Goal: Task Accomplishment & Management: Manage account settings

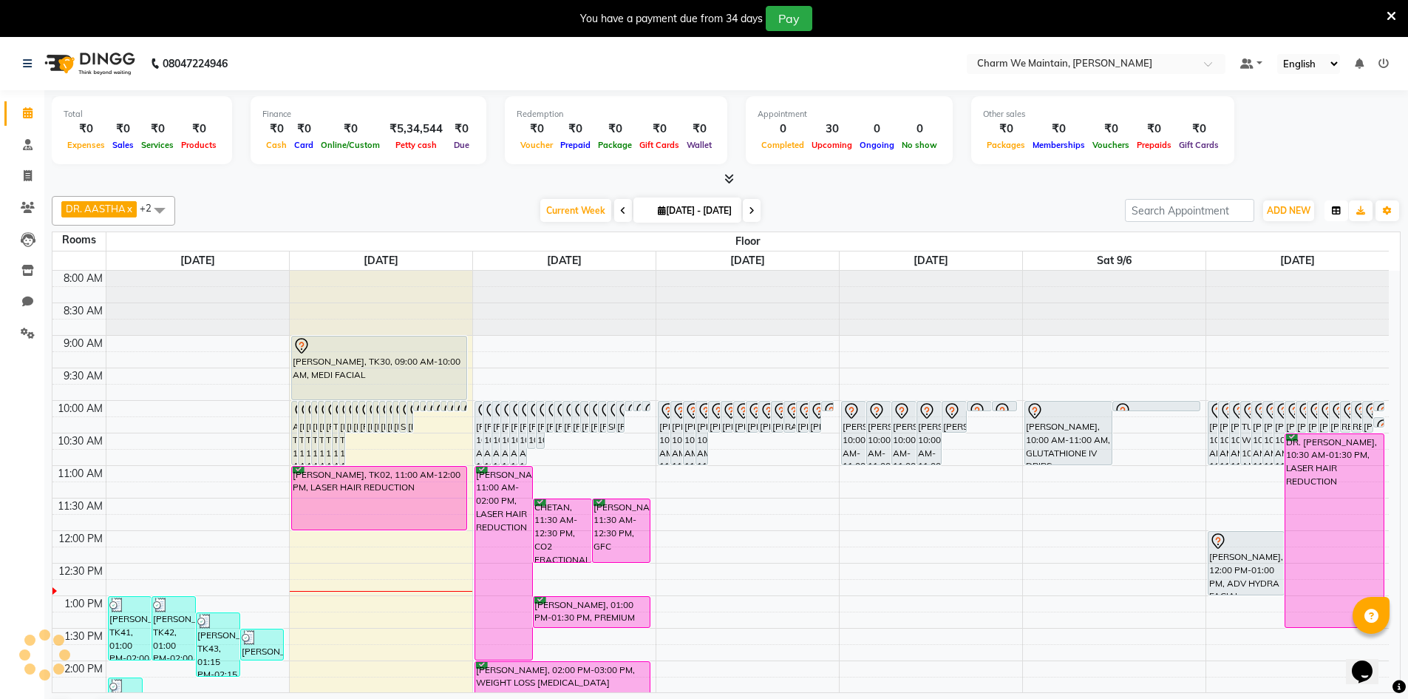
click at [1340, 214] on icon "button" at bounding box center [1336, 210] width 9 height 9
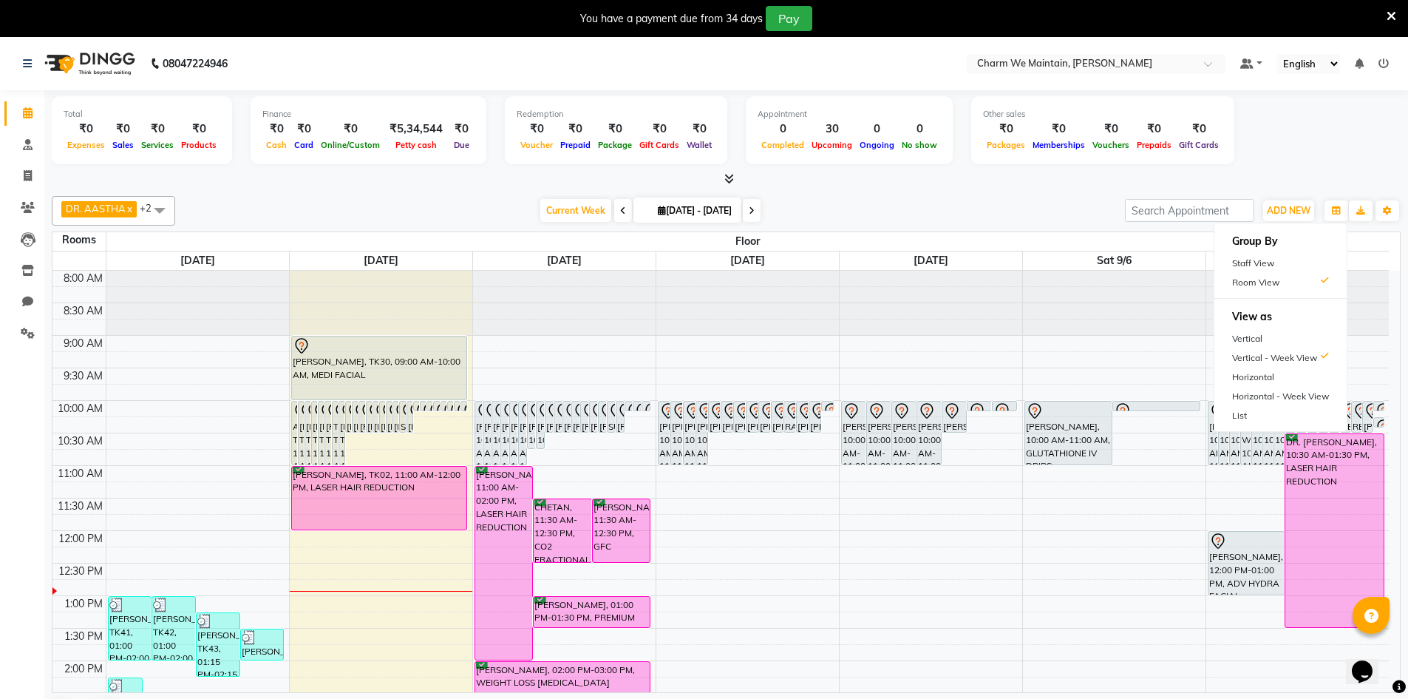
drag, startPoint x: 1303, startPoint y: 338, endPoint x: 1060, endPoint y: 326, distance: 243.5
click at [1303, 336] on div "Vertical" at bounding box center [1281, 338] width 132 height 19
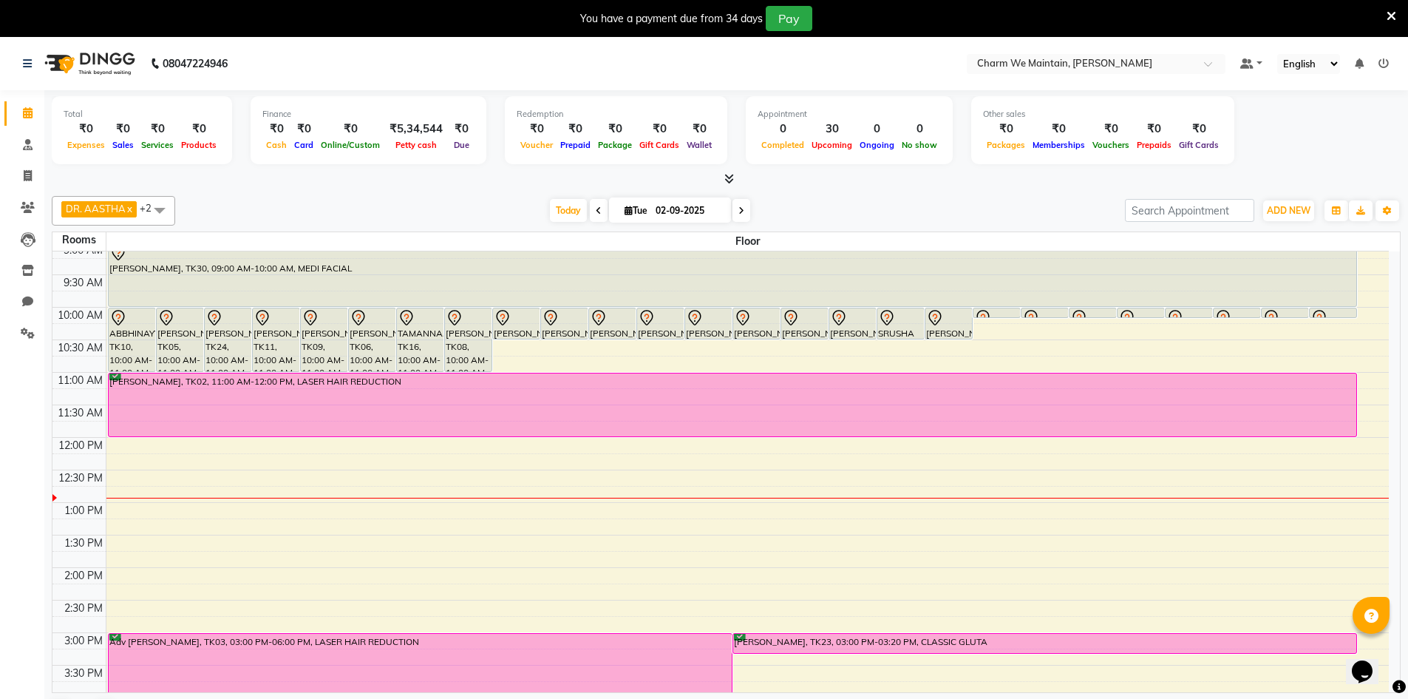
scroll to position [148, 0]
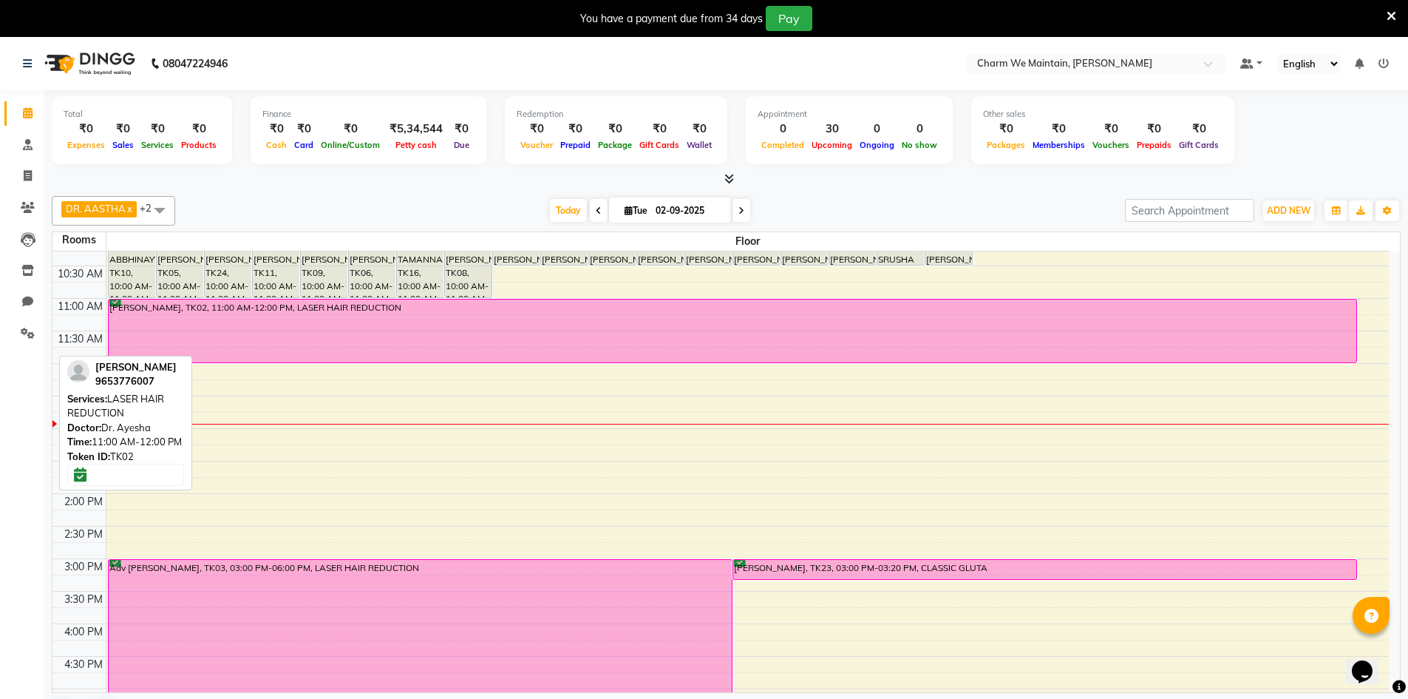
click at [498, 339] on div "[PERSON_NAME], TK02, 11:00 AM-12:00 PM, LASER HAIR REDUCTION" at bounding box center [733, 330] width 1248 height 63
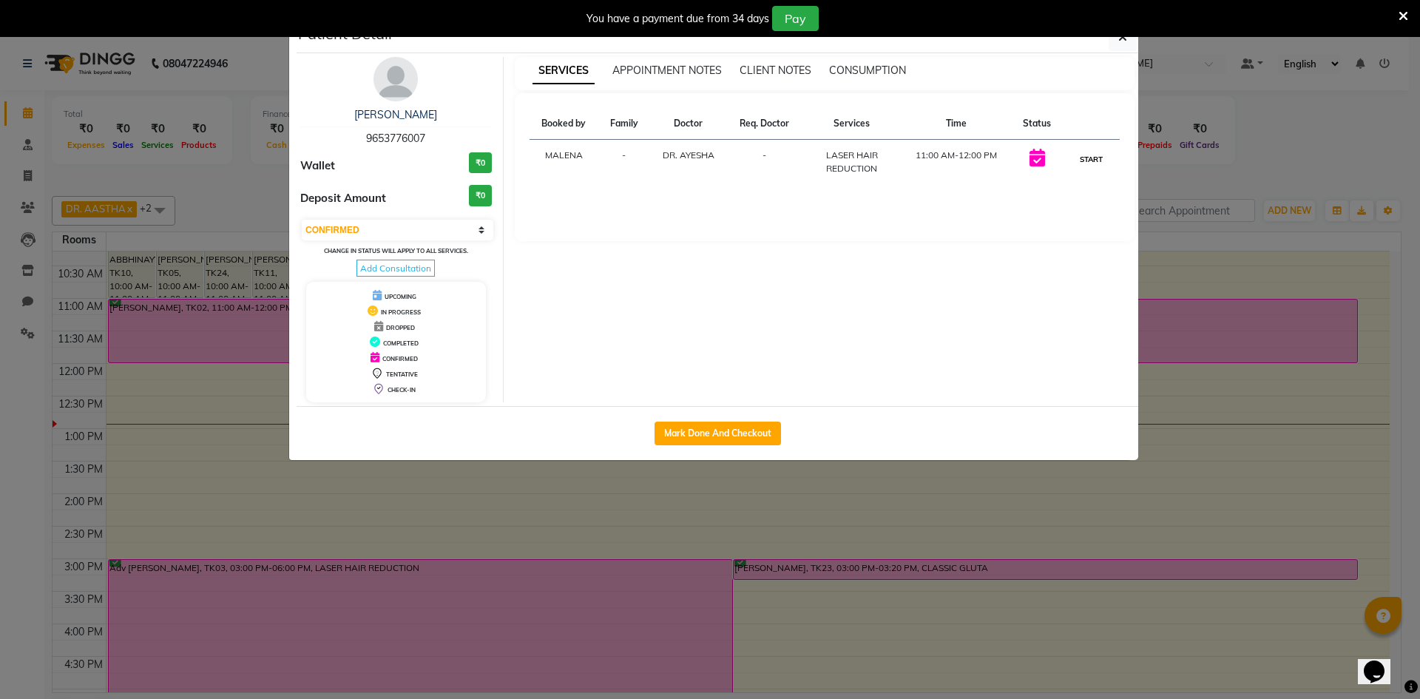
click at [1094, 157] on button "START" at bounding box center [1091, 159] width 30 height 18
select select "1"
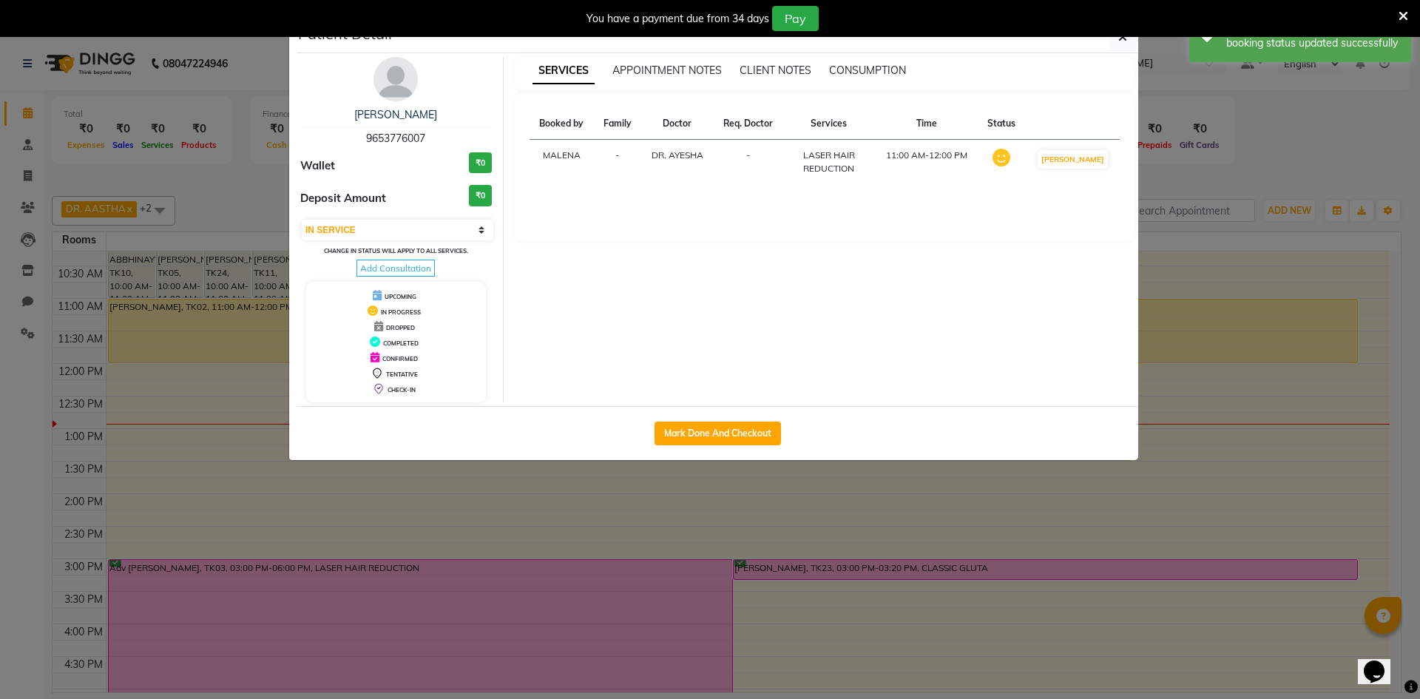
click at [1403, 15] on icon at bounding box center [1403, 16] width 10 height 13
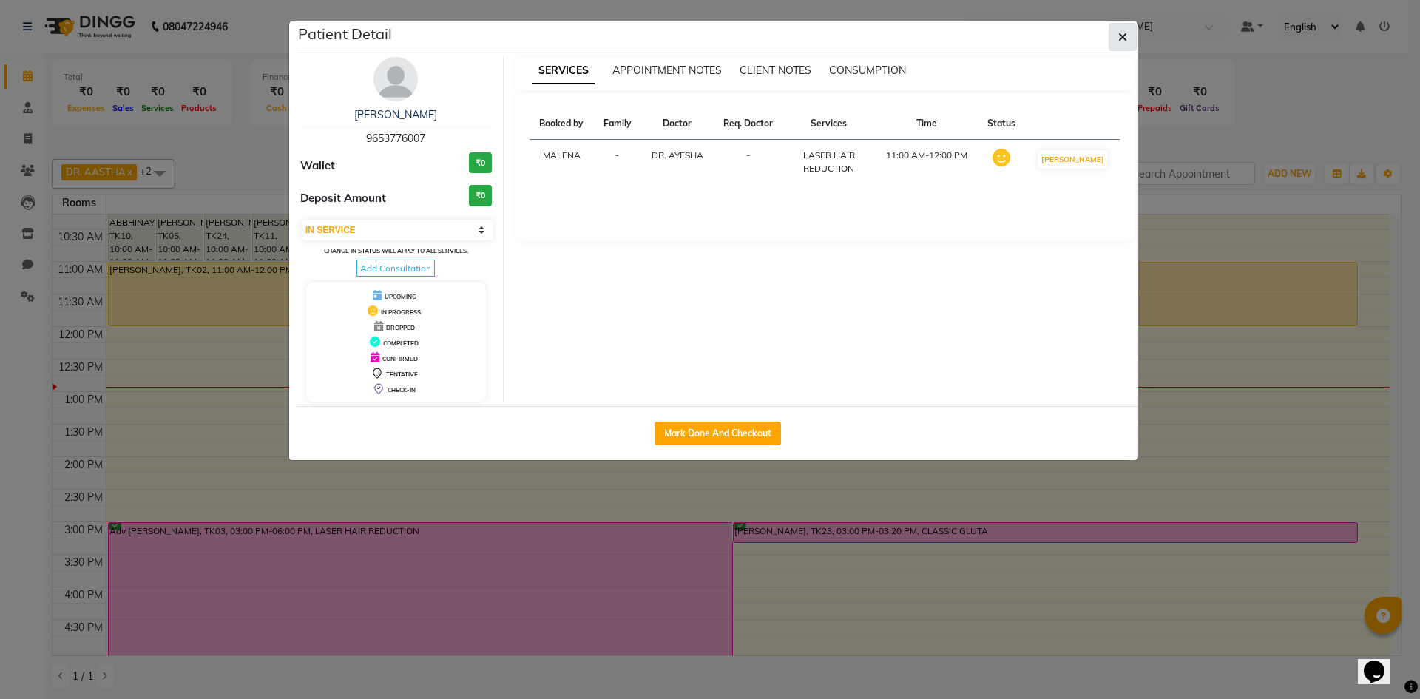
click at [1121, 35] on icon "button" at bounding box center [1122, 37] width 9 height 12
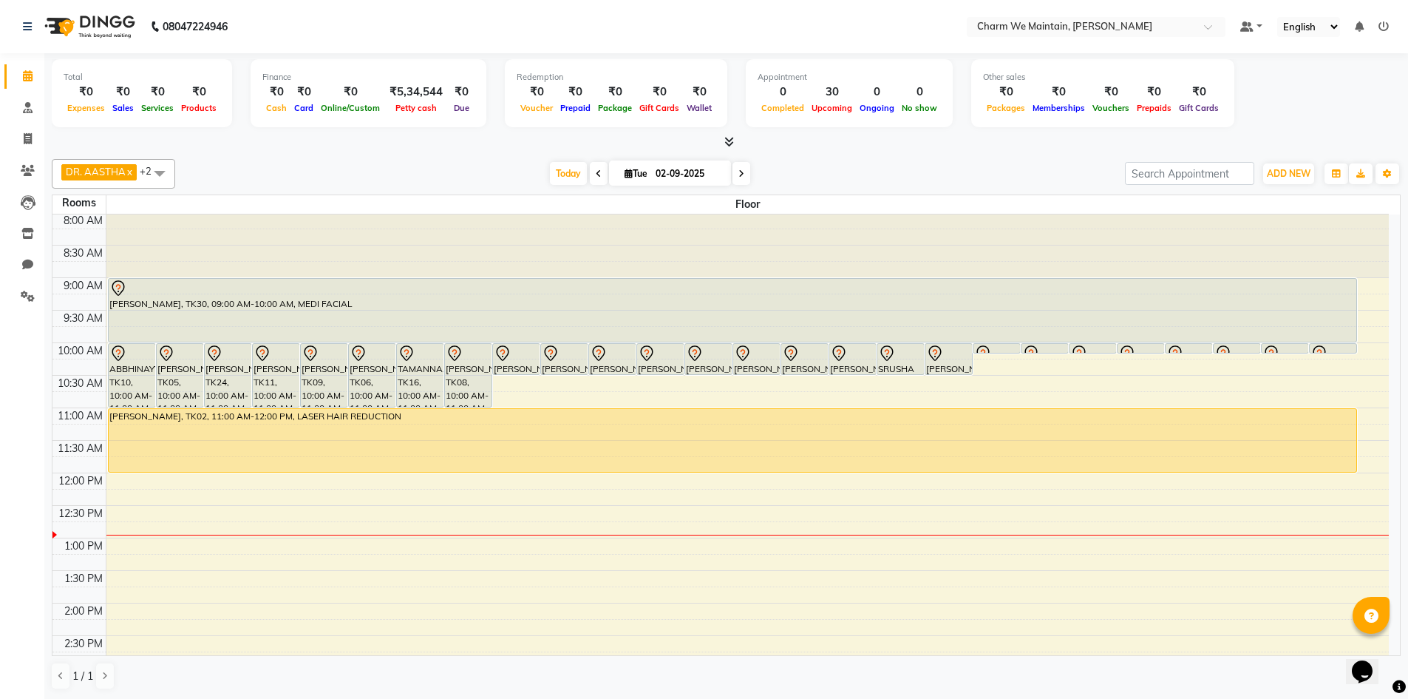
scroll to position [0, 0]
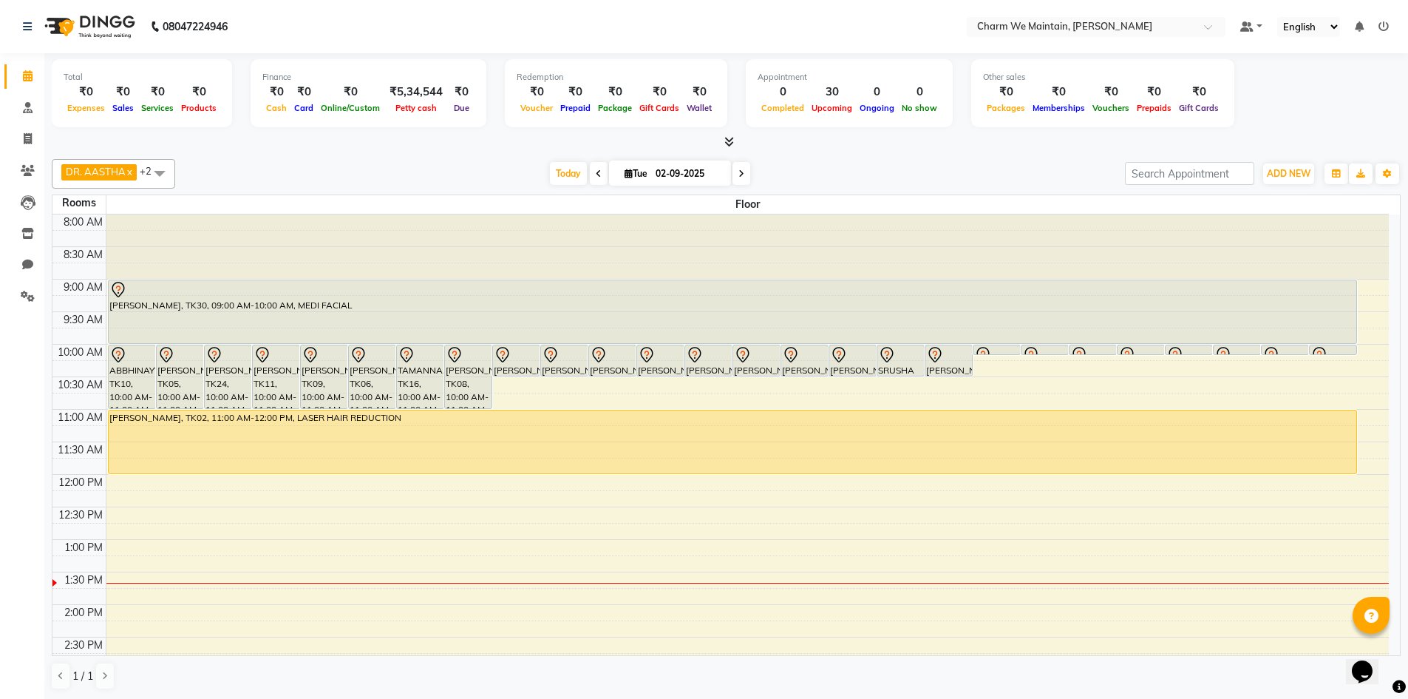
click at [688, 172] on input "02-09-2025" at bounding box center [688, 174] width 74 height 22
select select "9"
select select "2025"
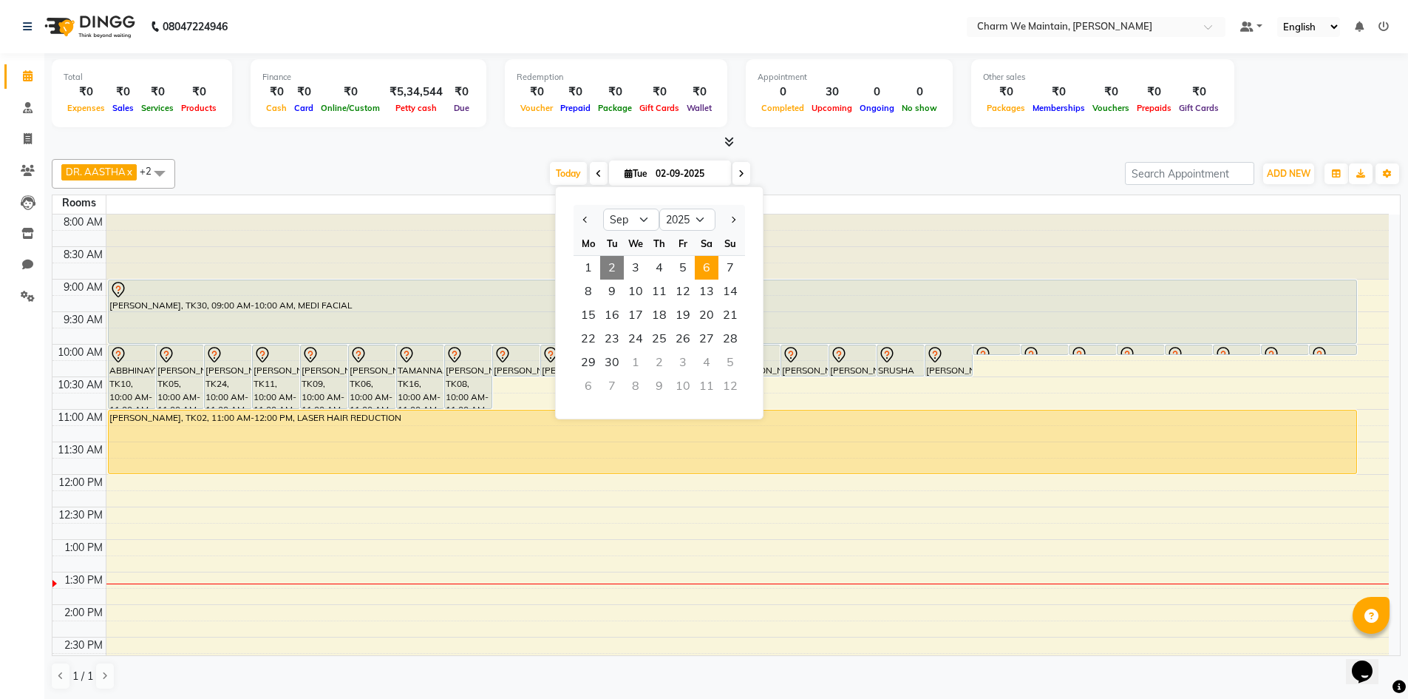
click at [711, 268] on span "6" at bounding box center [707, 268] width 24 height 24
type input "[DATE]"
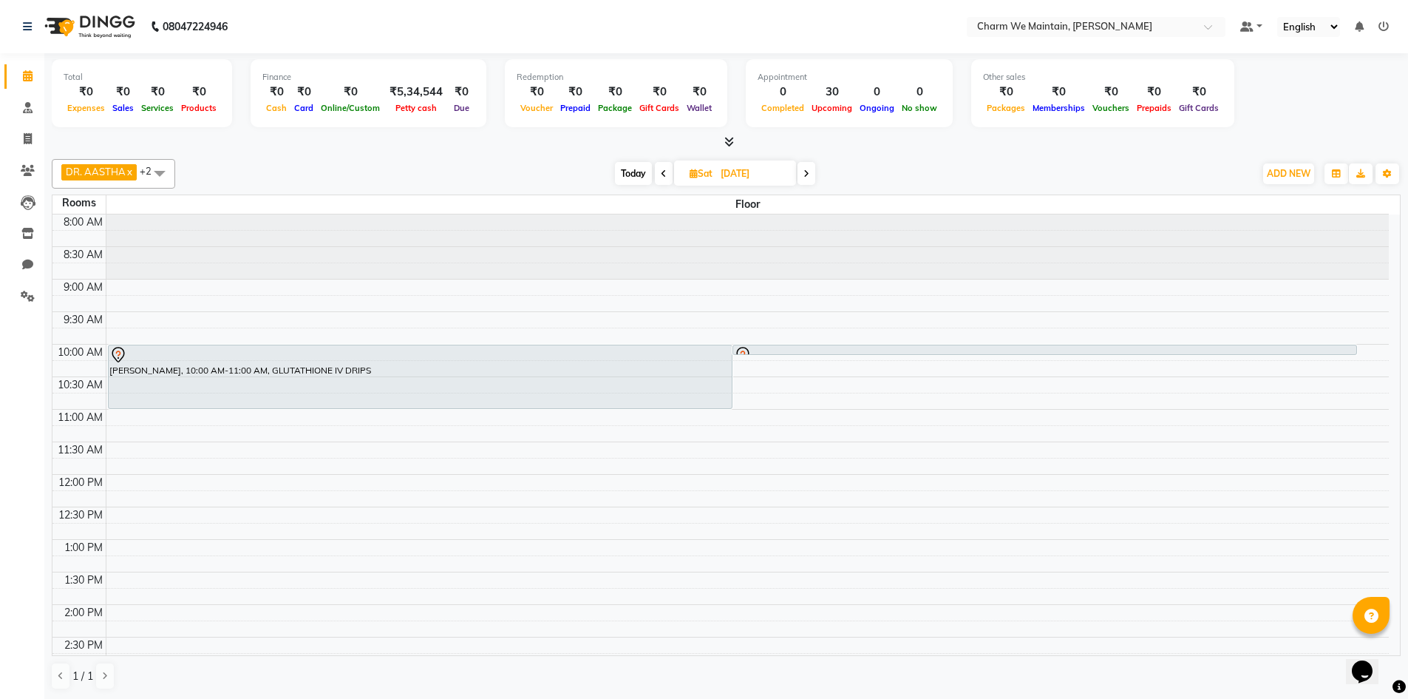
click at [1385, 22] on icon at bounding box center [1384, 26] width 10 height 10
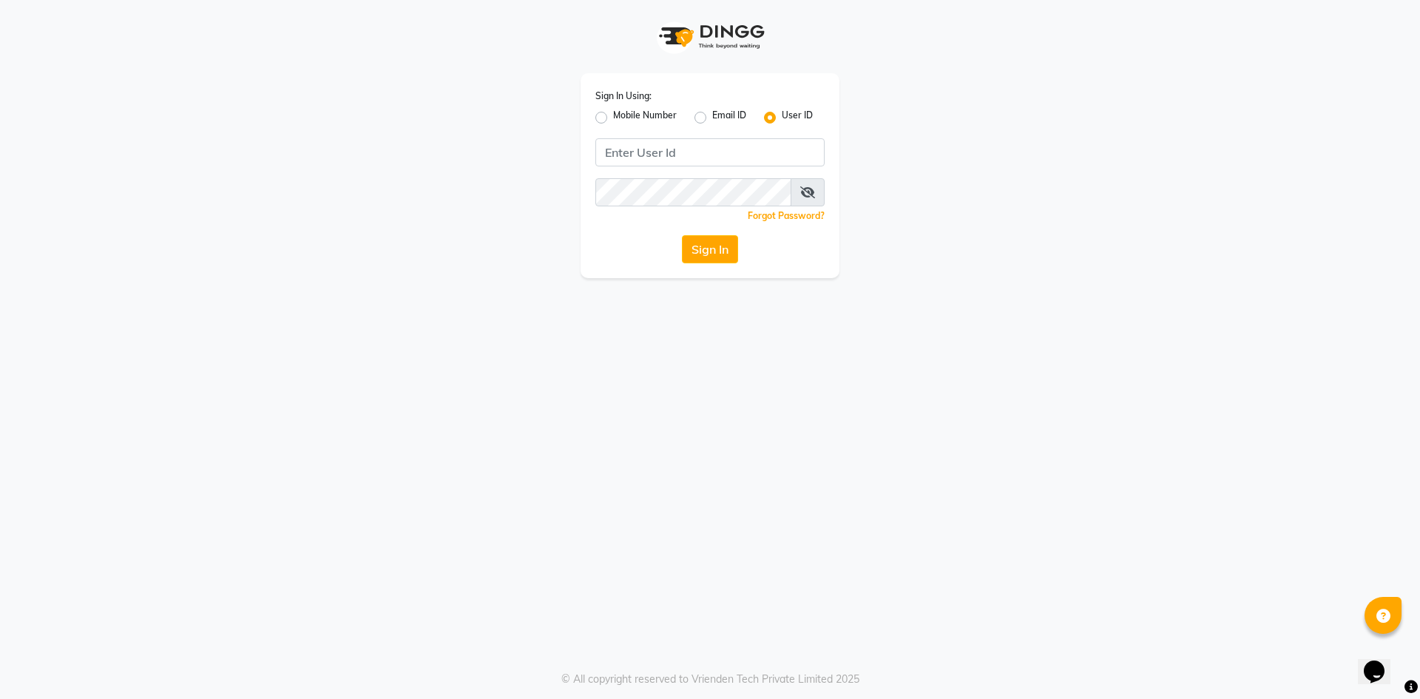
click at [613, 118] on label "Mobile Number" at bounding box center [645, 118] width 64 height 18
click at [613, 118] on input "Mobile Number" at bounding box center [618, 114] width 10 height 10
radio input "true"
radio input "false"
click at [707, 159] on input "Username" at bounding box center [735, 152] width 180 height 28
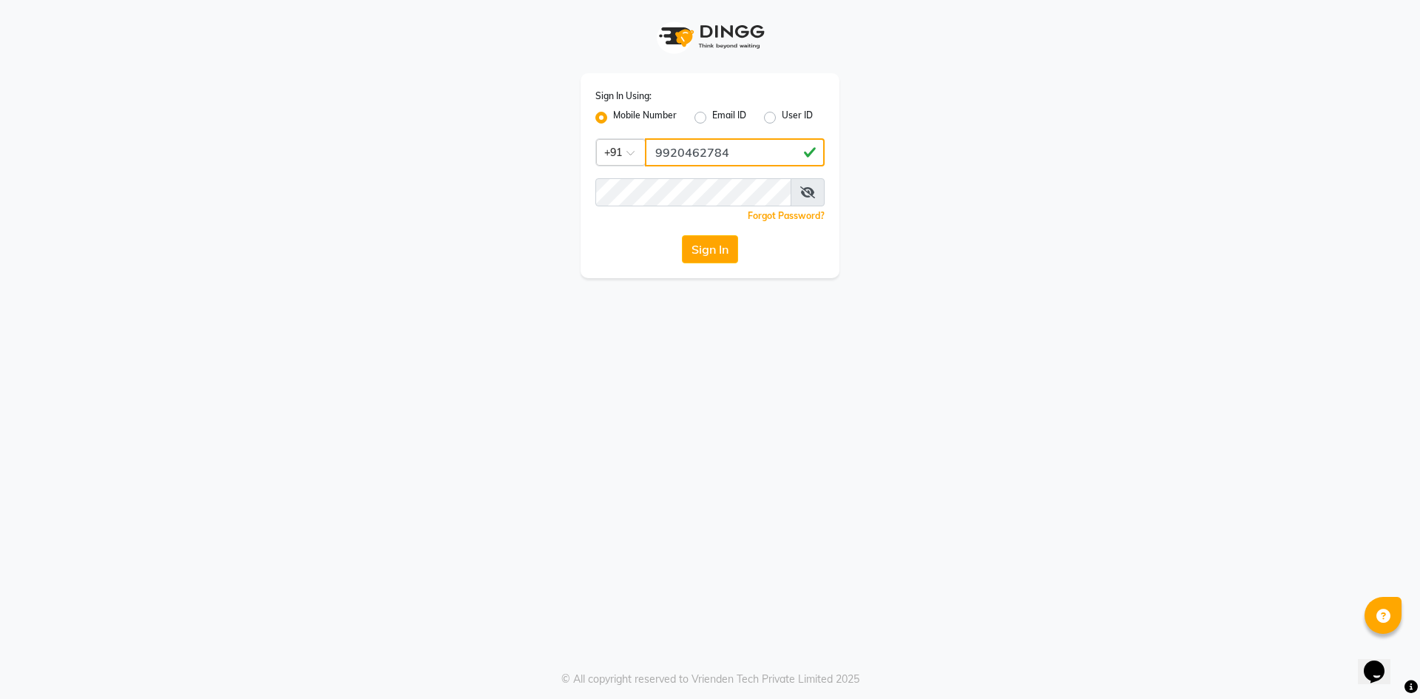
type input "9920462784"
click at [716, 254] on button "Sign In" at bounding box center [710, 249] width 56 height 28
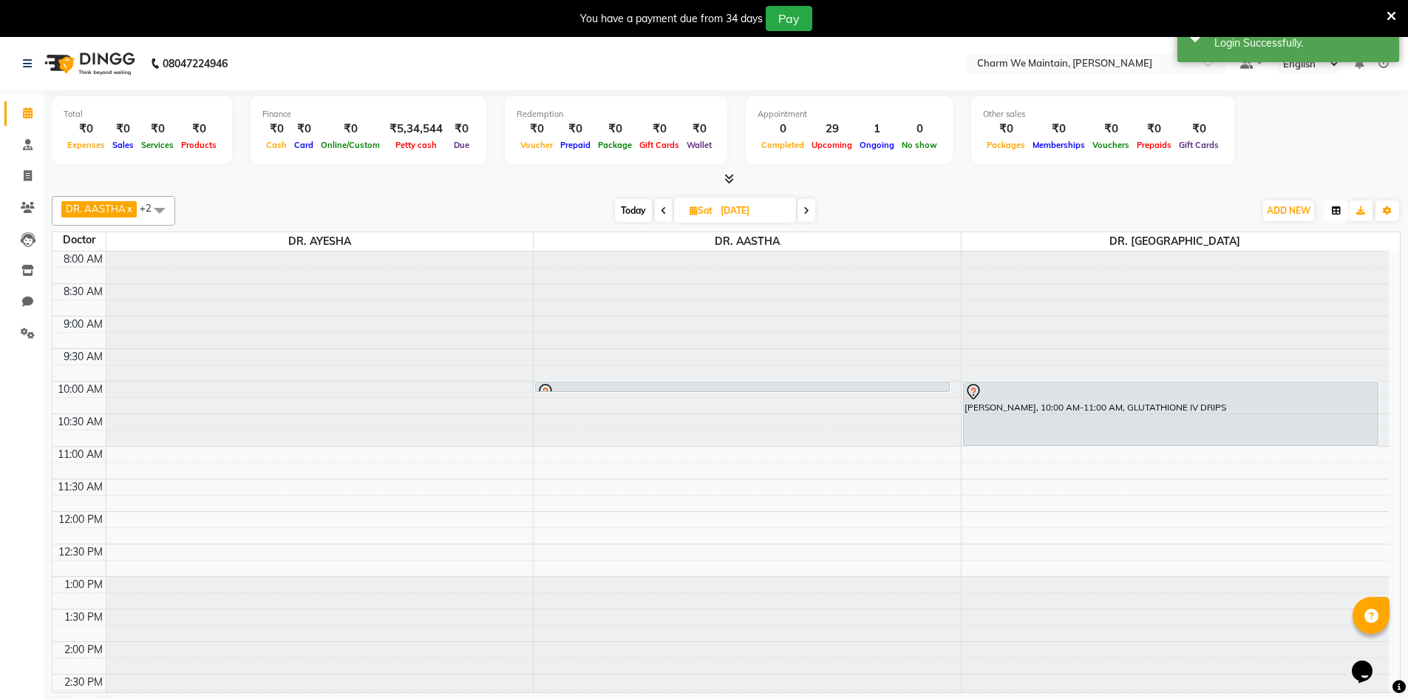
click at [1338, 214] on icon "button" at bounding box center [1336, 210] width 9 height 9
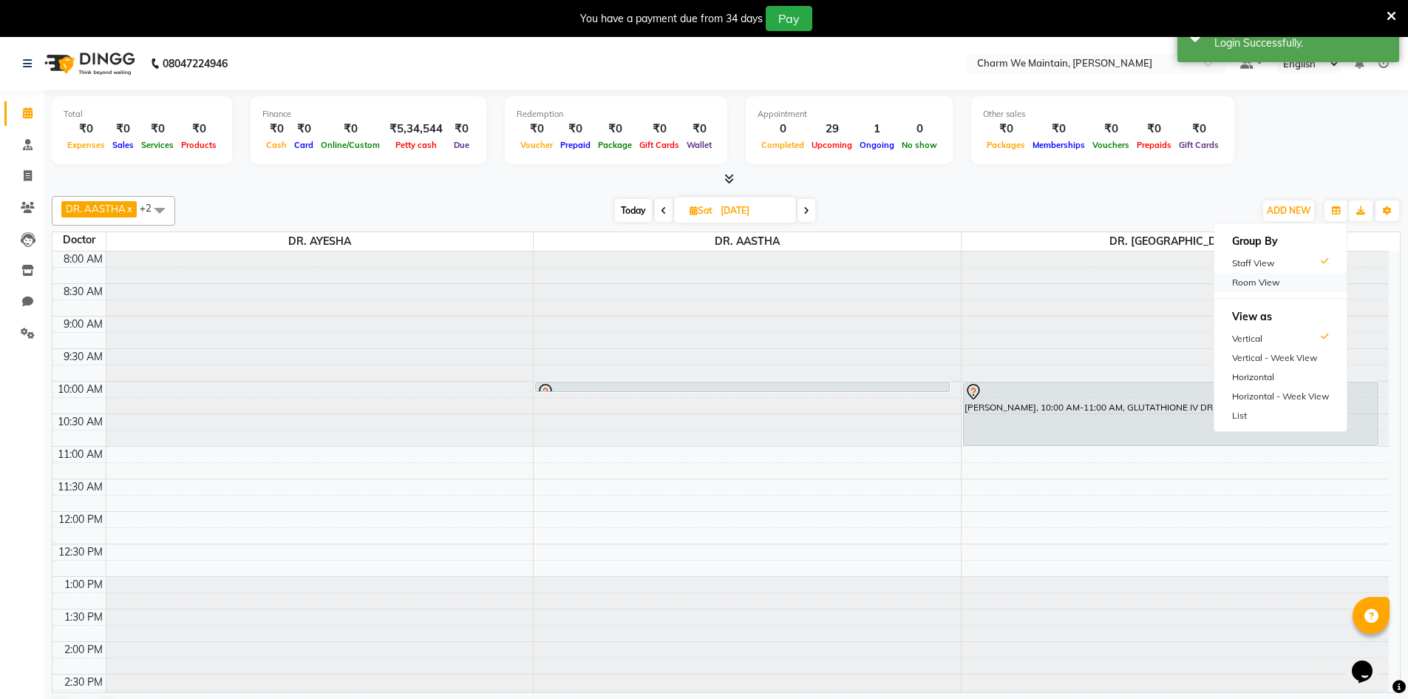
click at [1272, 288] on div "Room View" at bounding box center [1281, 282] width 132 height 19
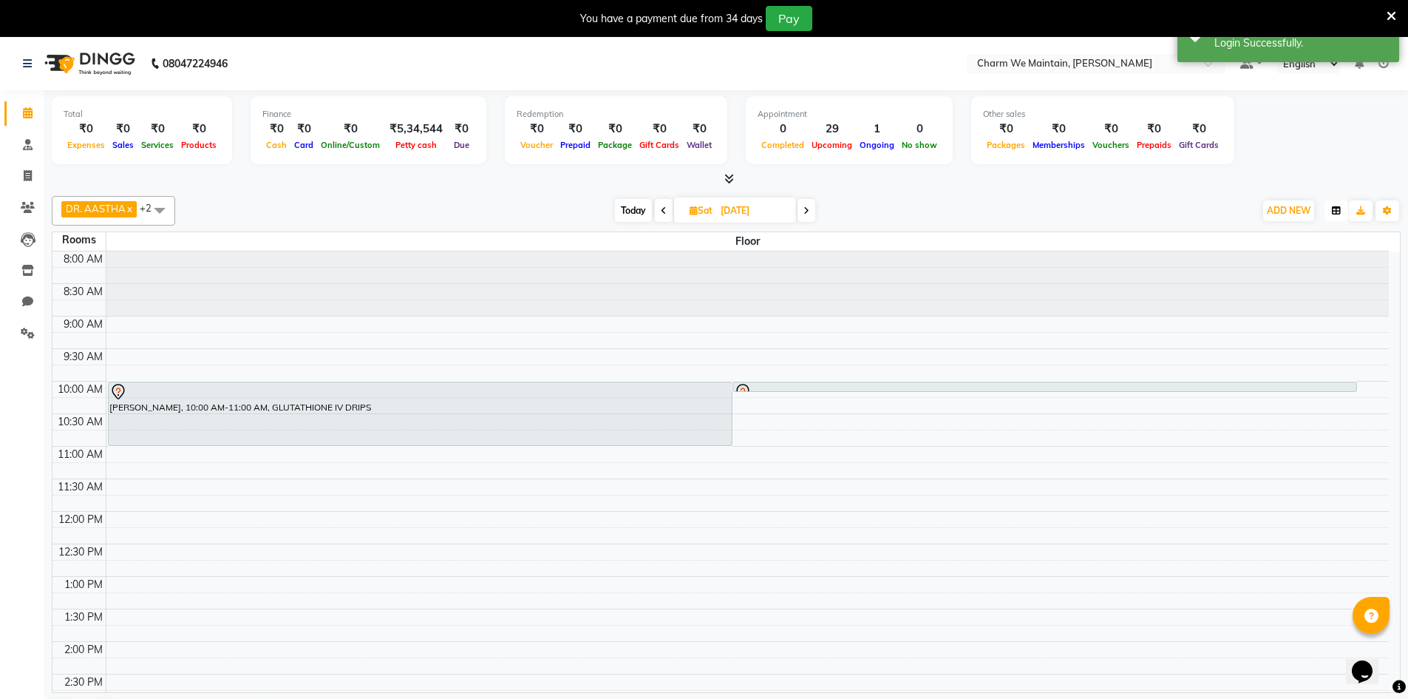
click at [1331, 209] on button "button" at bounding box center [1337, 210] width 24 height 21
click at [1287, 359] on div "Vertical - Week View" at bounding box center [1281, 357] width 132 height 19
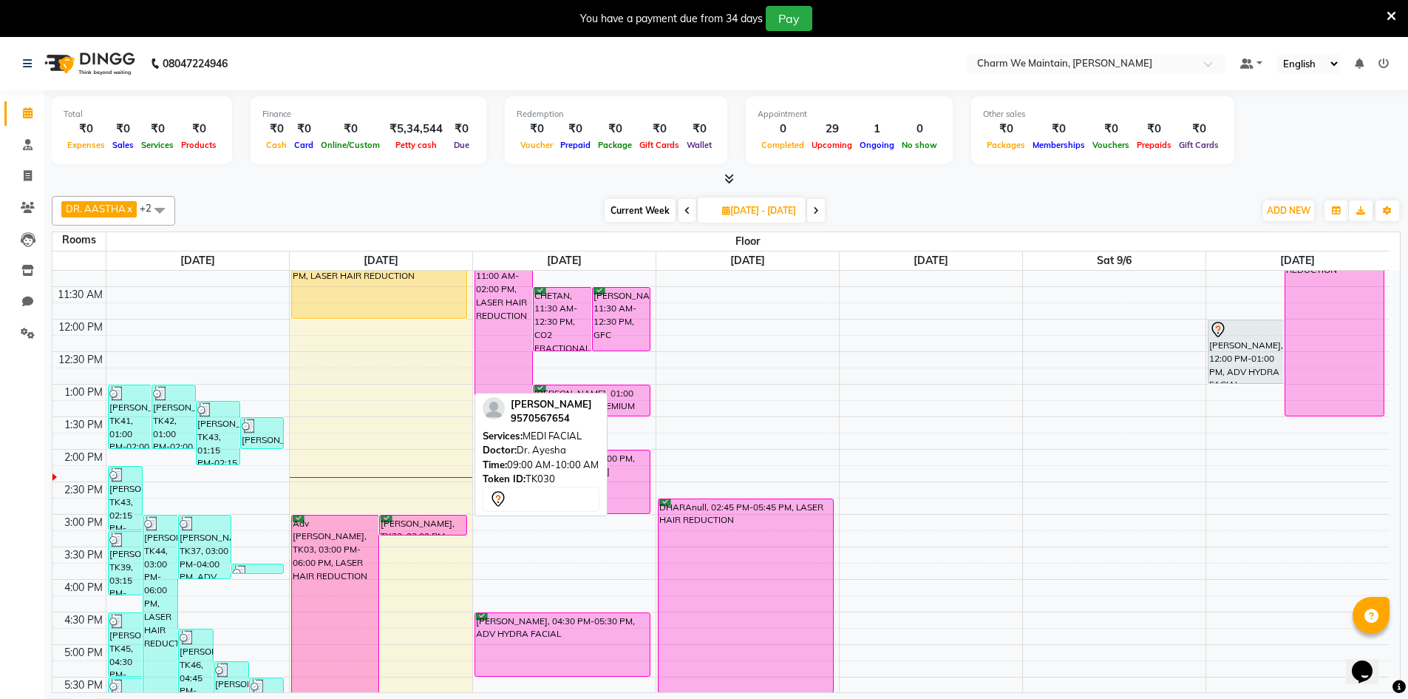
scroll to position [370, 0]
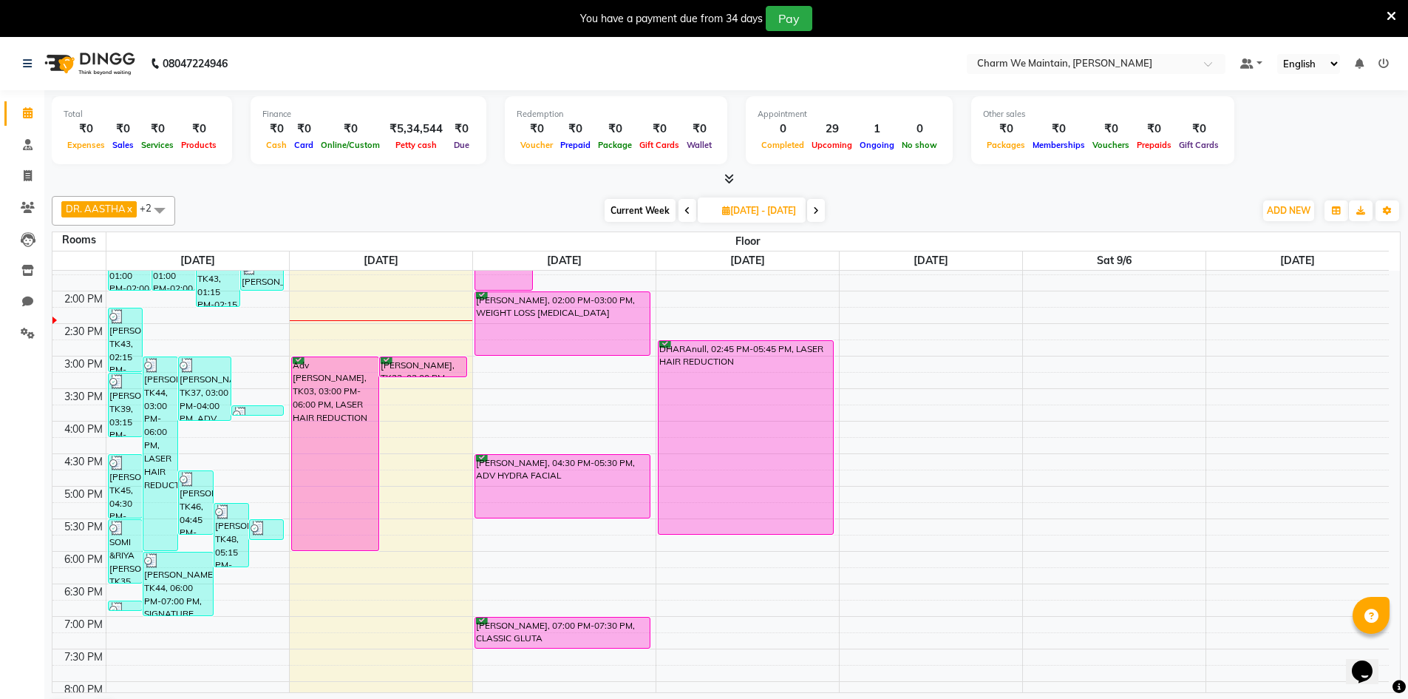
click at [405, 337] on div "8:00 AM 8:30 AM 9:00 AM 9:30 AM 10:00 AM 10:30 AM 11:00 AM 11:30 AM 12:00 PM 12…" at bounding box center [720, 388] width 1337 height 975
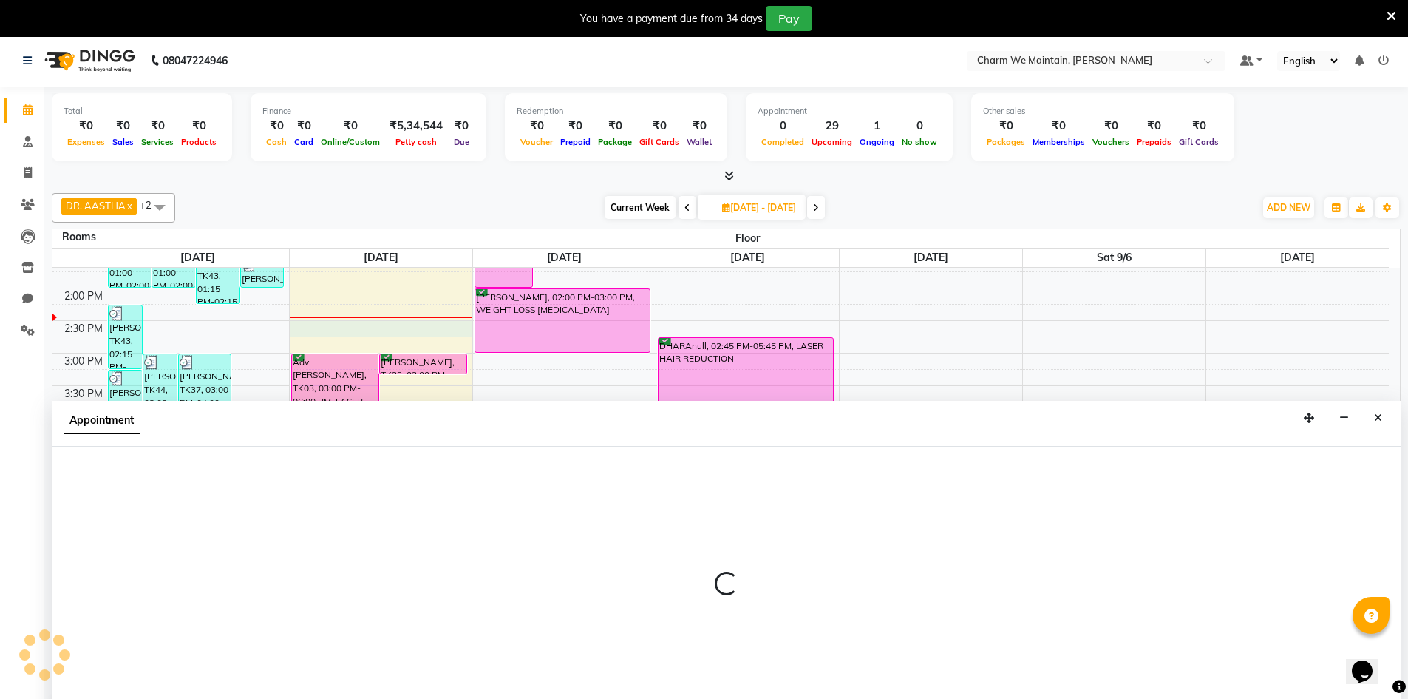
select select "870"
select select "tentative"
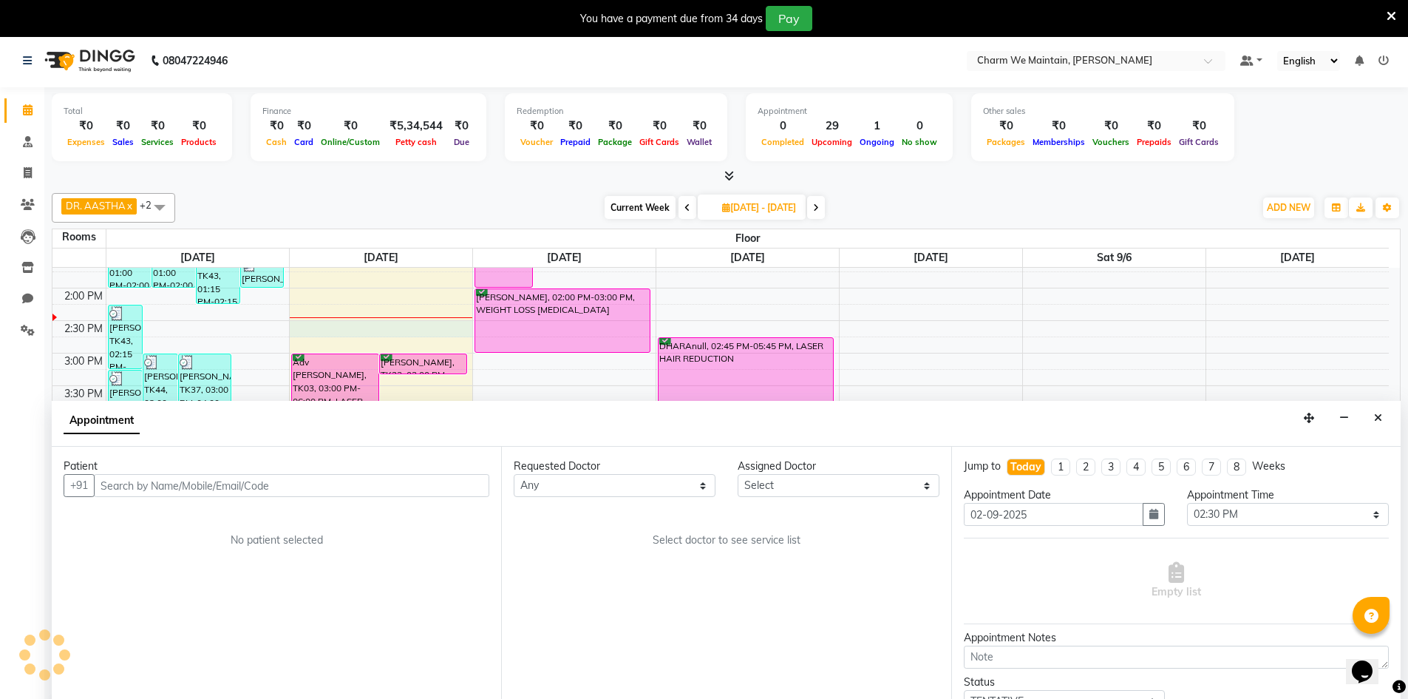
scroll to position [38, 0]
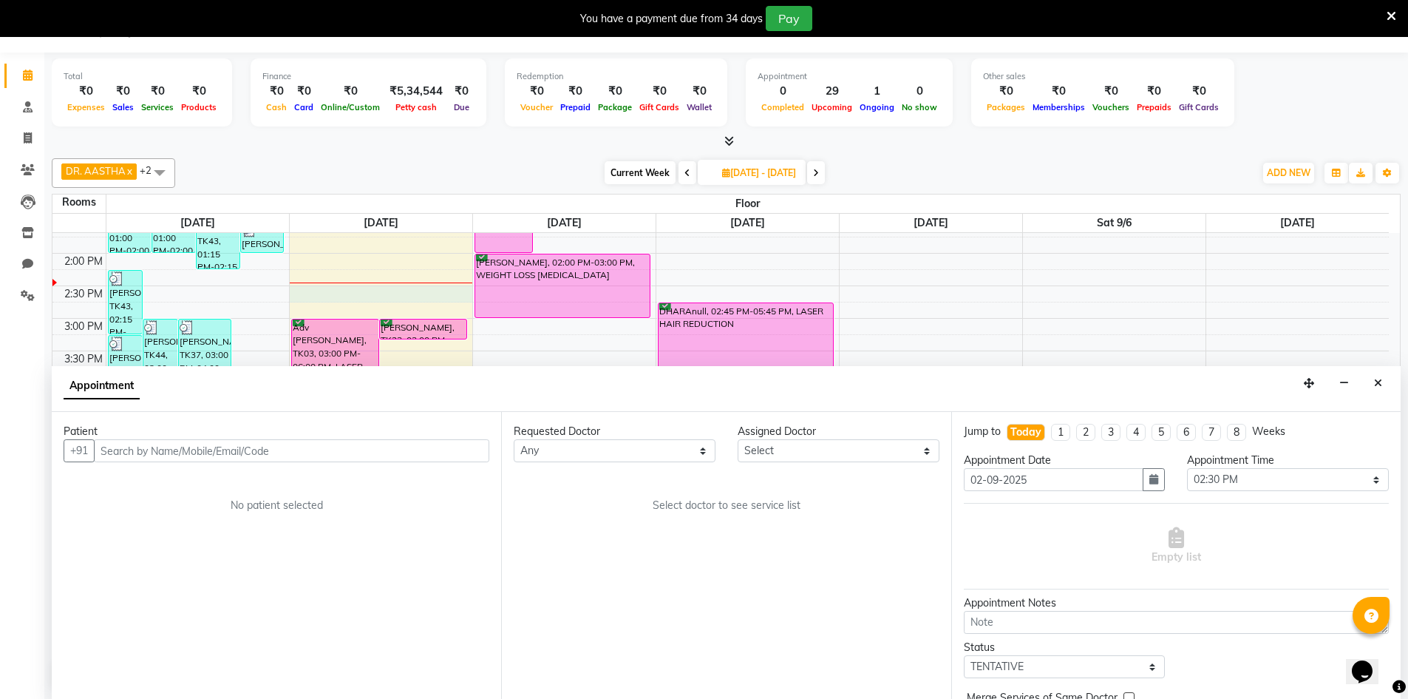
click at [255, 449] on input "text" at bounding box center [292, 450] width 396 height 23
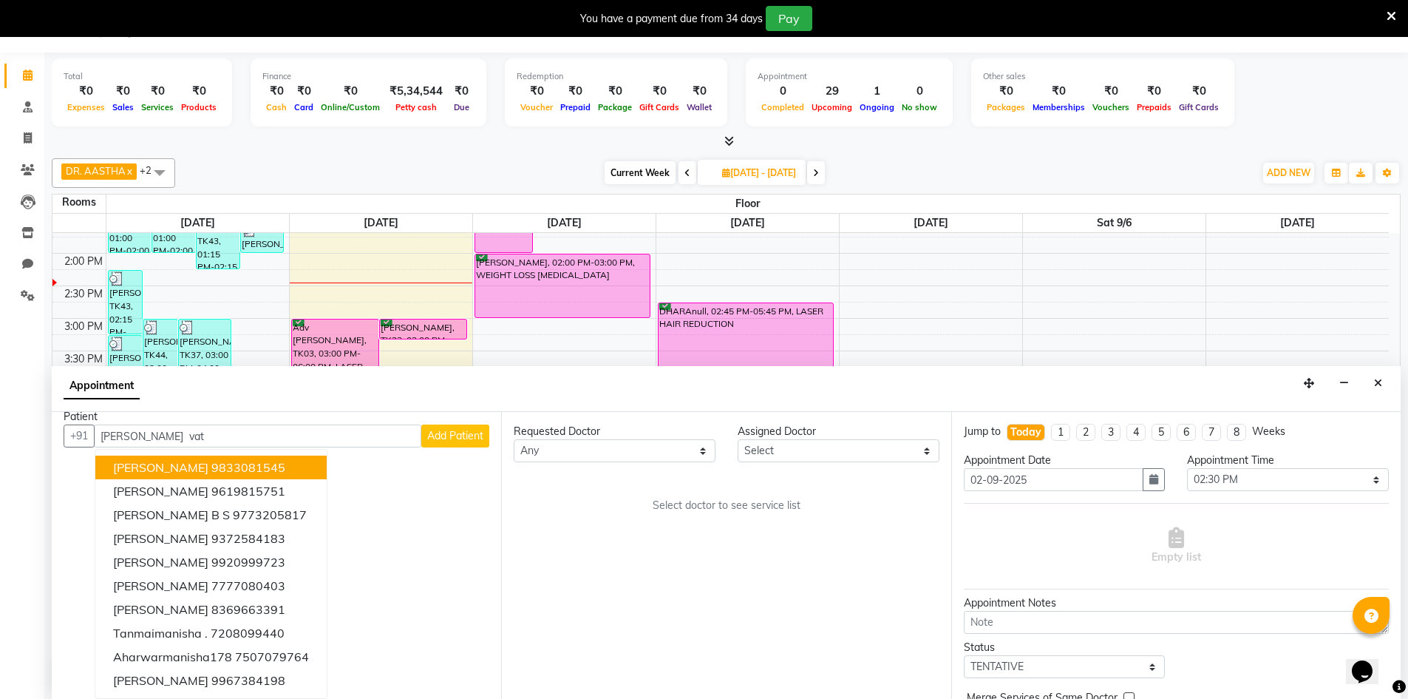
scroll to position [0, 0]
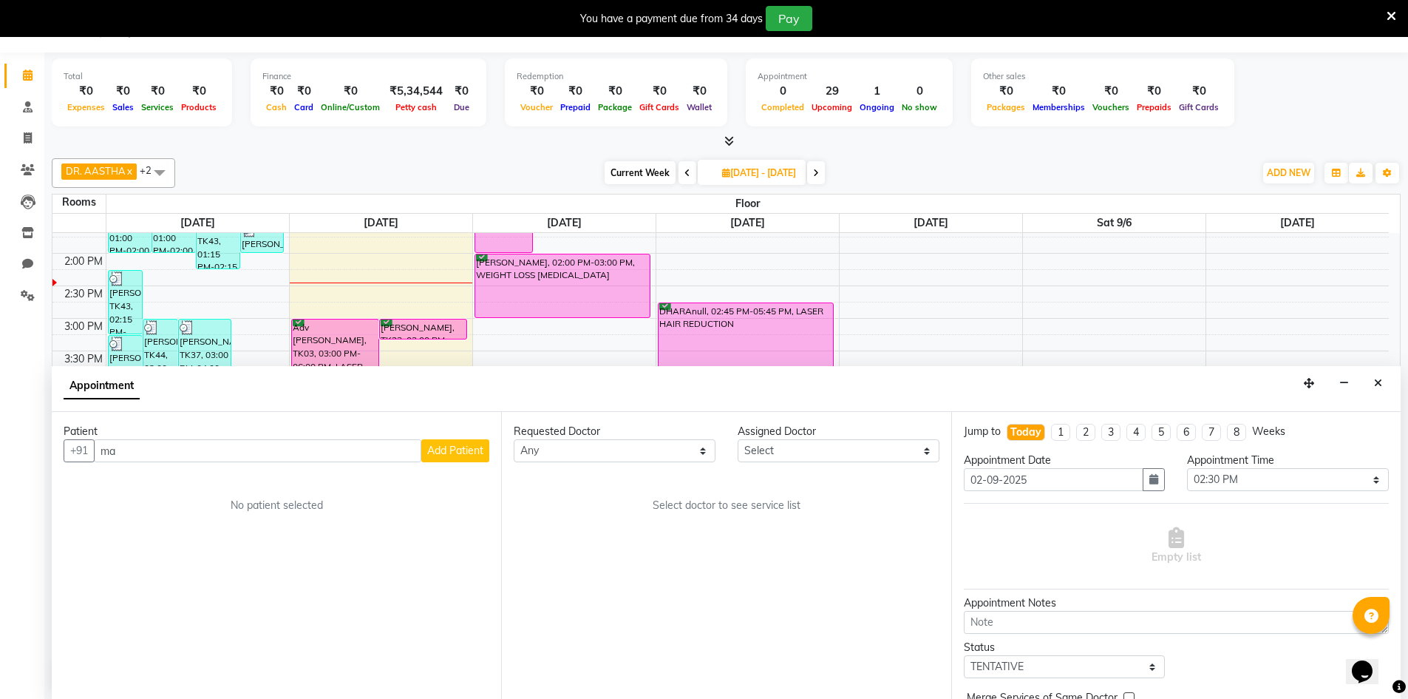
type input "m"
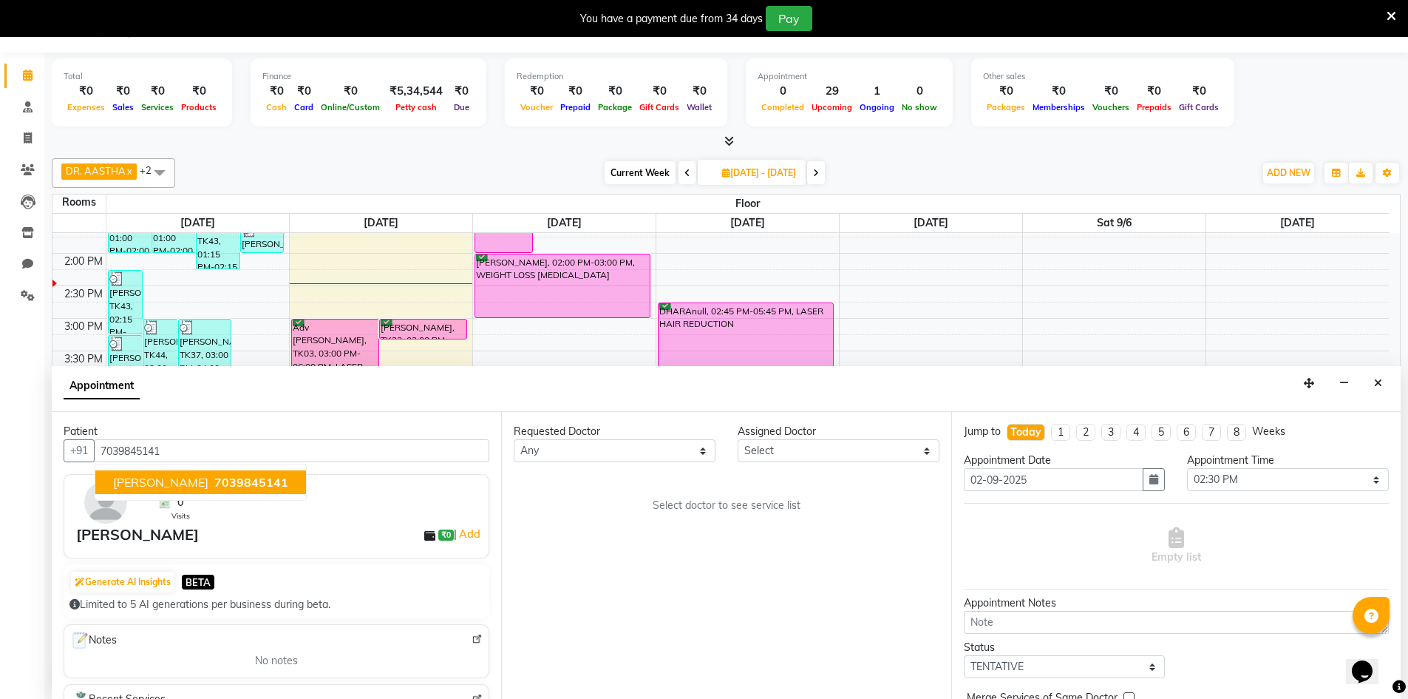
click at [214, 476] on button "[PERSON_NAME] 7039845141" at bounding box center [200, 482] width 211 height 24
type input "7039845141"
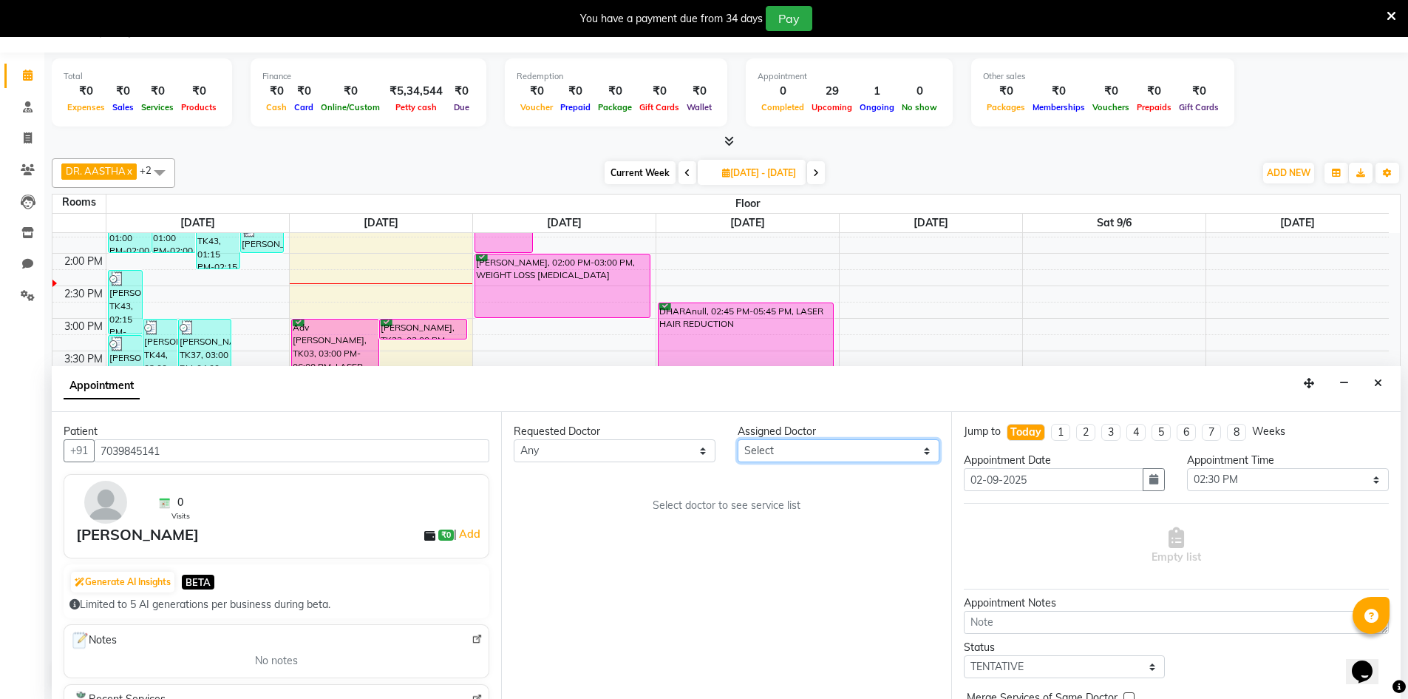
click at [831, 454] on select "Select DR. AASTHA DR. AYESHA DR. [GEOGRAPHIC_DATA]" at bounding box center [839, 450] width 202 height 23
select select "86210"
click at [738, 439] on select "Select DR. AASTHA DR. AYESHA DR. [GEOGRAPHIC_DATA]" at bounding box center [839, 450] width 202 height 23
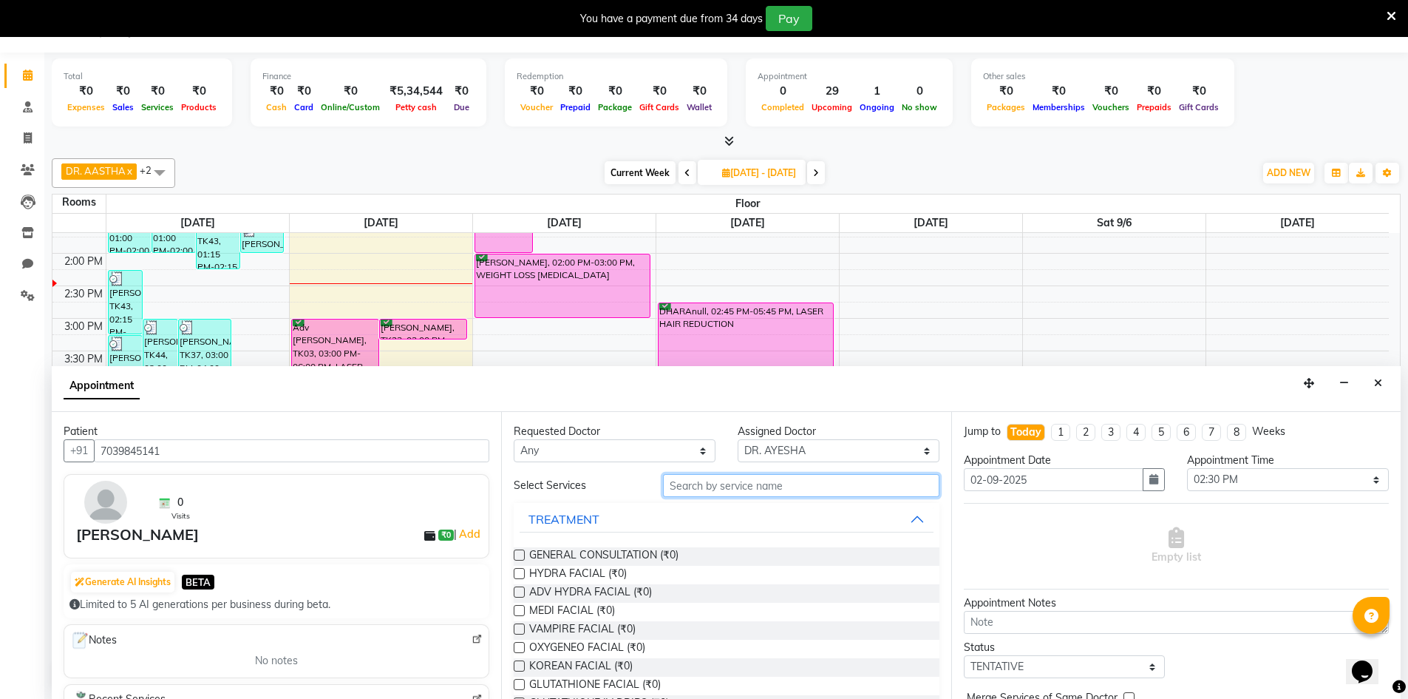
click at [815, 486] on input "text" at bounding box center [801, 485] width 277 height 23
type input "pr"
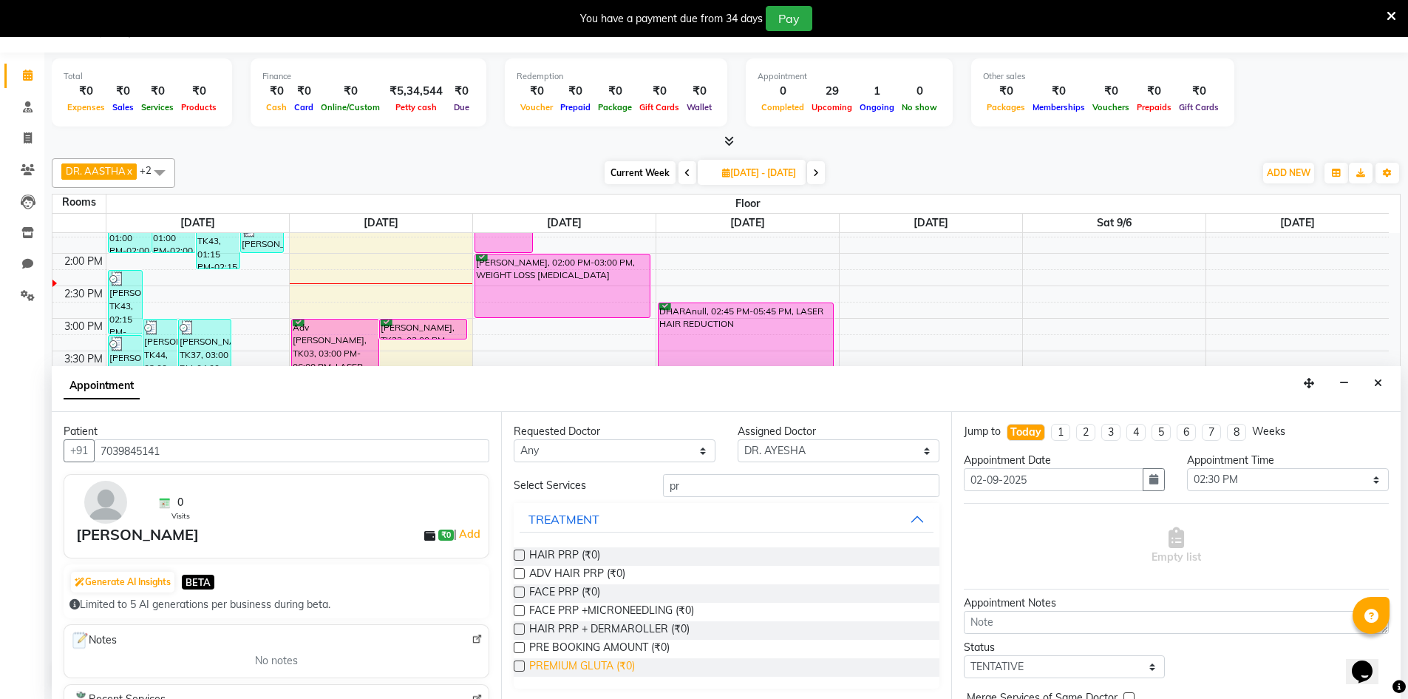
click at [586, 670] on span "PREMIUM GLUTA (₹0)" at bounding box center [582, 667] width 106 height 18
checkbox input "true"
select select "4343"
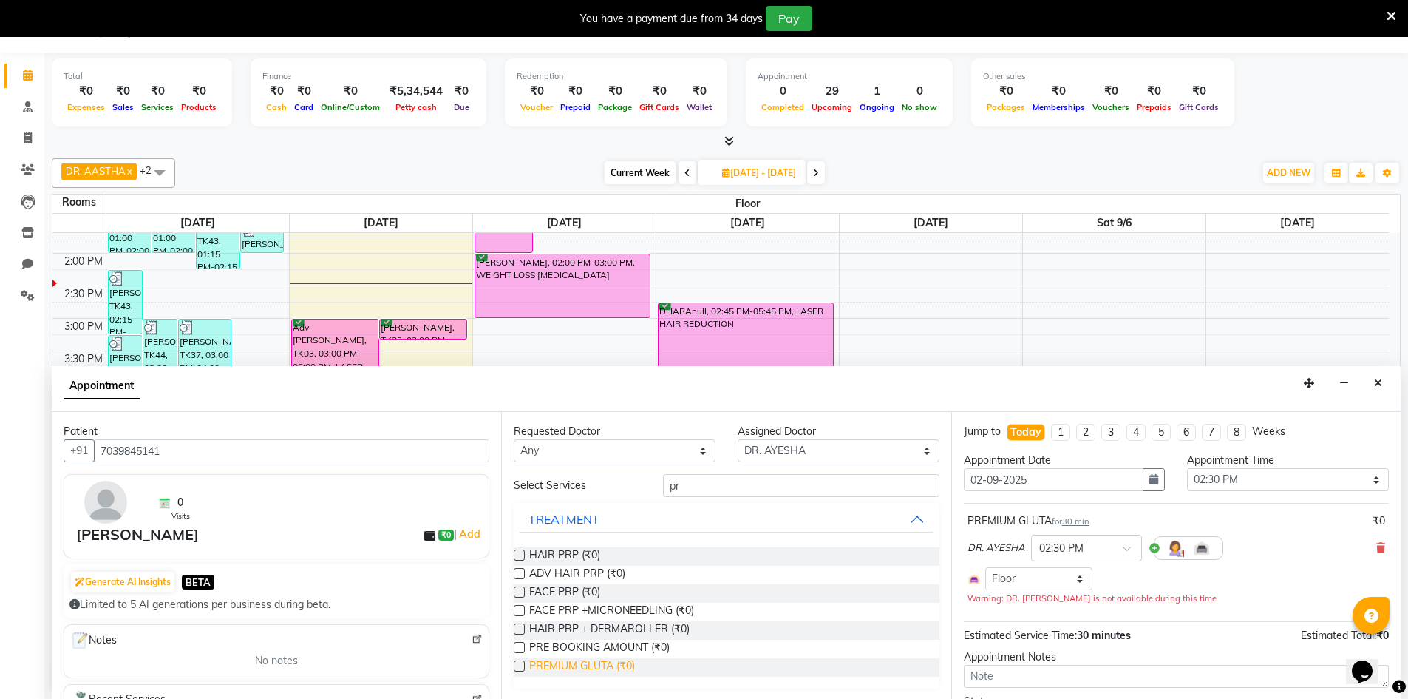
checkbox input "false"
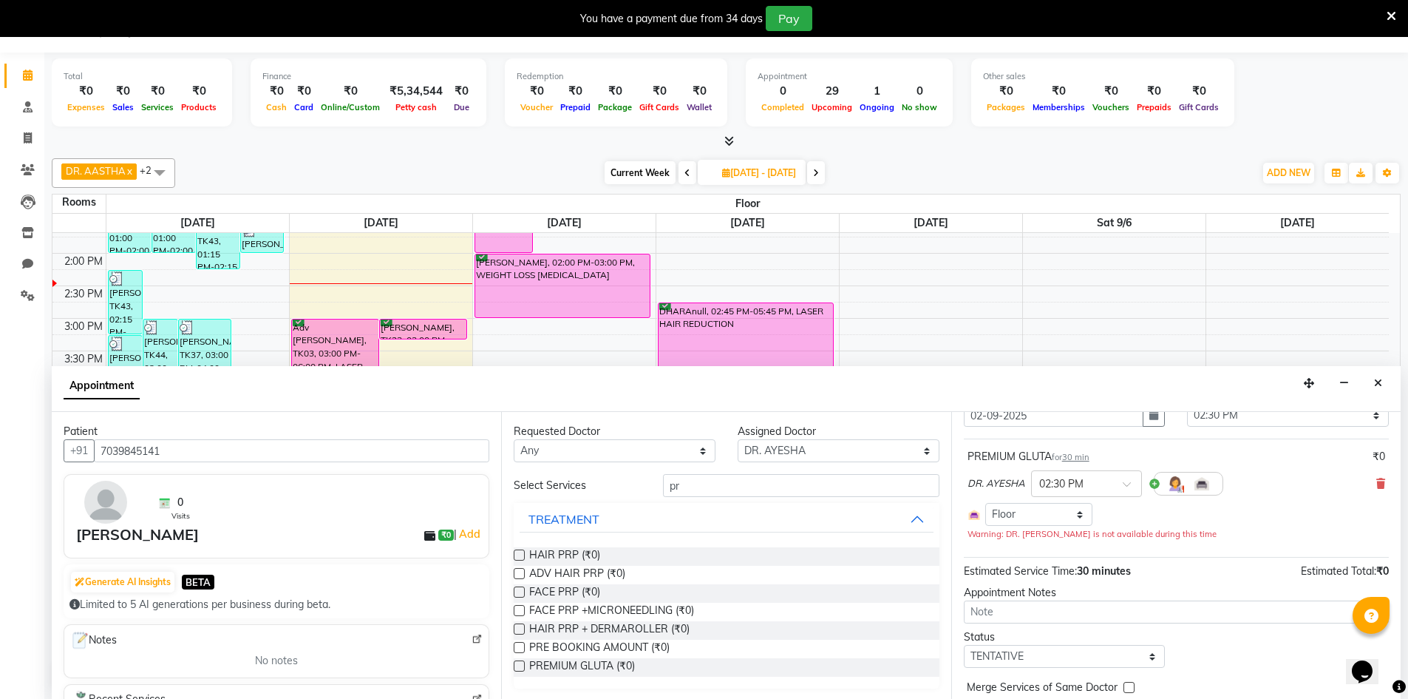
scroll to position [126, 0]
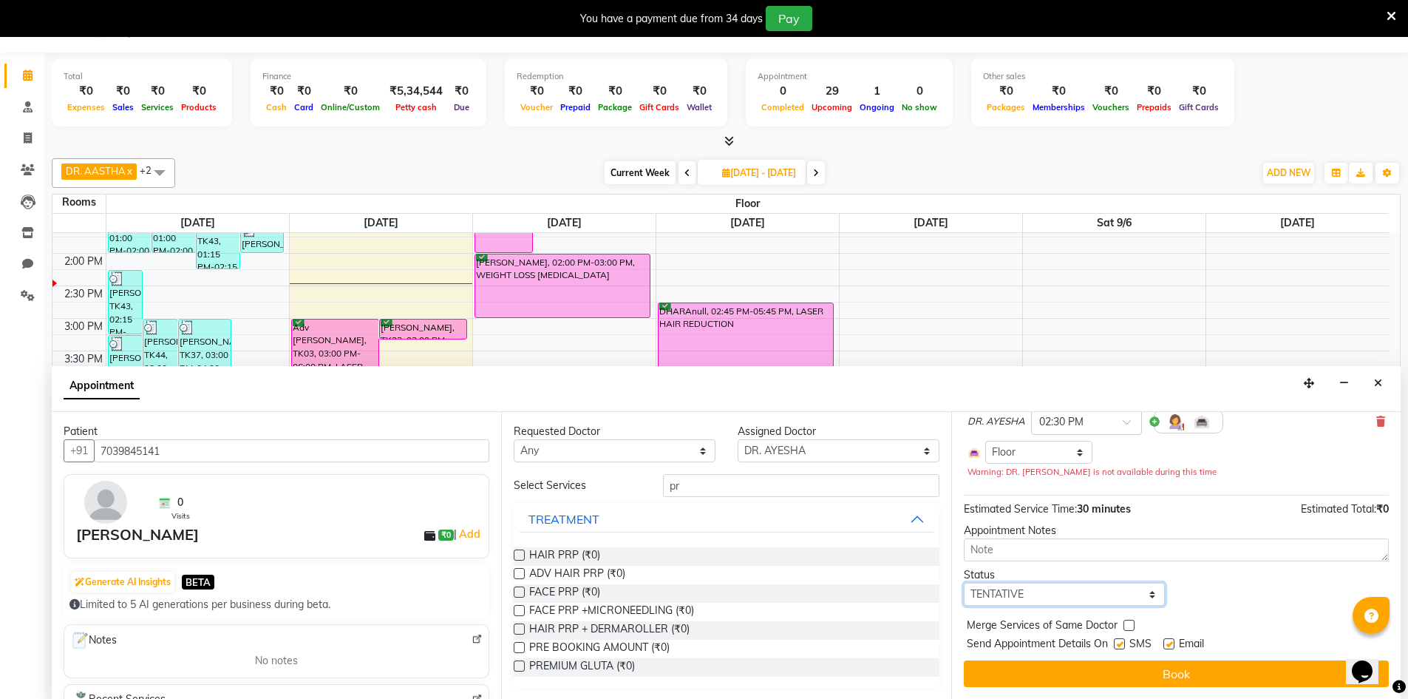
click at [1133, 600] on select "Select TENTATIVE CONFIRM CHECK-IN UPCOMING" at bounding box center [1065, 594] width 202 height 23
select select "confirm booking"
click at [964, 583] on select "Select TENTATIVE CONFIRM CHECK-IN UPCOMING" at bounding box center [1065, 594] width 202 height 23
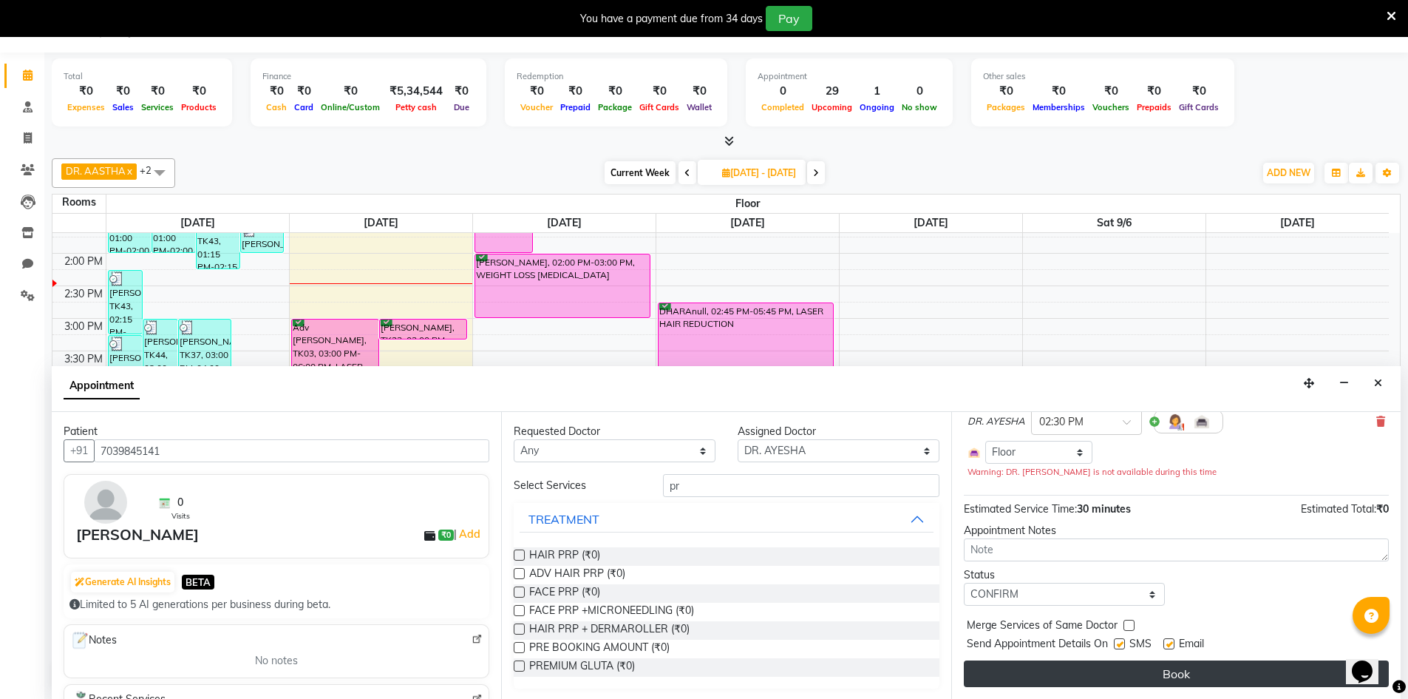
click at [1165, 675] on button "Book" at bounding box center [1176, 673] width 425 height 27
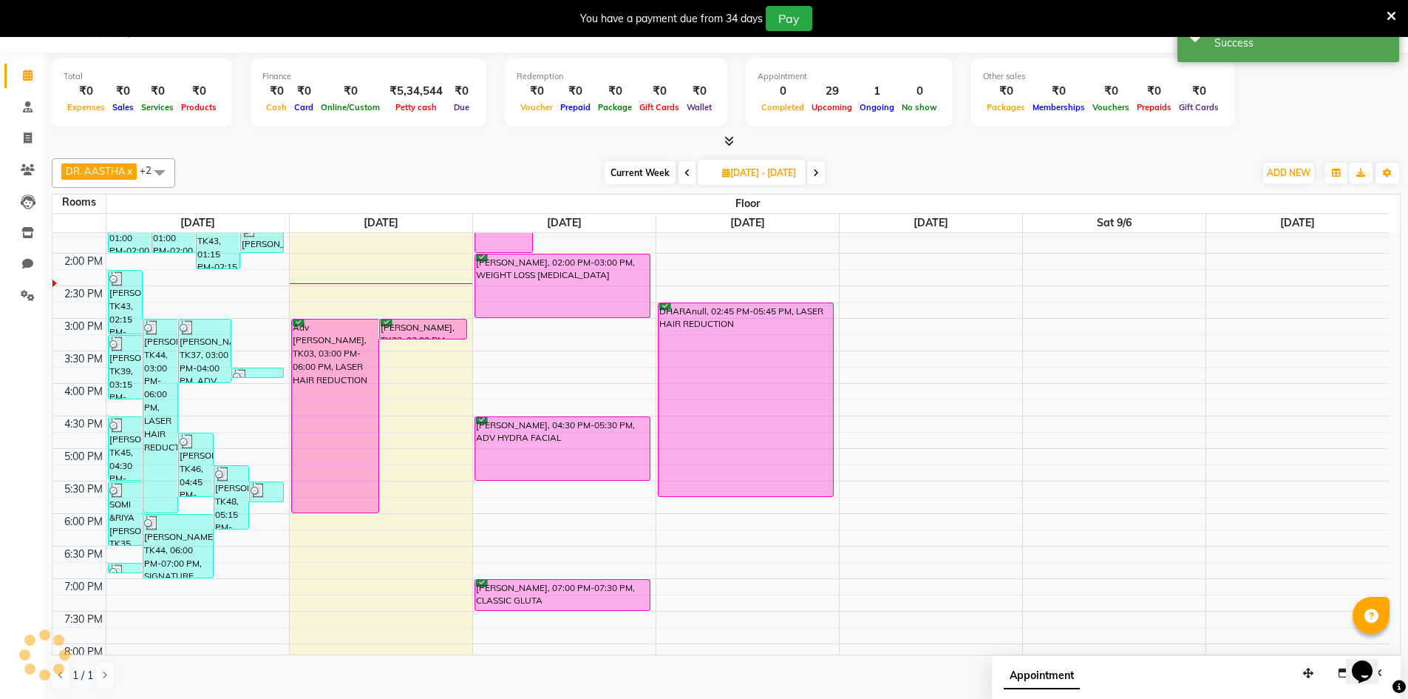
scroll to position [0, 0]
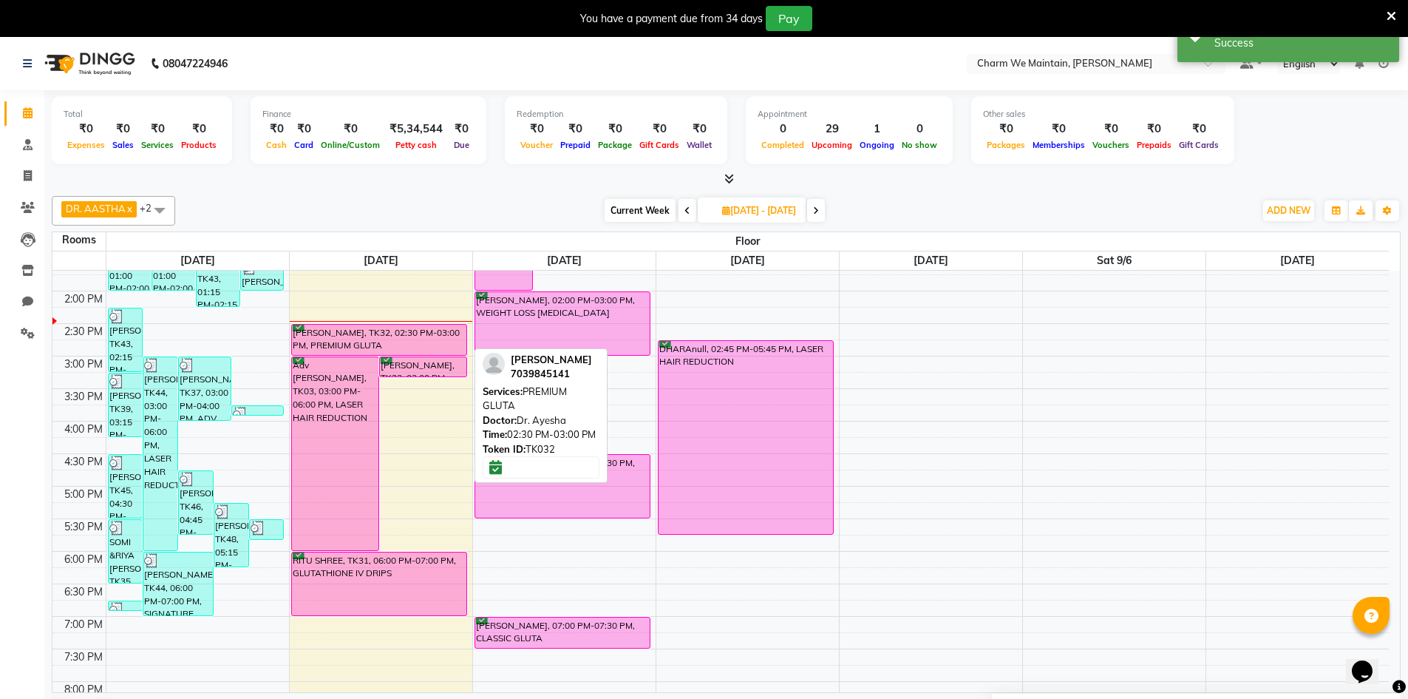
click at [395, 332] on div "[PERSON_NAME], TK32, 02:30 PM-03:00 PM, PREMIUM GLUTA" at bounding box center [379, 340] width 175 height 30
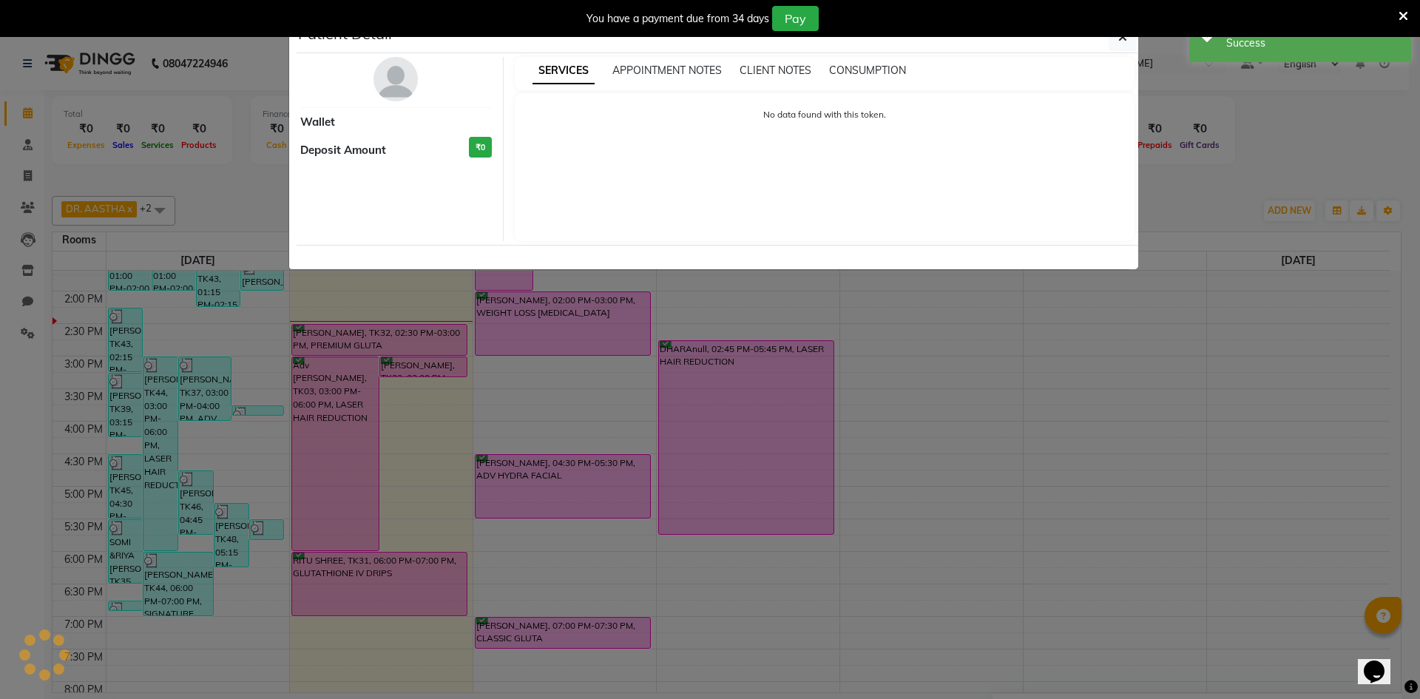
select select "6"
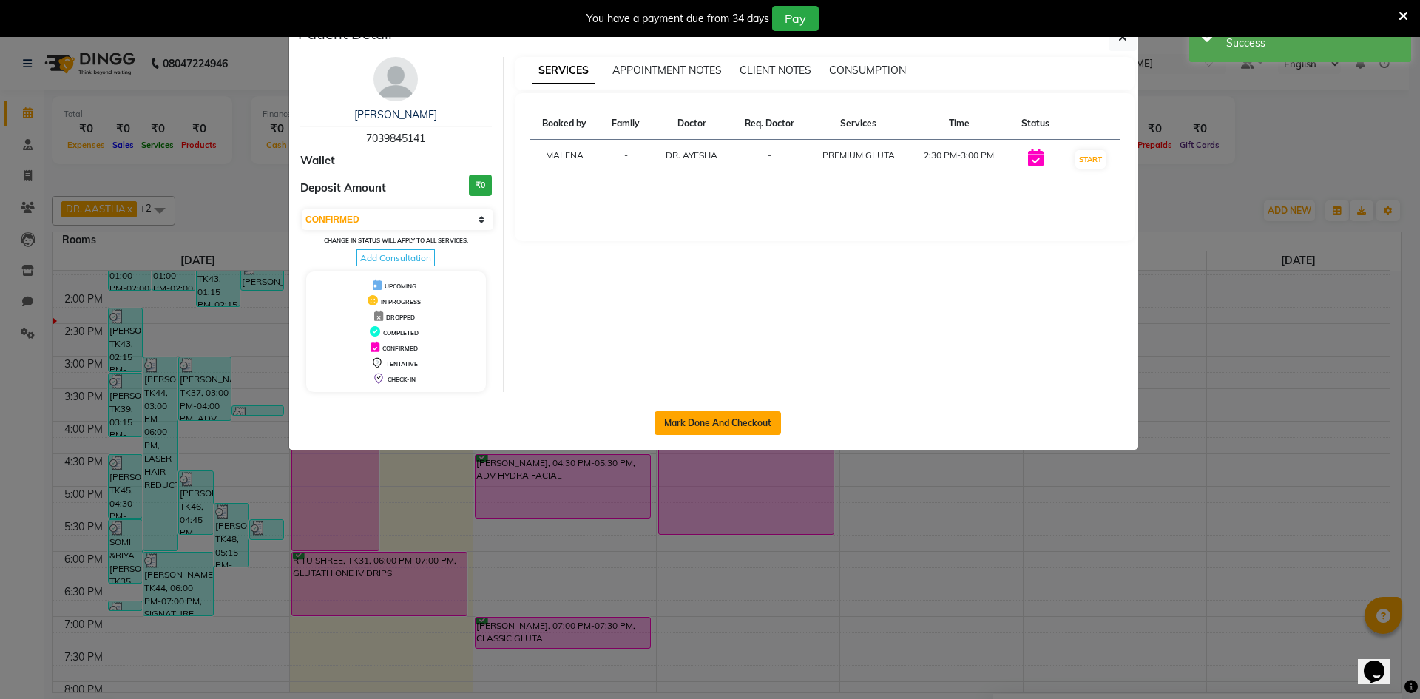
click at [716, 421] on button "Mark Done And Checkout" at bounding box center [717, 423] width 126 height 24
select select "8618"
select select "service"
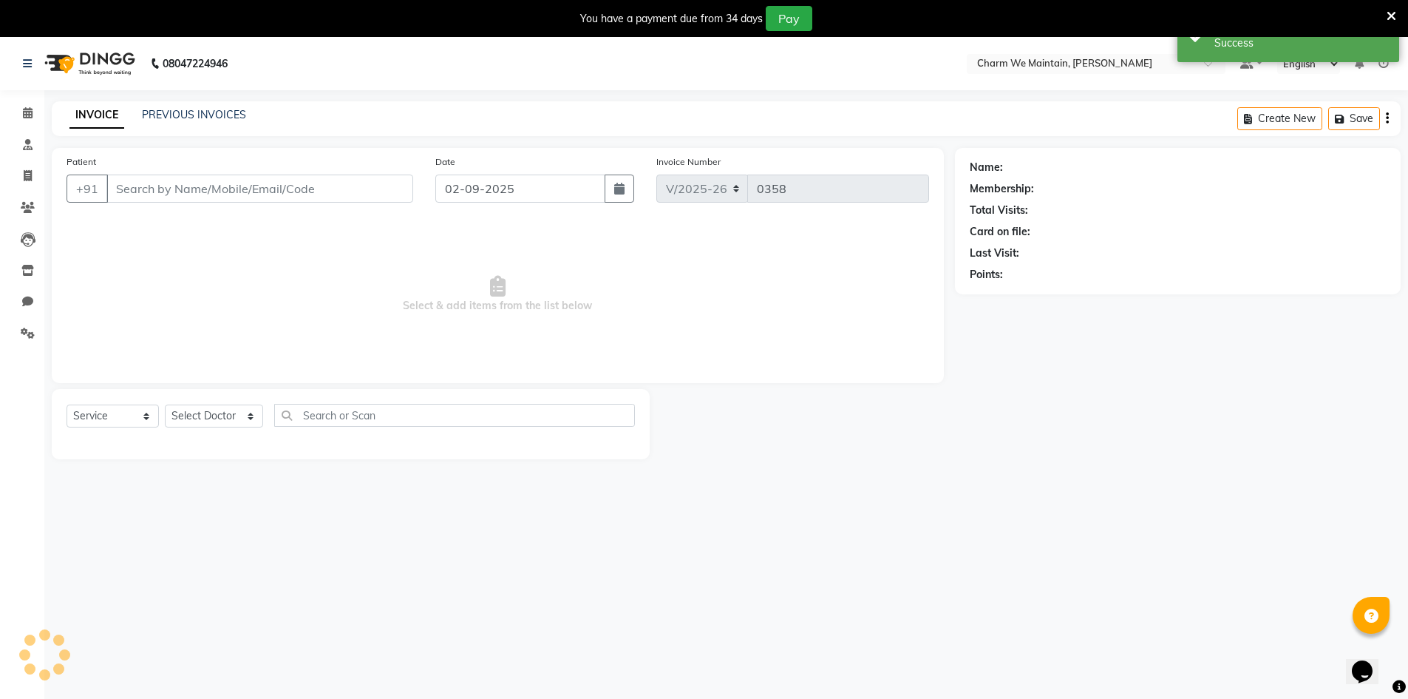
type input "7039845141"
select select "86210"
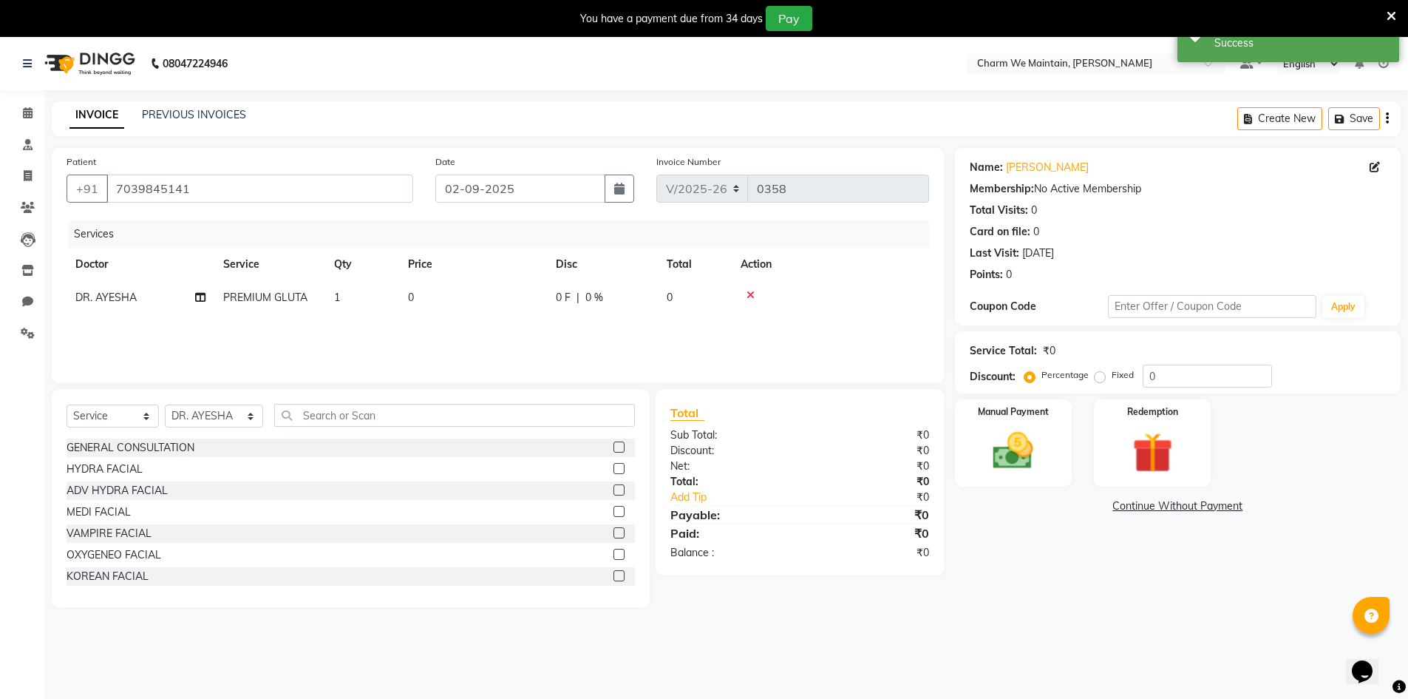
click at [386, 307] on td "1" at bounding box center [362, 297] width 74 height 33
select select "86210"
click at [512, 297] on input "0" at bounding box center [543, 301] width 130 height 23
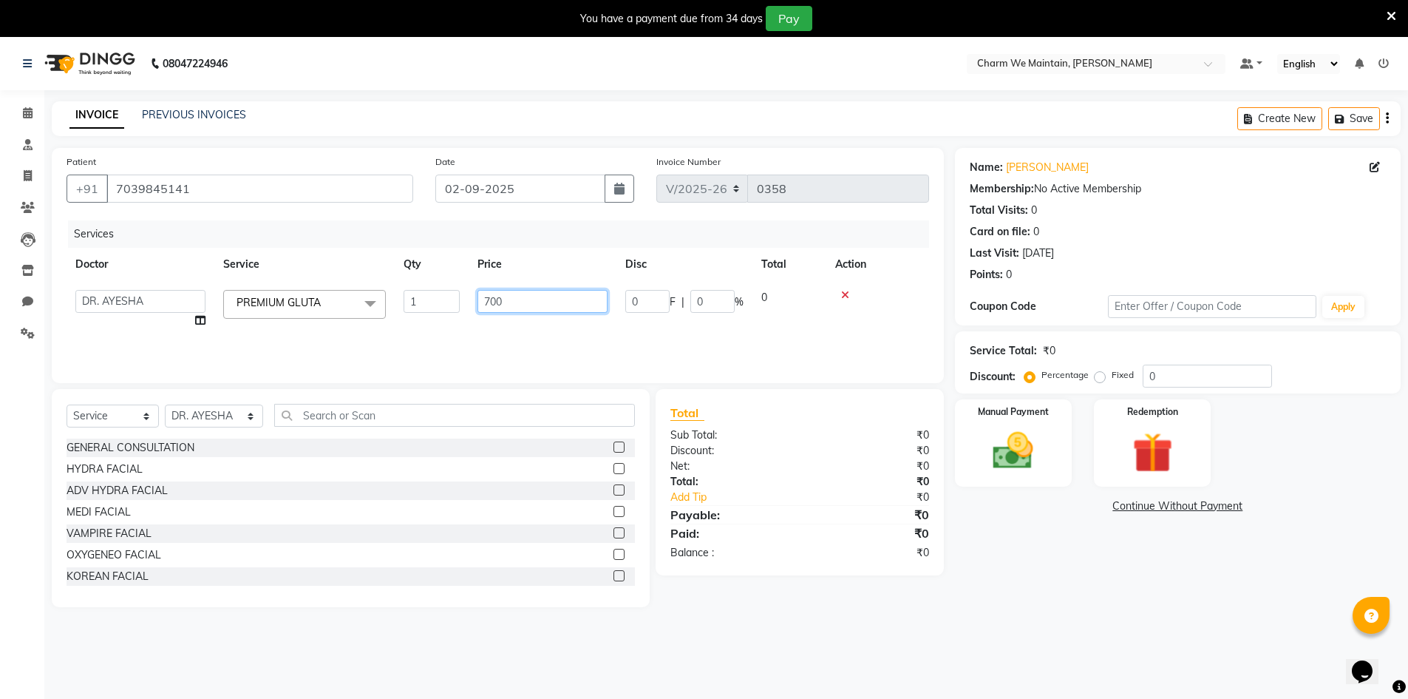
type input "7000"
click at [1032, 450] on img at bounding box center [1014, 451] width 68 height 48
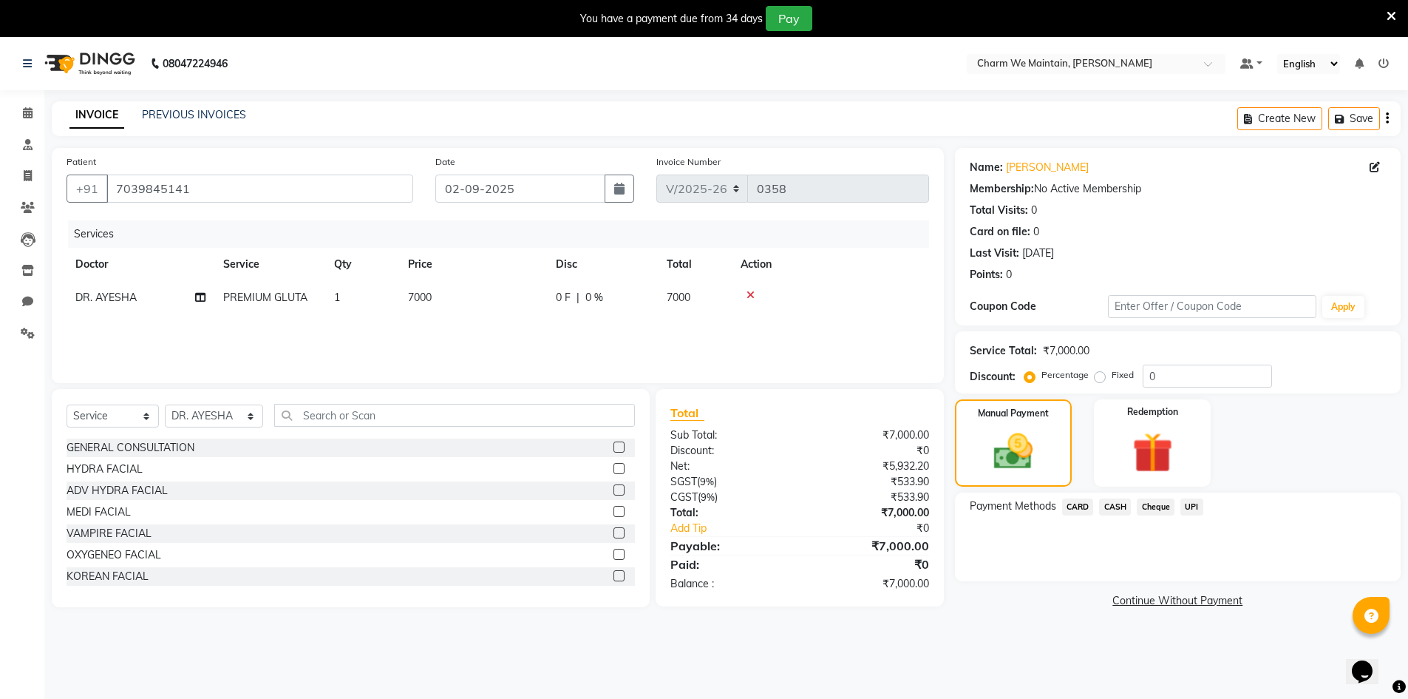
click at [356, 302] on td "1" at bounding box center [362, 297] width 74 height 33
select select "86210"
click at [438, 299] on input "1" at bounding box center [432, 301] width 56 height 23
type input "5"
click at [1042, 469] on img at bounding box center [1013, 451] width 66 height 47
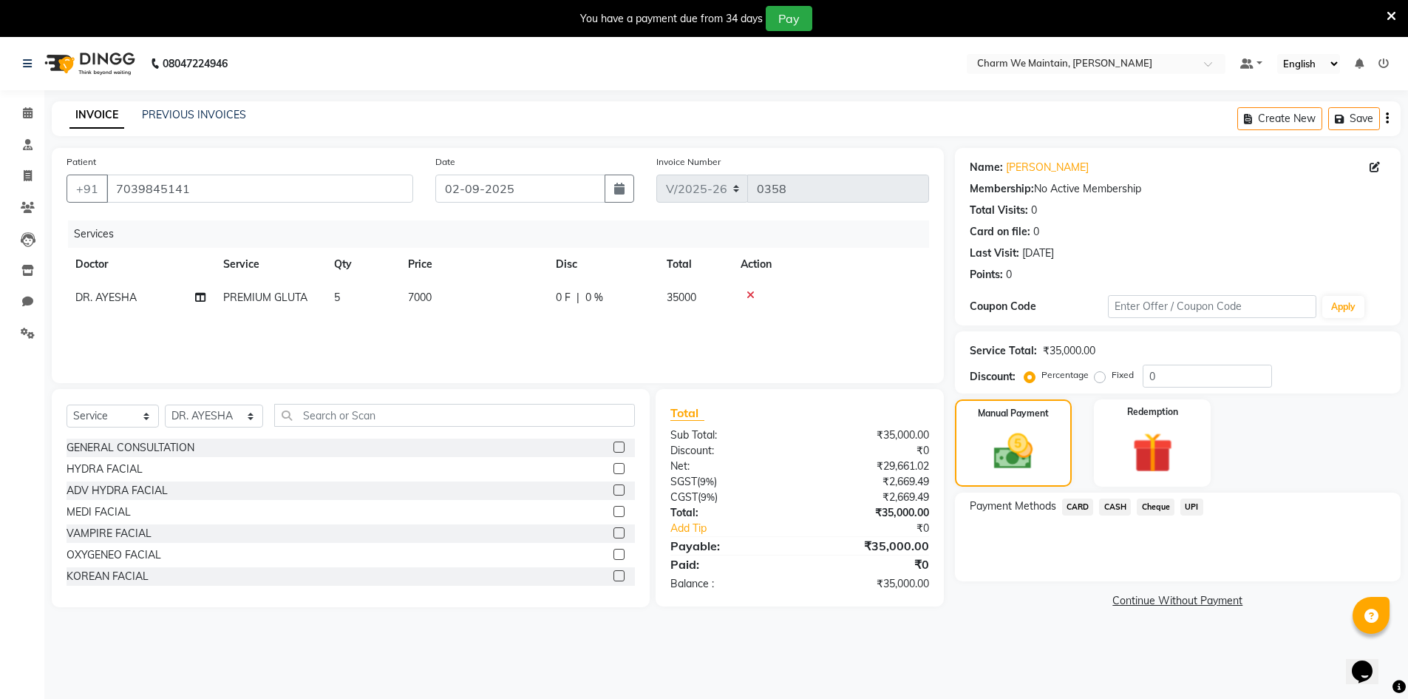
click at [463, 295] on td "7000" at bounding box center [473, 297] width 148 height 33
select select "86210"
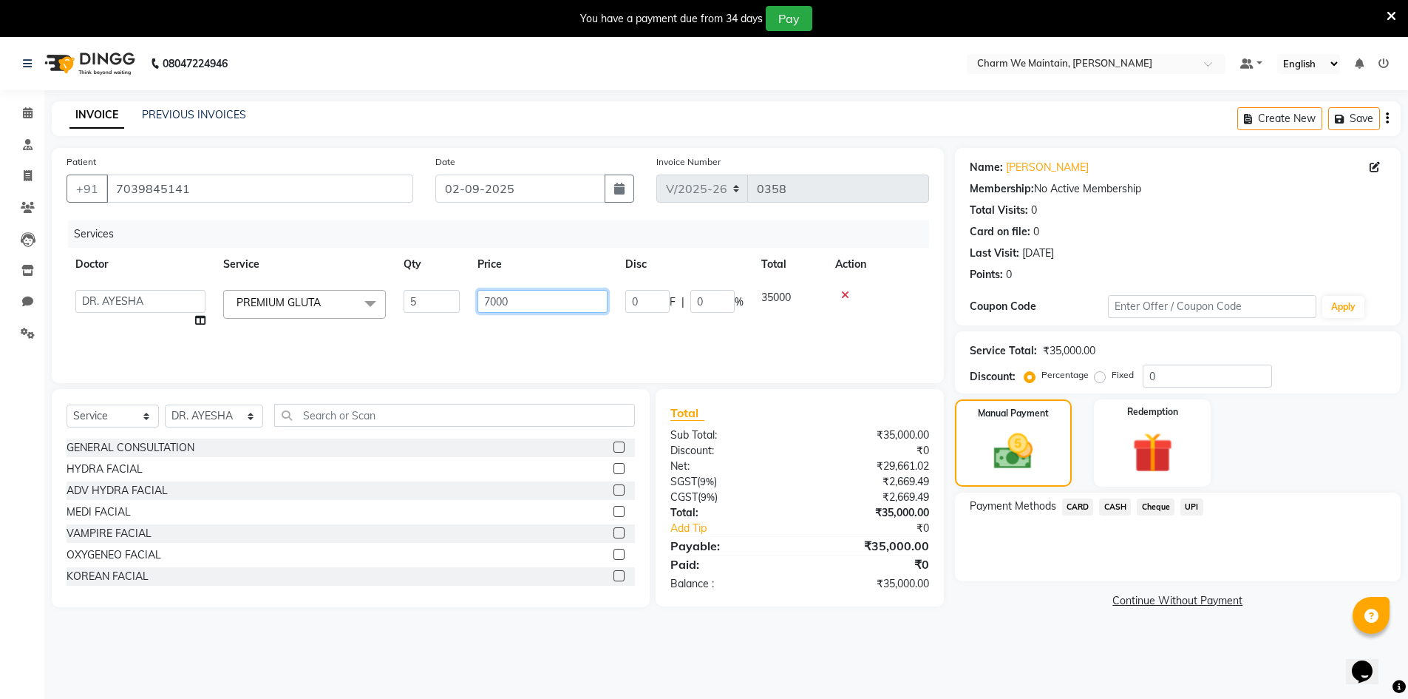
click at [517, 297] on input "7000" at bounding box center [543, 301] width 130 height 23
type input "7"
type input "8260"
click at [628, 348] on div "Services Doctor Service Qty Price Disc Total Action AFREEN [PERSON_NAME] [PERSO…" at bounding box center [498, 294] width 863 height 148
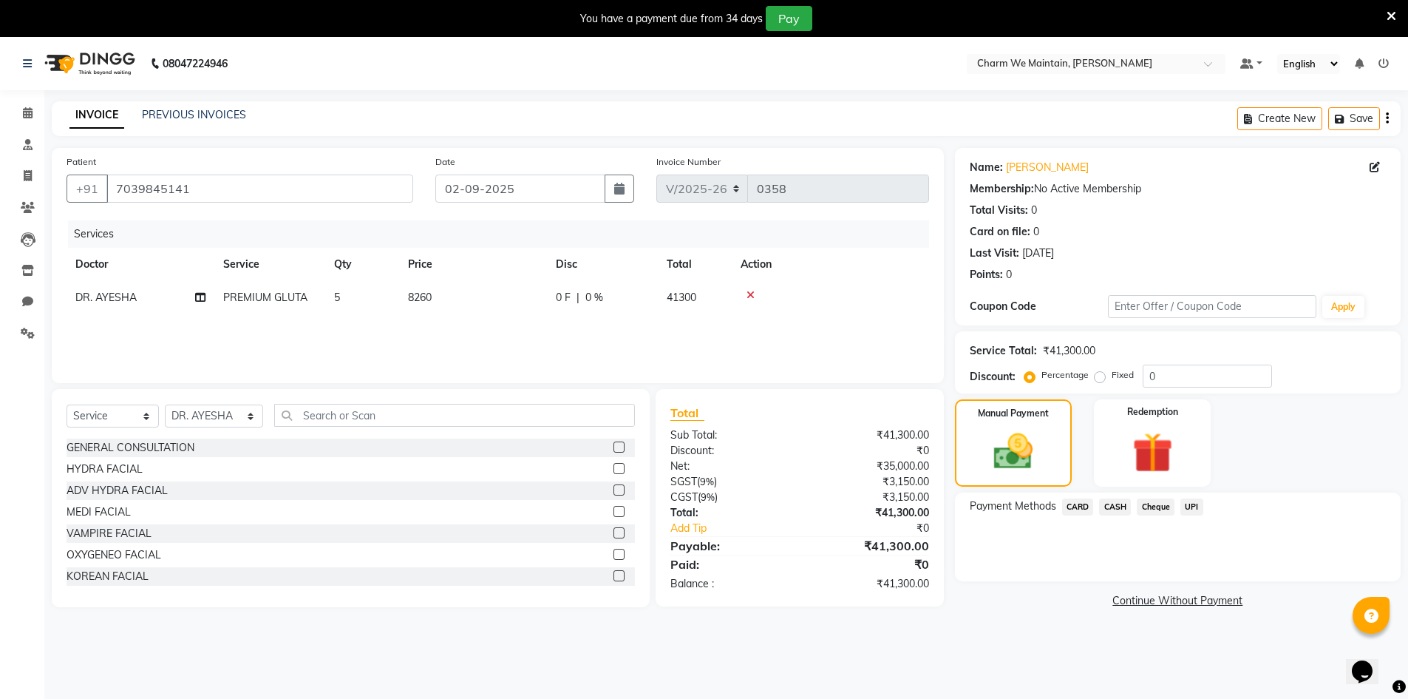
click at [1193, 509] on span "UPI" at bounding box center [1192, 506] width 23 height 17
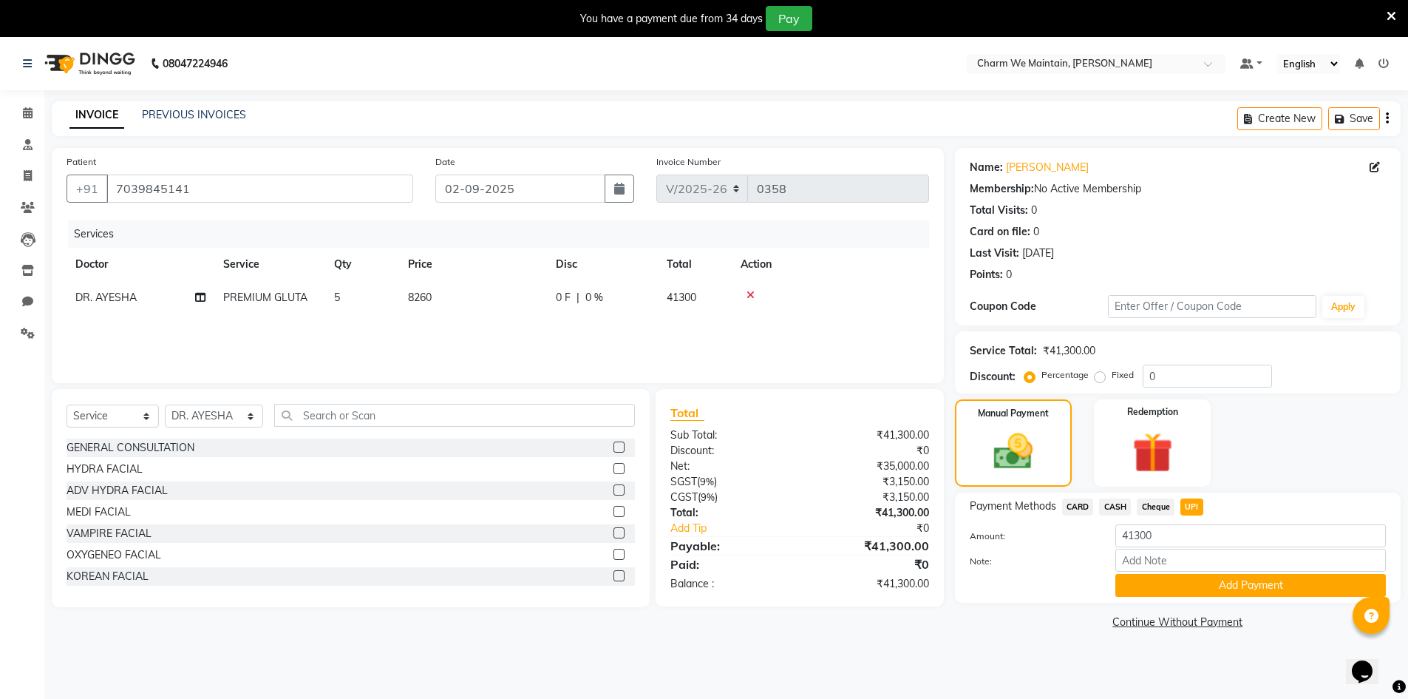
click at [1119, 507] on span "CASH" at bounding box center [1115, 506] width 32 height 17
click at [1169, 540] on input "41300" at bounding box center [1251, 535] width 271 height 23
type input "4"
type input "15870"
click at [1073, 556] on label "Note:" at bounding box center [1032, 561] width 146 height 13
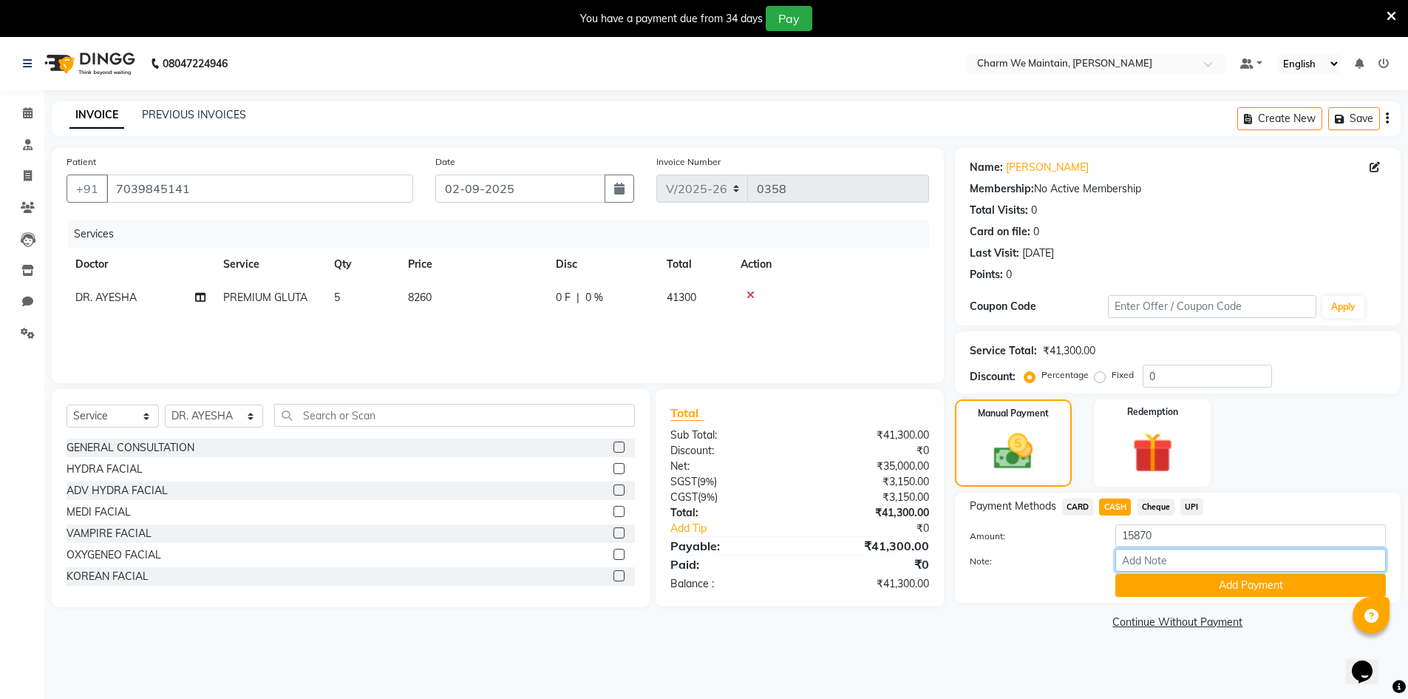
click at [1116, 556] on input "Note:" at bounding box center [1251, 560] width 271 height 23
click at [1221, 583] on button "Add Payment" at bounding box center [1251, 585] width 271 height 23
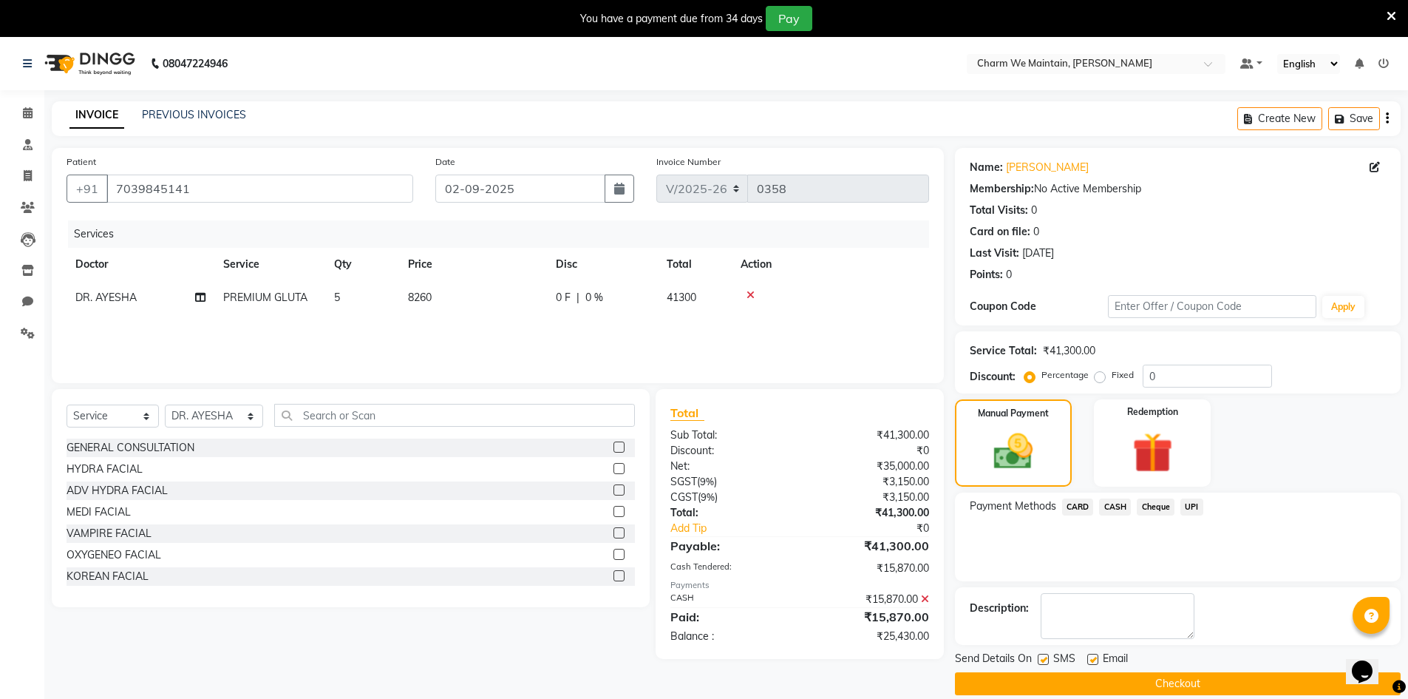
scroll to position [37, 0]
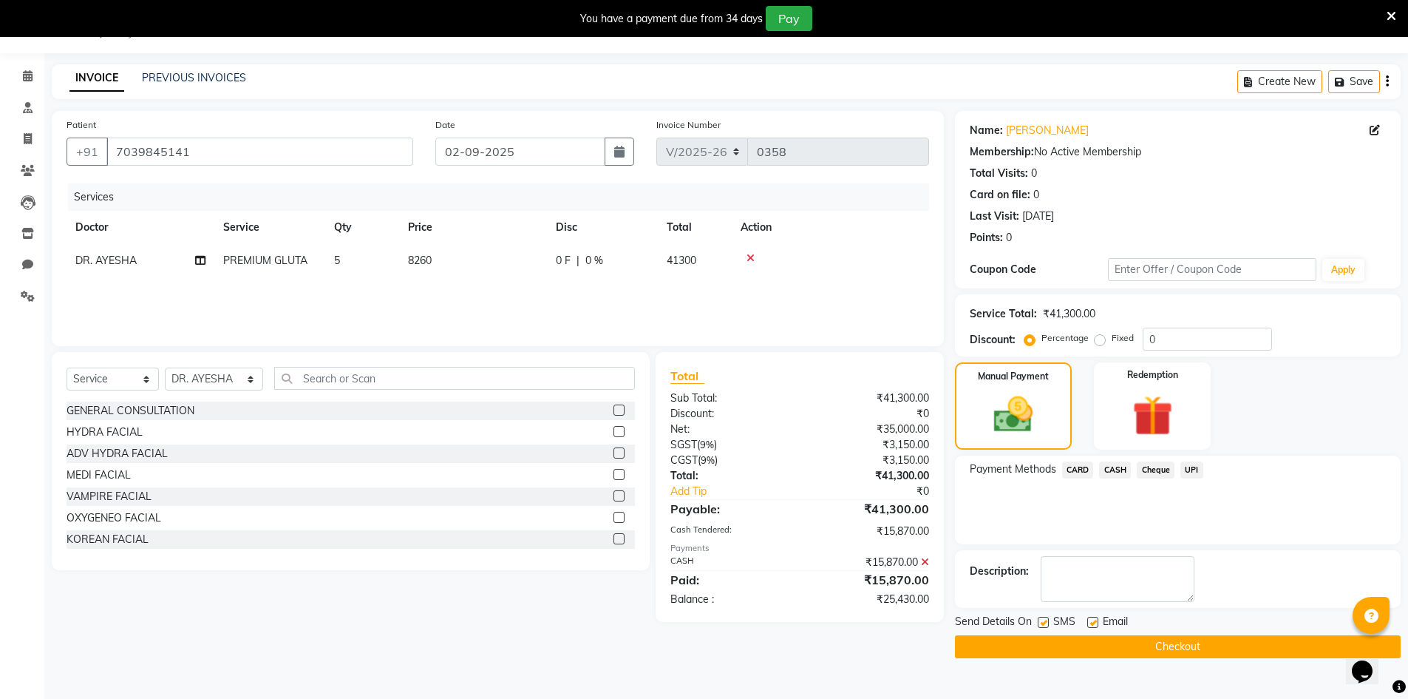
click at [1146, 645] on button "Checkout" at bounding box center [1178, 646] width 446 height 23
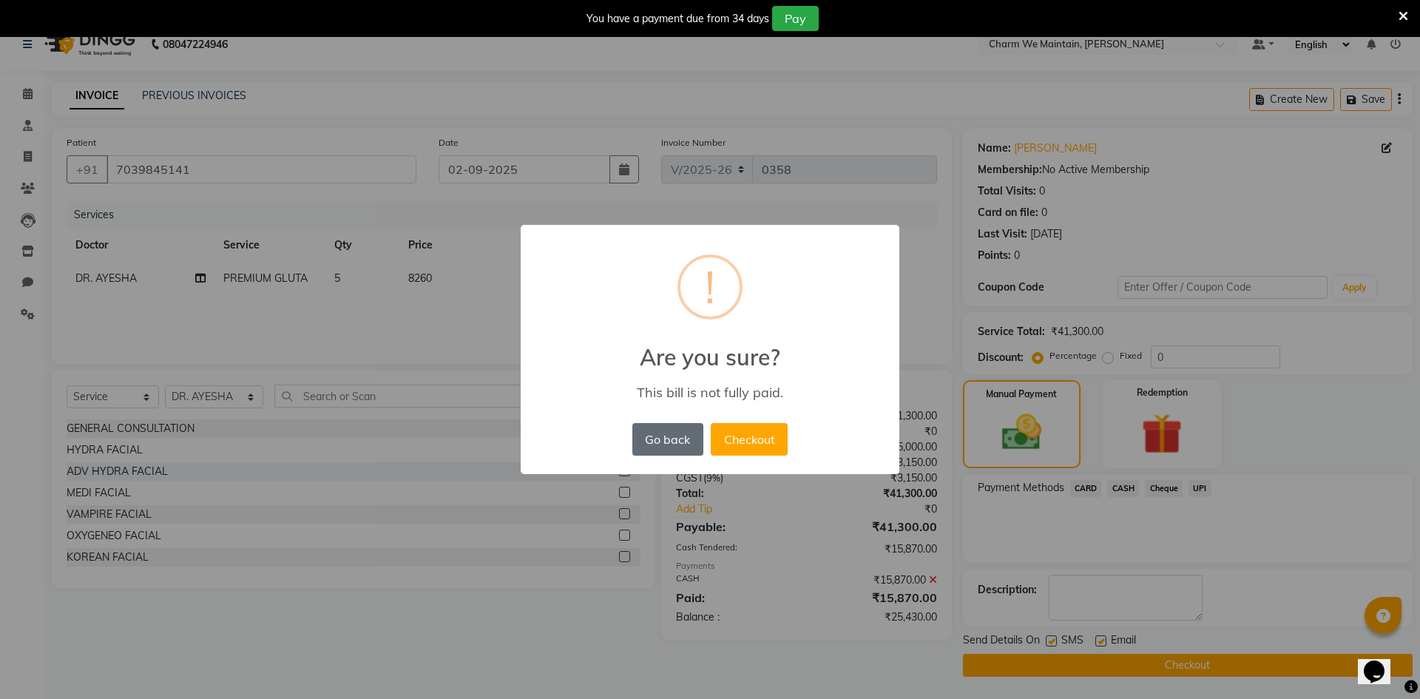
click at [683, 447] on button "Go back" at bounding box center [667, 439] width 71 height 33
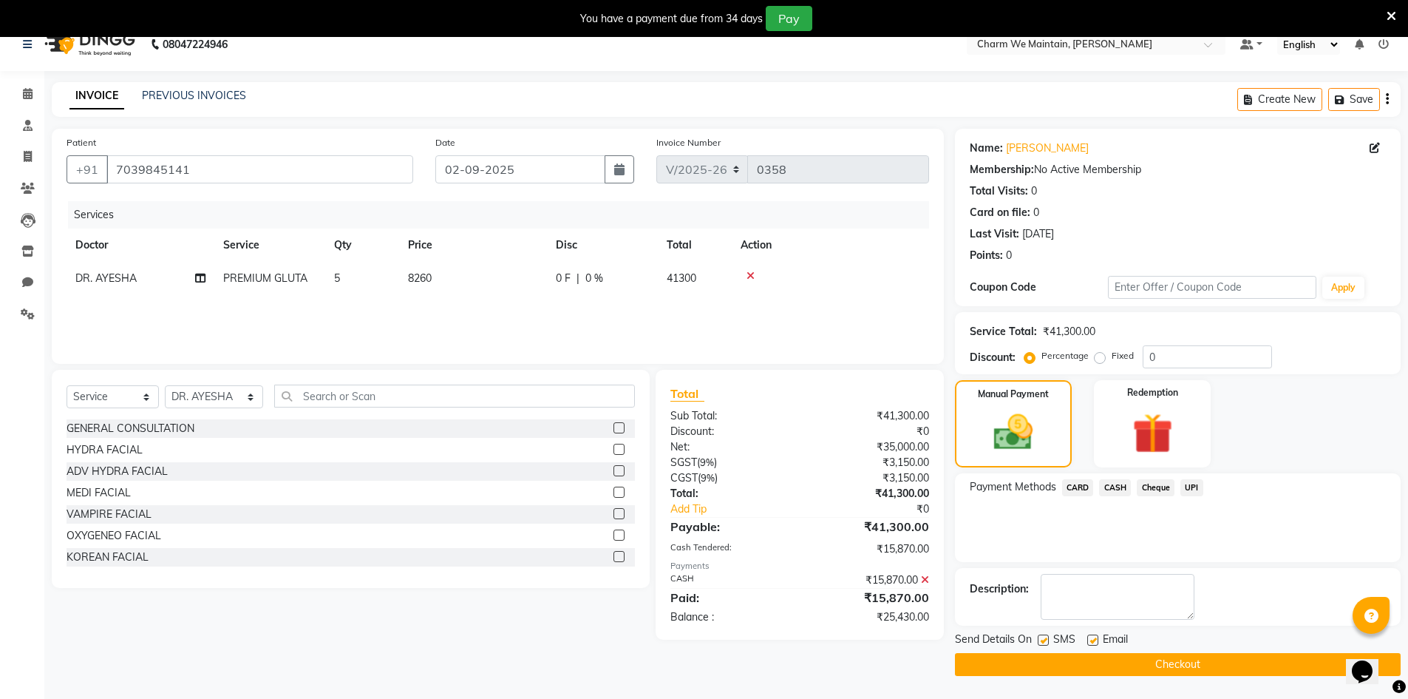
click at [316, 320] on div "Services Doctor Service Qty Price Disc Total Action DR. AYESHA PREMIUM GLUTA 5 …" at bounding box center [498, 275] width 863 height 148
click at [393, 401] on input "text" at bounding box center [455, 395] width 362 height 23
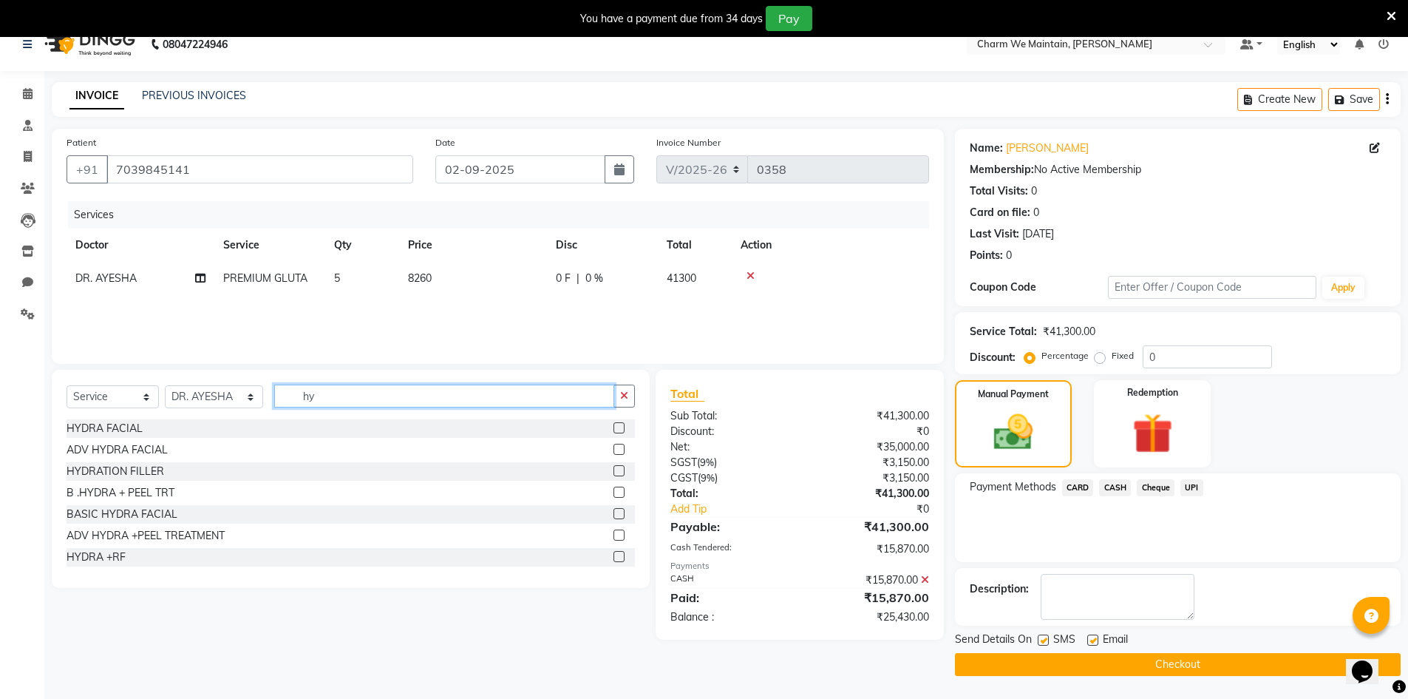
type input "h"
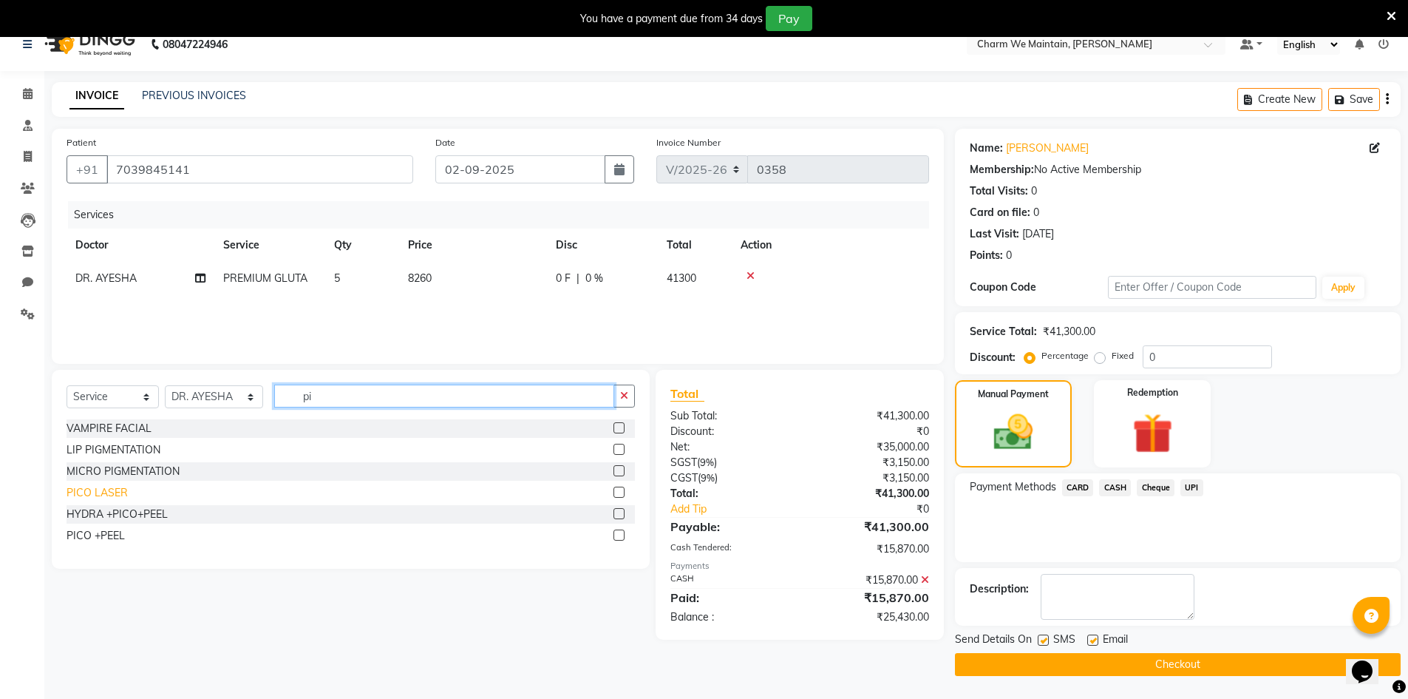
type input "pi"
click at [92, 490] on div "PICO LASER" at bounding box center [97, 493] width 61 height 16
checkbox input "false"
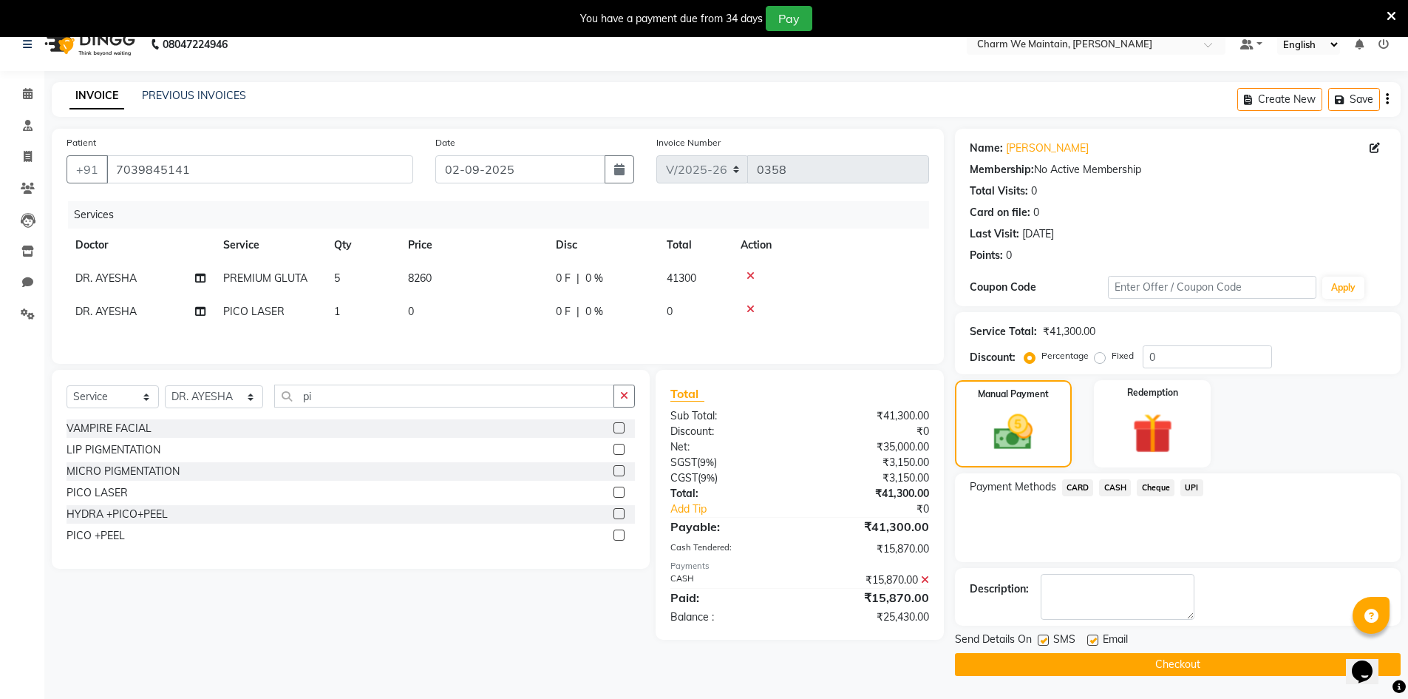
click at [450, 308] on td "0" at bounding box center [473, 311] width 148 height 33
select select "86210"
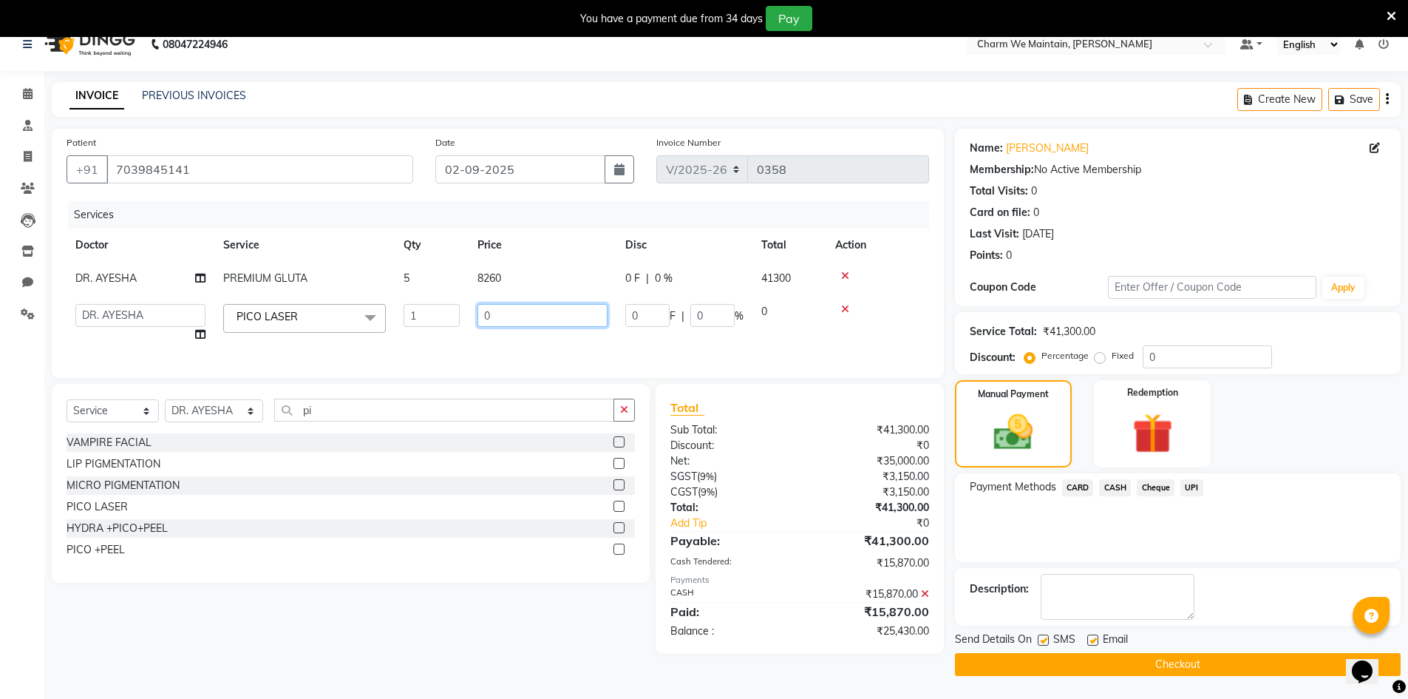
click at [496, 316] on input "0" at bounding box center [543, 315] width 130 height 23
type input "3"
type input "4130"
click at [1049, 440] on div "Manual Payment" at bounding box center [1013, 424] width 122 height 91
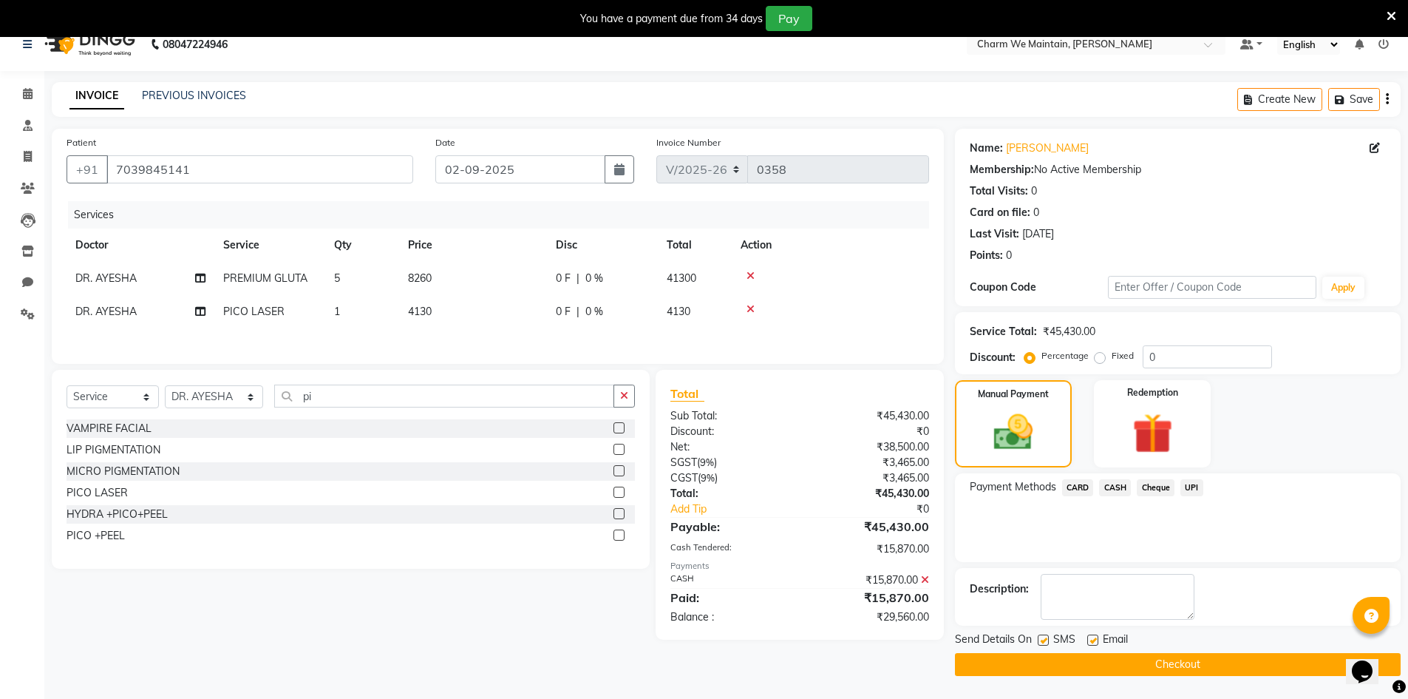
click at [1113, 487] on span "CASH" at bounding box center [1115, 487] width 32 height 17
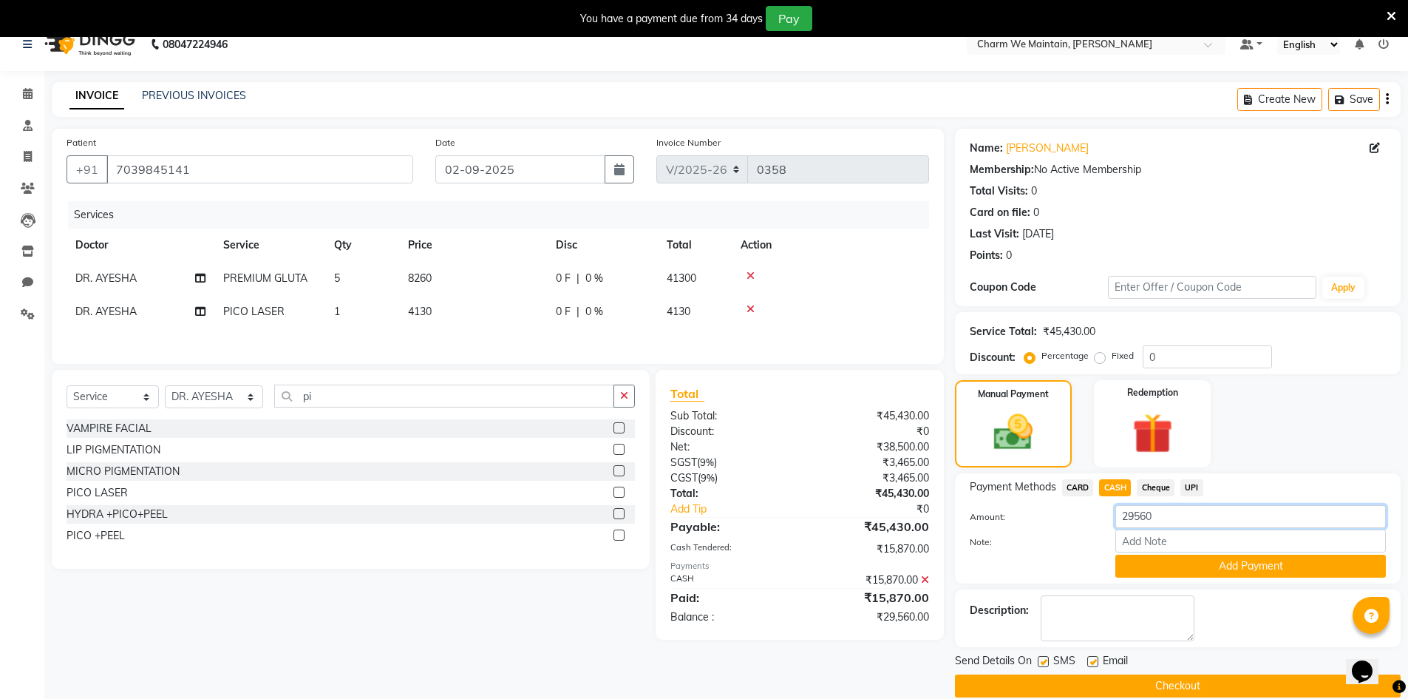
click at [1170, 520] on input "29560" at bounding box center [1251, 516] width 271 height 23
type input "2"
type input "4130"
click at [1222, 565] on button "Add Payment" at bounding box center [1251, 566] width 271 height 23
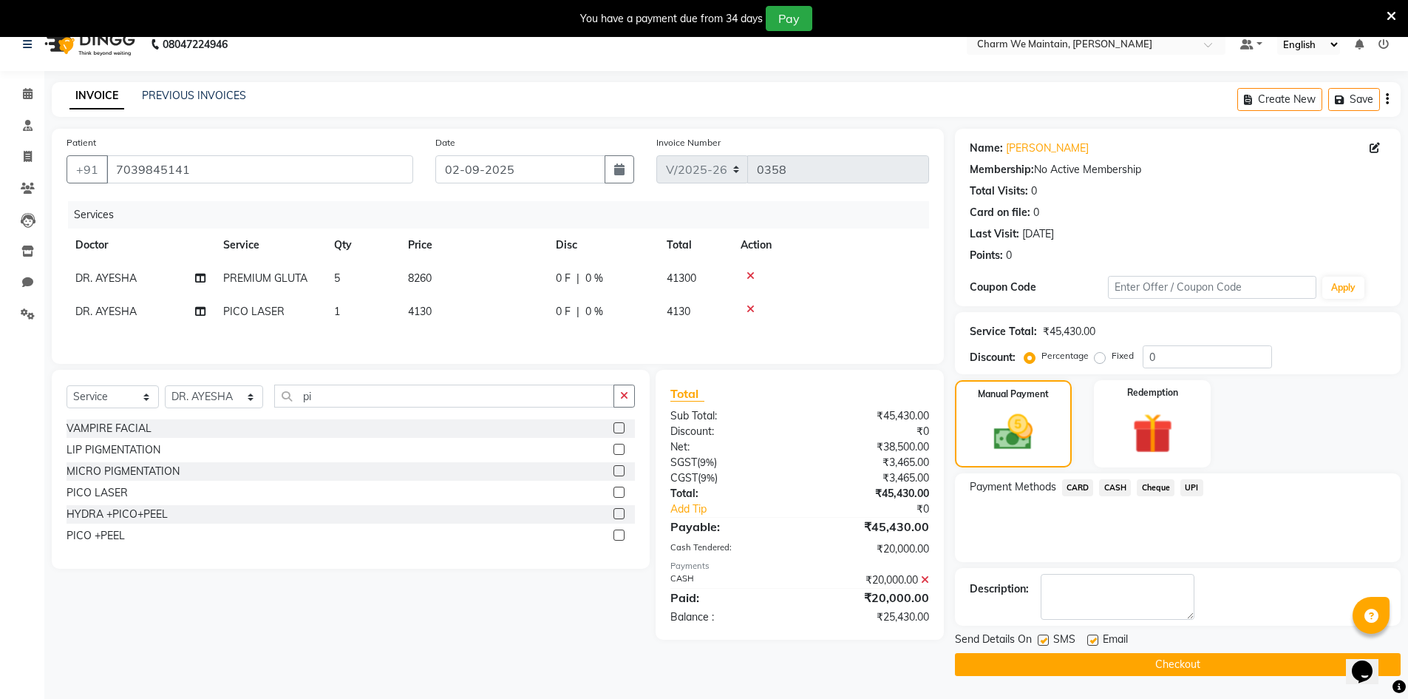
click at [1142, 666] on button "Checkout" at bounding box center [1178, 664] width 446 height 23
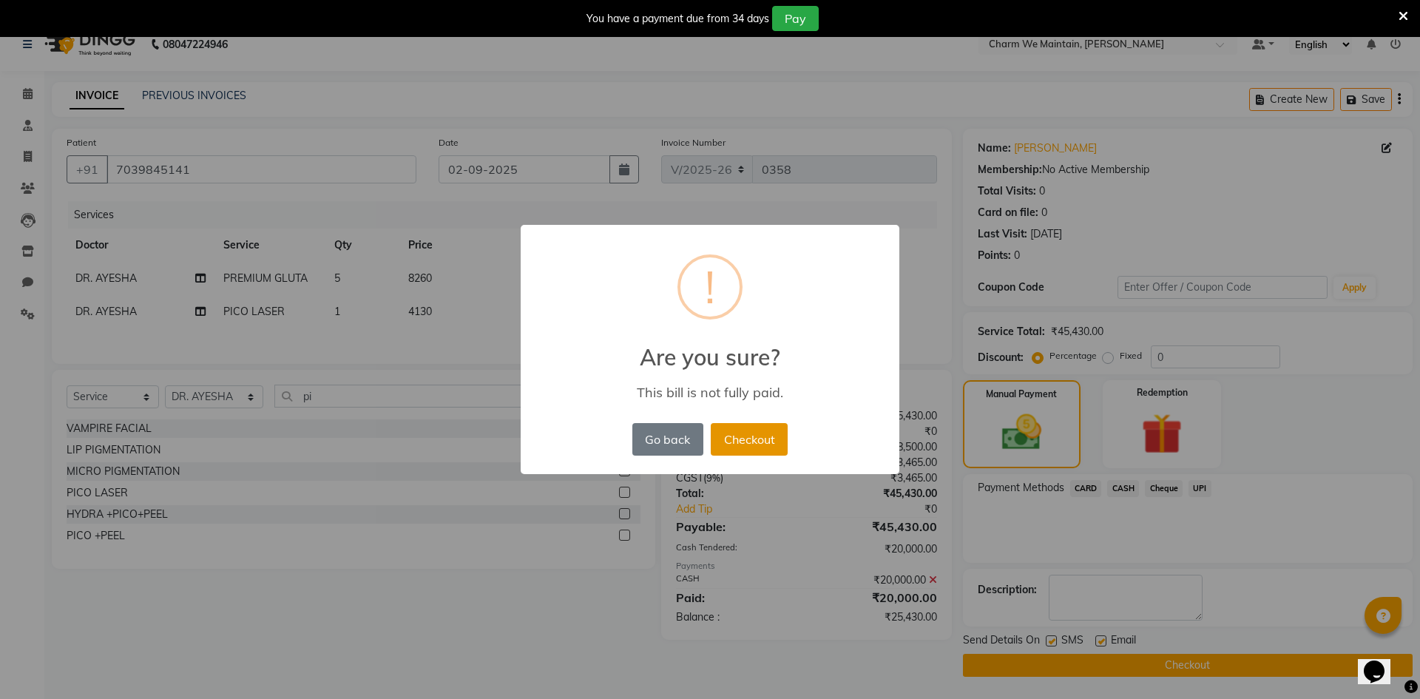
click at [742, 446] on button "Checkout" at bounding box center [749, 439] width 77 height 33
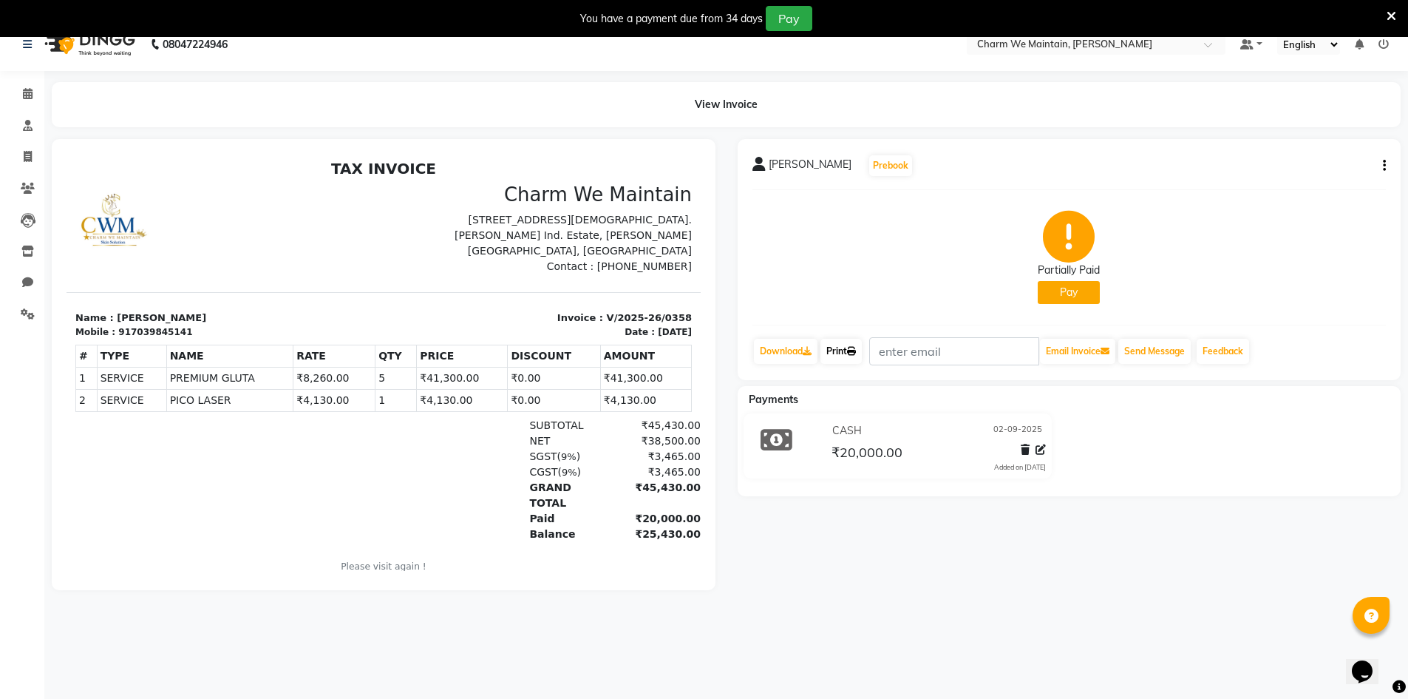
click at [852, 348] on icon at bounding box center [851, 351] width 9 height 9
drag, startPoint x: 190, startPoint y: 330, endPoint x: 121, endPoint y: 333, distance: 68.8
click at [121, 333] on div "Mobile : 917039845141" at bounding box center [224, 331] width 299 height 13
copy div "7039845141"
click at [773, 349] on link "Download" at bounding box center [786, 351] width 64 height 25
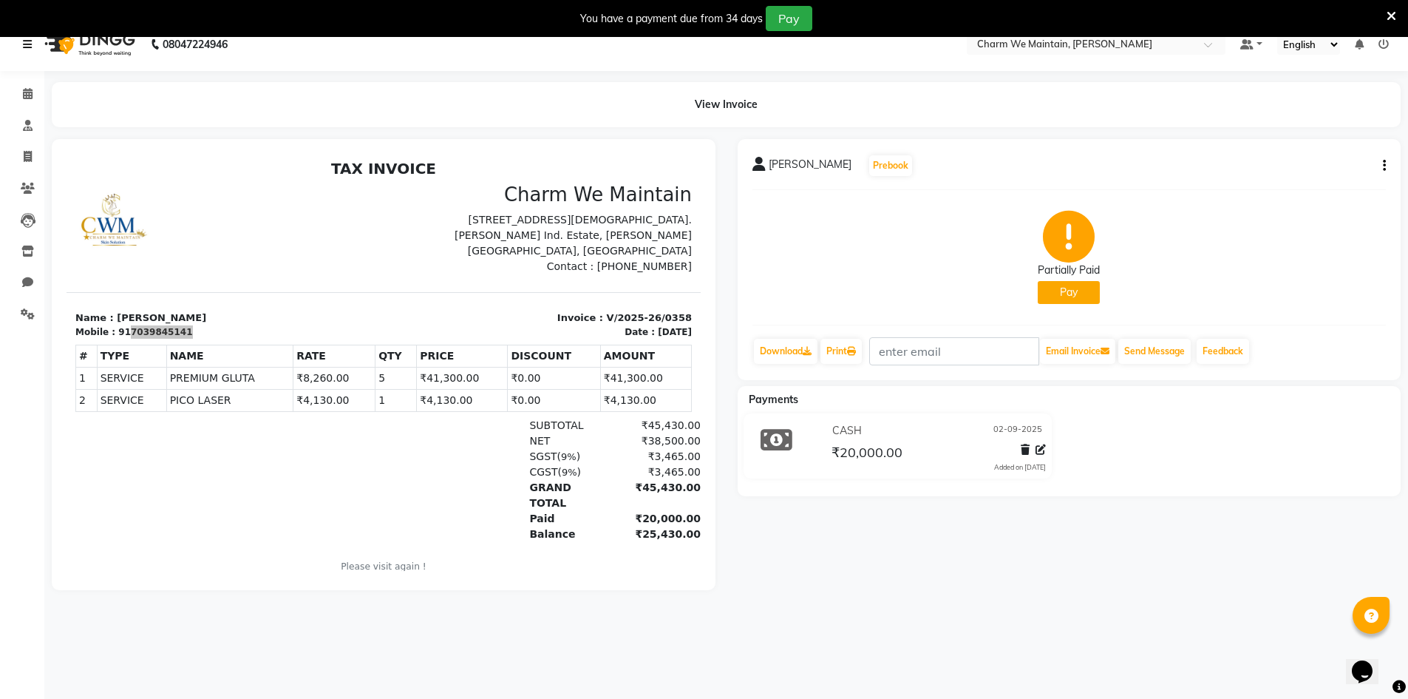
click at [25, 44] on icon at bounding box center [27, 44] width 9 height 10
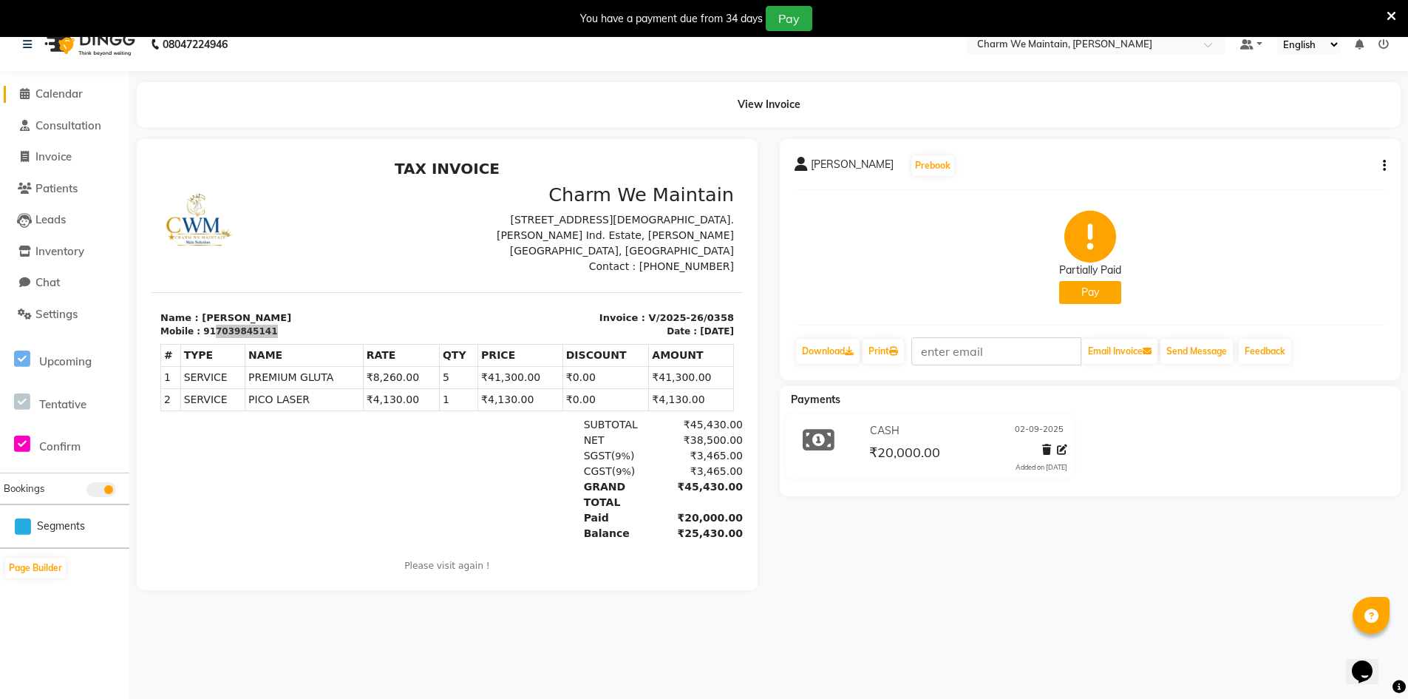
click at [50, 89] on span "Calendar" at bounding box center [58, 94] width 47 height 14
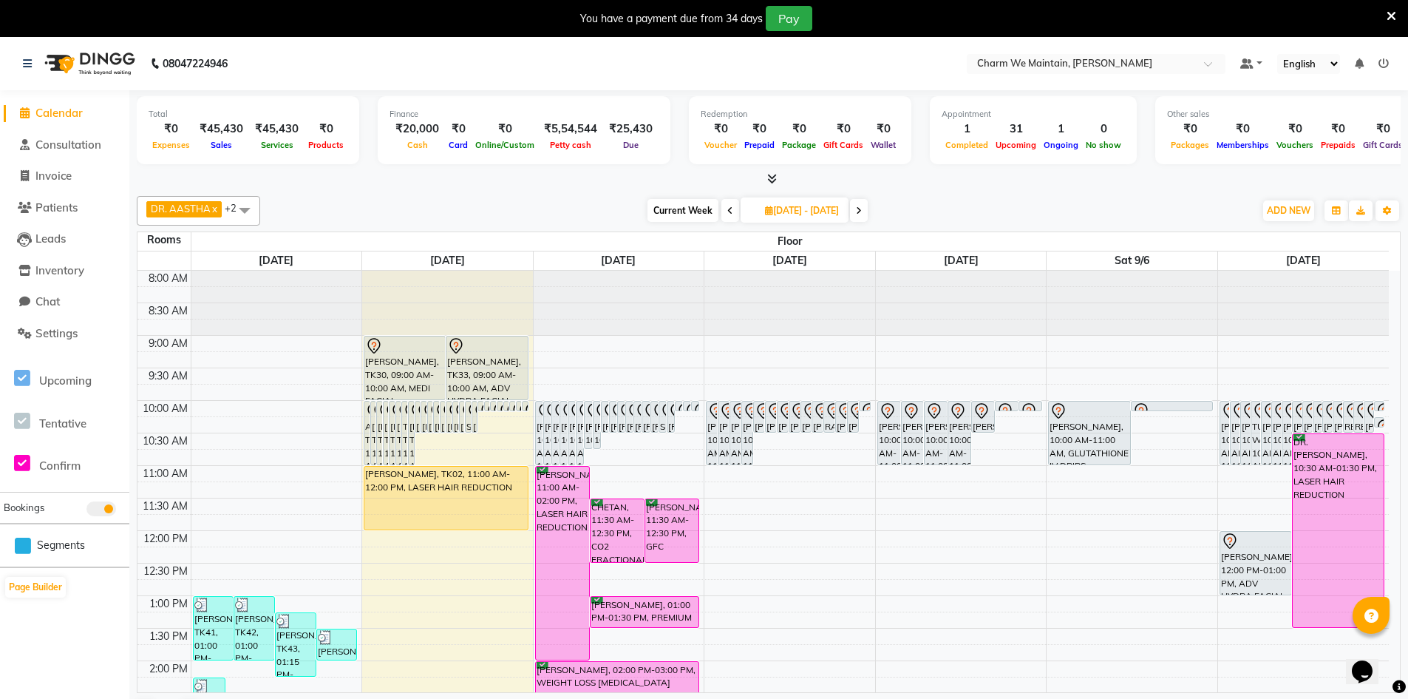
click at [868, 204] on span at bounding box center [859, 210] width 18 height 23
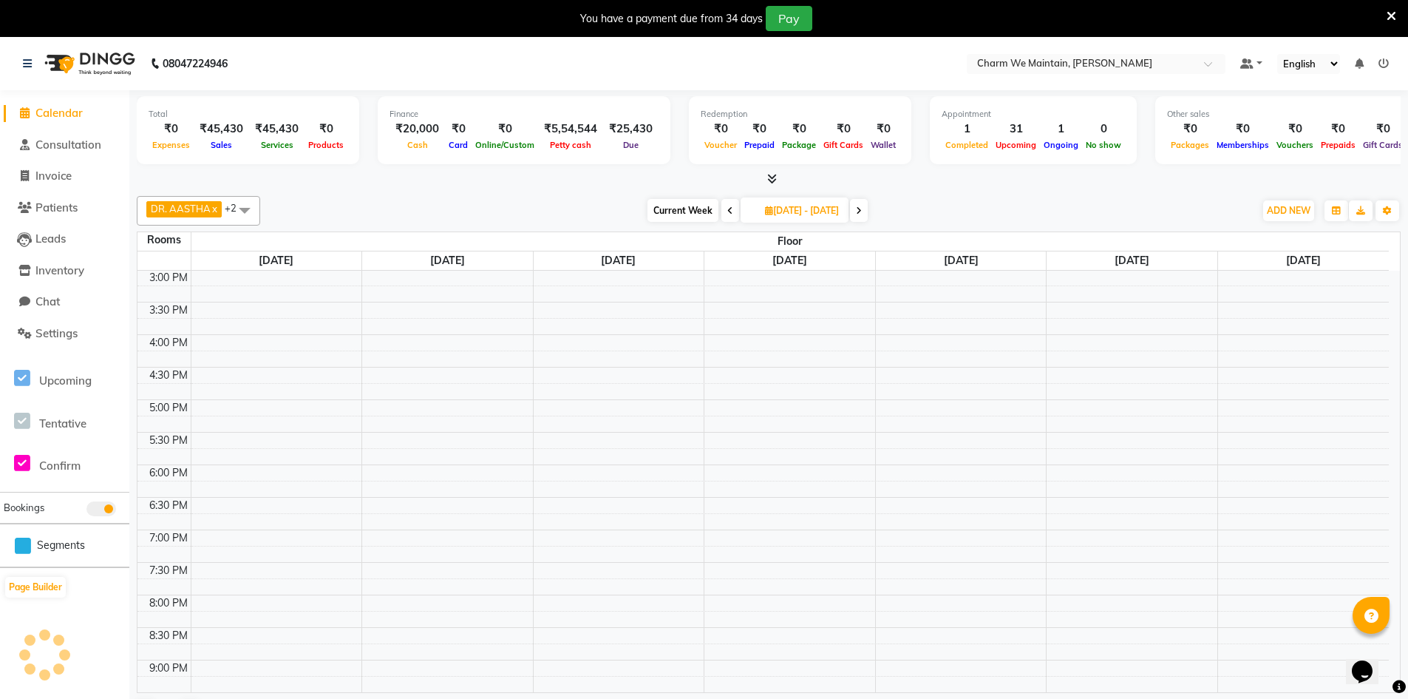
click at [868, 204] on span at bounding box center [859, 210] width 18 height 23
type input "[DATE]"
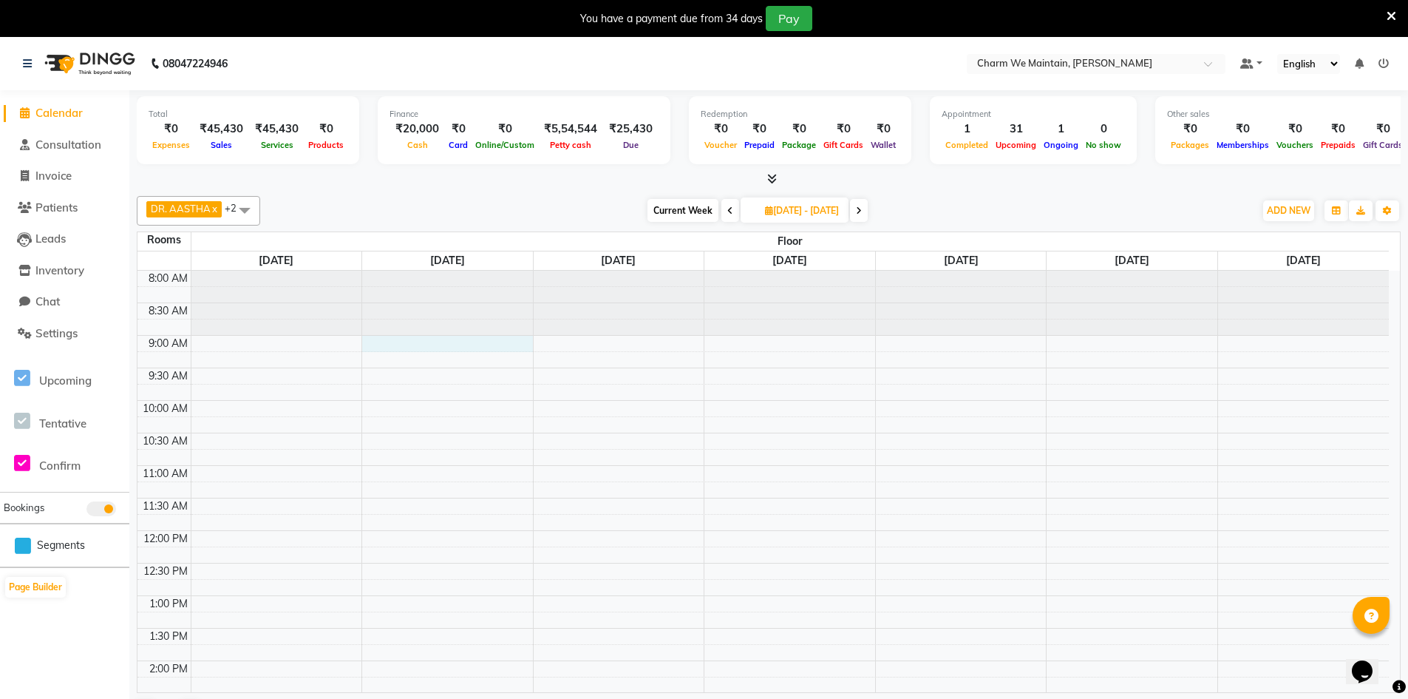
select select "540"
select select "tentative"
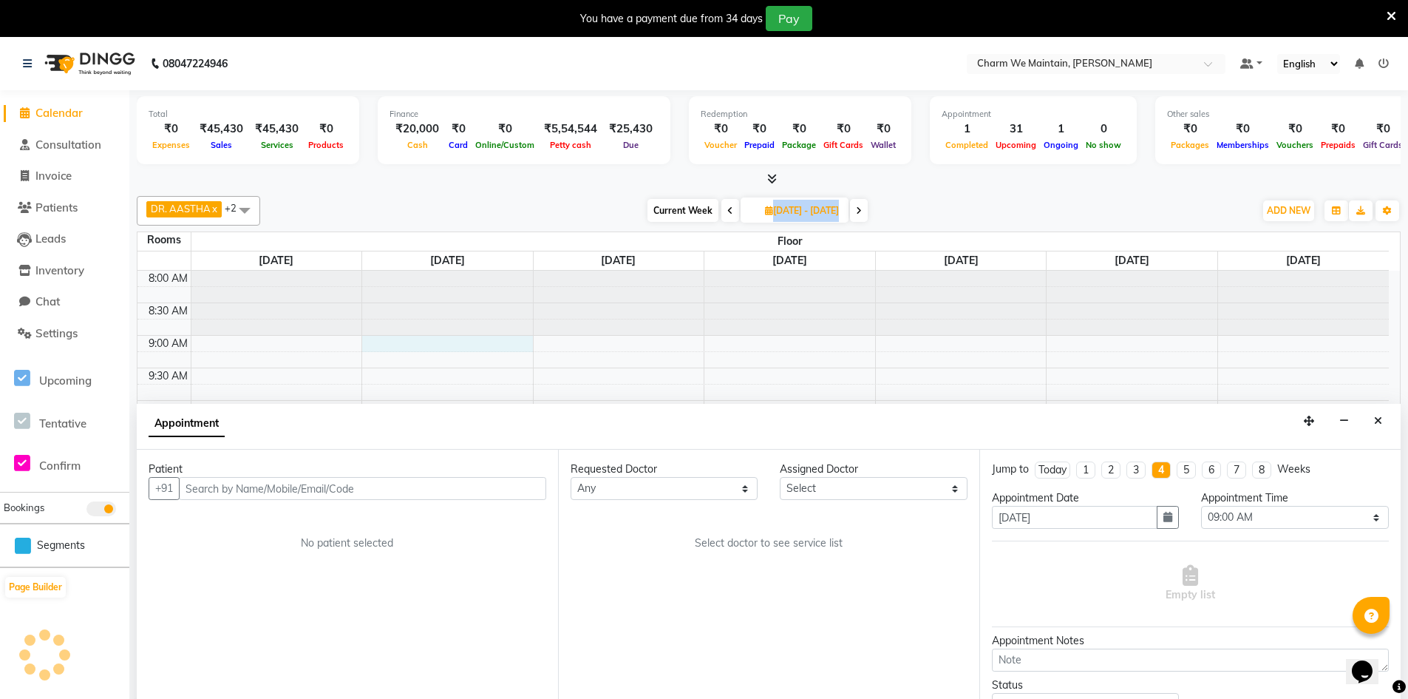
scroll to position [38, 0]
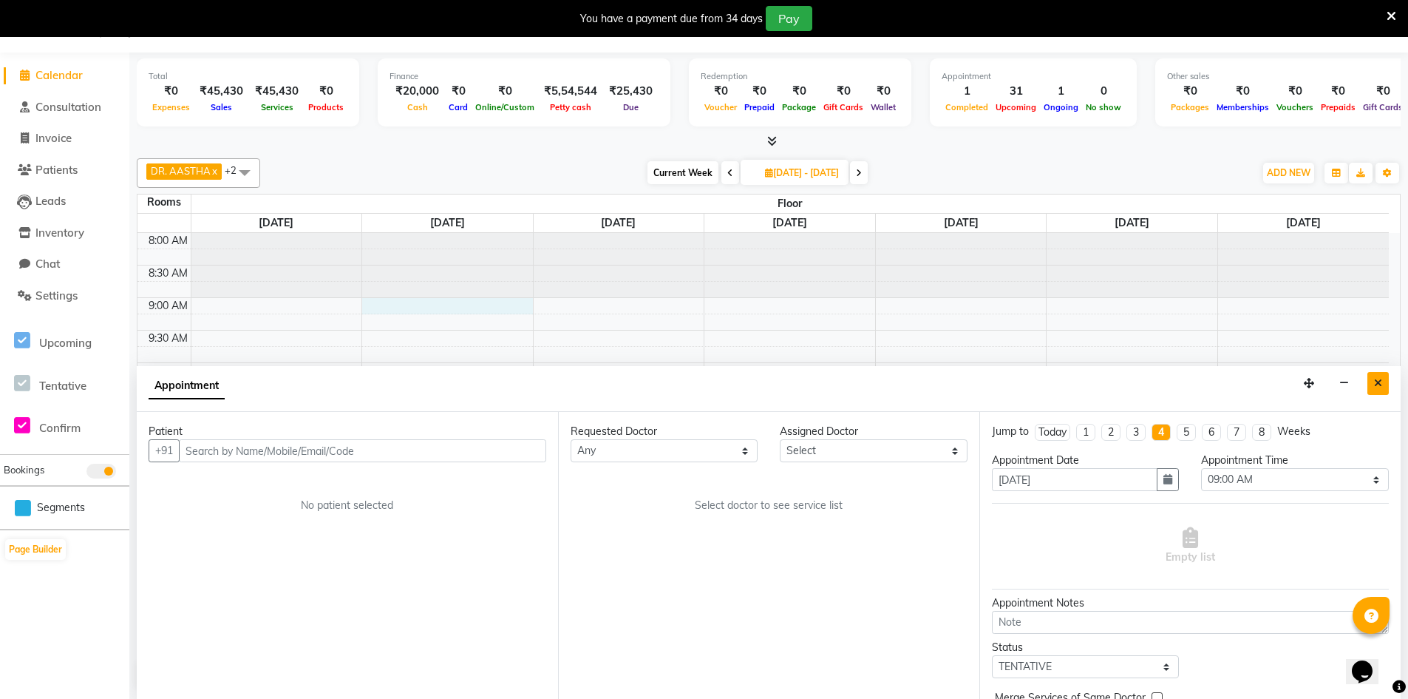
click at [1376, 389] on button "Close" at bounding box center [1378, 383] width 21 height 23
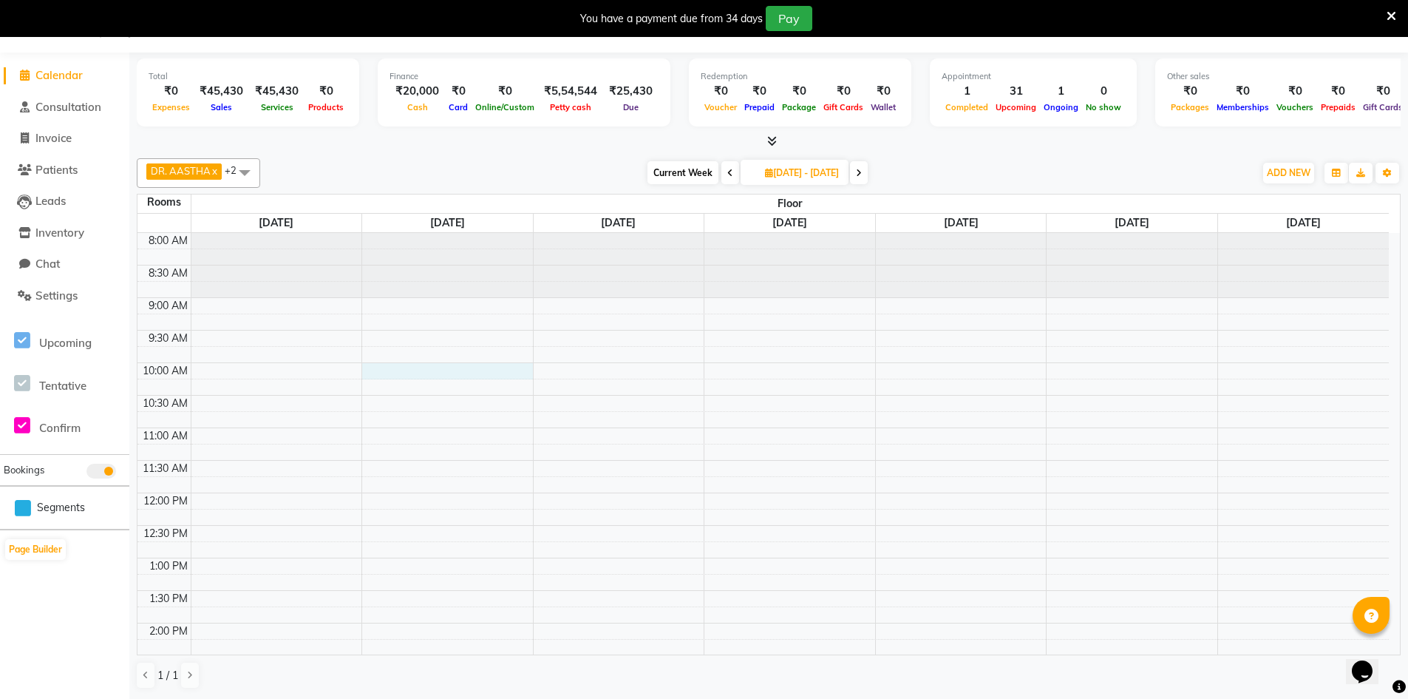
select select "600"
select select "tentative"
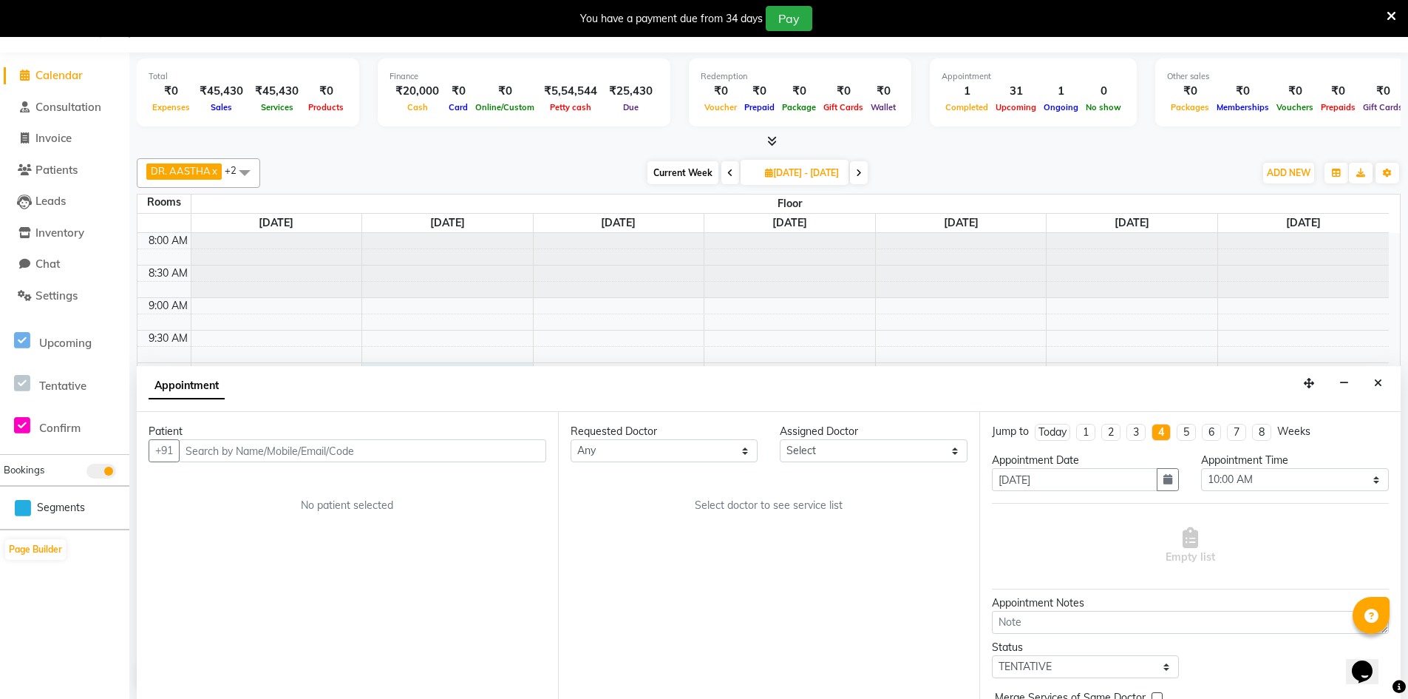
click at [399, 454] on input "text" at bounding box center [362, 450] width 367 height 23
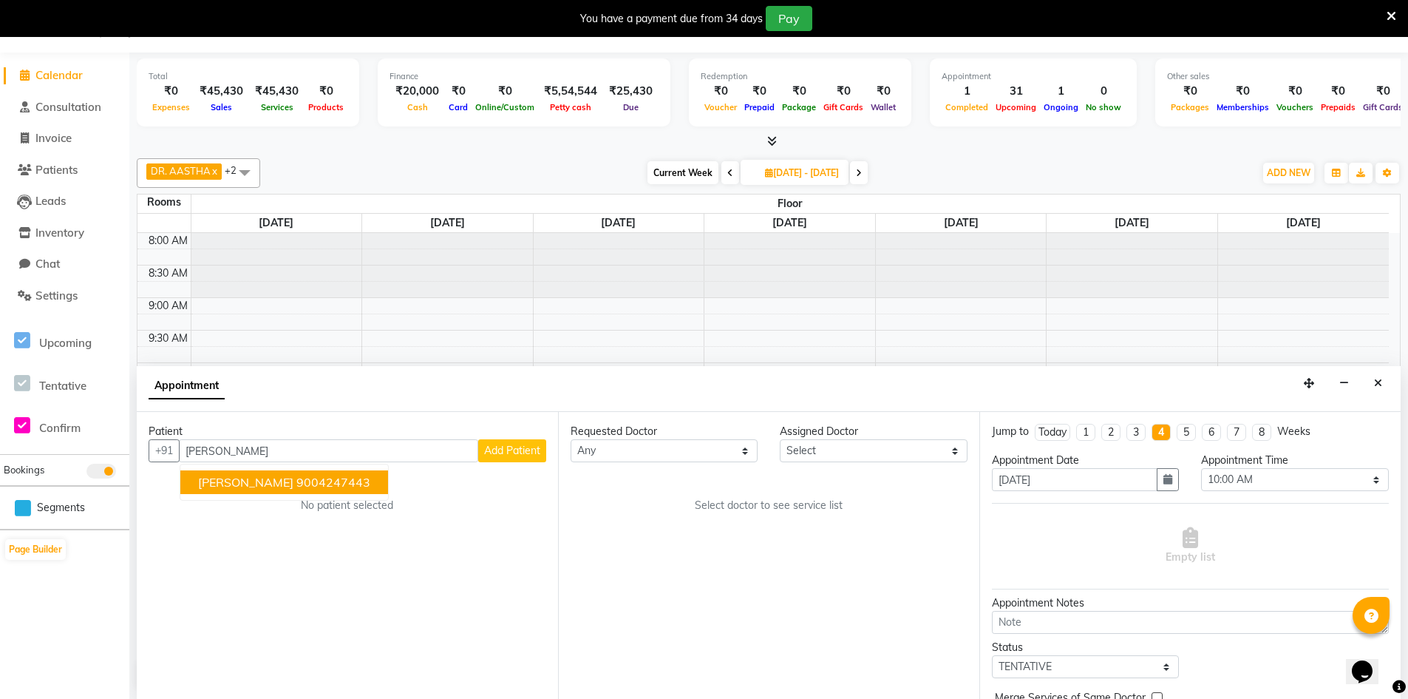
click at [357, 480] on ngb-highlight "9004247443" at bounding box center [333, 482] width 74 height 15
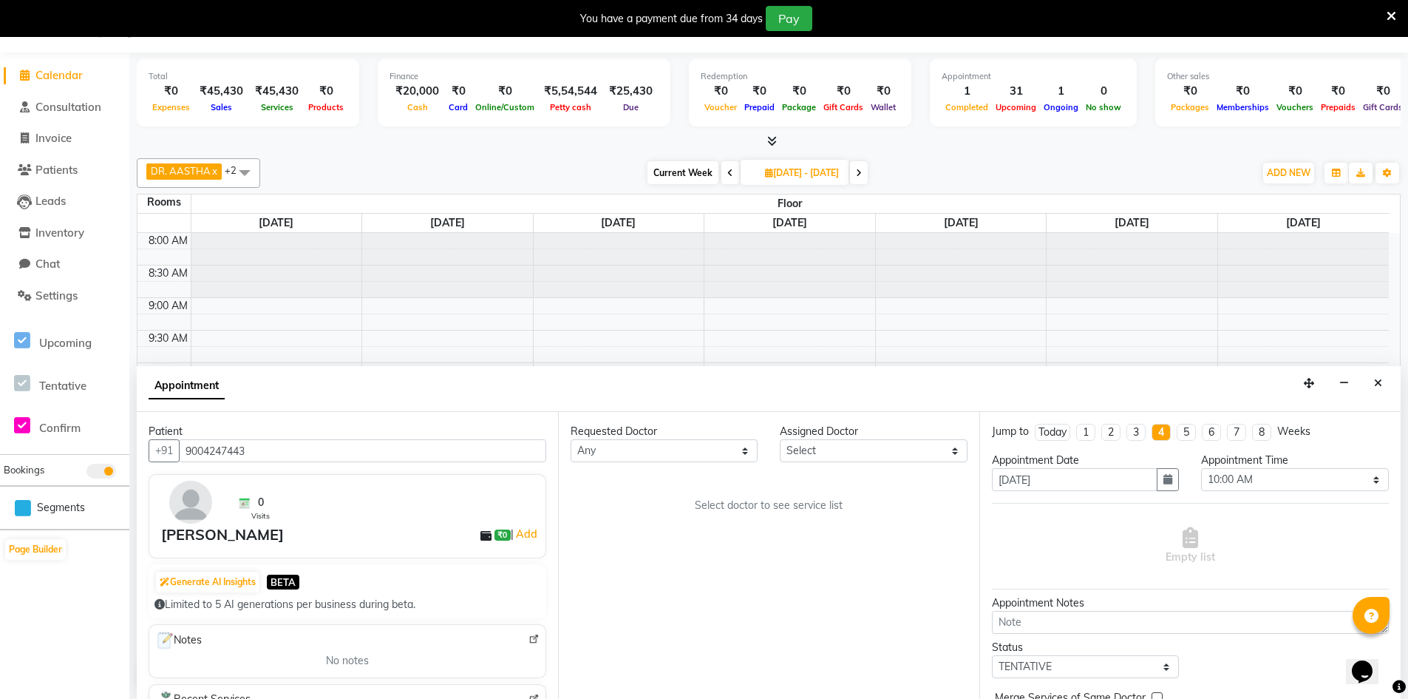
type input "9004247443"
click at [858, 451] on select "Select DR. AASTHA DR. AYESHA DR. [GEOGRAPHIC_DATA]" at bounding box center [873, 450] width 187 height 23
select select "86210"
click at [780, 439] on select "Select DR. AASTHA DR. AYESHA DR. [GEOGRAPHIC_DATA]" at bounding box center [873, 450] width 187 height 23
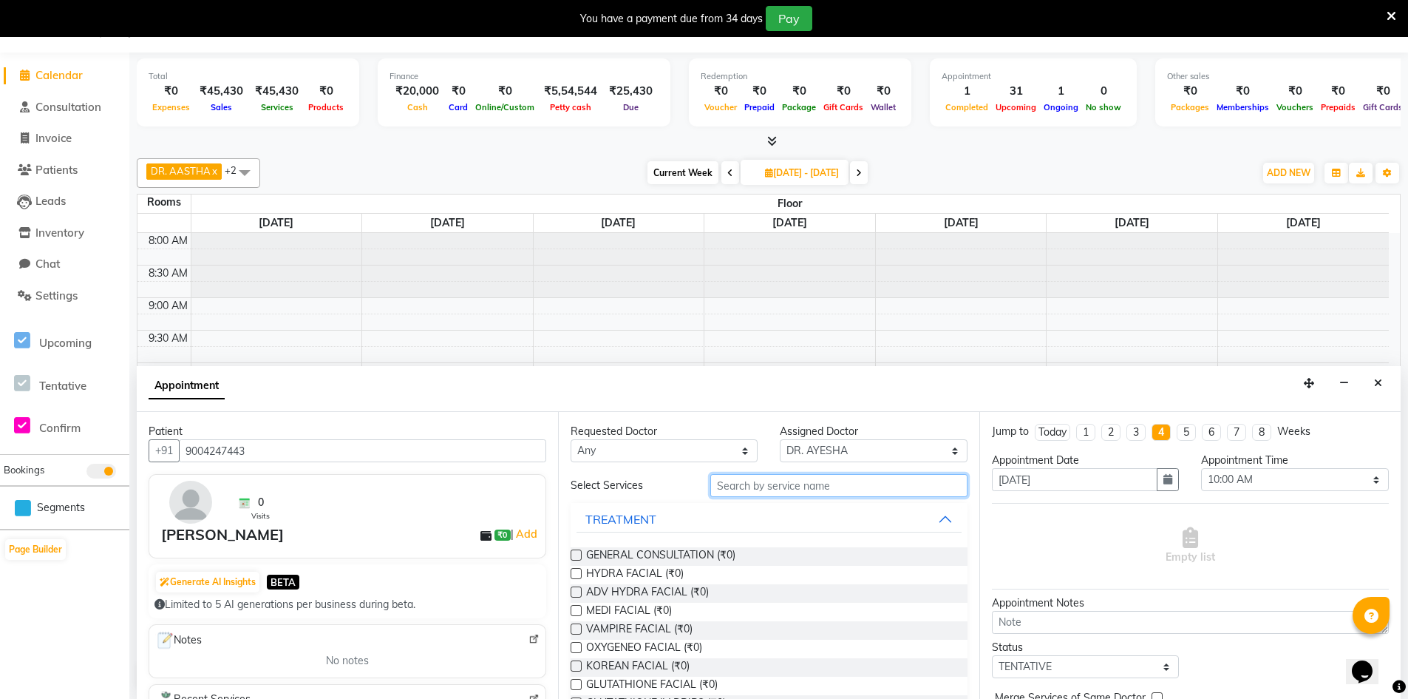
click at [759, 482] on input "text" at bounding box center [839, 485] width 257 height 23
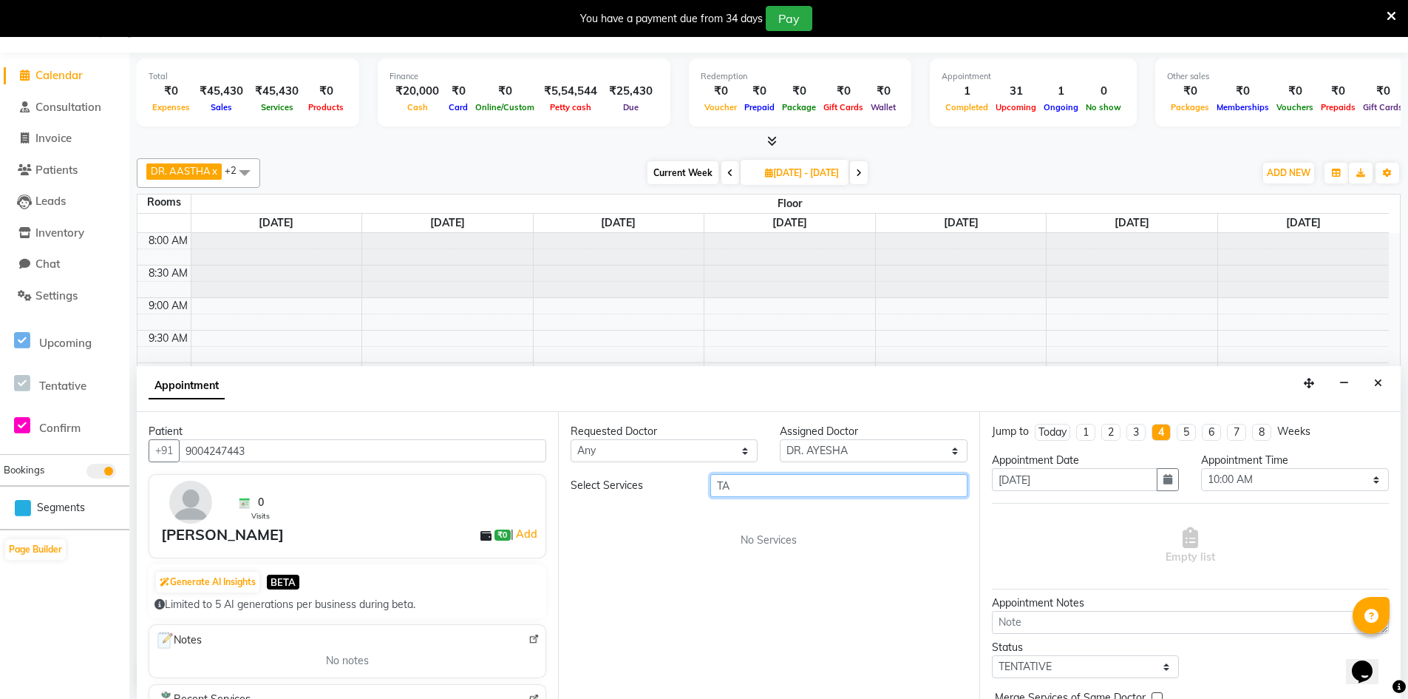
type input "T"
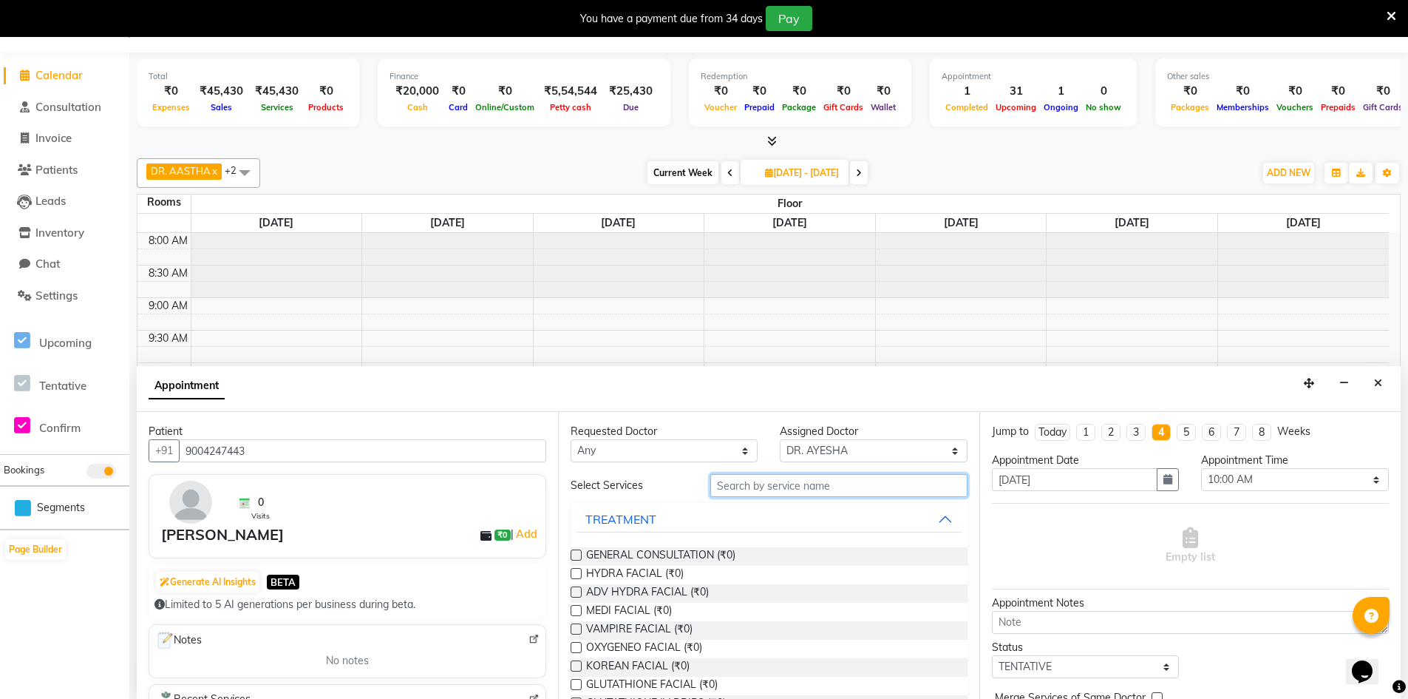
type input "T"
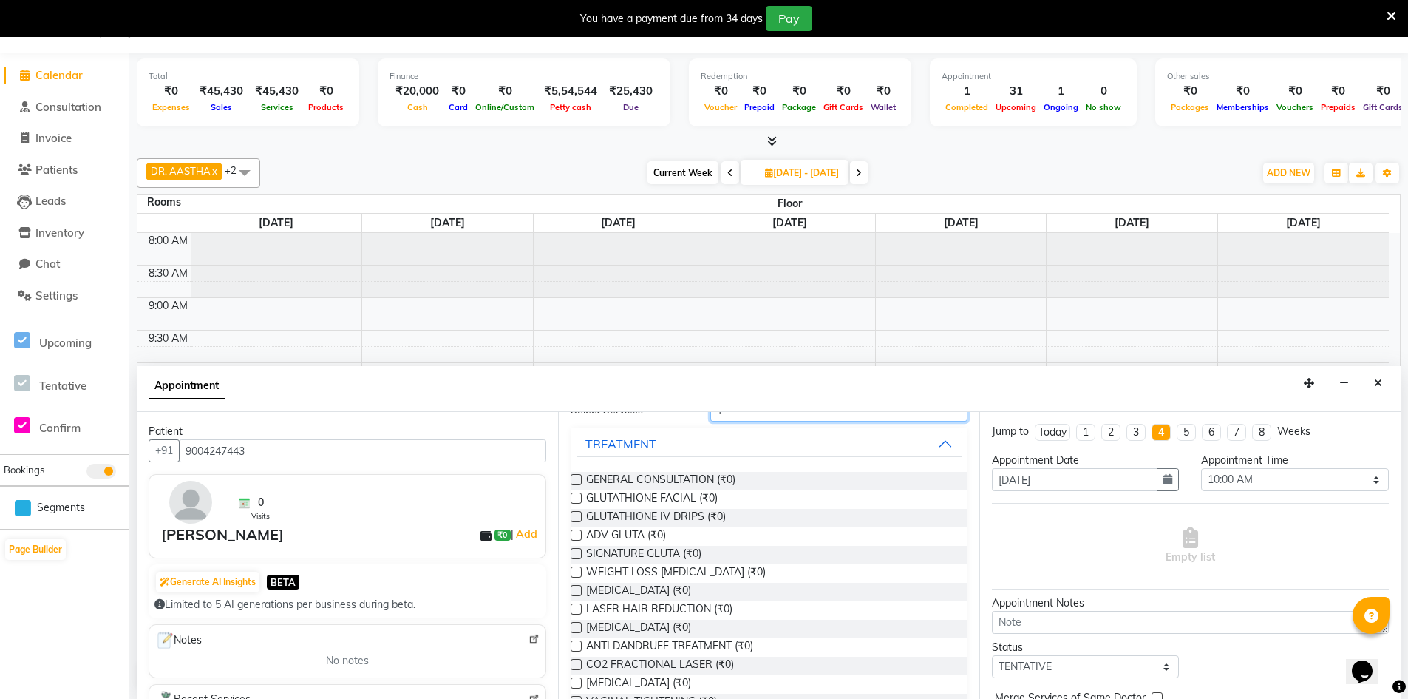
scroll to position [0, 0]
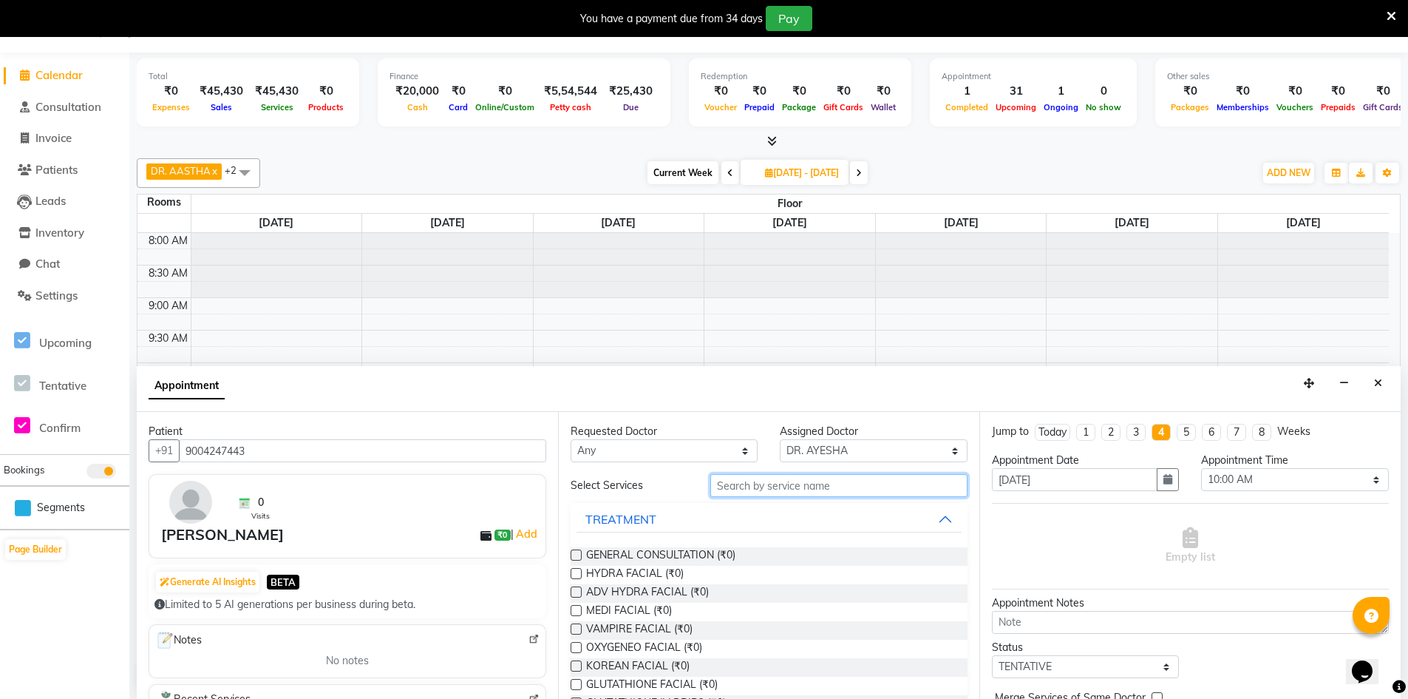
type input "S"
type input "T"
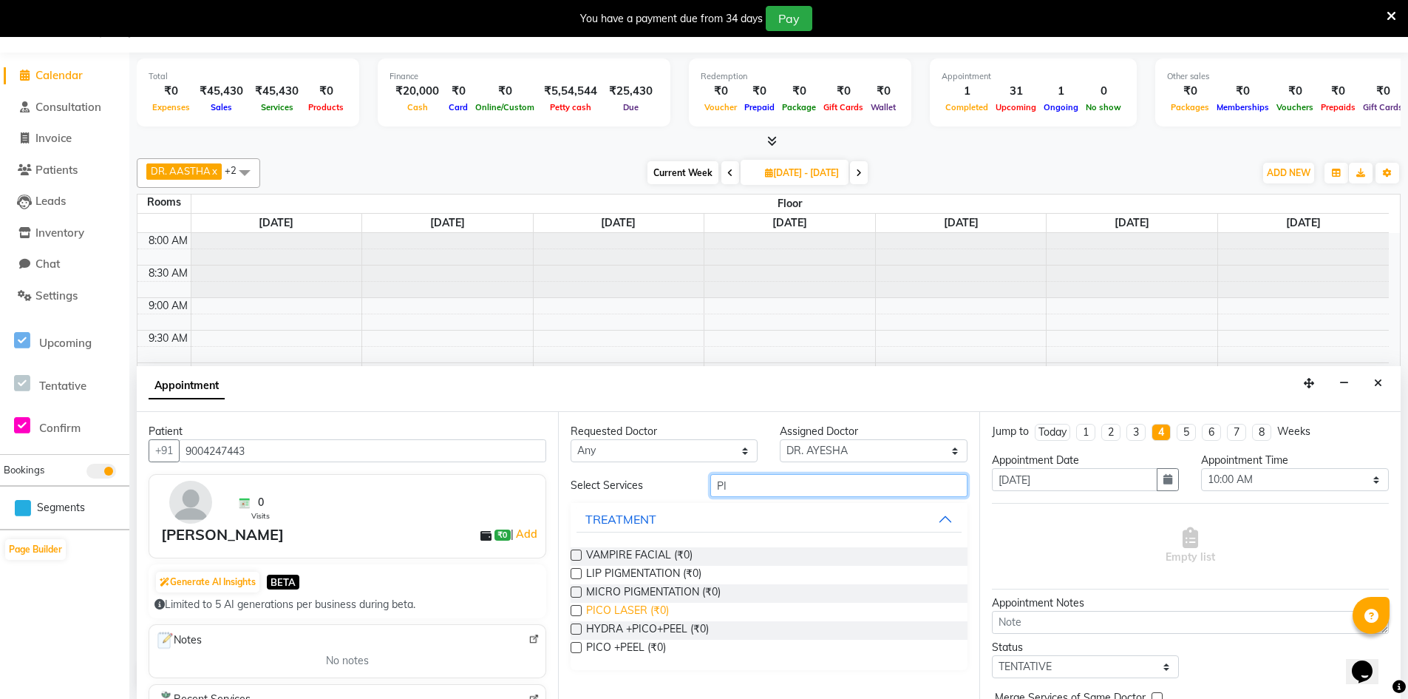
type input "PI"
click at [608, 607] on span "PICO LASER (₹0)" at bounding box center [627, 612] width 83 height 18
checkbox input "true"
select select "4343"
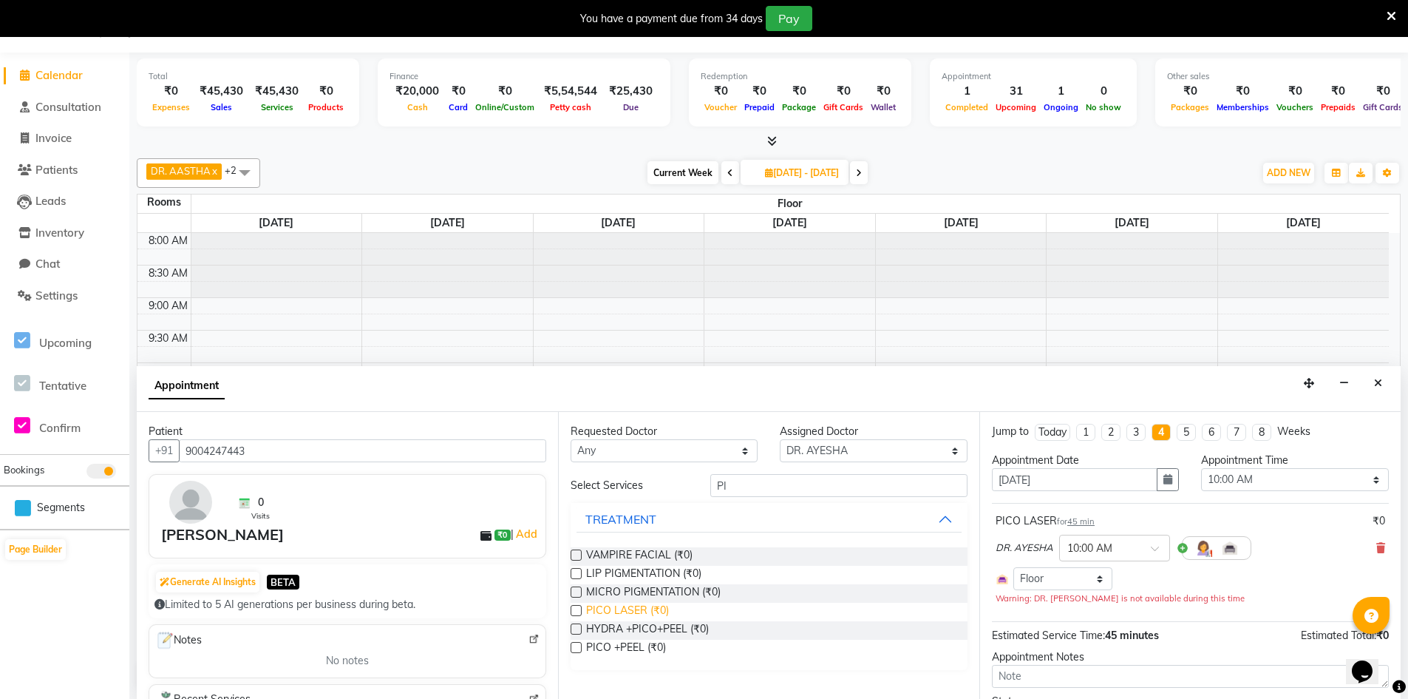
checkbox input "false"
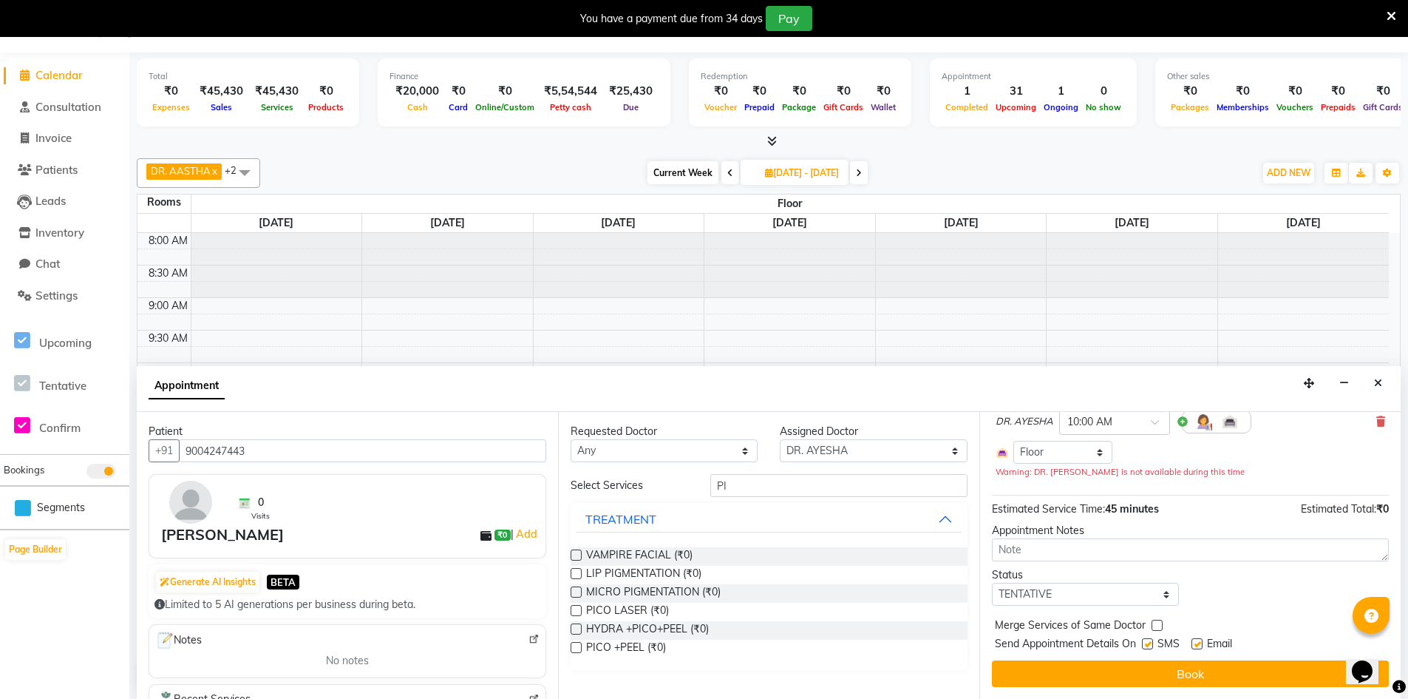
click at [1146, 643] on label at bounding box center [1147, 643] width 11 height 11
click at [1146, 643] on input "checkbox" at bounding box center [1147, 645] width 10 height 10
checkbox input "false"
click at [1199, 645] on label at bounding box center [1197, 643] width 11 height 11
click at [1199, 645] on input "checkbox" at bounding box center [1197, 645] width 10 height 10
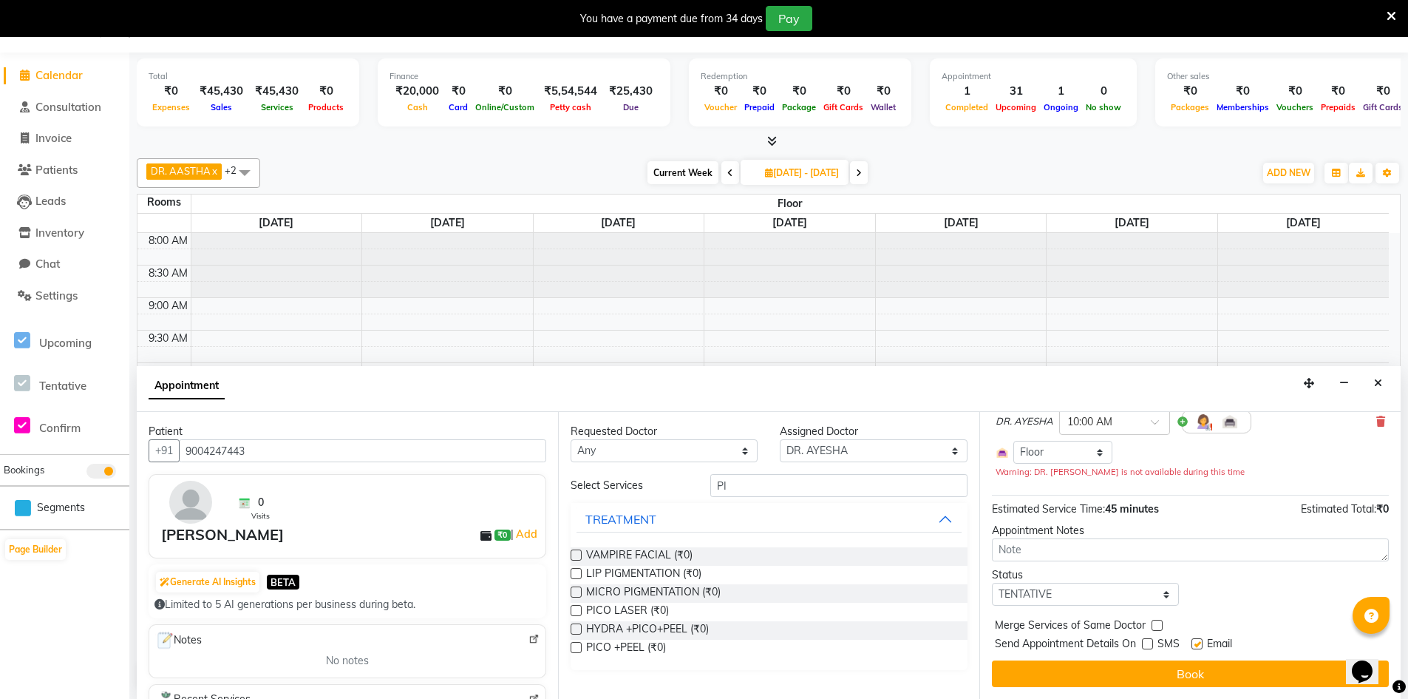
checkbox input "false"
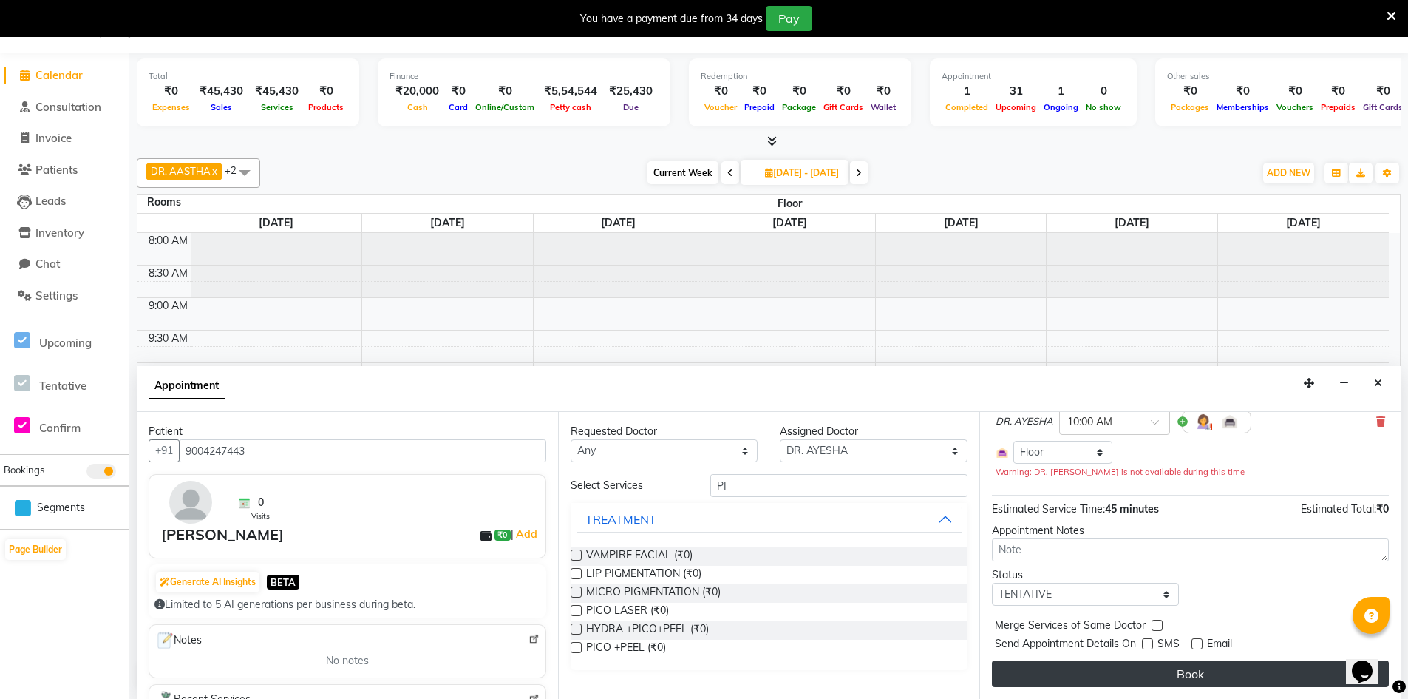
click at [1211, 677] on button "Book" at bounding box center [1190, 673] width 397 height 27
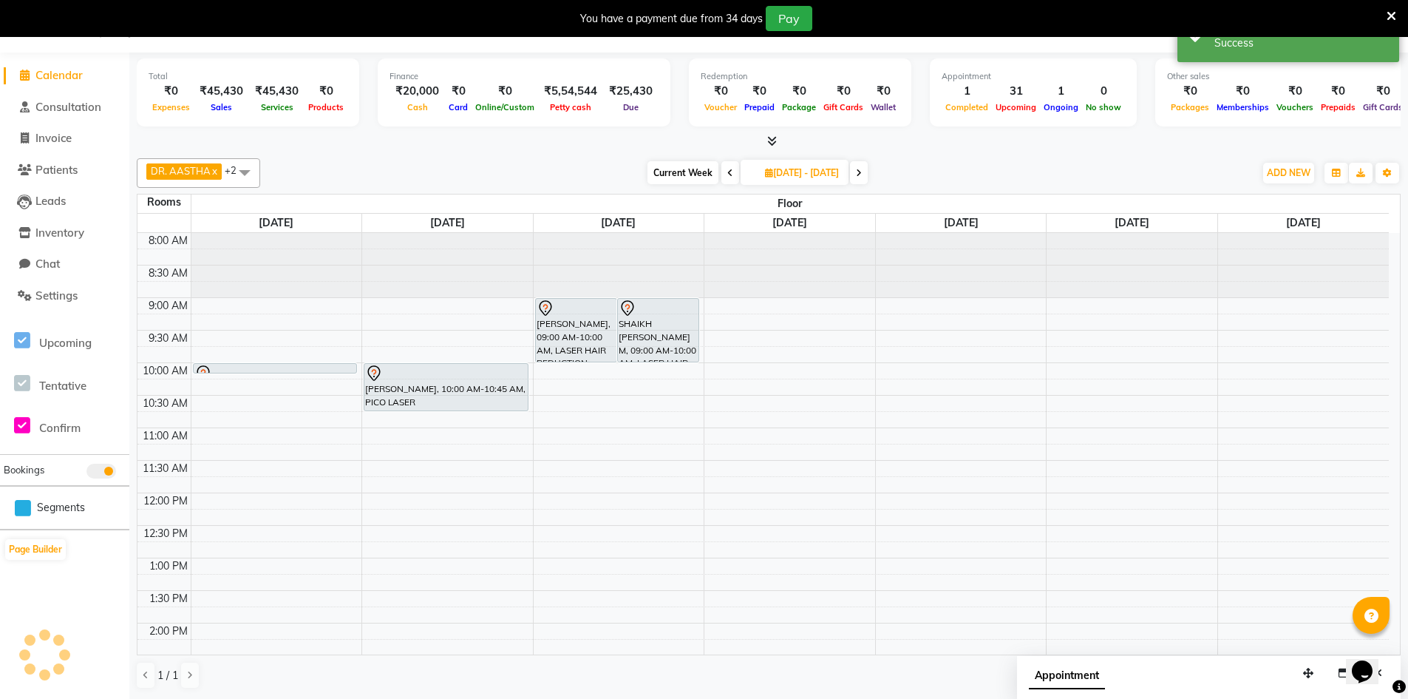
scroll to position [0, 0]
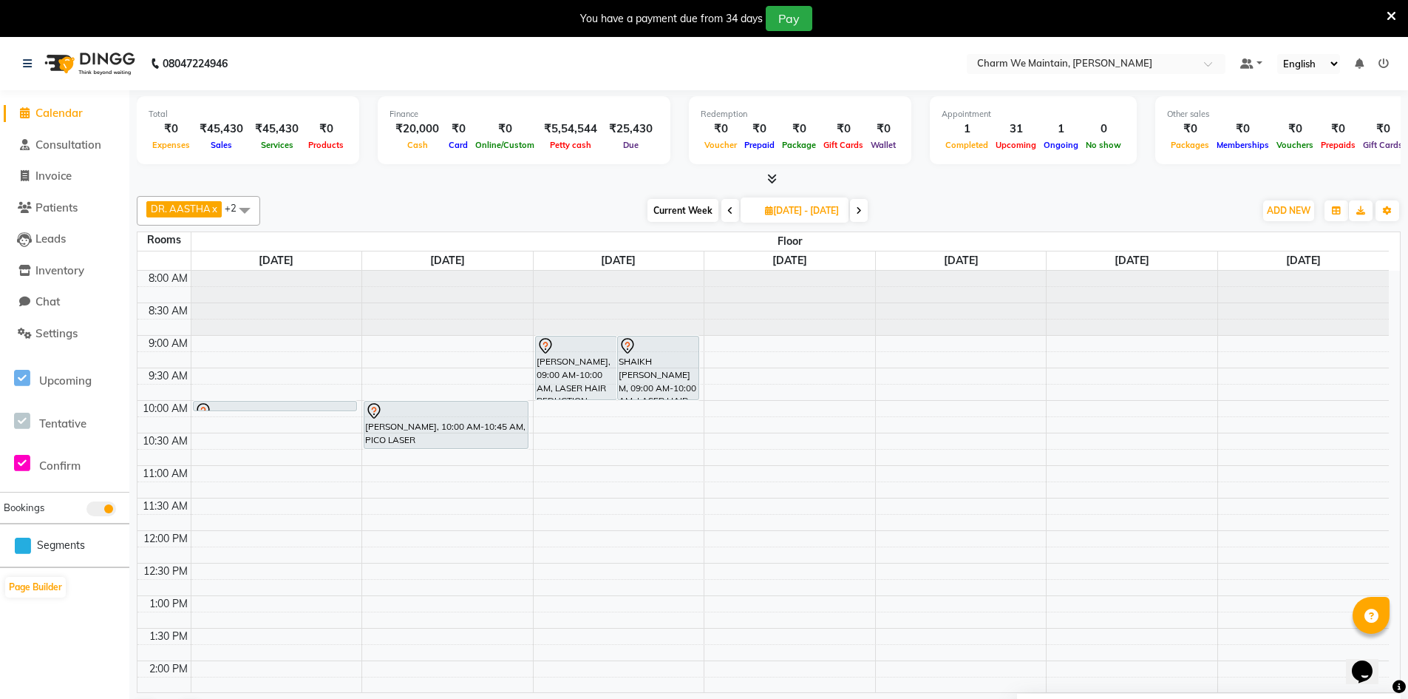
click at [862, 212] on icon at bounding box center [859, 210] width 6 height 9
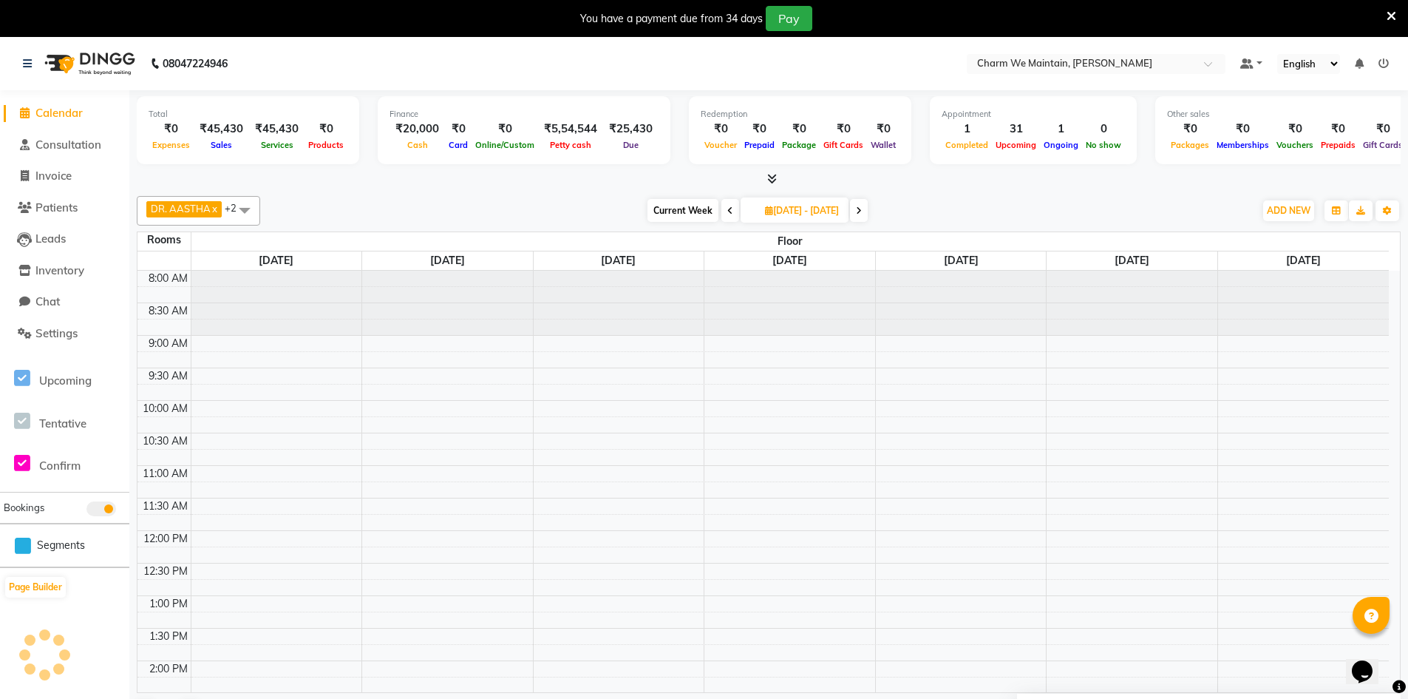
scroll to position [456, 0]
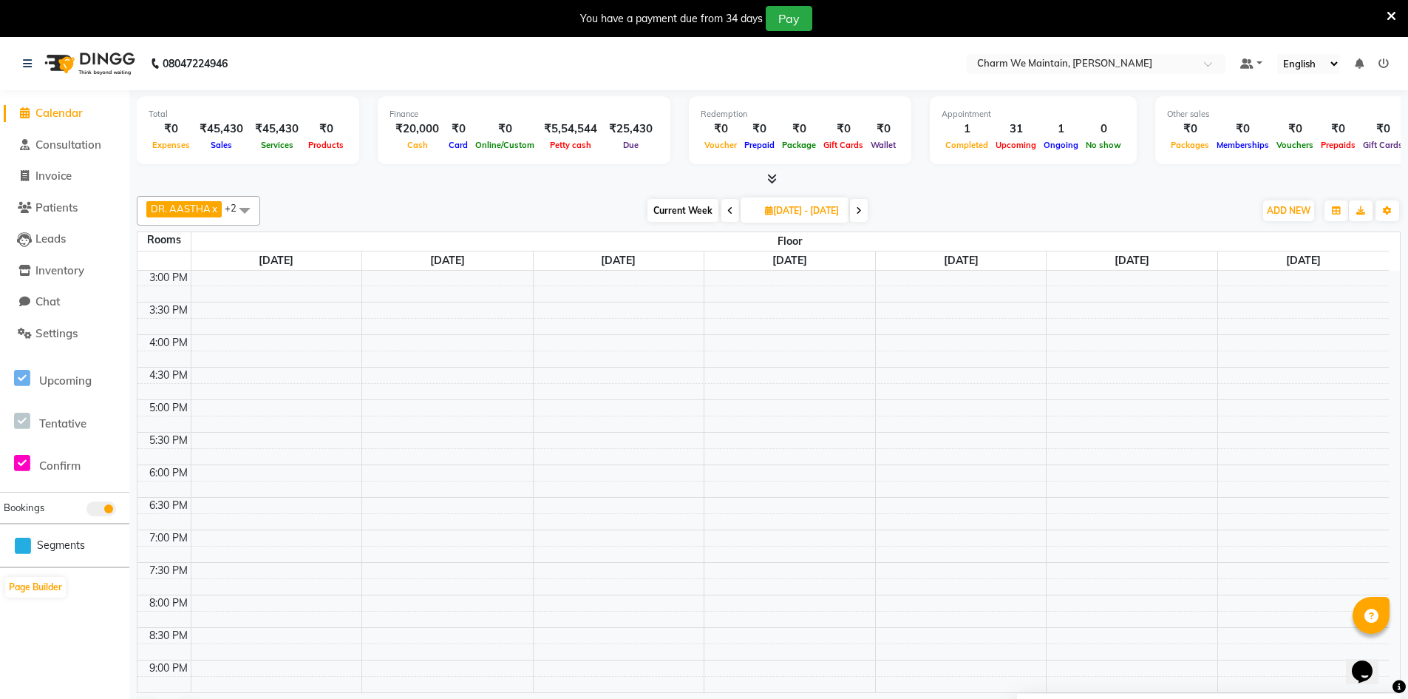
click at [728, 212] on icon at bounding box center [731, 210] width 6 height 9
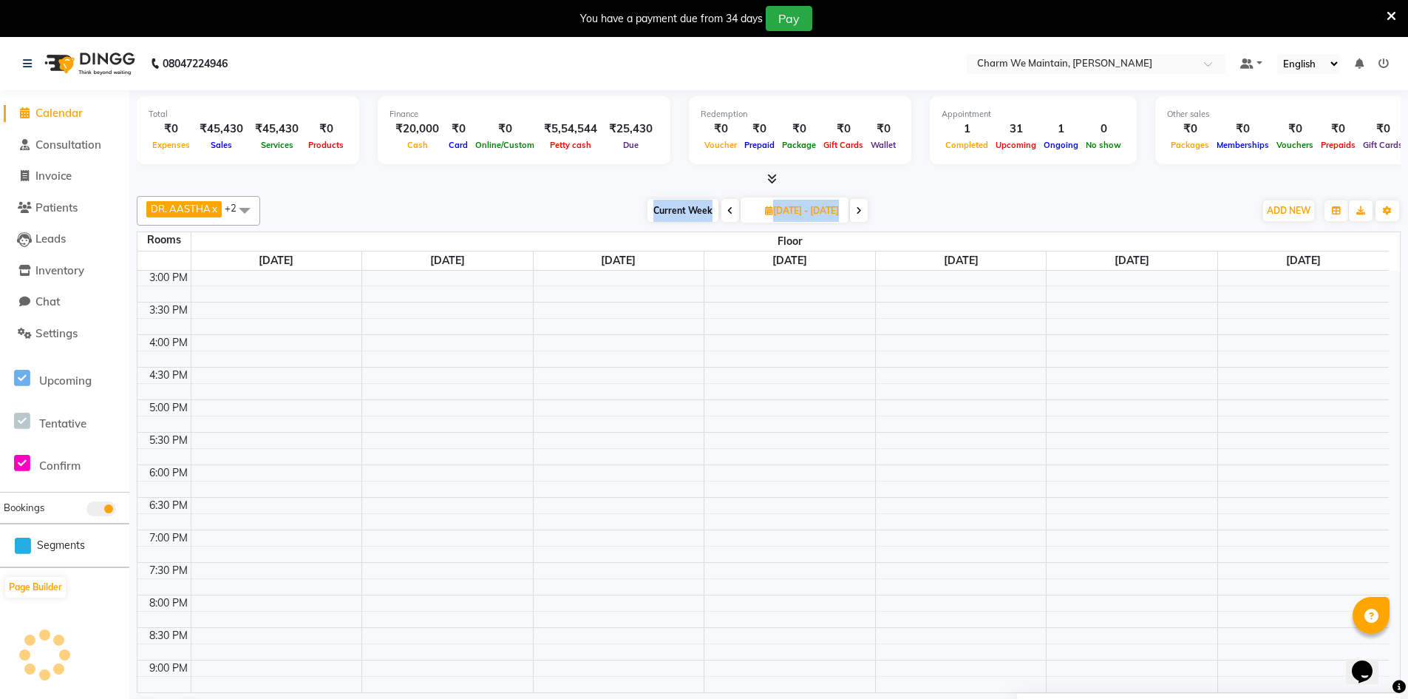
type input "[DATE]"
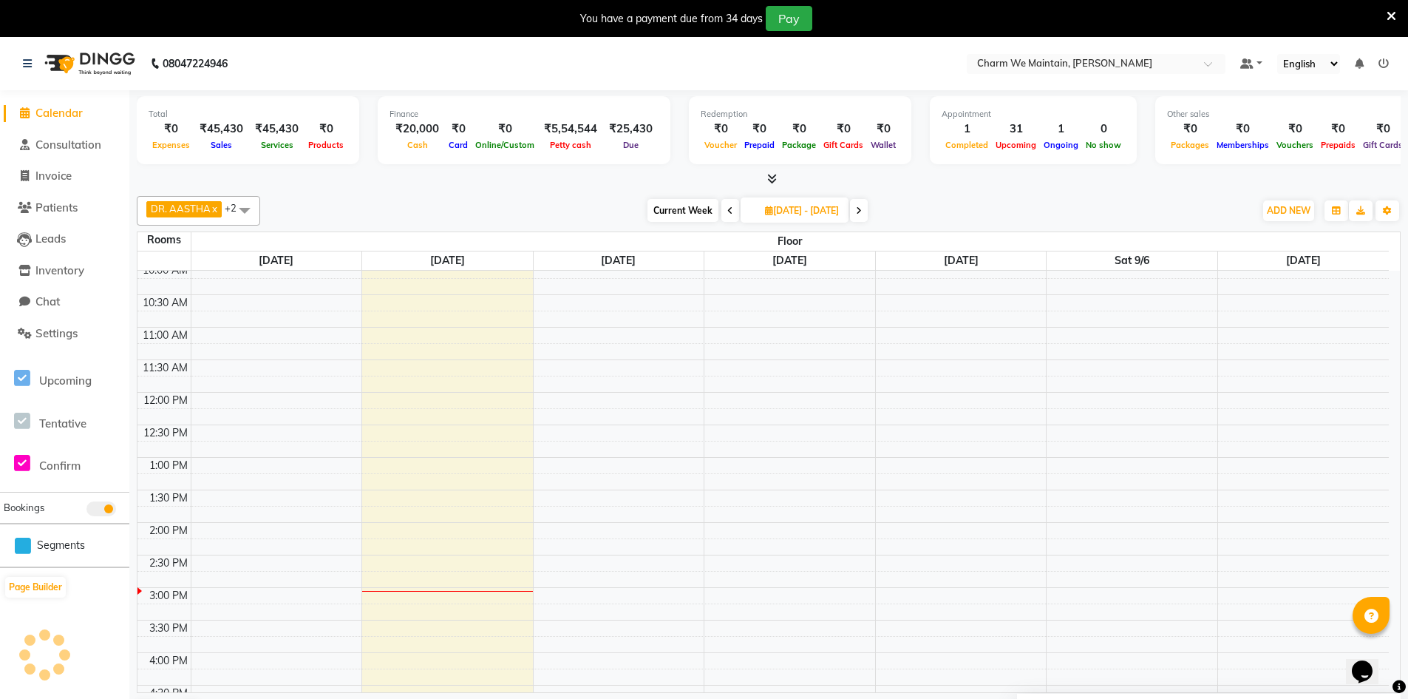
scroll to position [0, 0]
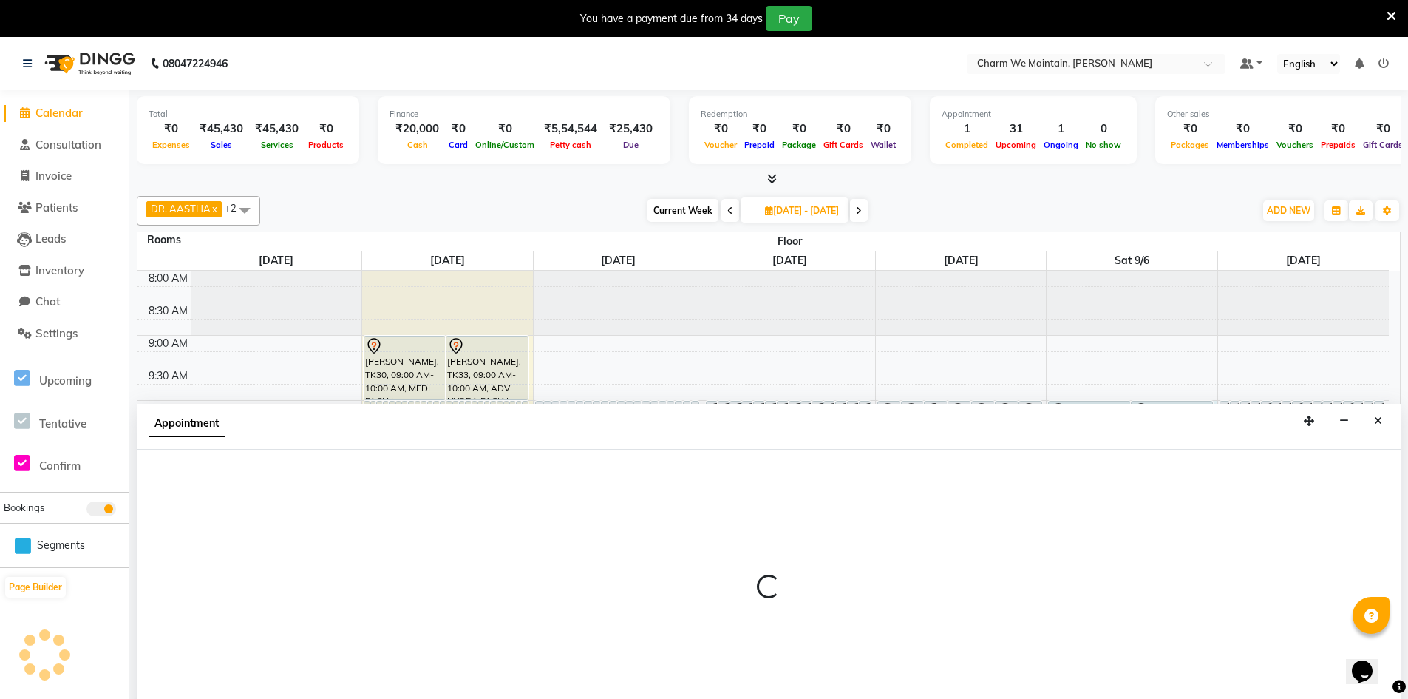
scroll to position [38, 0]
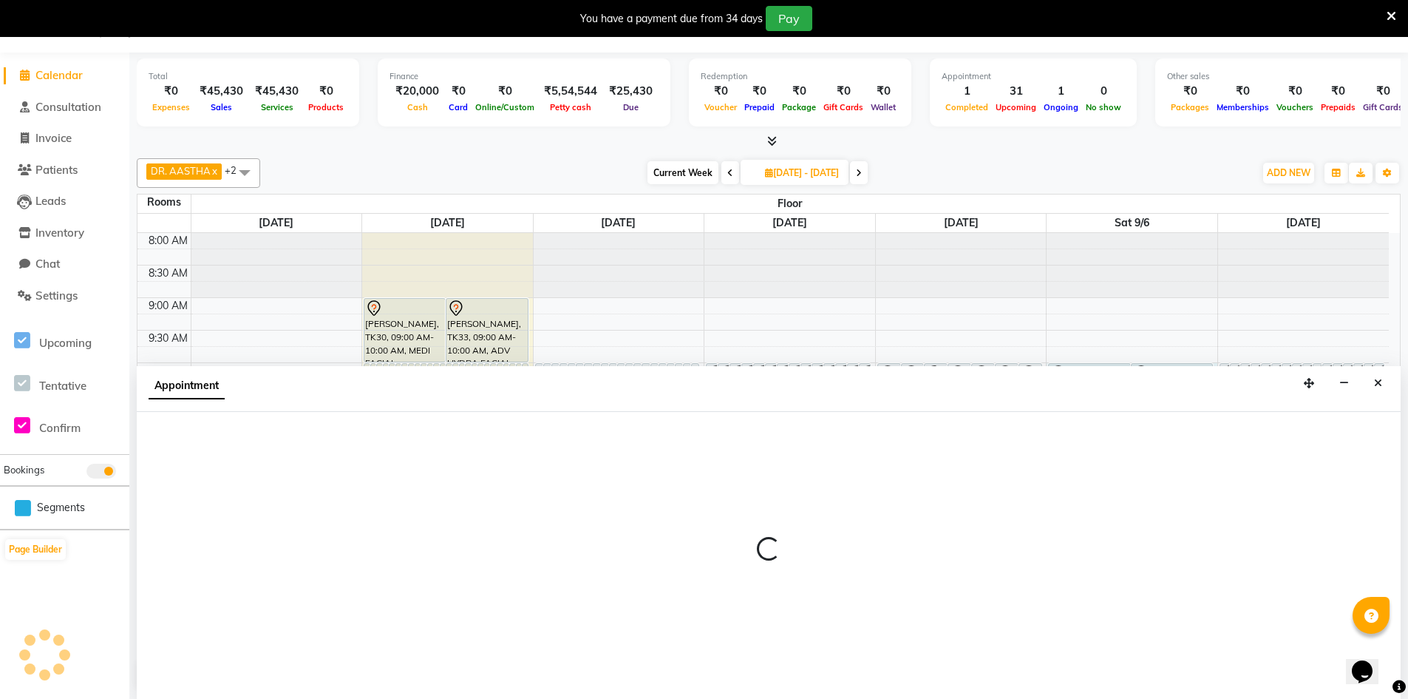
select select "600"
select select "tentative"
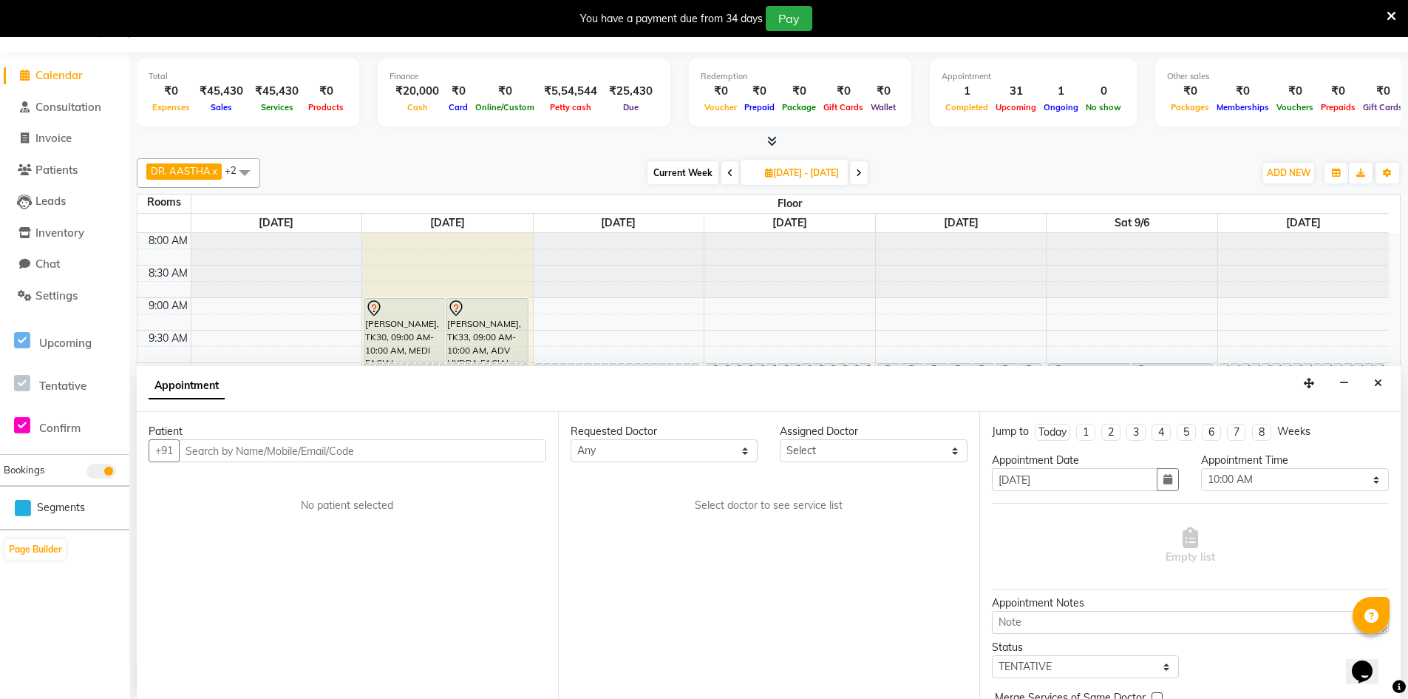
click at [382, 455] on input "text" at bounding box center [362, 450] width 367 height 23
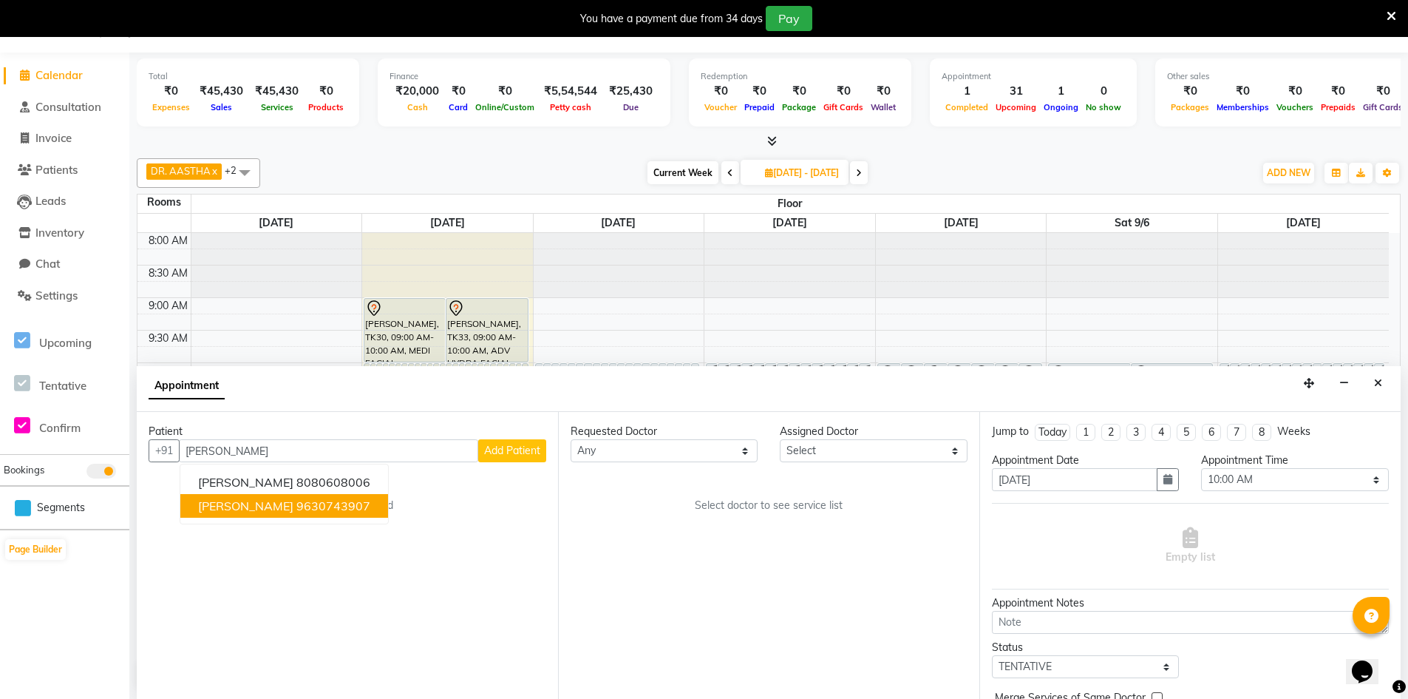
click at [296, 511] on ngb-highlight "9630743907" at bounding box center [333, 505] width 74 height 15
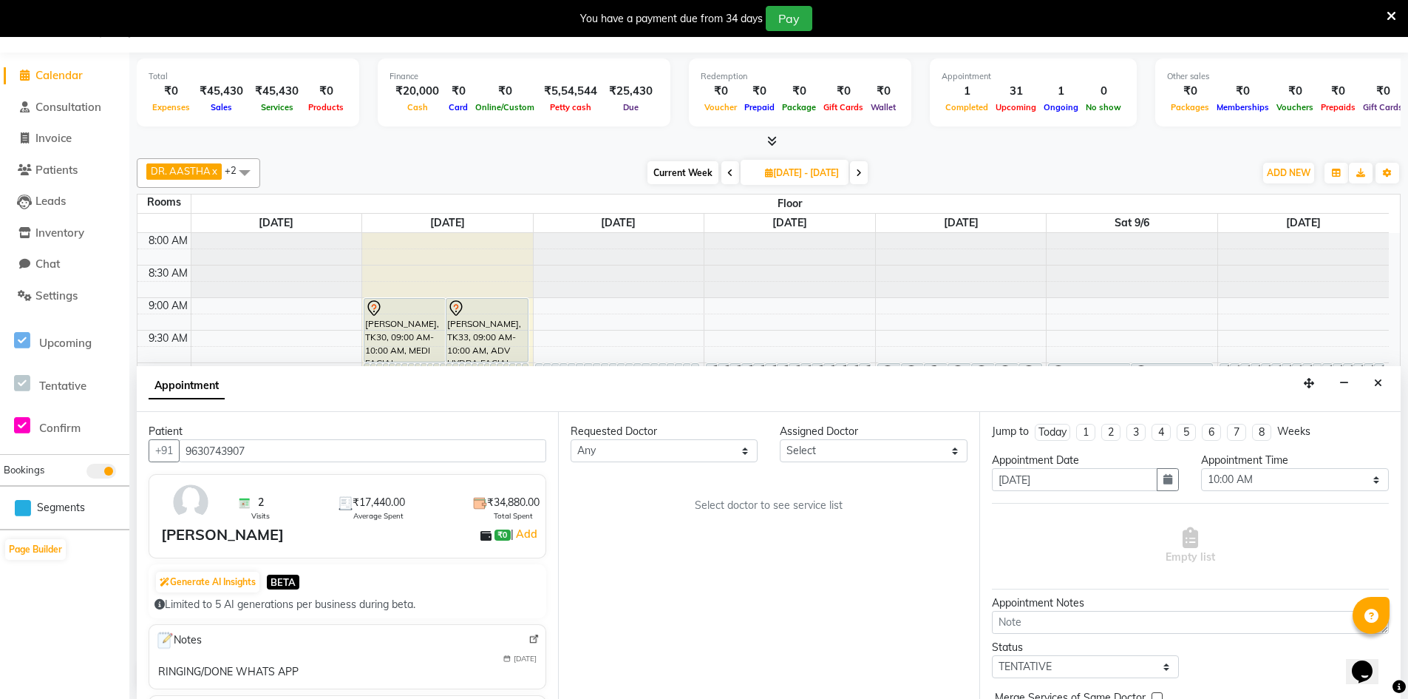
type input "9630743907"
click at [906, 449] on select "Select DR. AASTHA DR. AYESHA DR. [GEOGRAPHIC_DATA]" at bounding box center [873, 450] width 187 height 23
click at [780, 439] on select "Select DR. AASTHA DR. AYESHA DR. [GEOGRAPHIC_DATA]" at bounding box center [873, 450] width 187 height 23
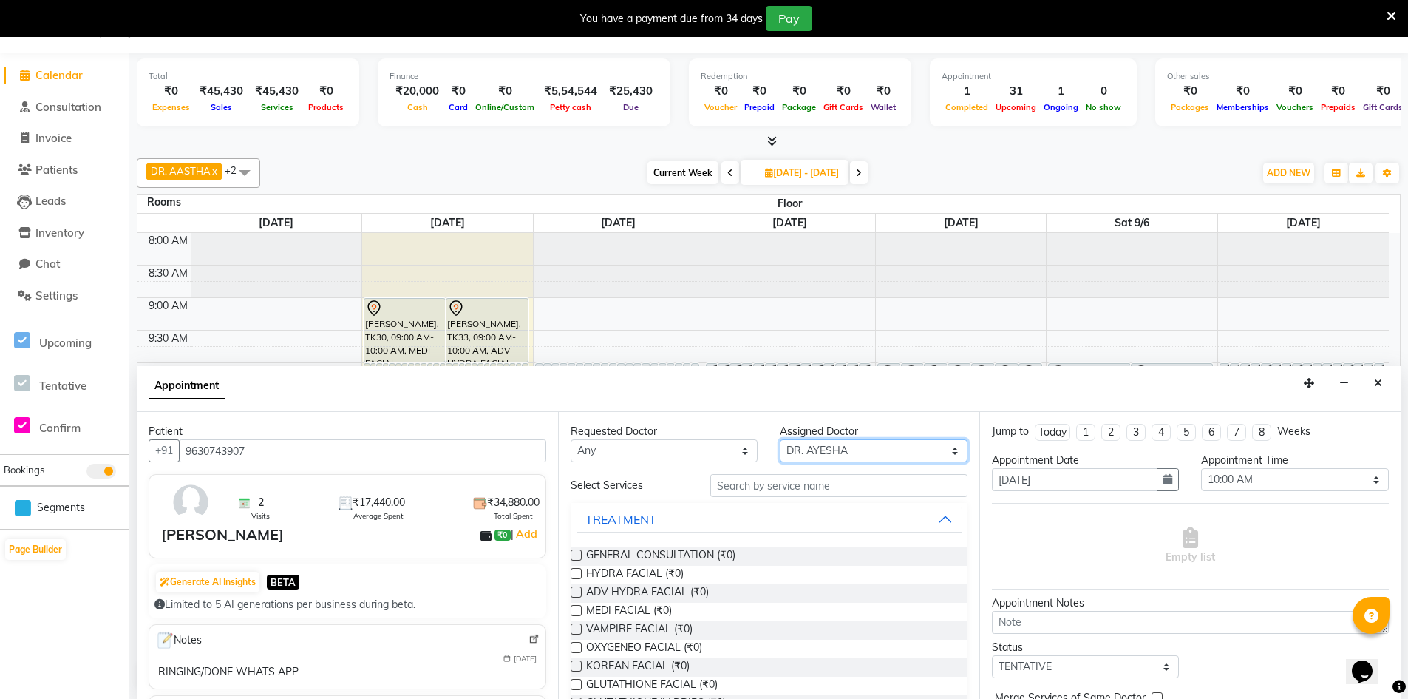
click at [866, 447] on select "Select DR. AASTHA DR. AYESHA DR. [GEOGRAPHIC_DATA]" at bounding box center [873, 450] width 187 height 23
select select "86212"
click at [780, 439] on select "Select DR. AASTHA DR. AYESHA DR. [GEOGRAPHIC_DATA]" at bounding box center [873, 450] width 187 height 23
click at [793, 488] on input "text" at bounding box center [839, 485] width 257 height 23
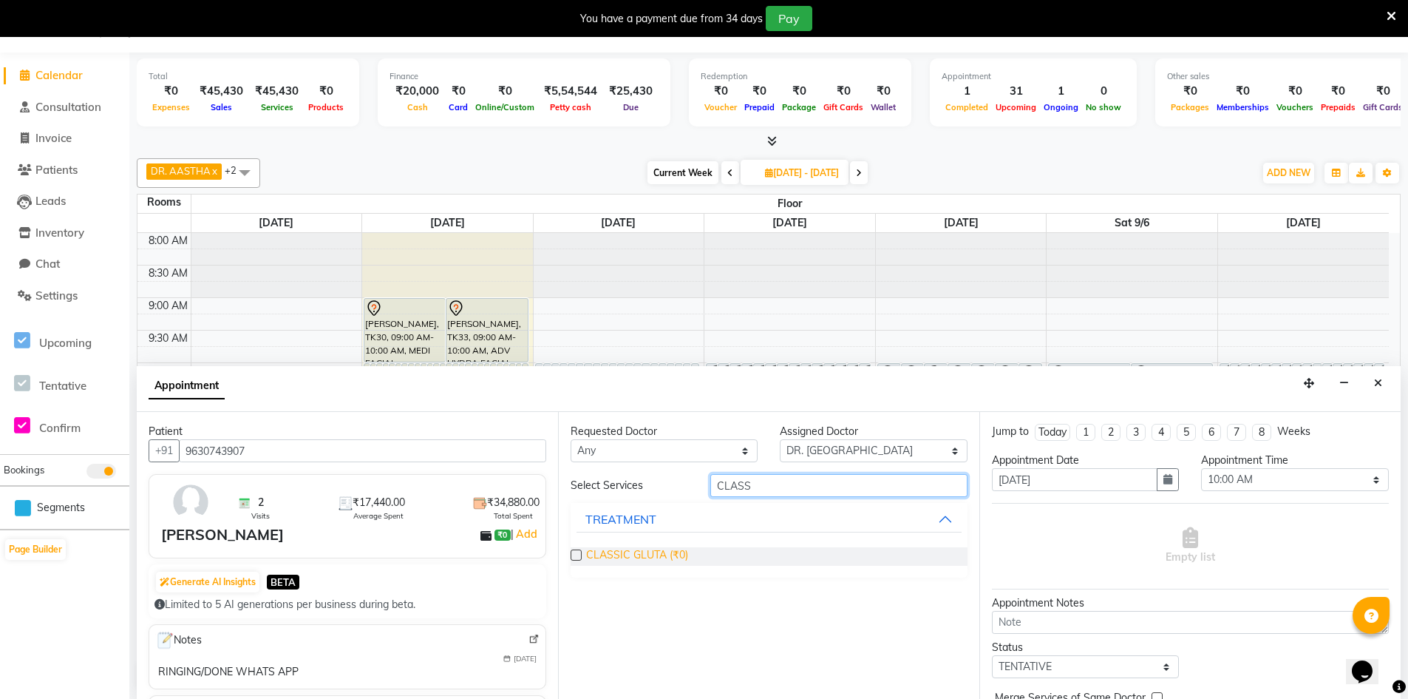
type input "CLASS"
click at [646, 559] on span "CLASSIC GLUTA (₹0)" at bounding box center [637, 556] width 102 height 18
checkbox input "true"
select select "4343"
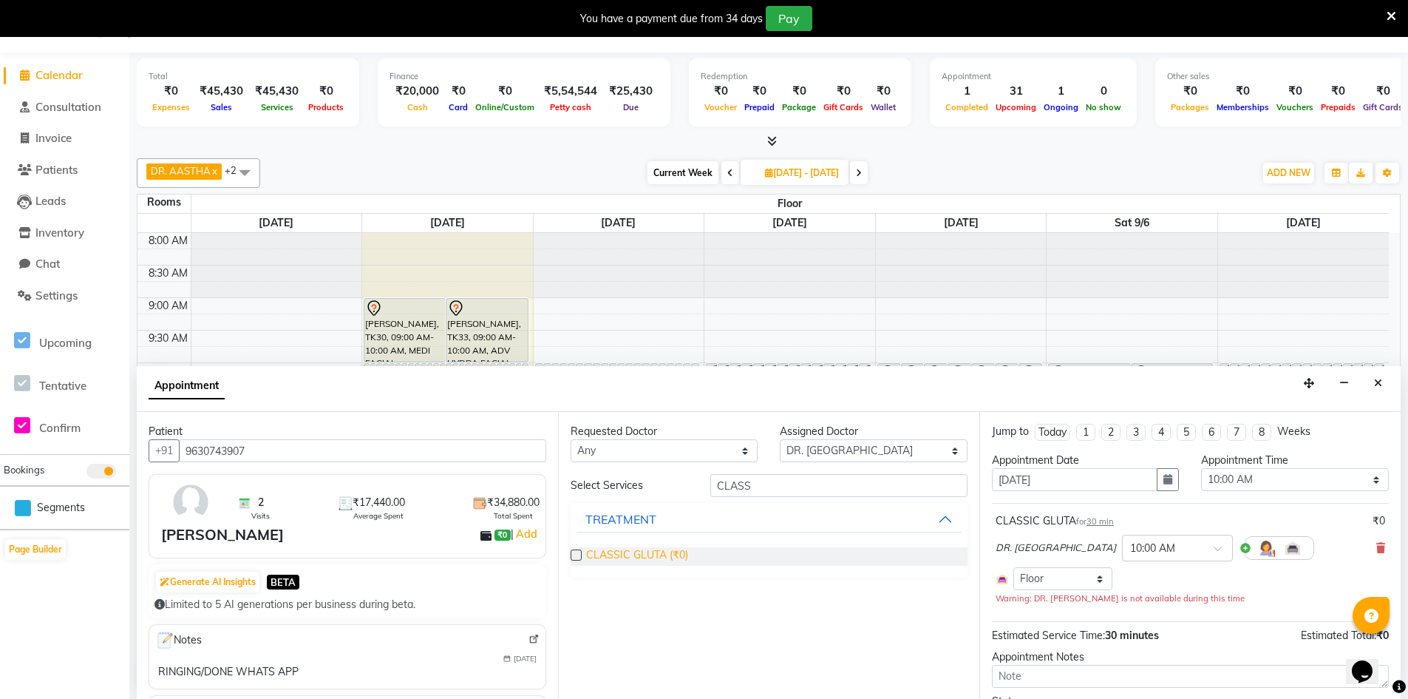
checkbox input "false"
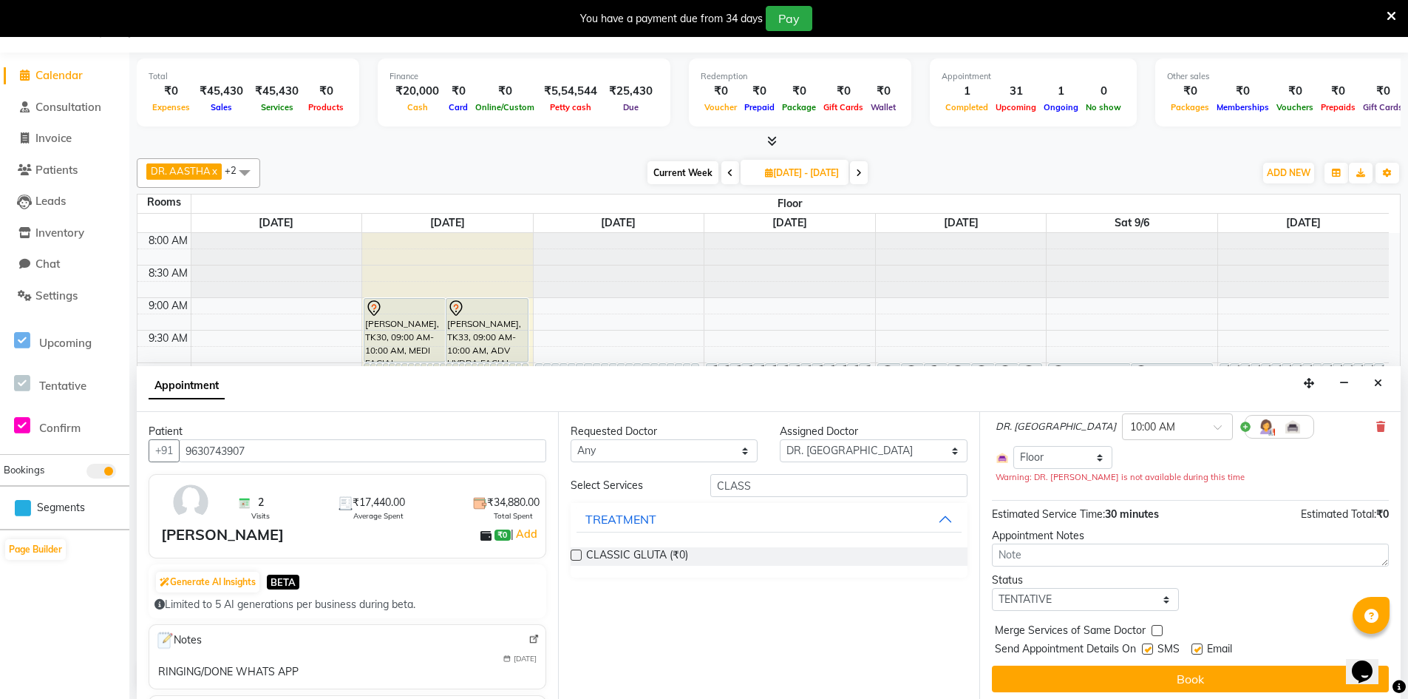
scroll to position [126, 0]
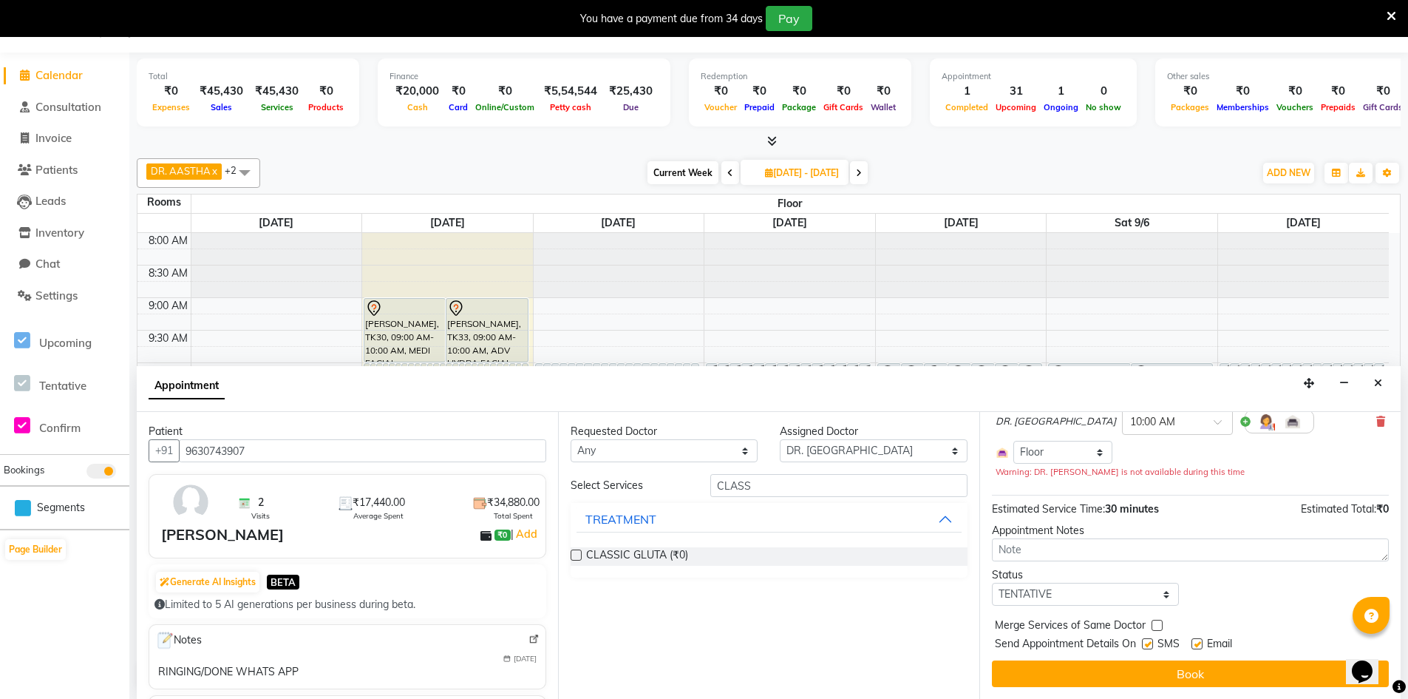
click at [1147, 642] on label at bounding box center [1147, 643] width 11 height 11
click at [1147, 642] on input "checkbox" at bounding box center [1147, 645] width 10 height 10
checkbox input "false"
click at [1201, 645] on label at bounding box center [1197, 643] width 11 height 11
click at [1201, 645] on input "checkbox" at bounding box center [1197, 645] width 10 height 10
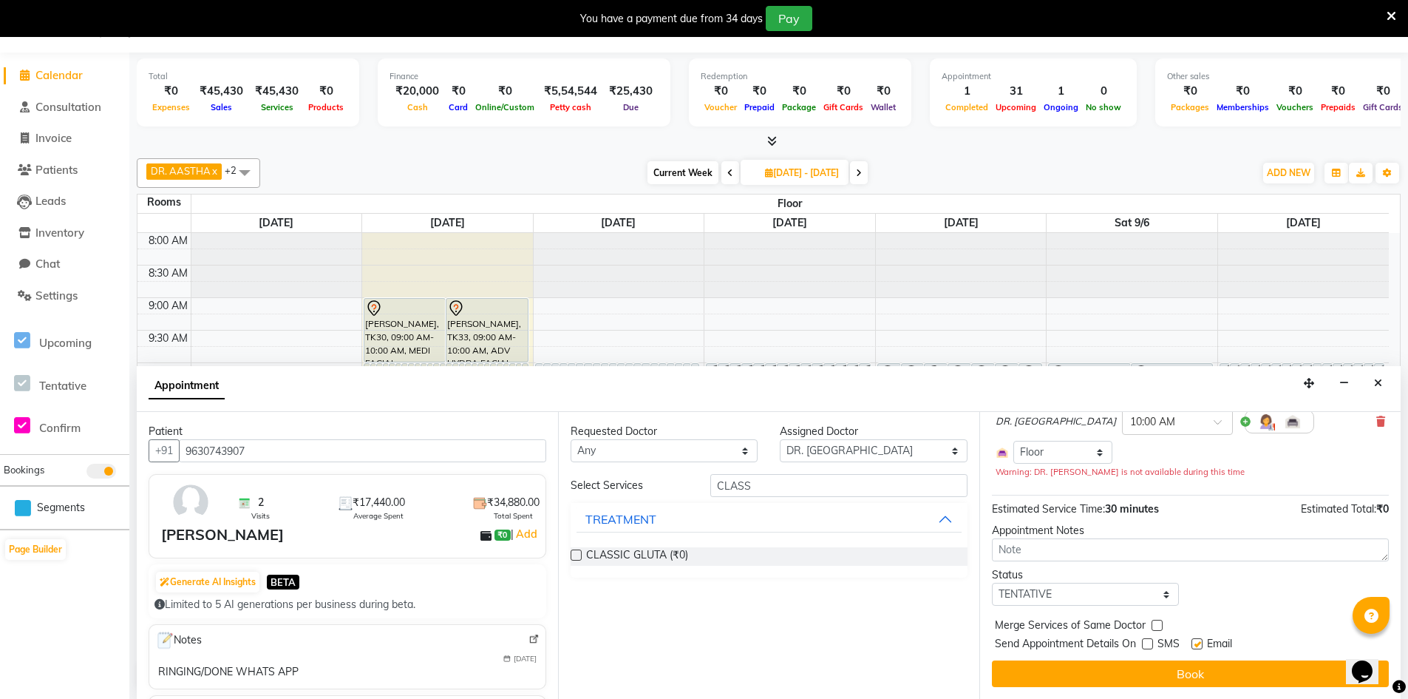
checkbox input "false"
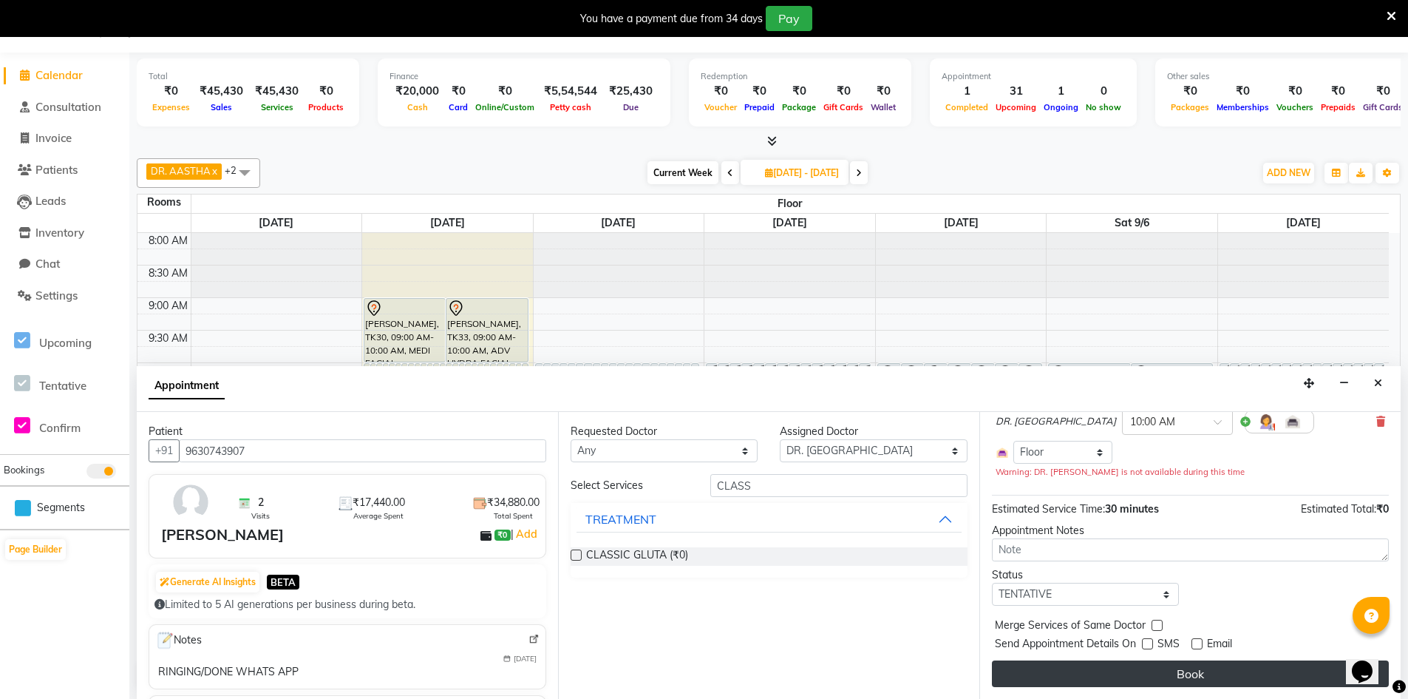
click at [1195, 674] on button "Book" at bounding box center [1190, 673] width 397 height 27
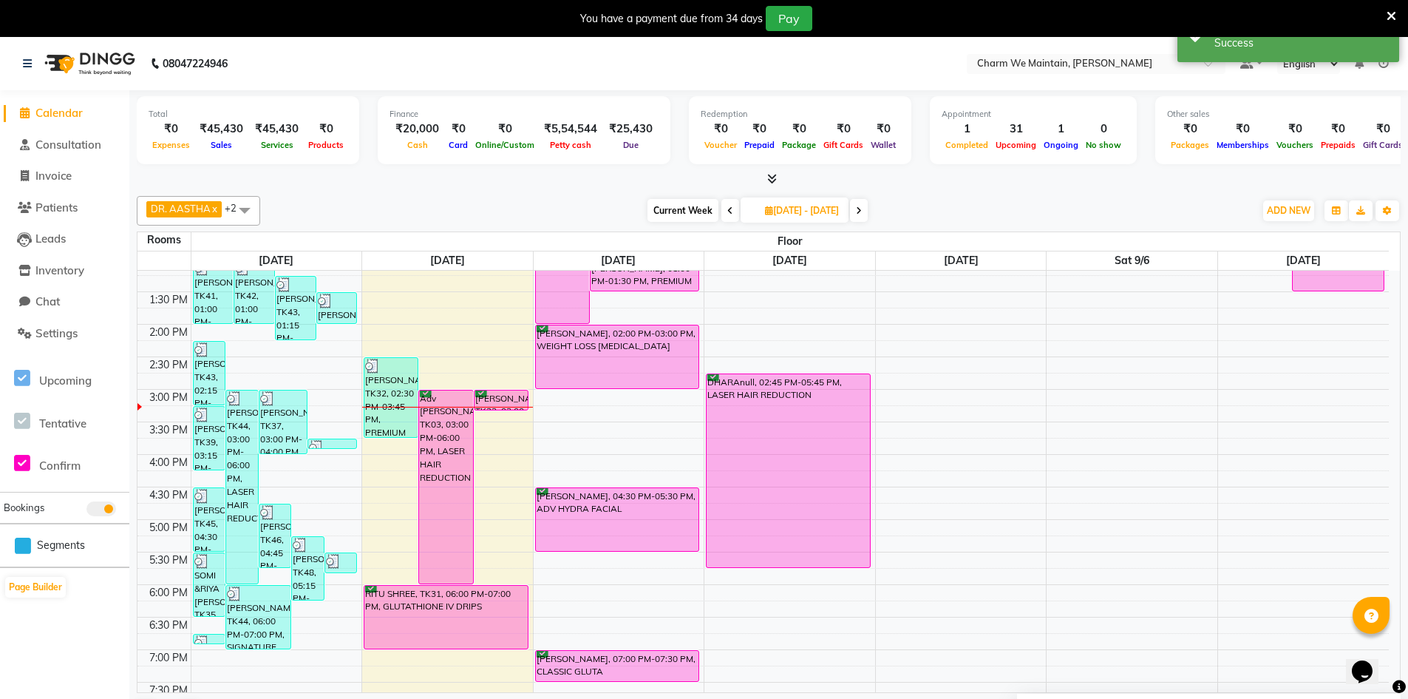
scroll to position [370, 0]
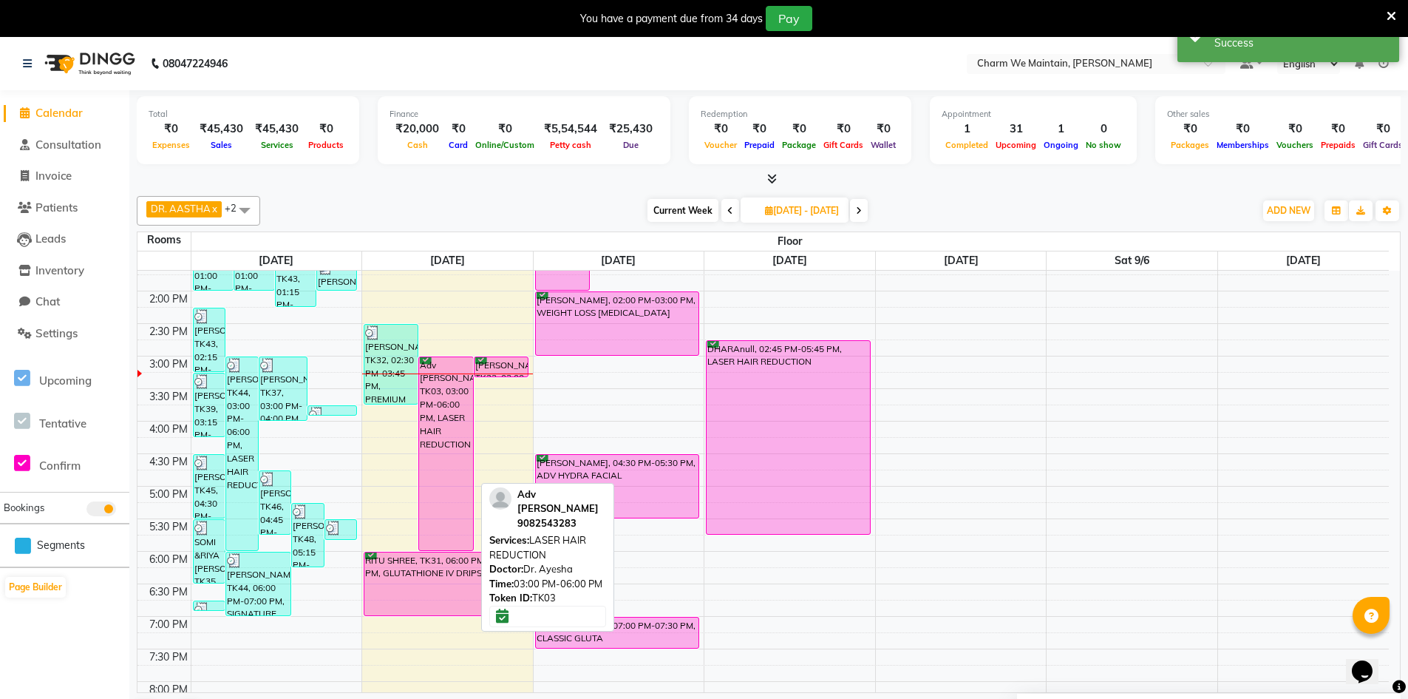
click at [455, 367] on div "Adv [PERSON_NAME], TK03, 03:00 PM-06:00 PM, LASER HAIR REDUCTION" at bounding box center [445, 453] width 53 height 193
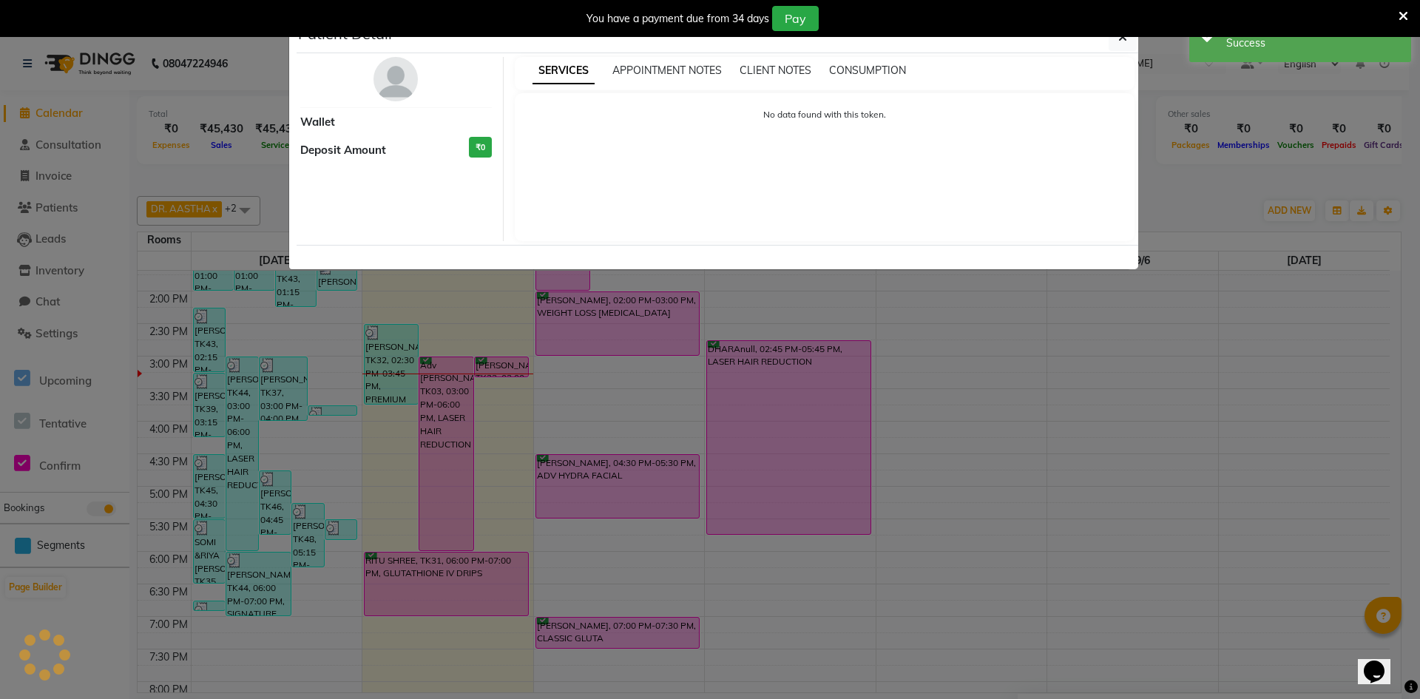
select select "6"
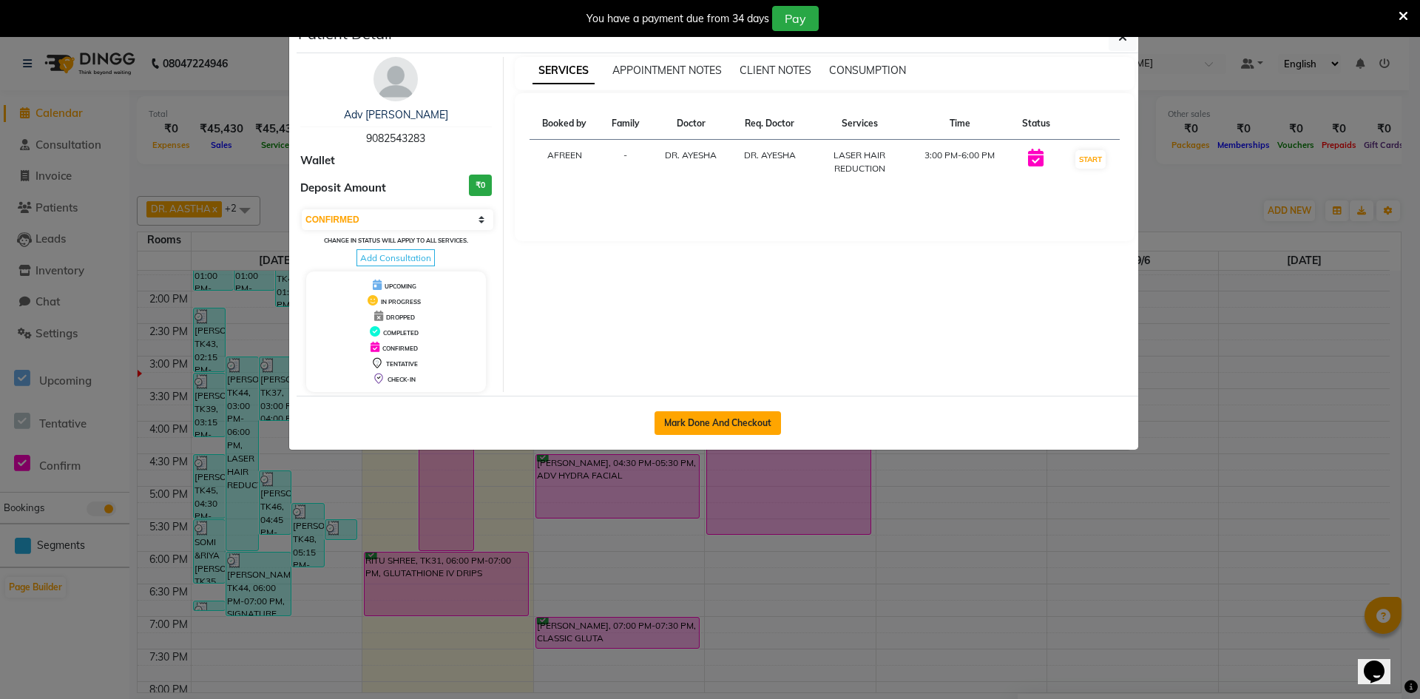
click at [711, 429] on button "Mark Done And Checkout" at bounding box center [717, 423] width 126 height 24
select select "8618"
select select "service"
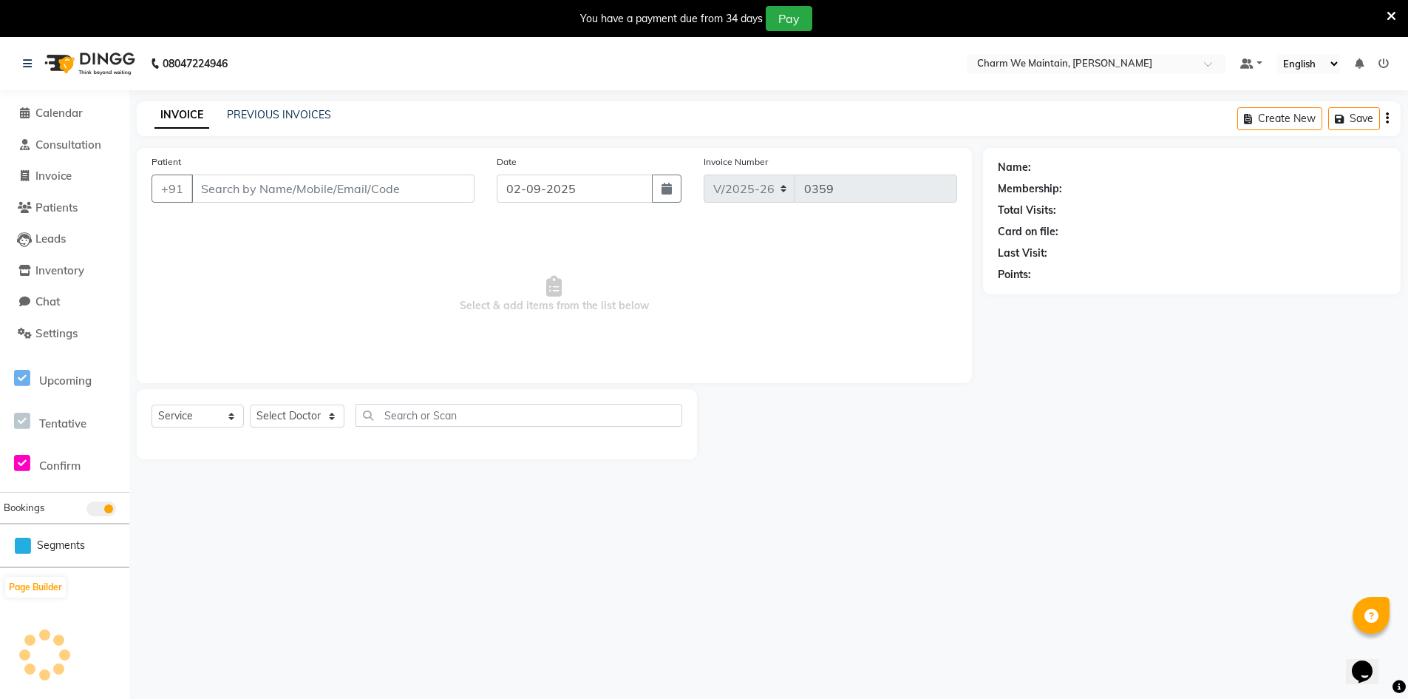
type input "9082543283"
select select "86210"
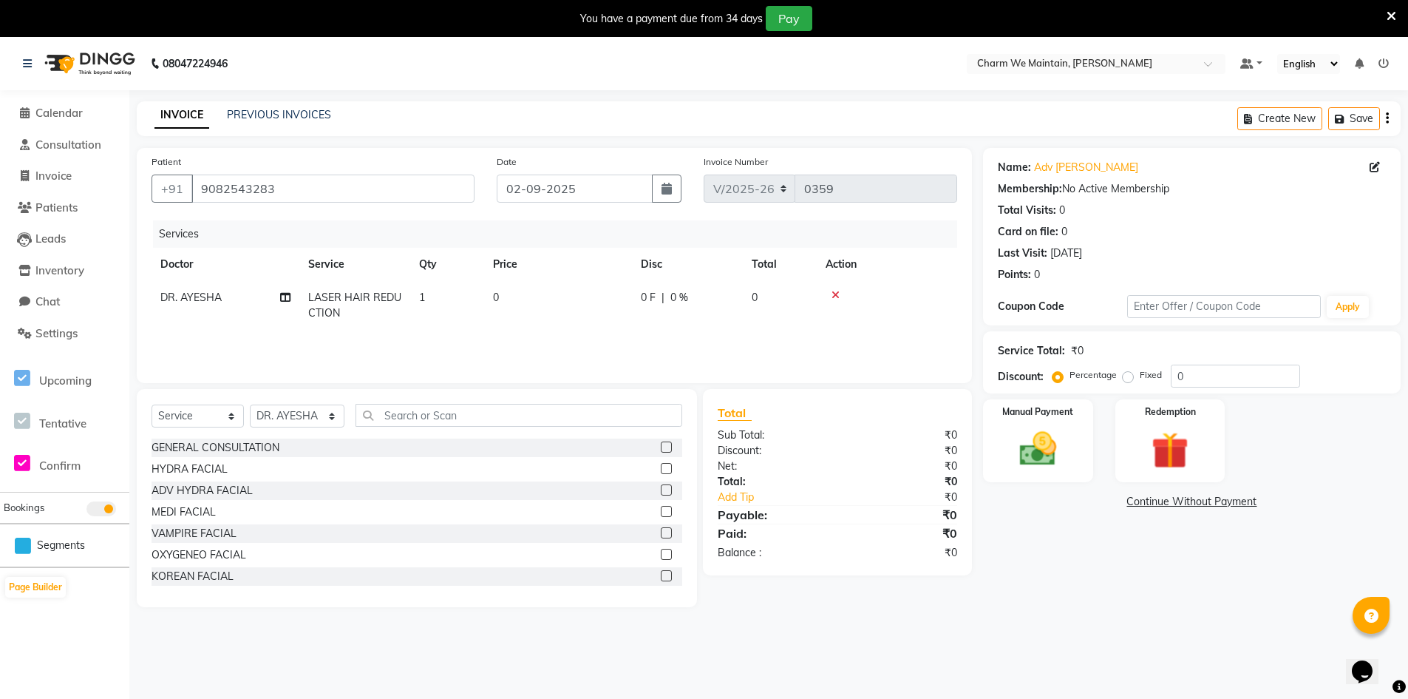
click at [555, 314] on td "0" at bounding box center [558, 305] width 148 height 49
select select "86210"
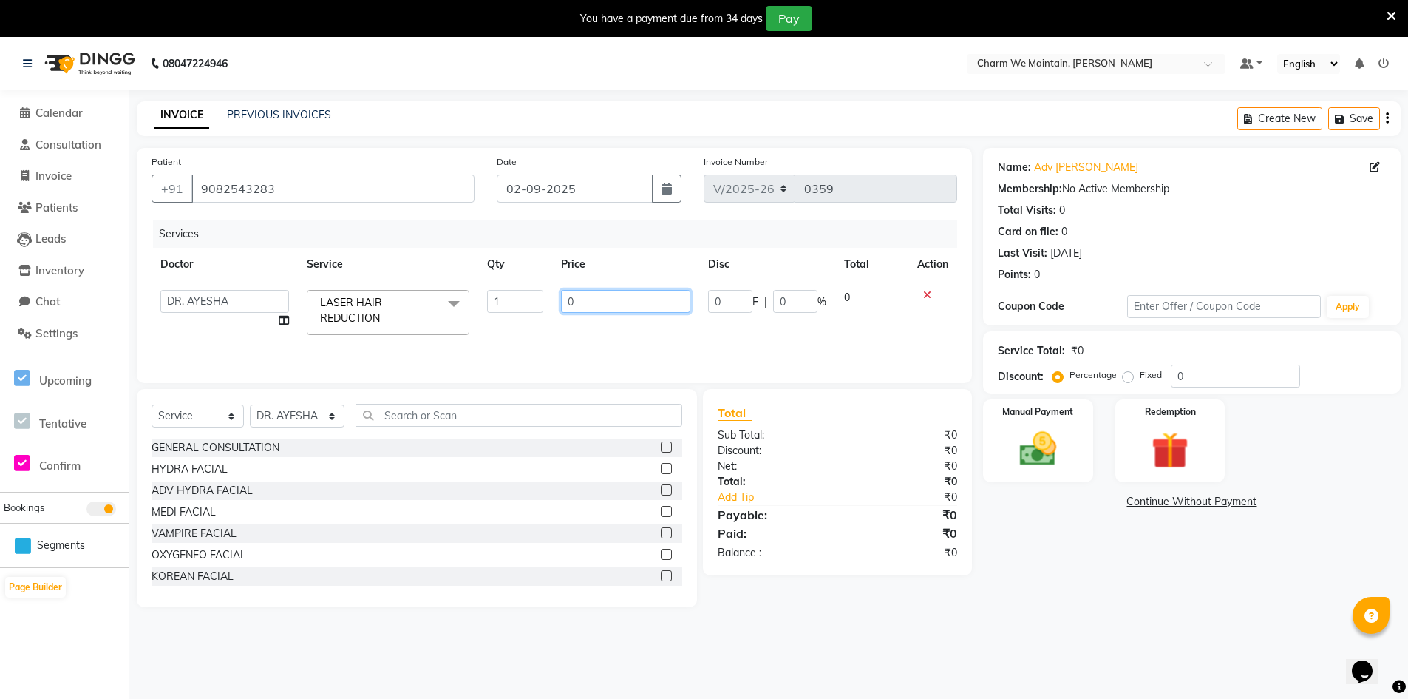
click at [600, 302] on input "0" at bounding box center [625, 301] width 129 height 23
type input "1"
type input "9500"
click at [1025, 456] on img at bounding box center [1038, 449] width 63 height 44
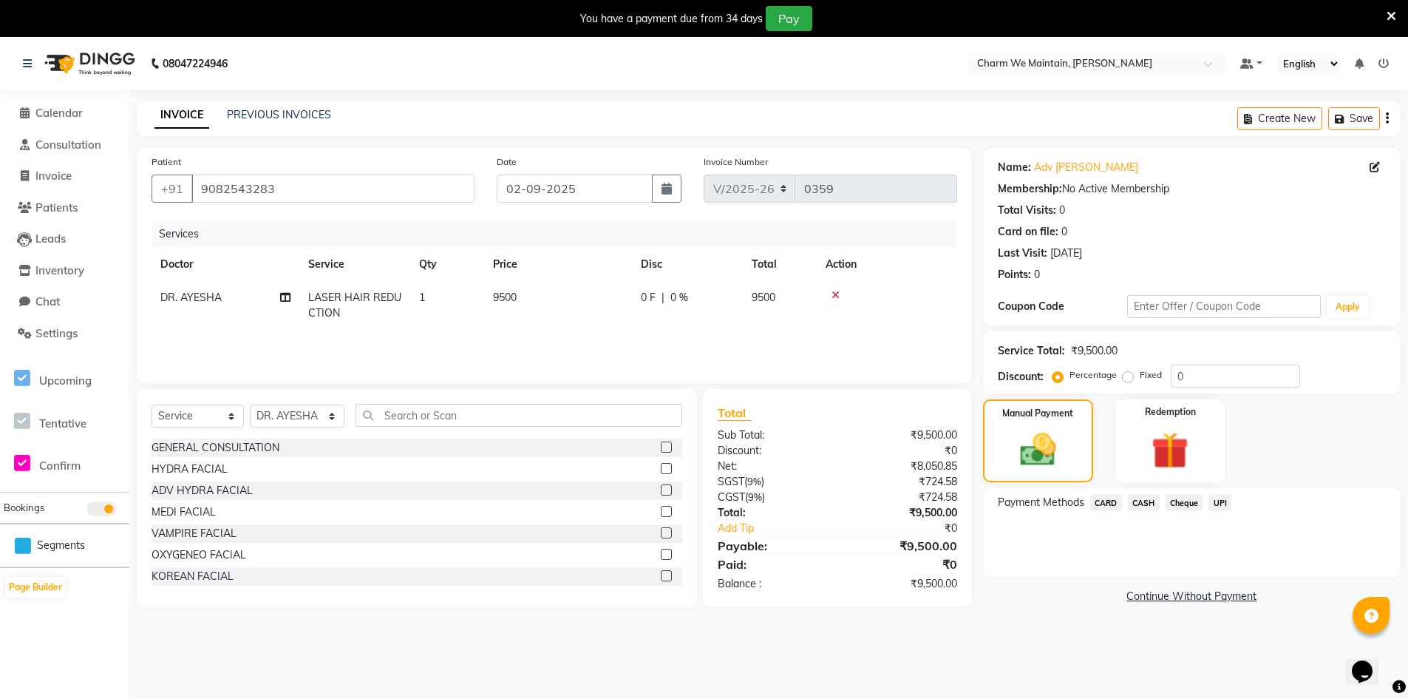
click at [542, 327] on td "9500" at bounding box center [558, 305] width 148 height 49
select select "86210"
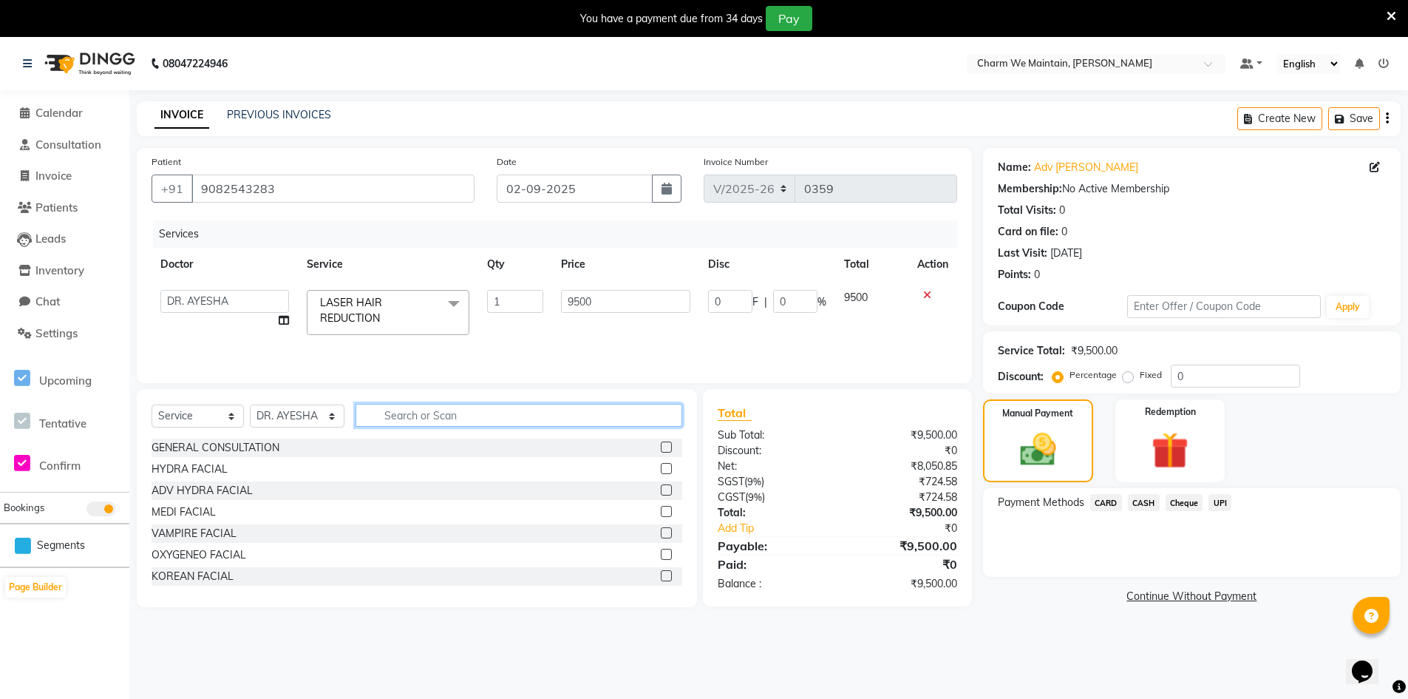
click at [454, 414] on input "text" at bounding box center [519, 415] width 327 height 23
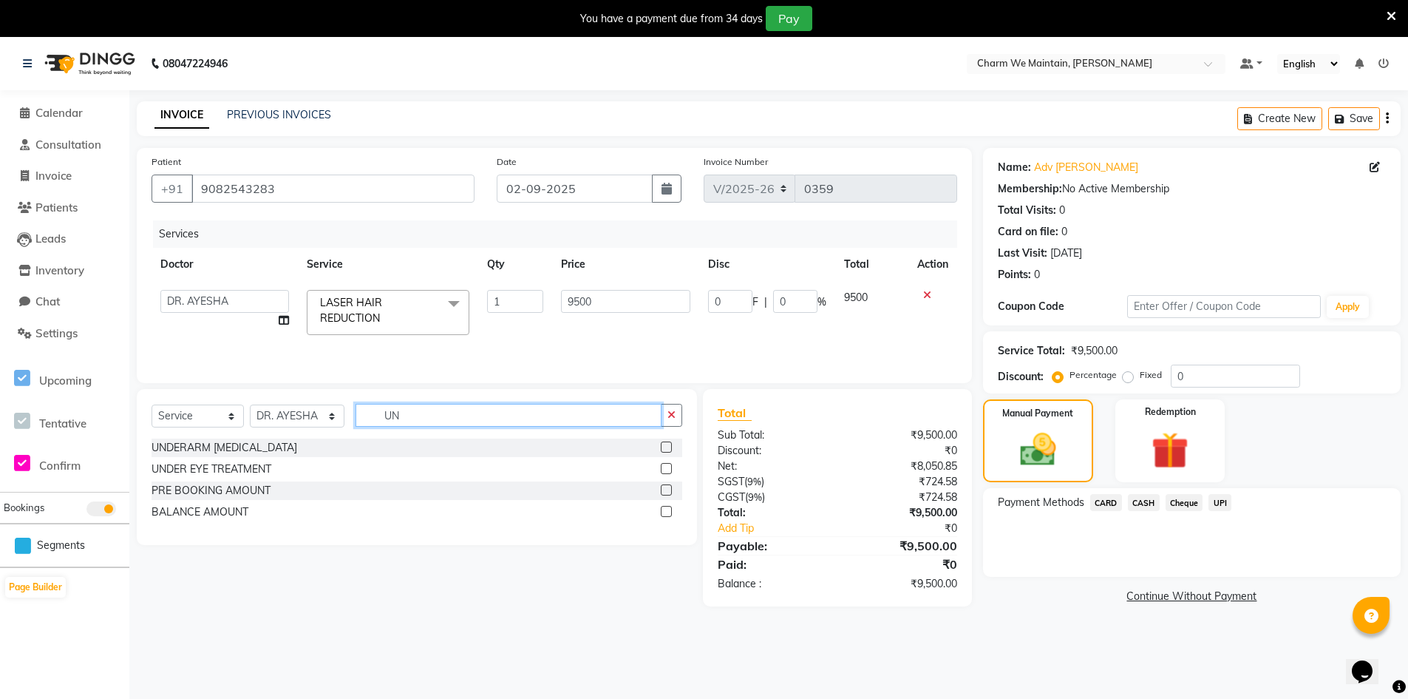
type input "U"
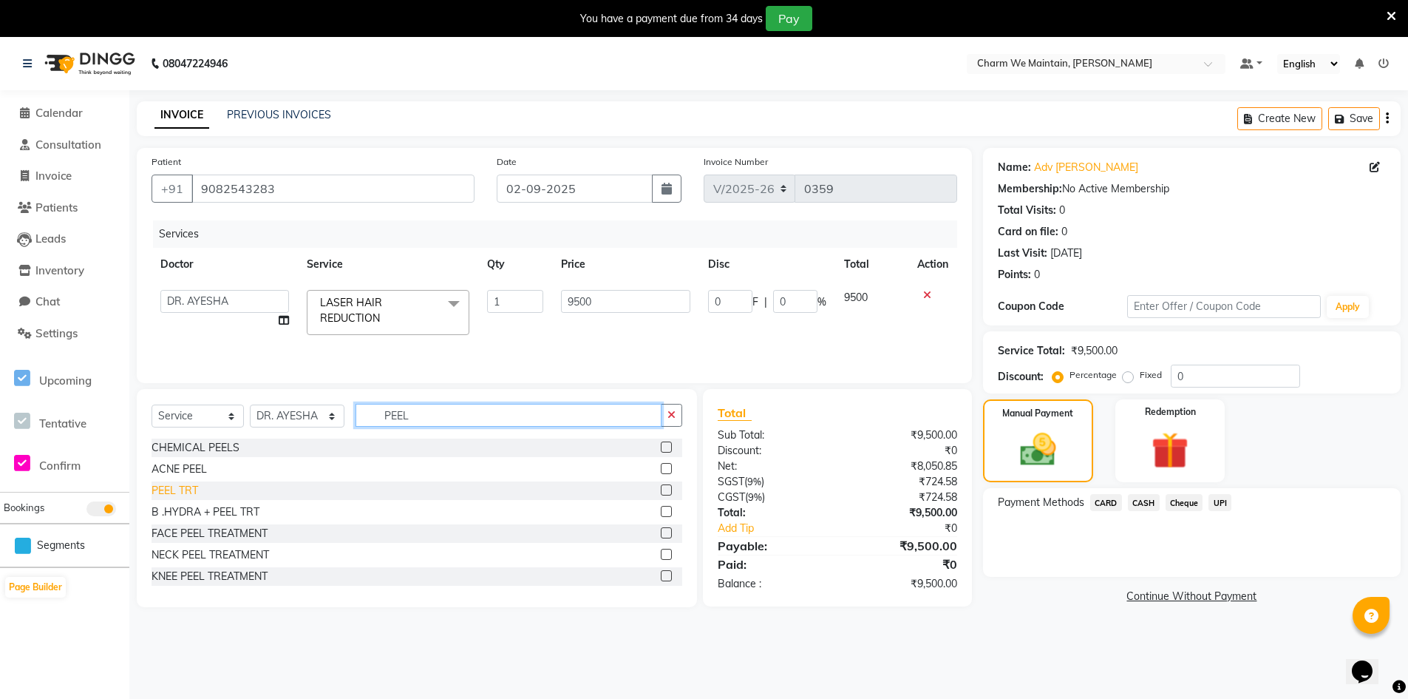
type input "PEEL"
click at [176, 492] on div "PEEL TRT" at bounding box center [175, 491] width 47 height 16
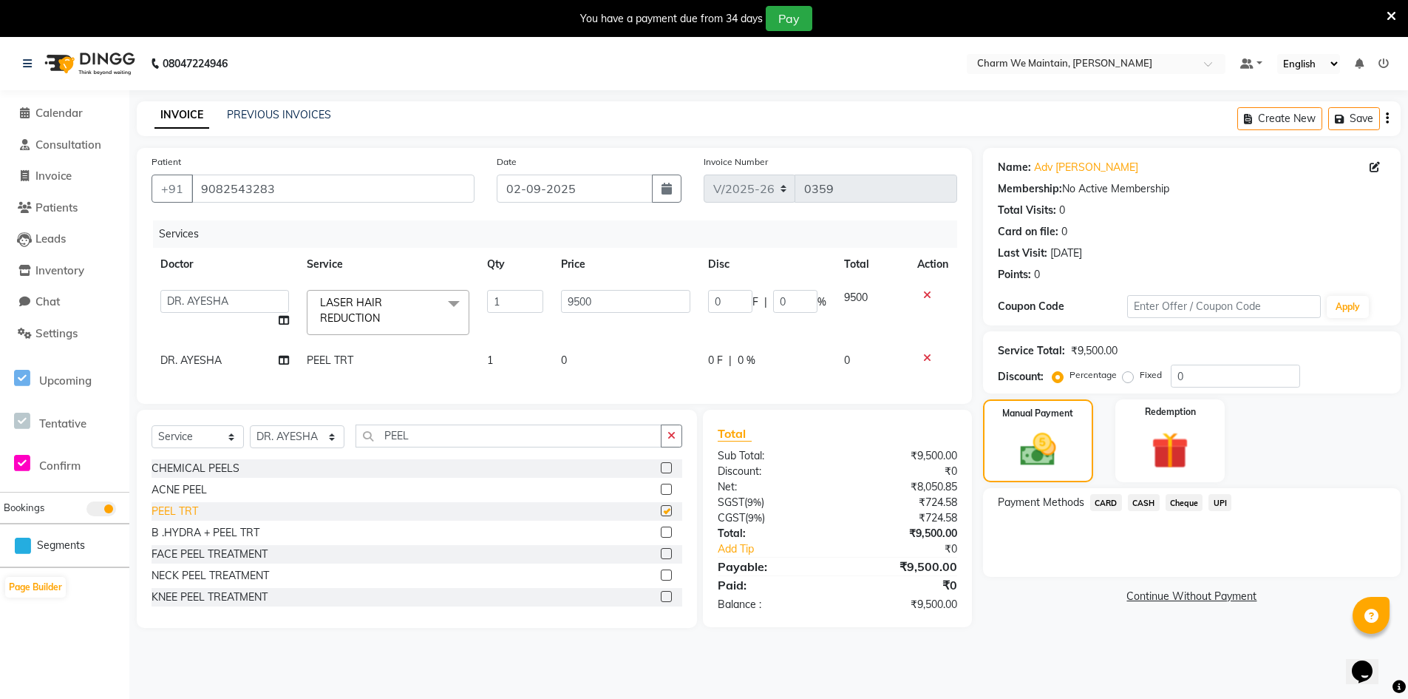
checkbox input "false"
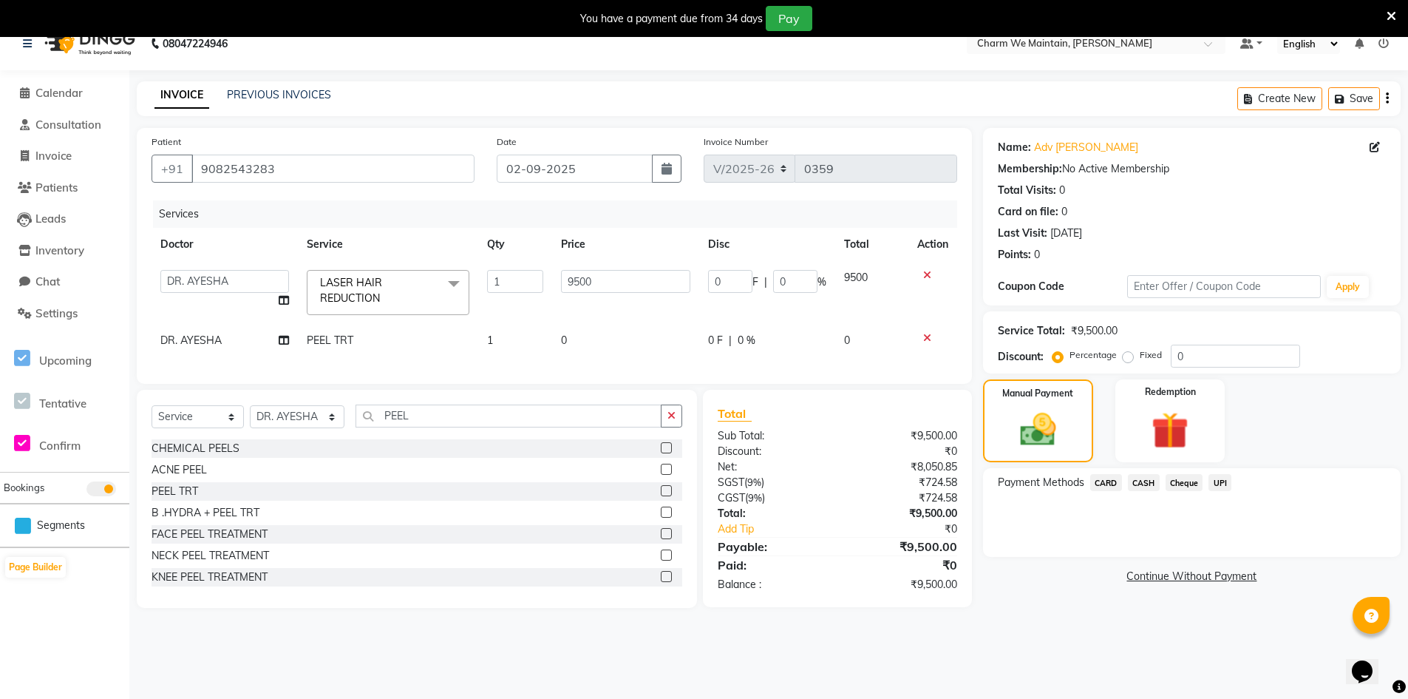
scroll to position [37, 0]
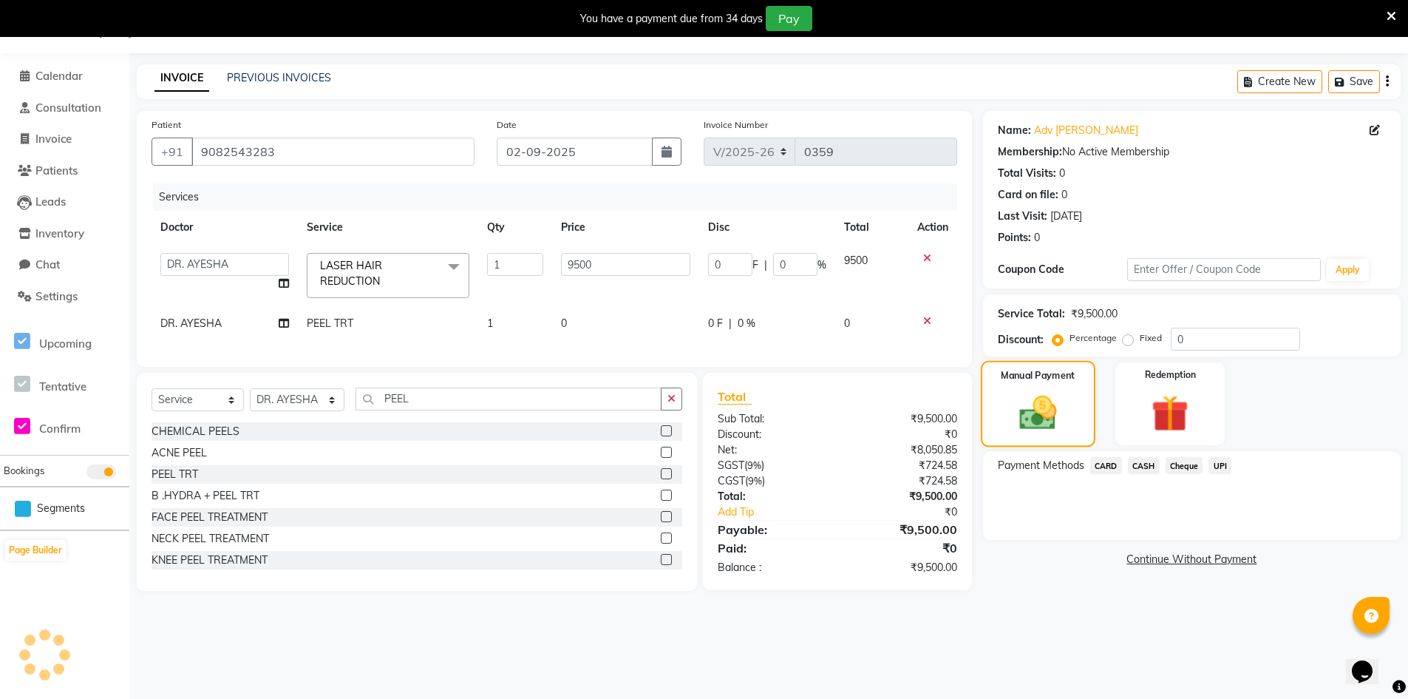
click at [1036, 410] on img at bounding box center [1038, 412] width 61 height 43
click at [575, 328] on td "0" at bounding box center [625, 323] width 146 height 33
select select "86210"
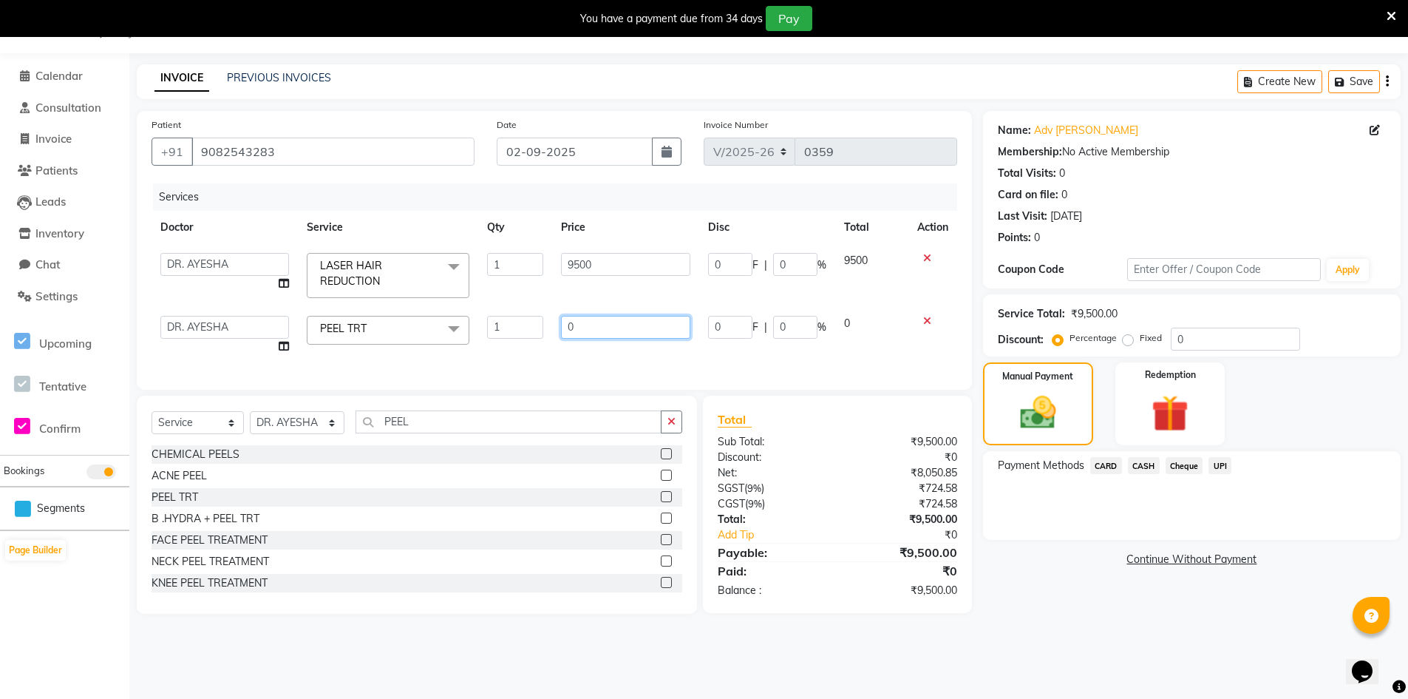
click at [603, 320] on input "0" at bounding box center [625, 327] width 129 height 23
type input "3000"
click at [1046, 419] on img at bounding box center [1038, 412] width 61 height 43
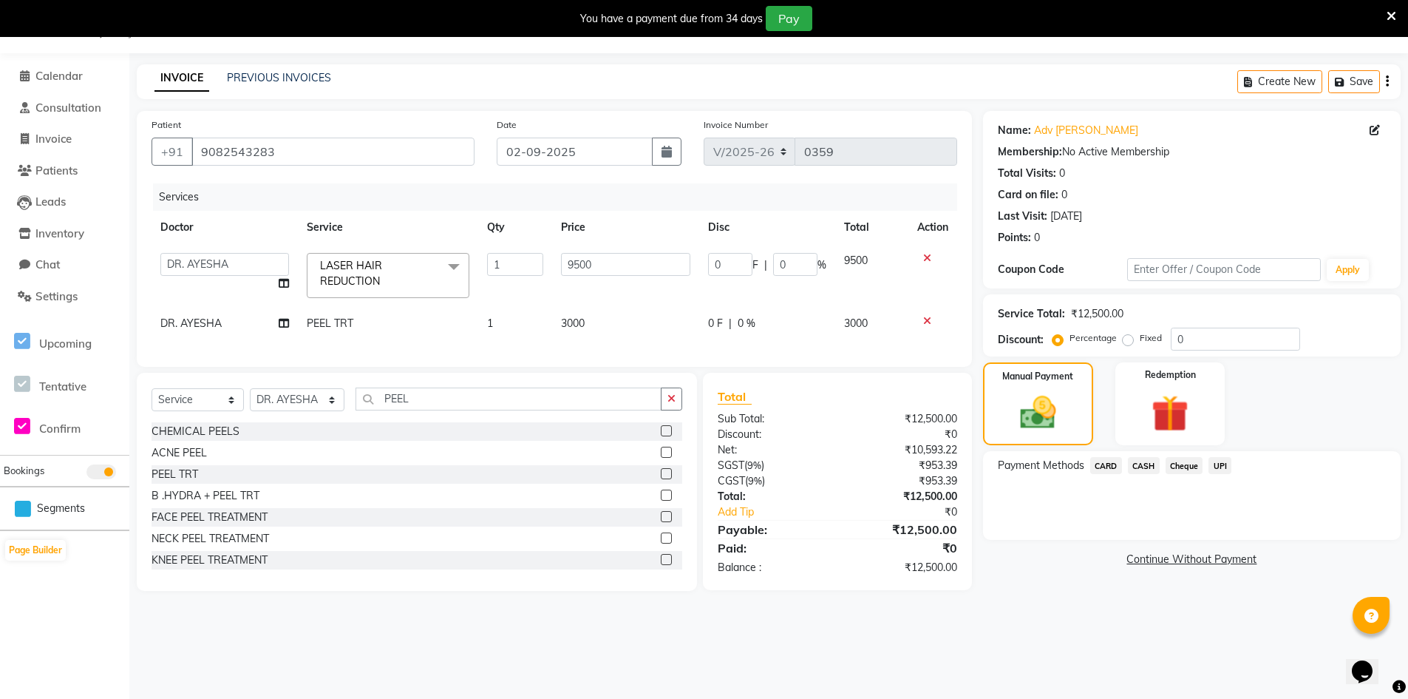
click at [1224, 464] on span "UPI" at bounding box center [1220, 465] width 23 height 17
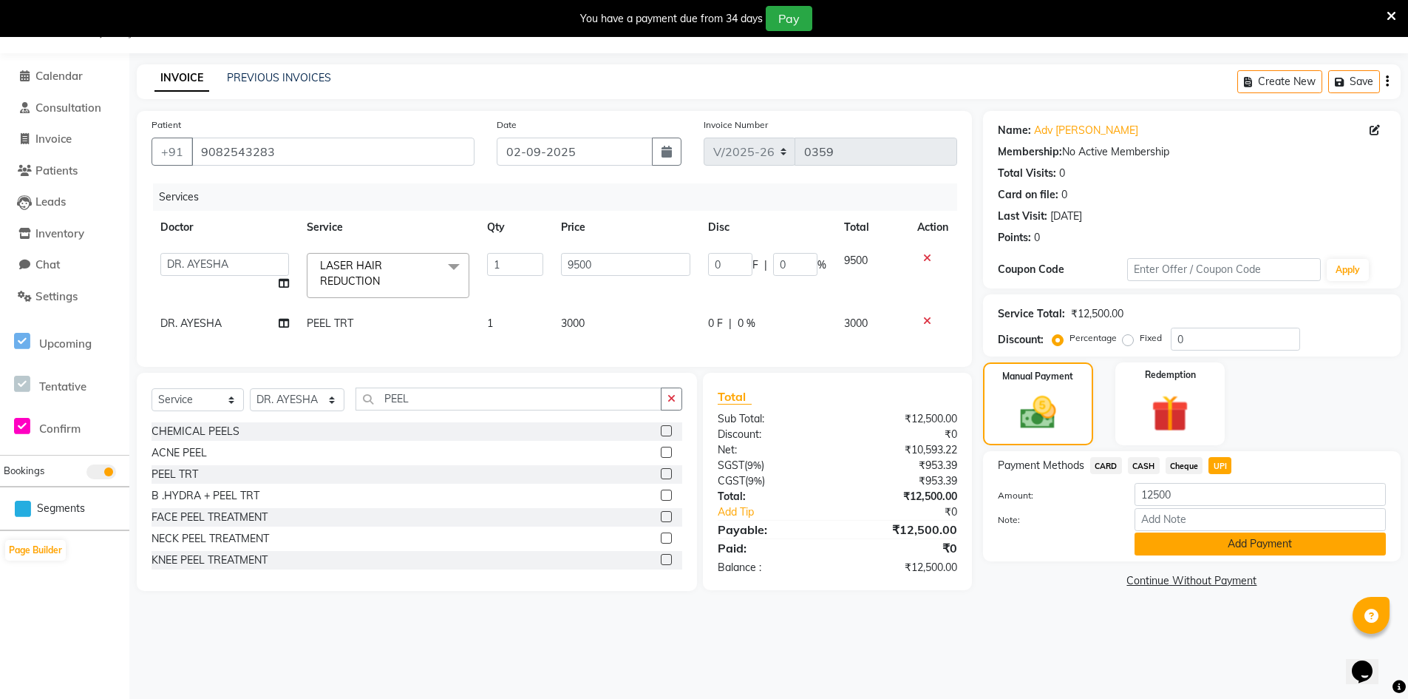
click at [1212, 546] on button "Add Payment" at bounding box center [1260, 543] width 251 height 23
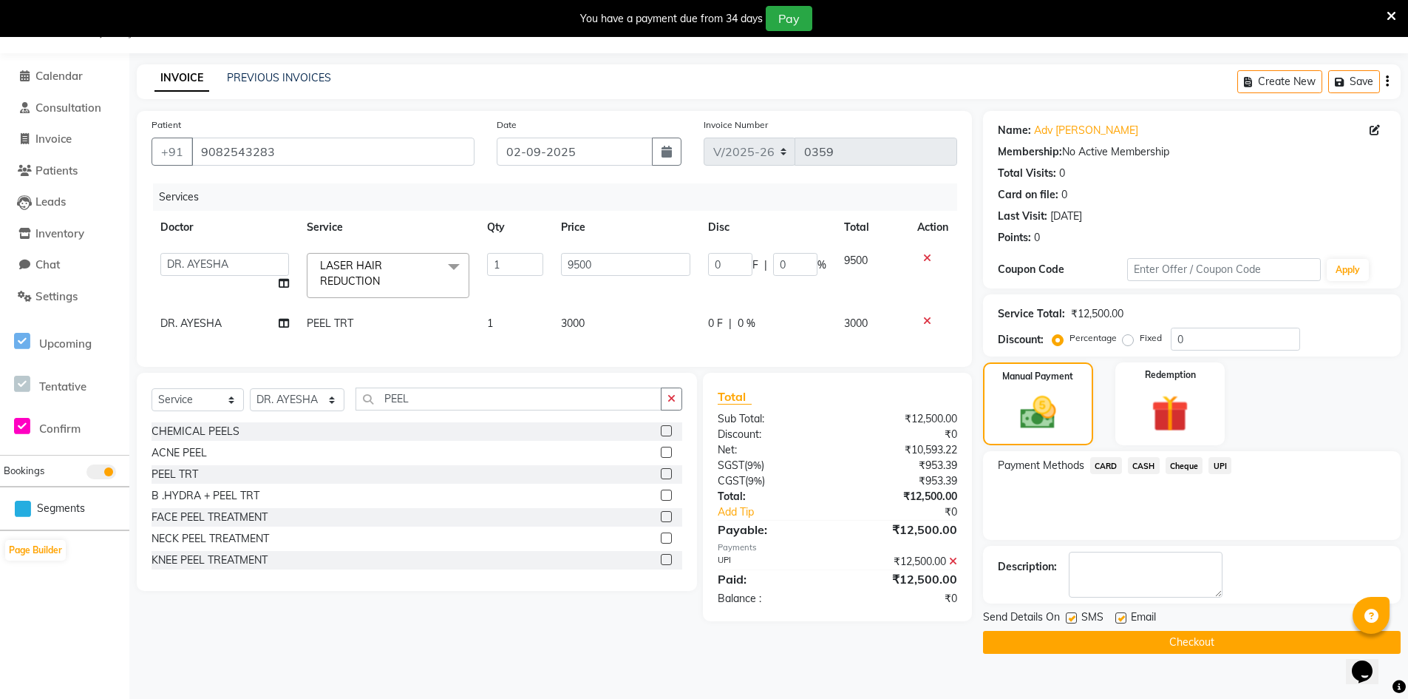
click at [1210, 634] on button "Checkout" at bounding box center [1192, 642] width 418 height 23
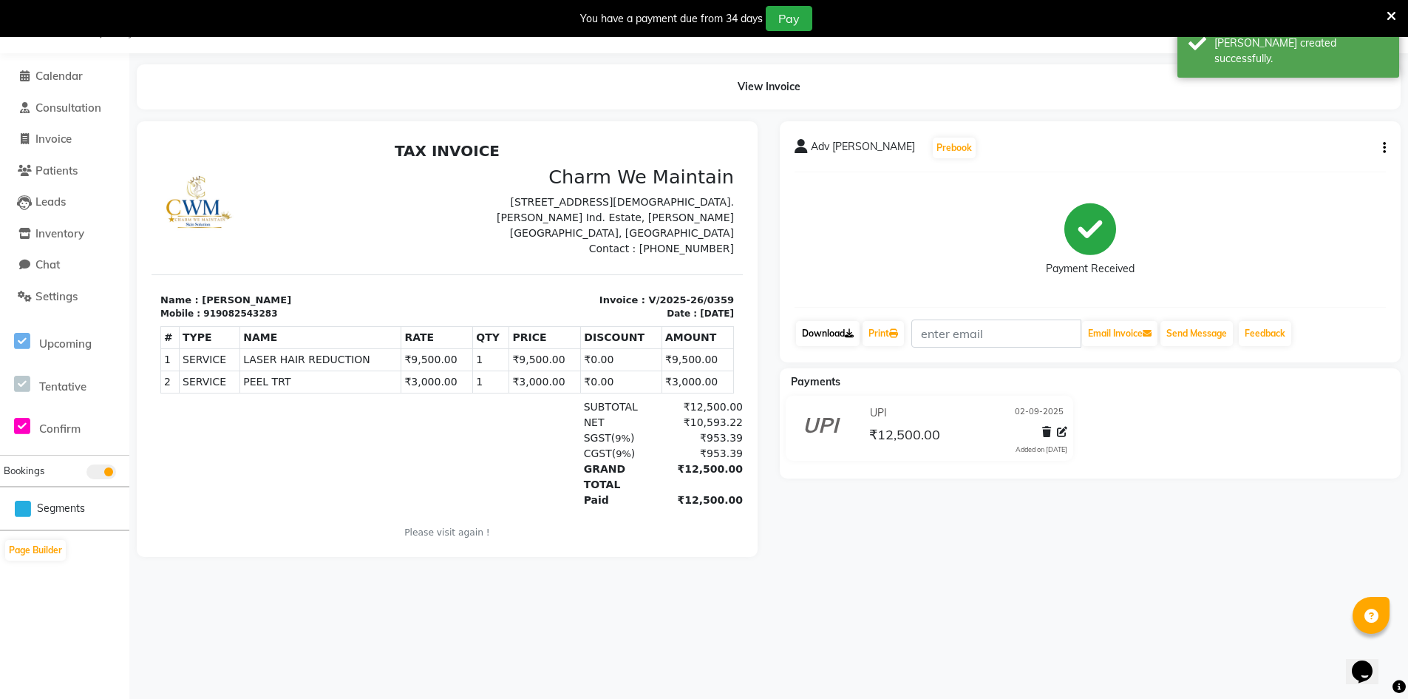
click at [852, 333] on icon at bounding box center [849, 333] width 9 height 9
drag, startPoint x: 262, startPoint y: 314, endPoint x: 203, endPoint y: 315, distance: 59.2
click at [203, 315] on div "Mobile : 919082543283" at bounding box center [299, 313] width 278 height 13
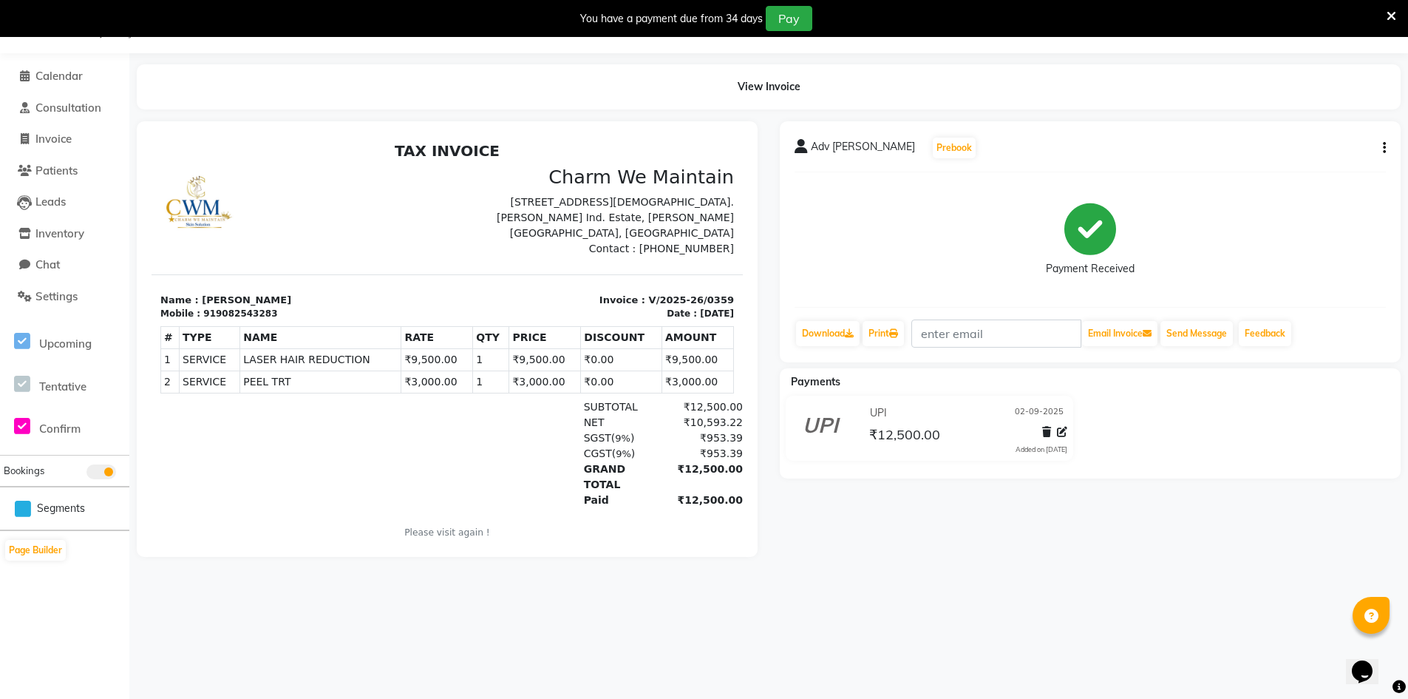
click at [305, 316] on div "Mobile : 919082543283" at bounding box center [299, 313] width 278 height 13
drag, startPoint x: 259, startPoint y: 312, endPoint x: 205, endPoint y: 317, distance: 54.2
click at [205, 317] on div "Mobile : 919082543283" at bounding box center [299, 313] width 278 height 13
copy div "9082543283"
click at [78, 78] on span "Calendar" at bounding box center [58, 76] width 47 height 14
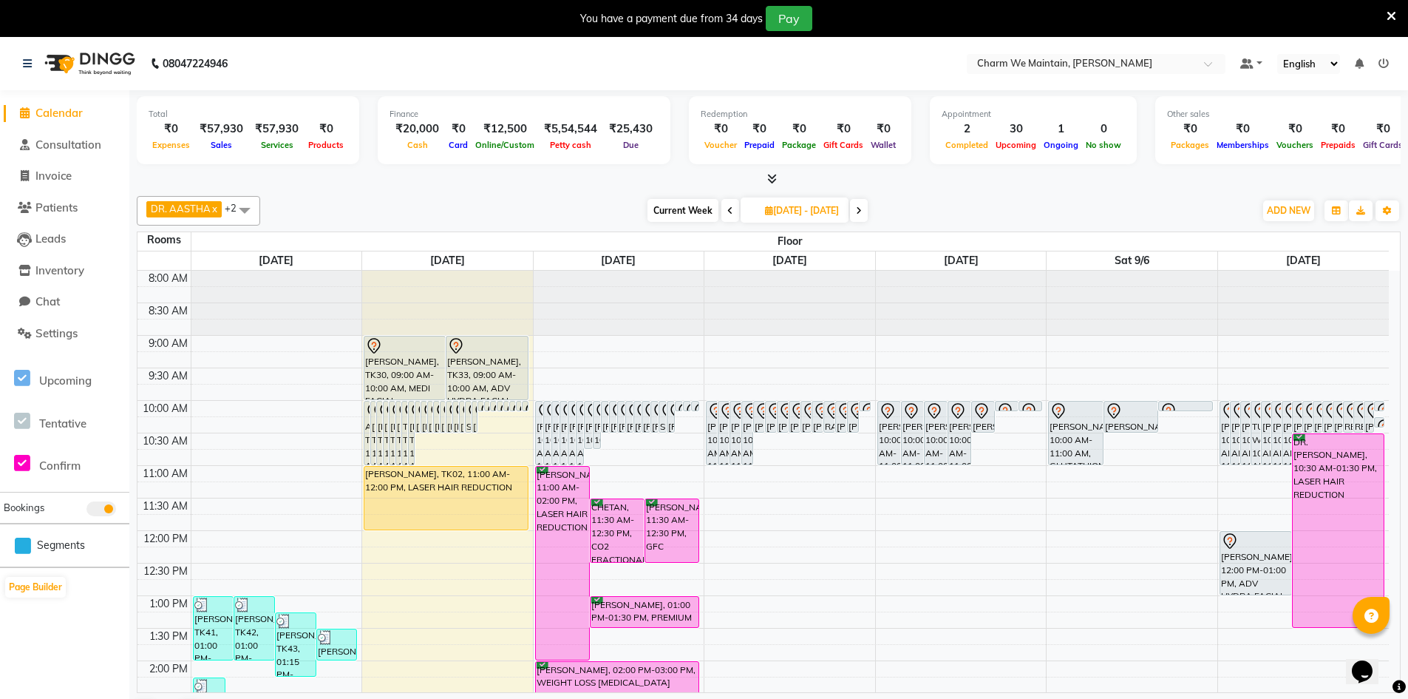
click at [868, 211] on span at bounding box center [859, 210] width 18 height 23
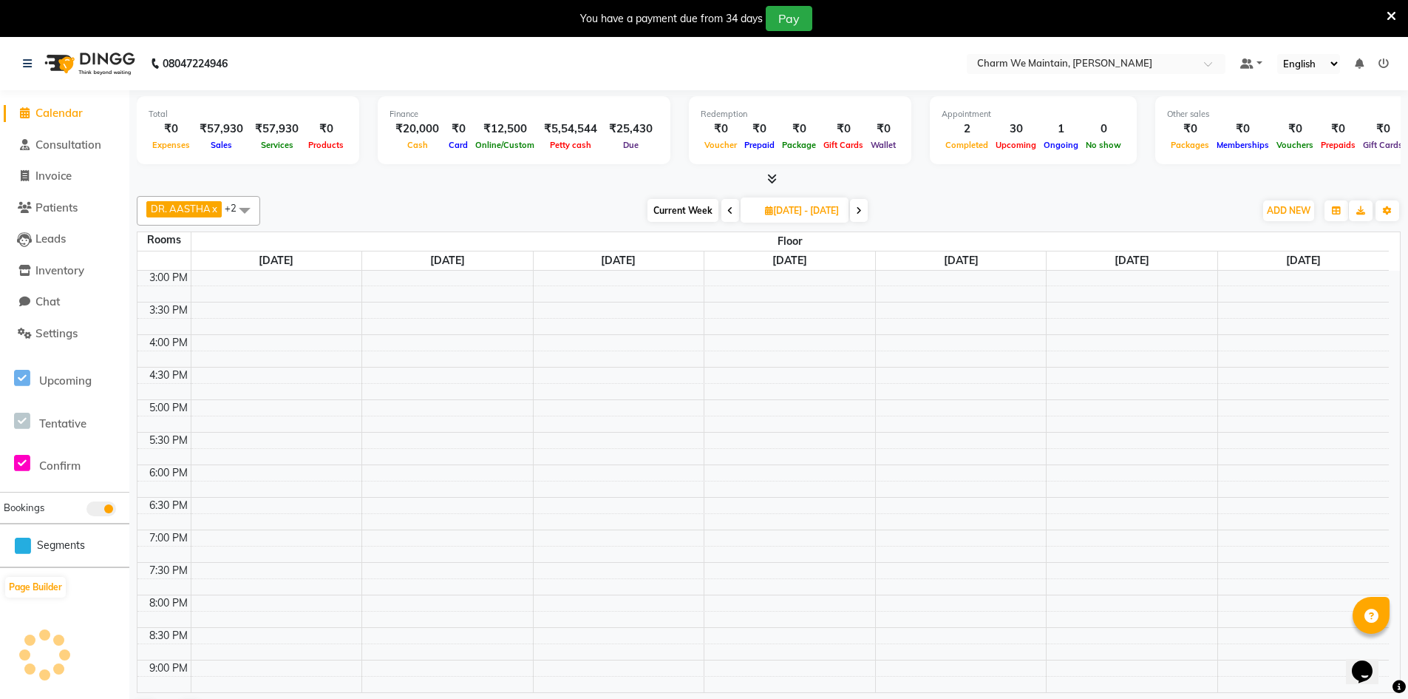
click at [868, 211] on span at bounding box center [859, 210] width 18 height 23
click at [862, 214] on icon at bounding box center [859, 210] width 6 height 9
type input "[DATE]"
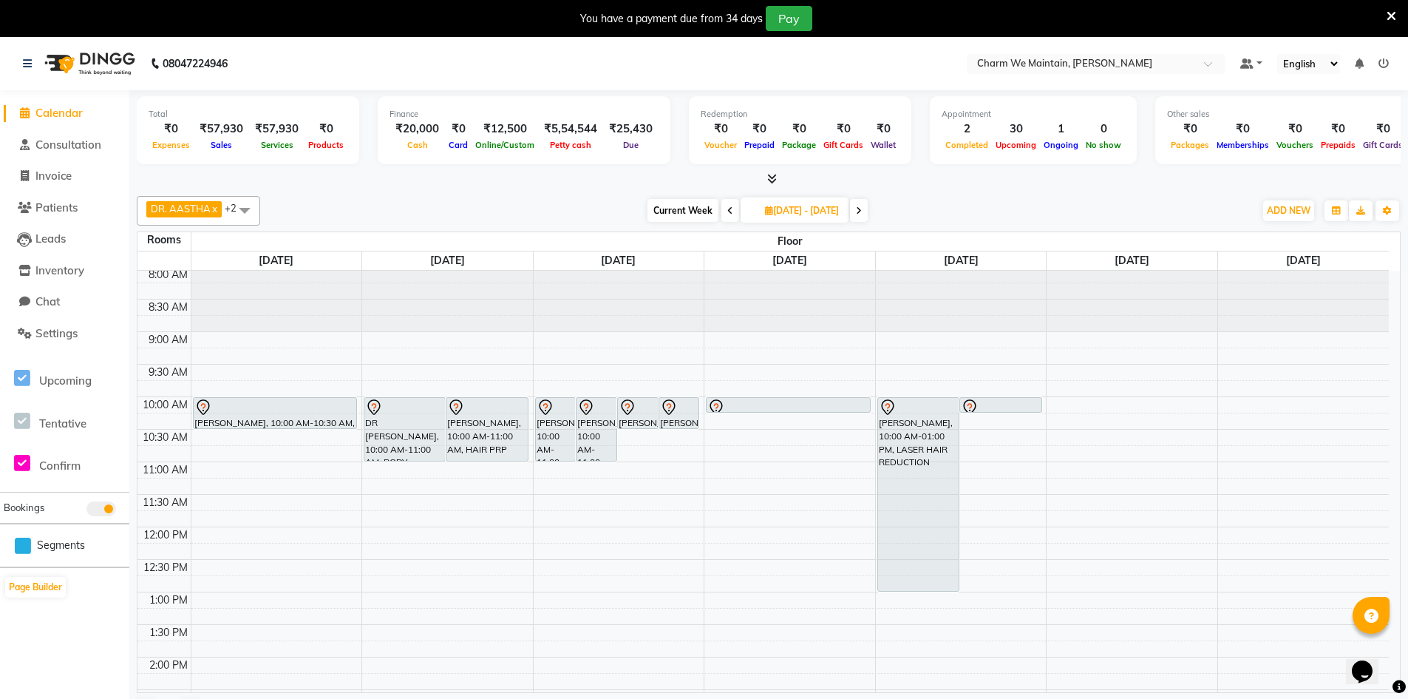
scroll to position [0, 0]
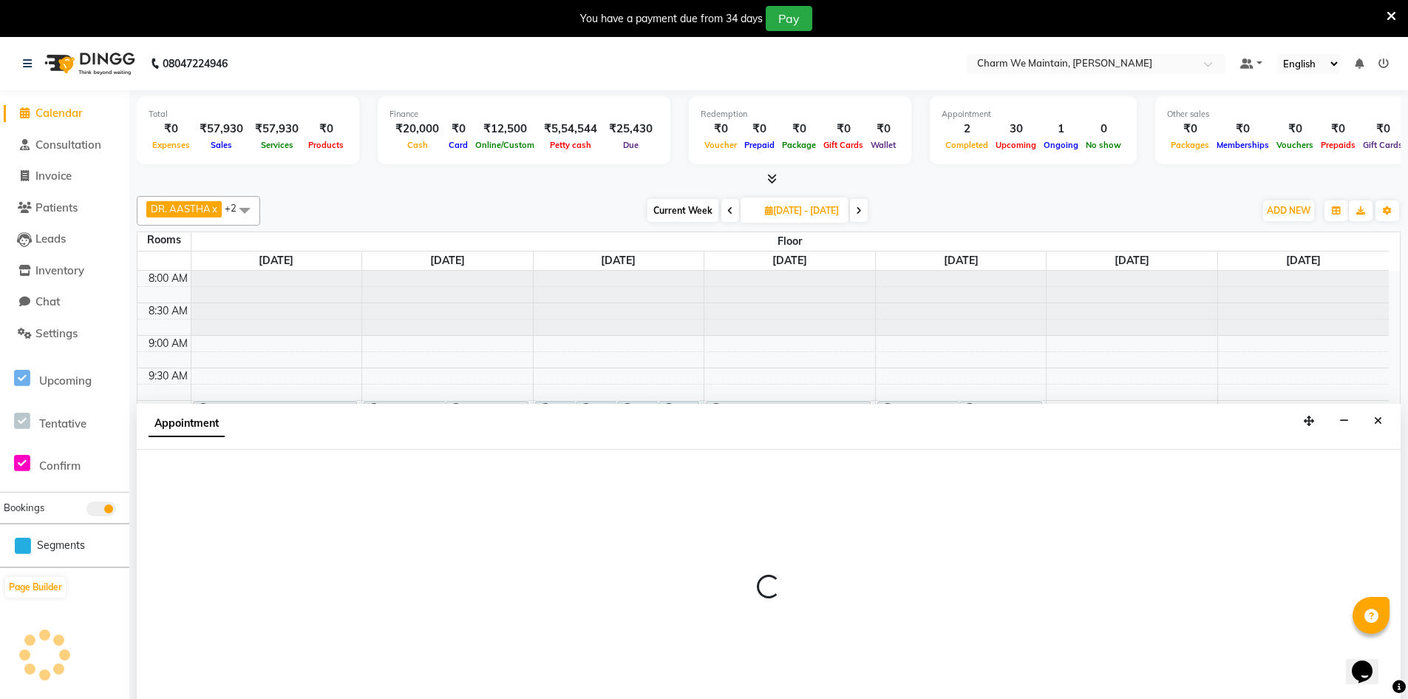
scroll to position [38, 0]
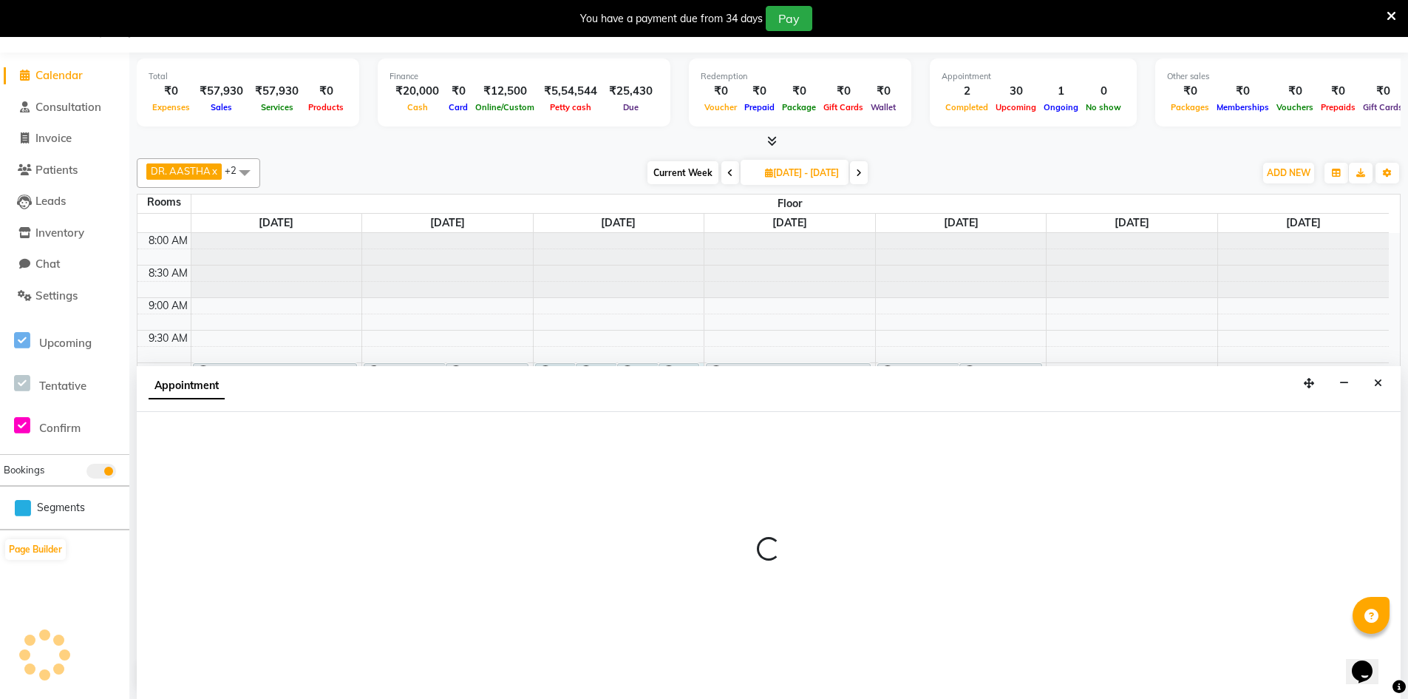
select select "600"
select select "tentative"
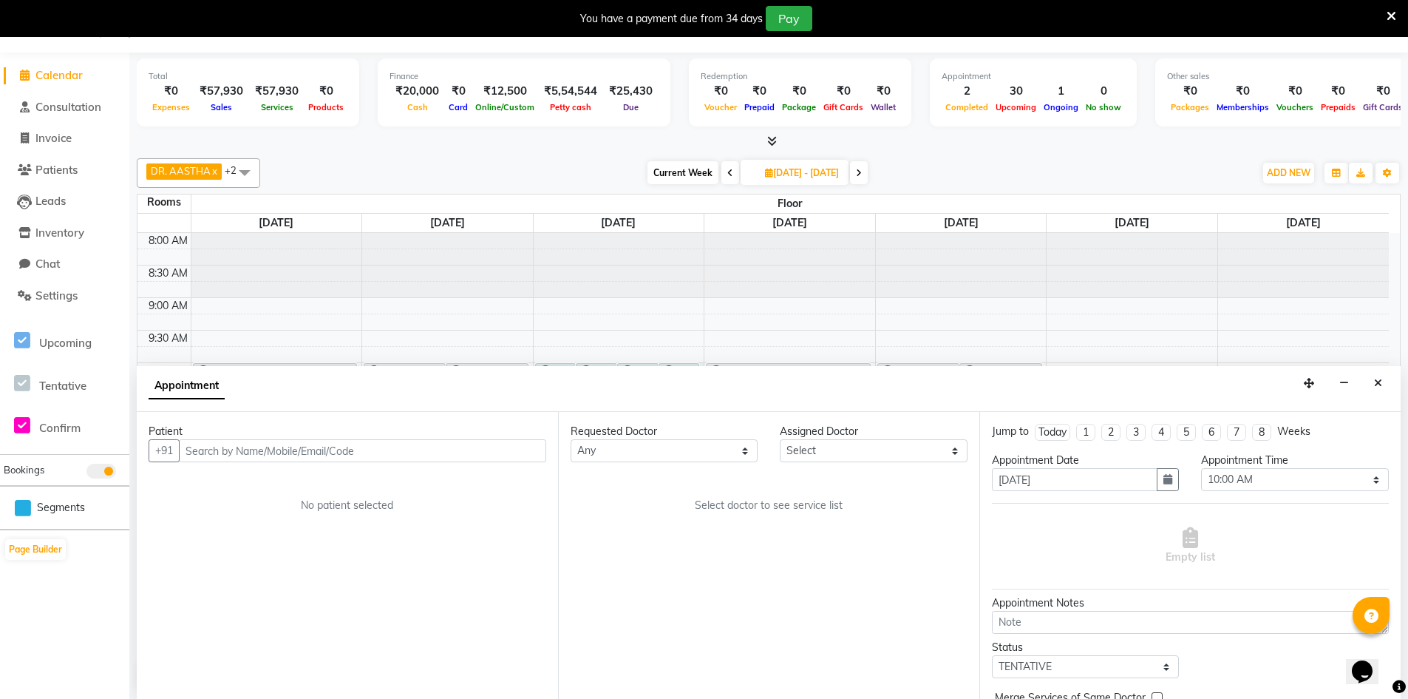
click at [295, 450] on input "text" at bounding box center [362, 450] width 367 height 23
click at [320, 447] on input "text" at bounding box center [362, 450] width 367 height 23
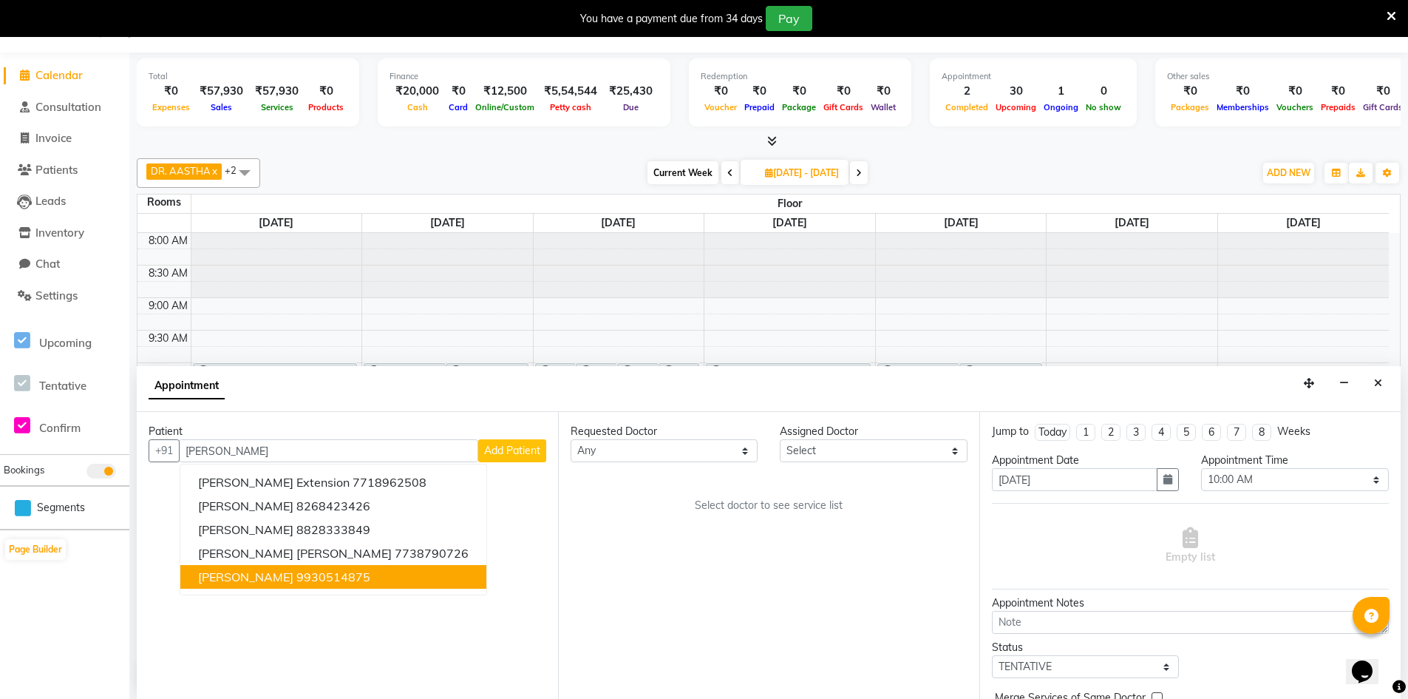
click at [300, 575] on button "[PERSON_NAME] 9930514875" at bounding box center [333, 577] width 306 height 24
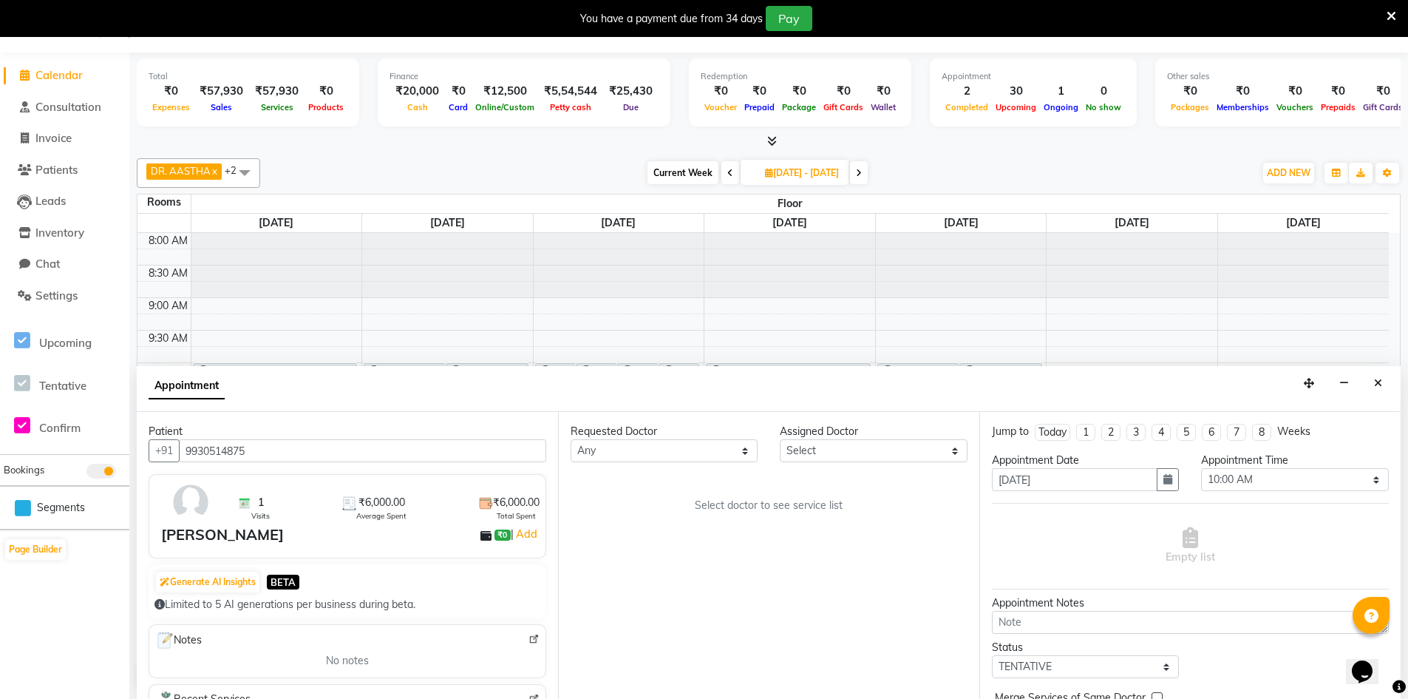
type input "9930514875"
click at [841, 455] on select "Select DR. AASTHA DR. AYESHA DR. [GEOGRAPHIC_DATA]" at bounding box center [873, 450] width 187 height 23
select select "86210"
click at [780, 439] on select "Select DR. AASTHA DR. AYESHA DR. [GEOGRAPHIC_DATA]" at bounding box center [873, 450] width 187 height 23
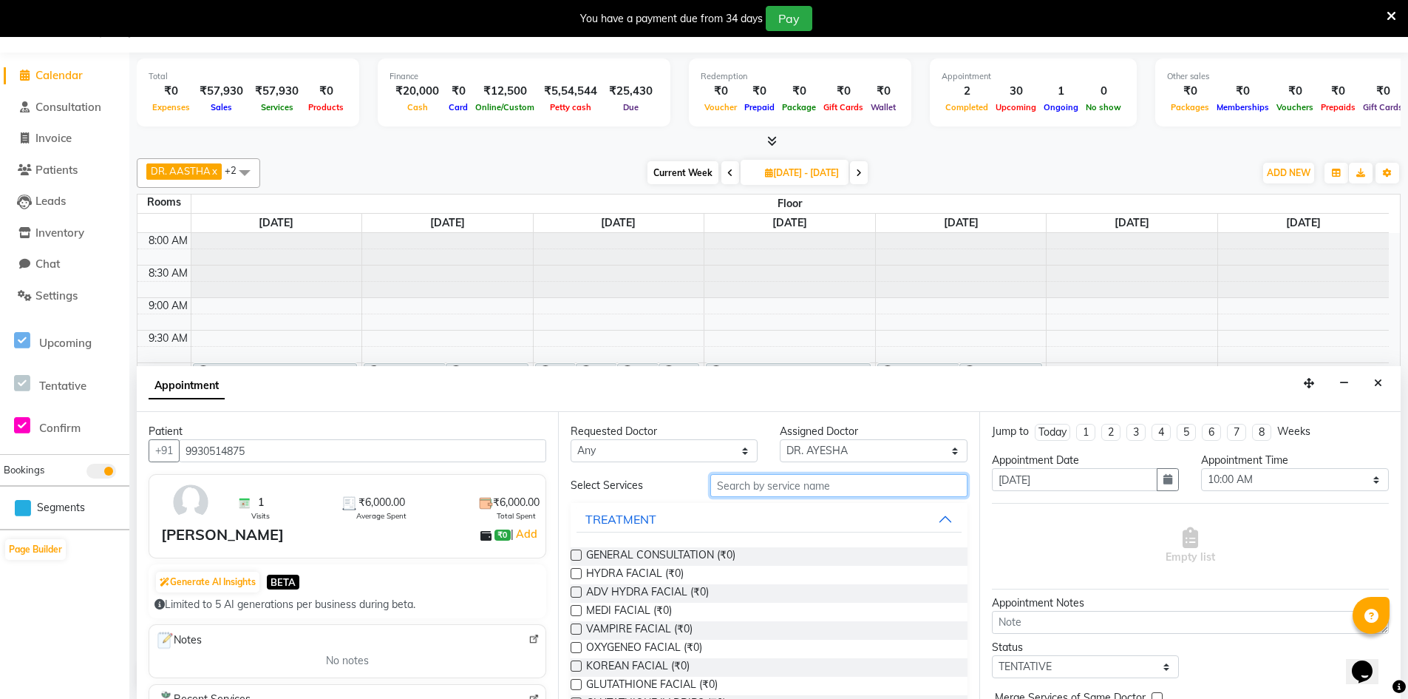
click at [780, 487] on input "text" at bounding box center [839, 485] width 257 height 23
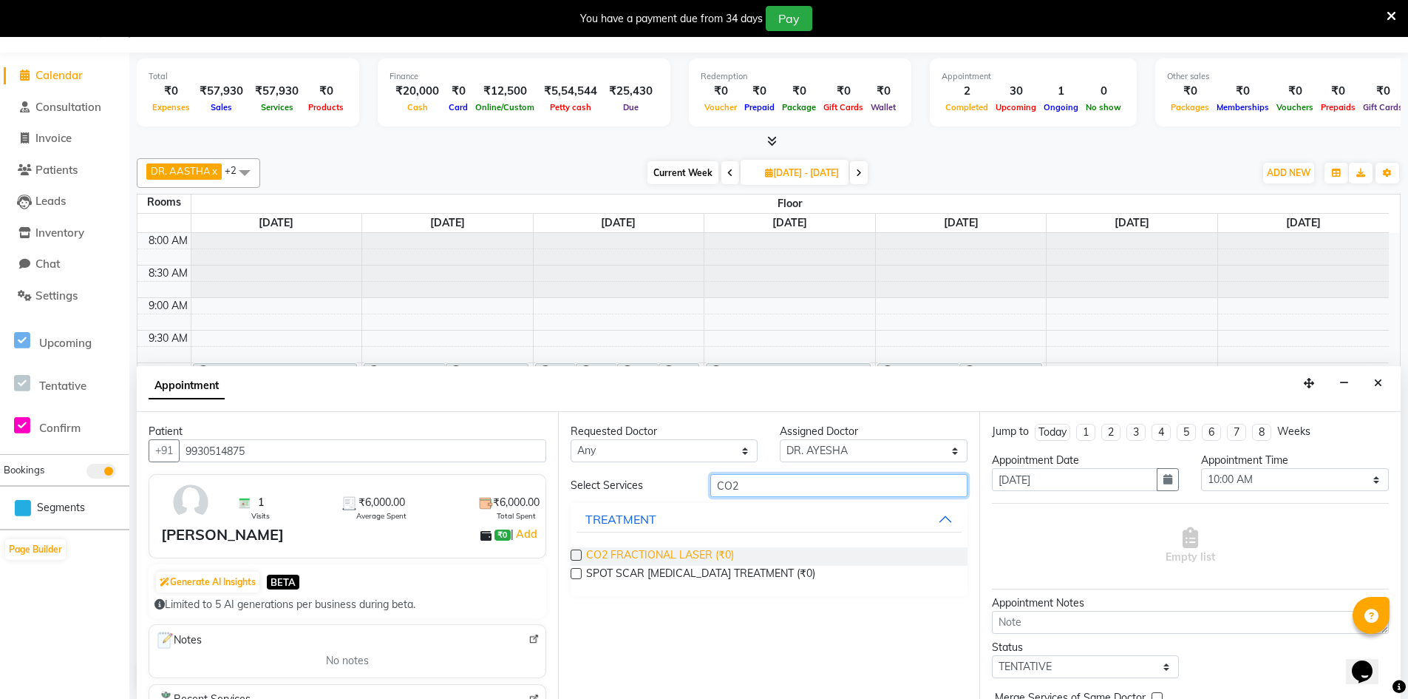
type input "CO2"
click at [679, 551] on span "CO2 FRACTIONAL LASER (₹0)" at bounding box center [660, 556] width 148 height 18
checkbox input "true"
select select "4343"
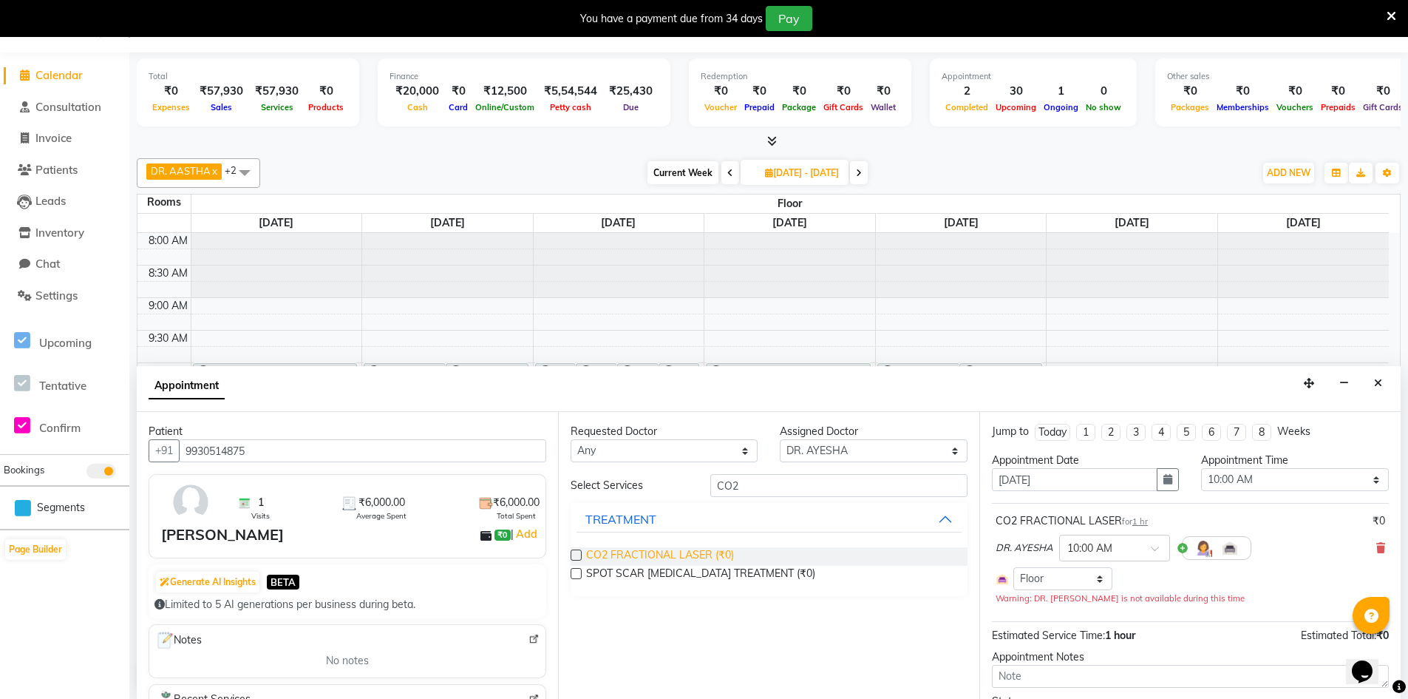
checkbox input "false"
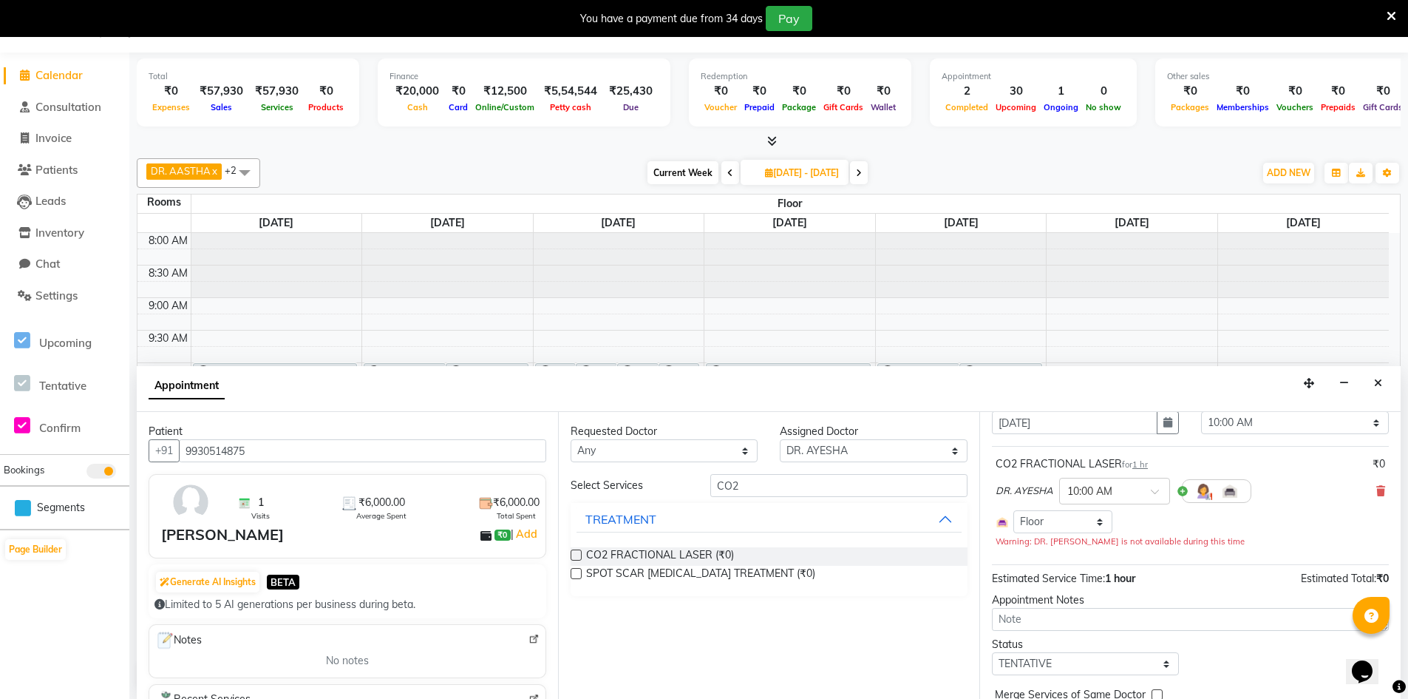
scroll to position [126, 0]
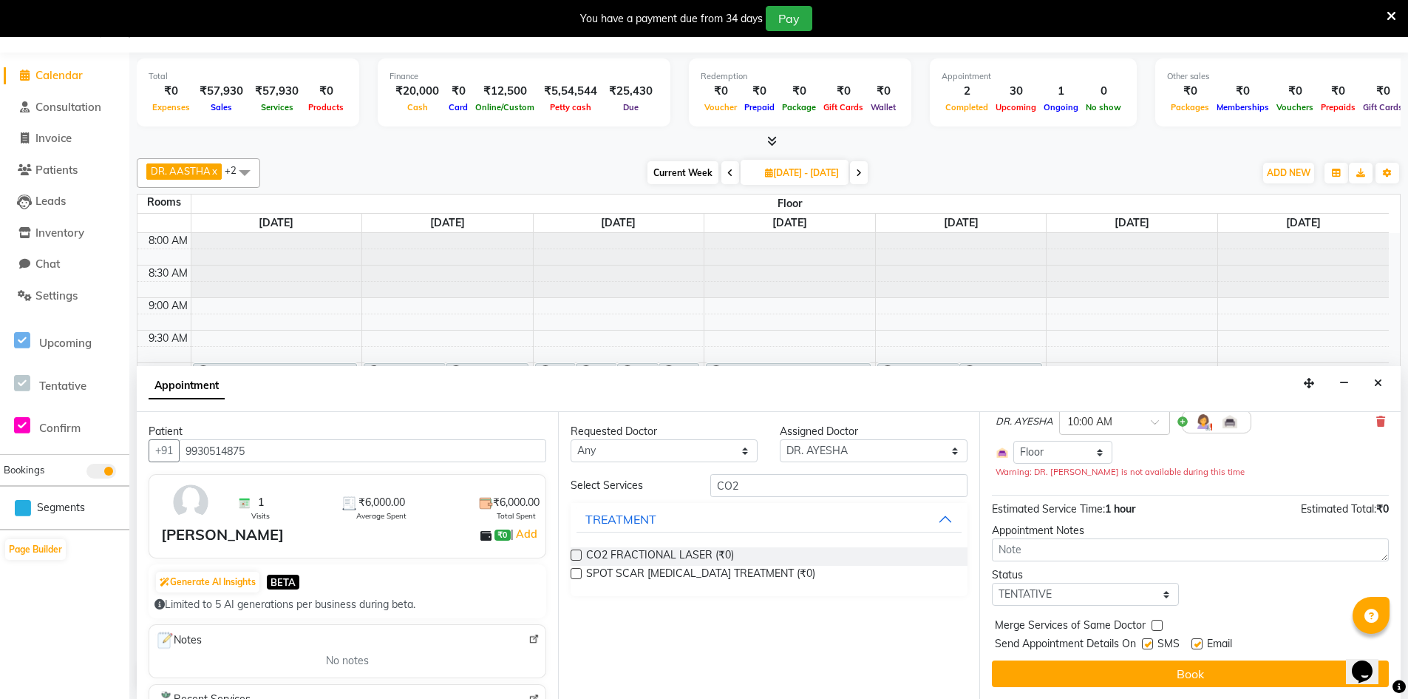
click at [1150, 643] on label at bounding box center [1147, 643] width 11 height 11
click at [1150, 643] on input "checkbox" at bounding box center [1147, 645] width 10 height 10
checkbox input "false"
click at [1199, 640] on label at bounding box center [1197, 643] width 11 height 11
click at [1199, 640] on input "checkbox" at bounding box center [1197, 645] width 10 height 10
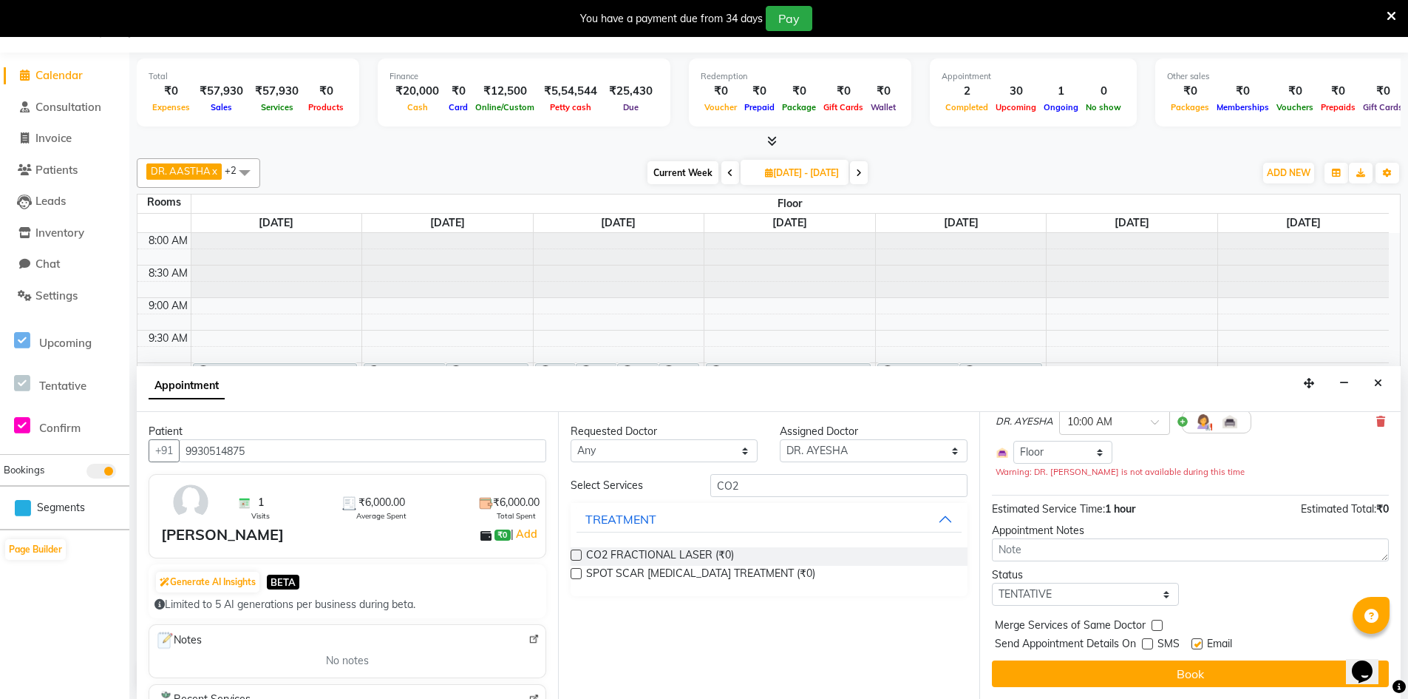
checkbox input "false"
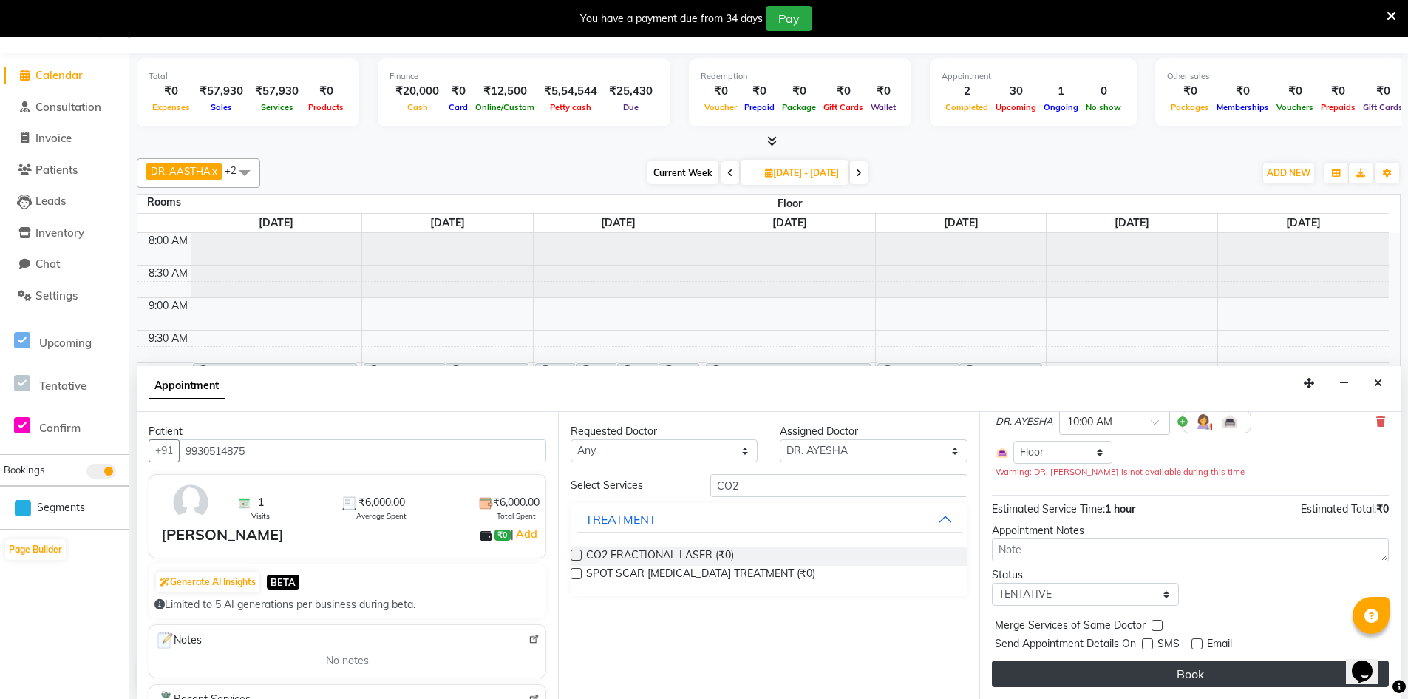
click at [1191, 671] on button "Book" at bounding box center [1190, 673] width 397 height 27
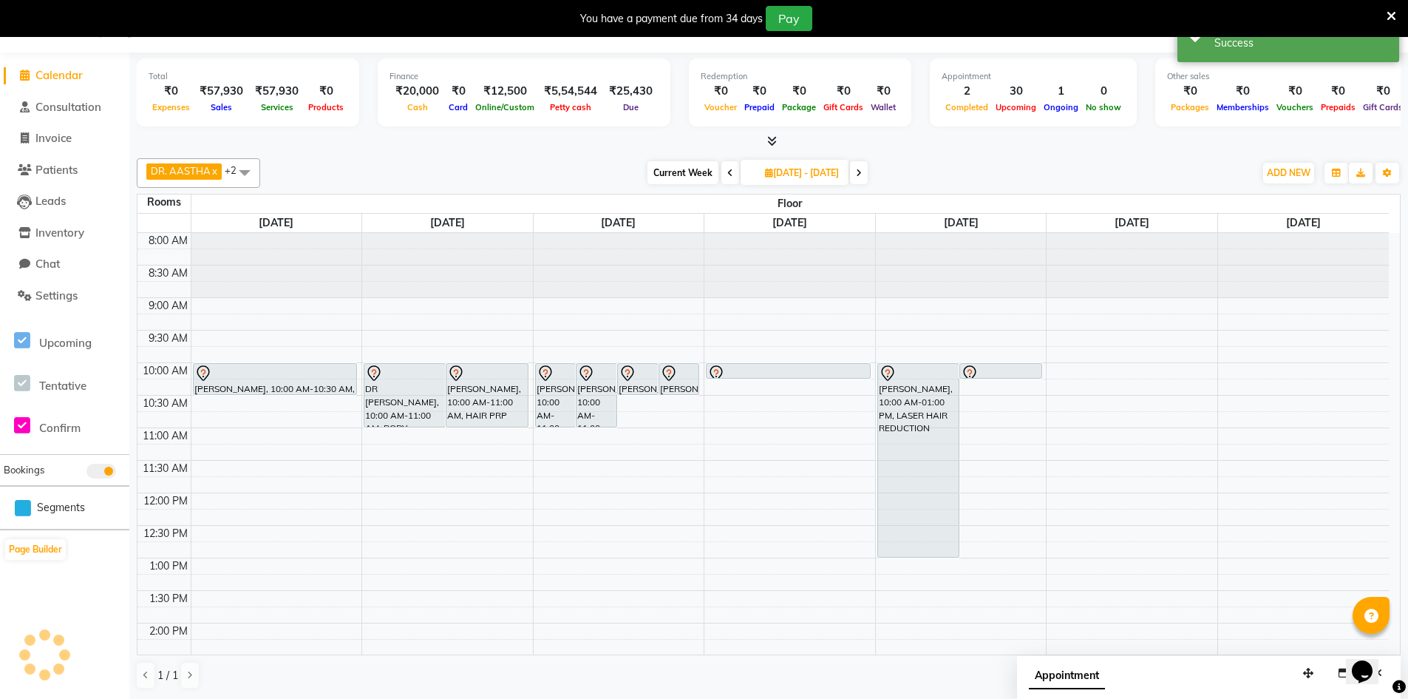
scroll to position [0, 0]
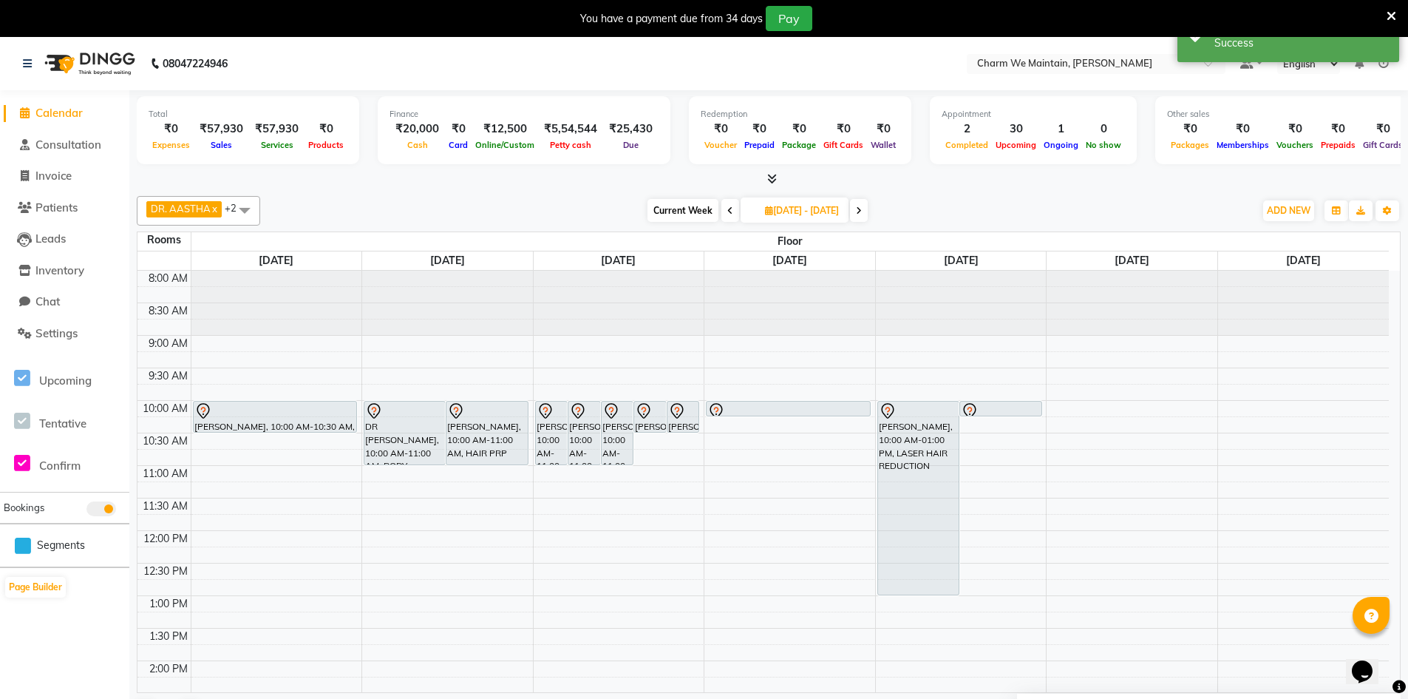
click at [868, 210] on span at bounding box center [859, 210] width 18 height 23
type input "[DATE]"
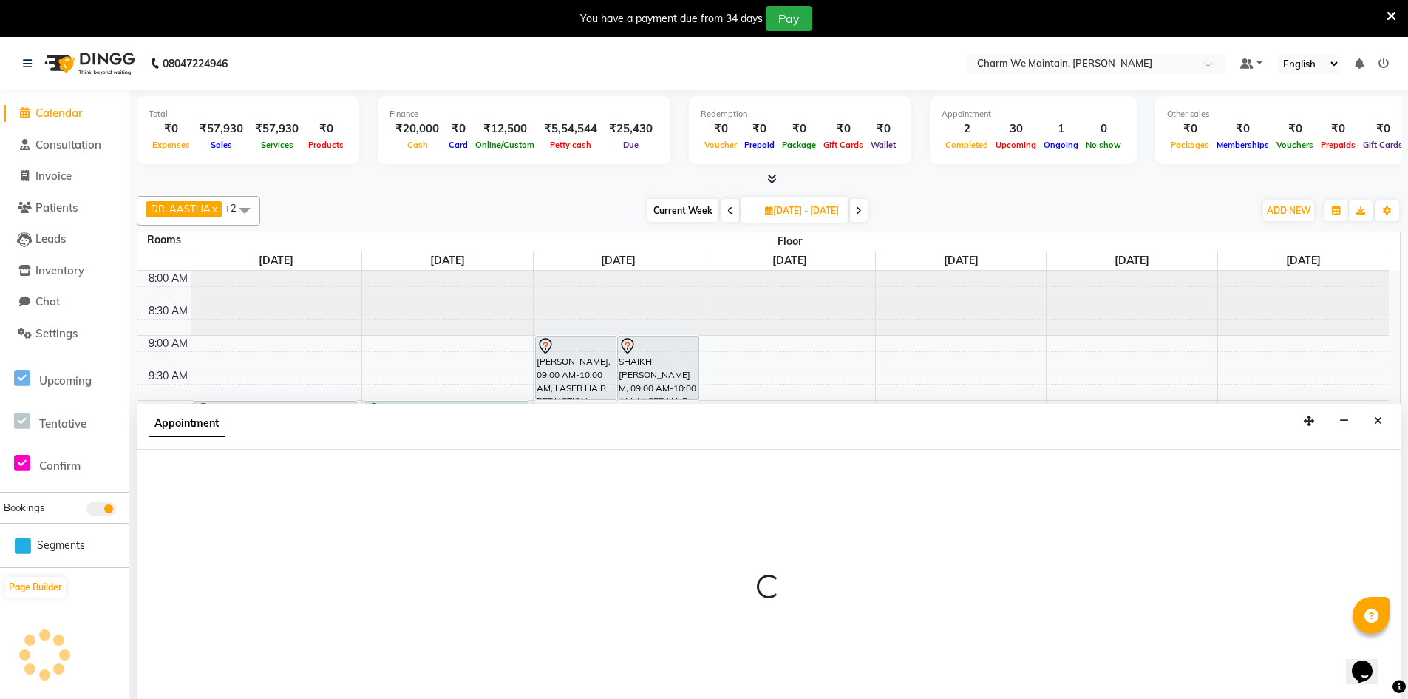
scroll to position [38, 0]
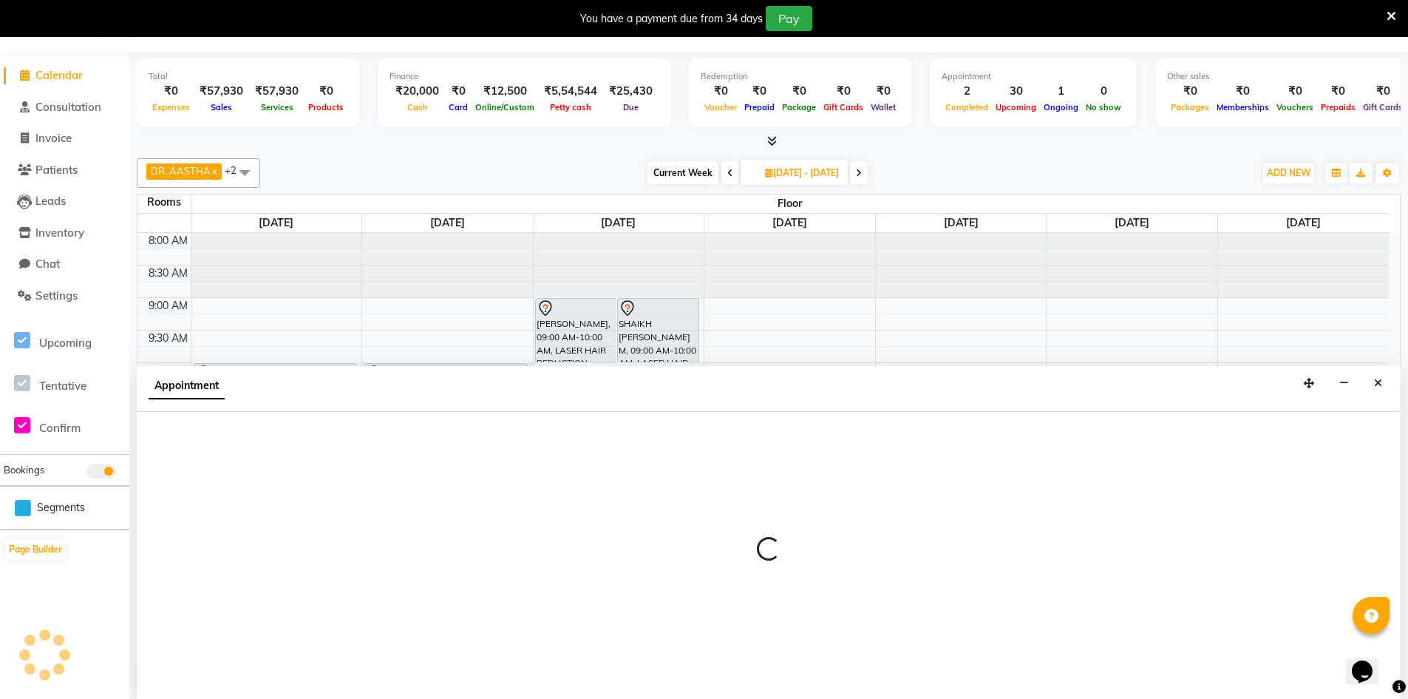
select select "600"
select select "tentative"
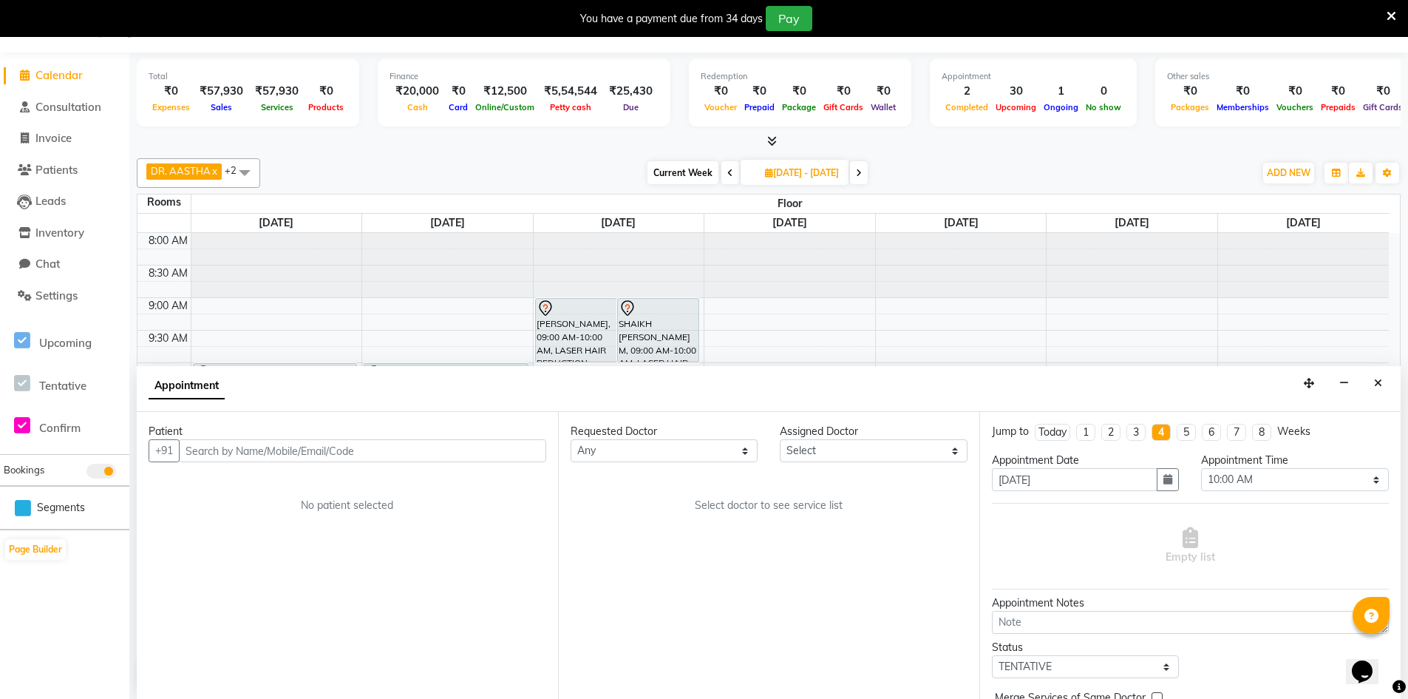
click at [285, 453] on input "text" at bounding box center [362, 450] width 367 height 23
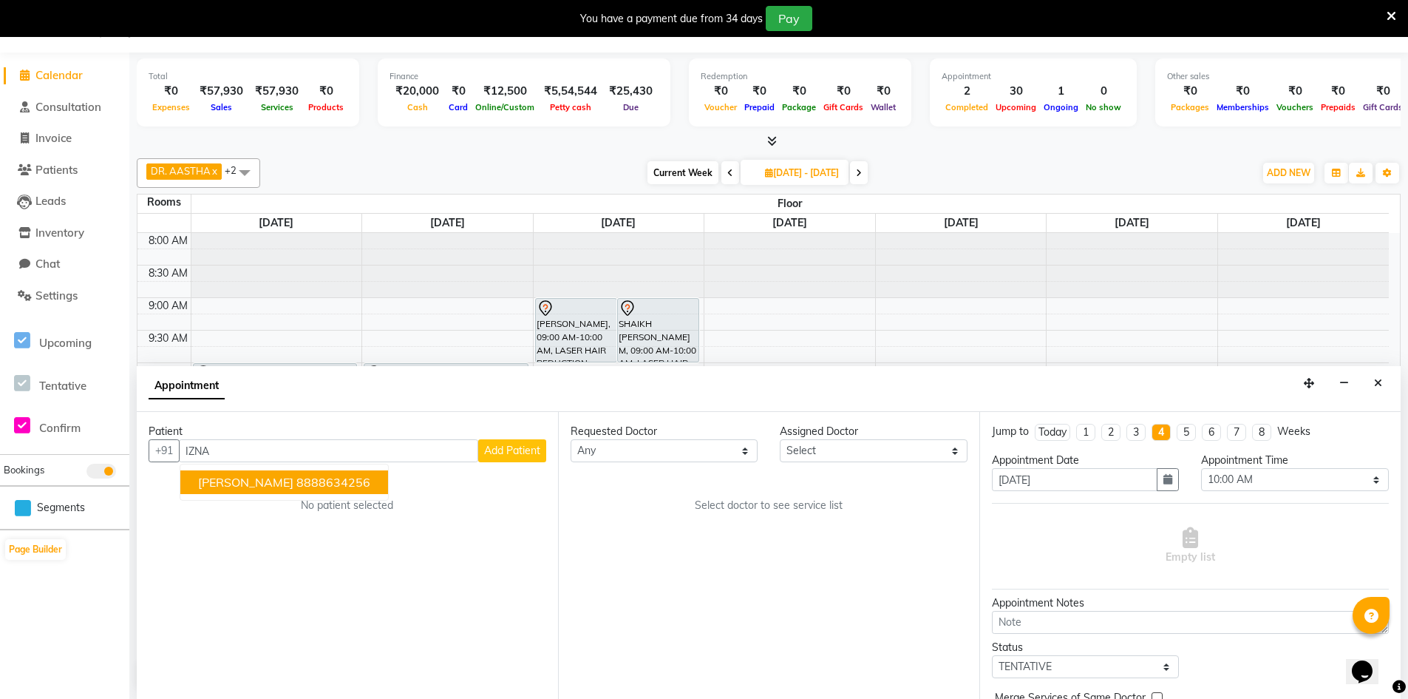
click at [296, 483] on ngb-highlight "8888634256" at bounding box center [333, 482] width 74 height 15
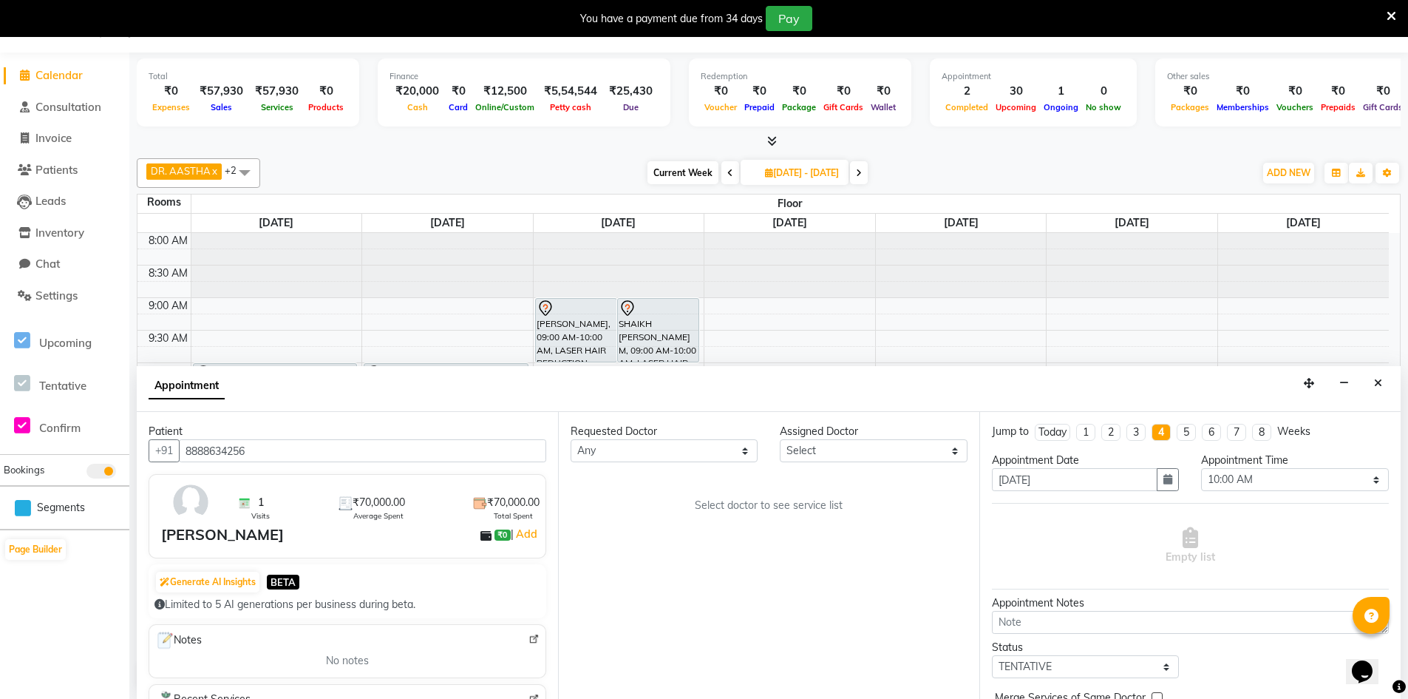
type input "8888634256"
click at [898, 450] on select "Select DR. AASTHA DR. AYESHA DR. [GEOGRAPHIC_DATA]" at bounding box center [873, 450] width 187 height 23
select select "86210"
click at [780, 439] on select "Select DR. AASTHA DR. AYESHA DR. [GEOGRAPHIC_DATA]" at bounding box center [873, 450] width 187 height 23
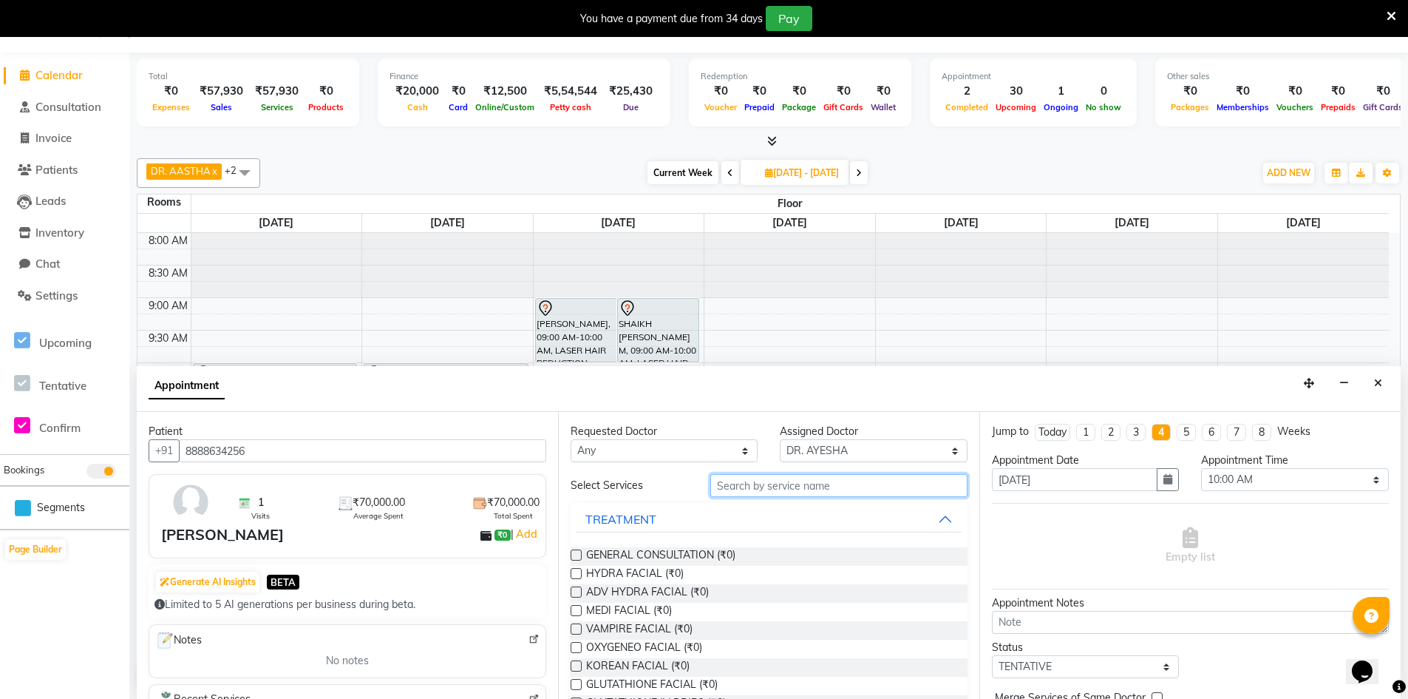
click at [823, 489] on input "text" at bounding box center [839, 485] width 257 height 23
type input "LASER"
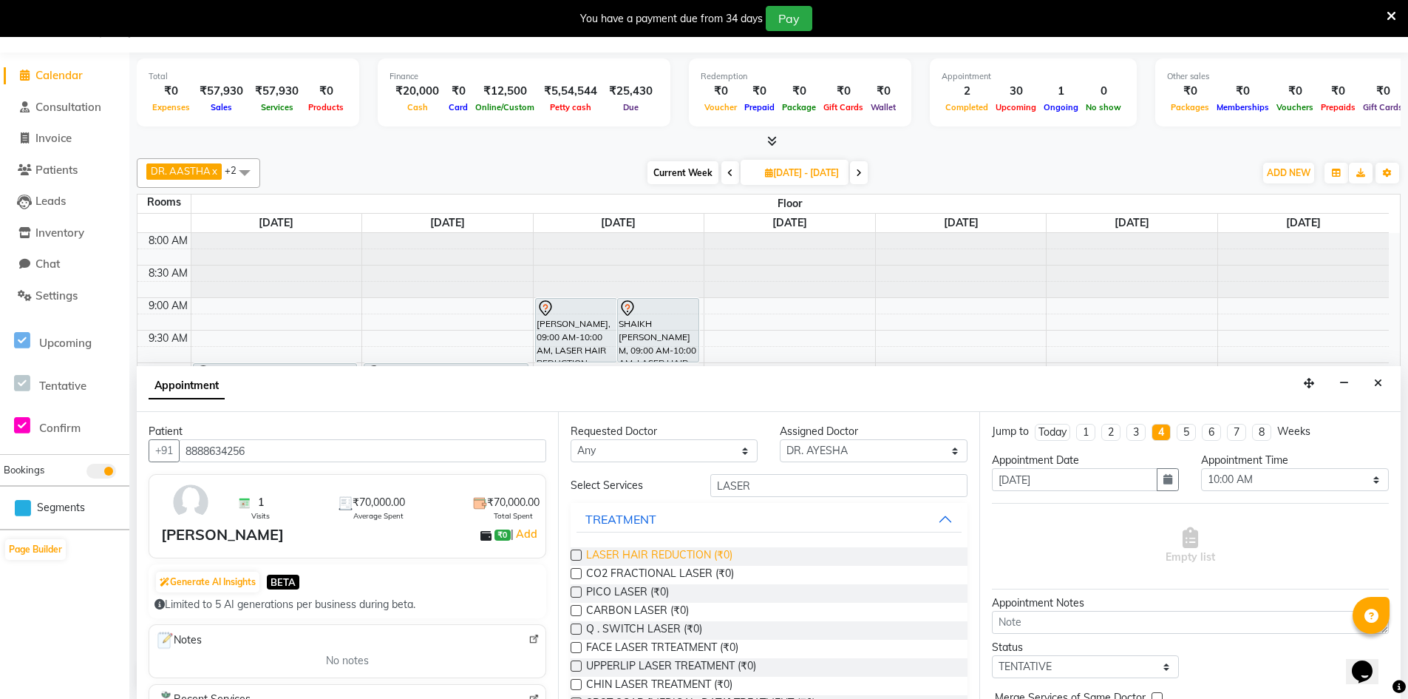
click at [685, 559] on span "LASER HAIR REDUCTION (₹0)" at bounding box center [659, 556] width 146 height 18
checkbox input "true"
select select "4343"
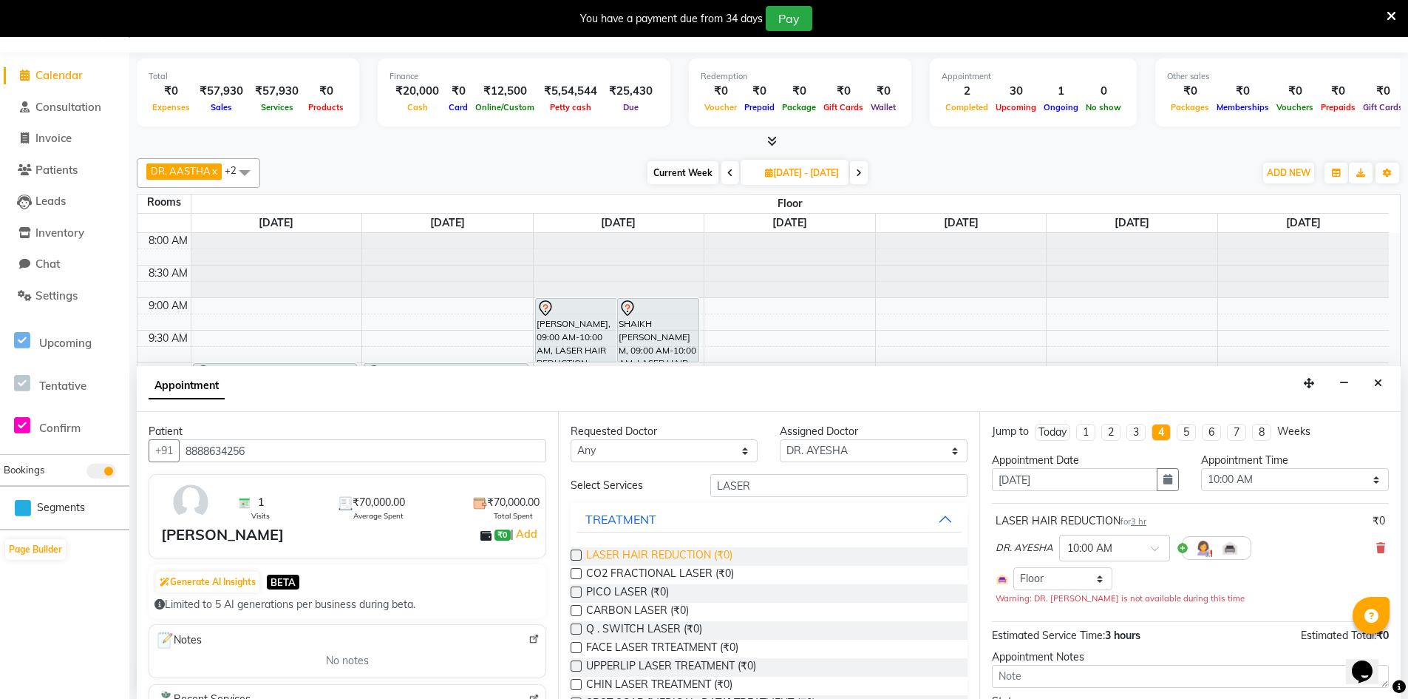
checkbox input "false"
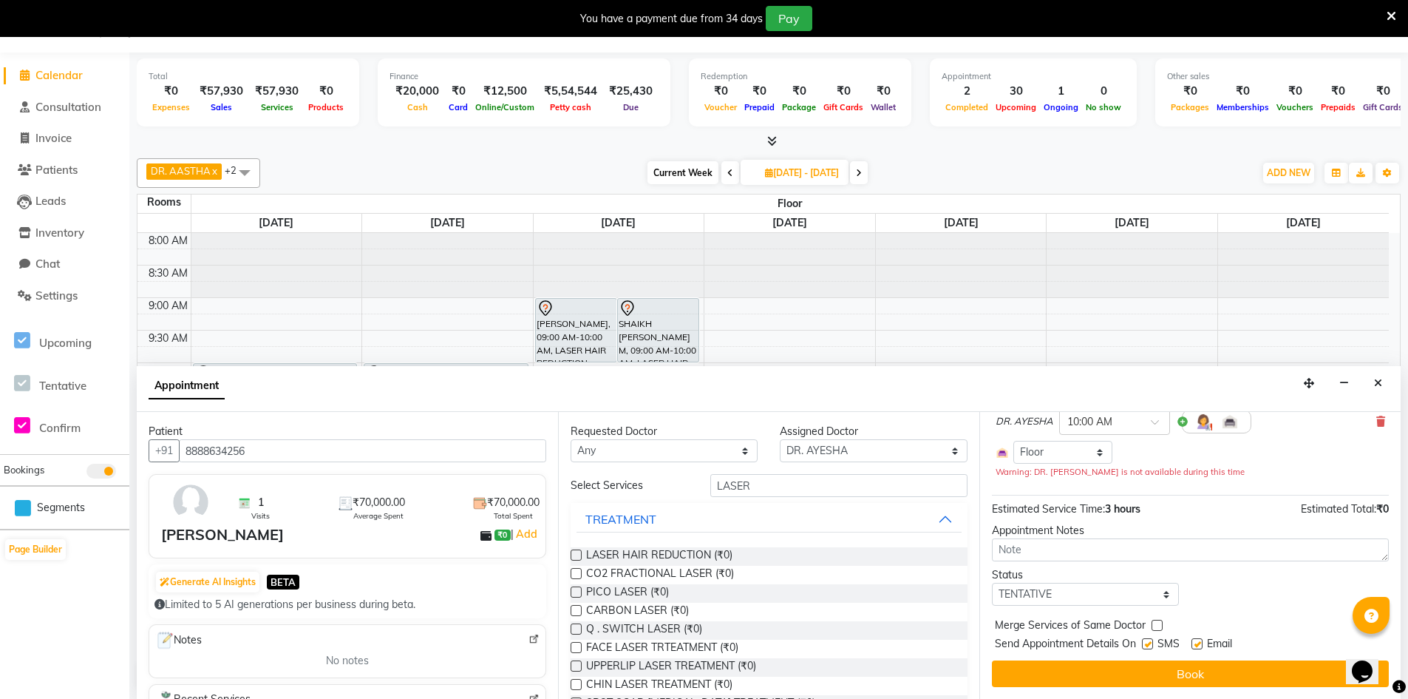
click at [1149, 645] on label at bounding box center [1147, 643] width 11 height 11
click at [1149, 645] on input "checkbox" at bounding box center [1147, 645] width 10 height 10
checkbox input "false"
click at [1201, 645] on label at bounding box center [1197, 643] width 11 height 11
click at [1201, 645] on input "checkbox" at bounding box center [1197, 645] width 10 height 10
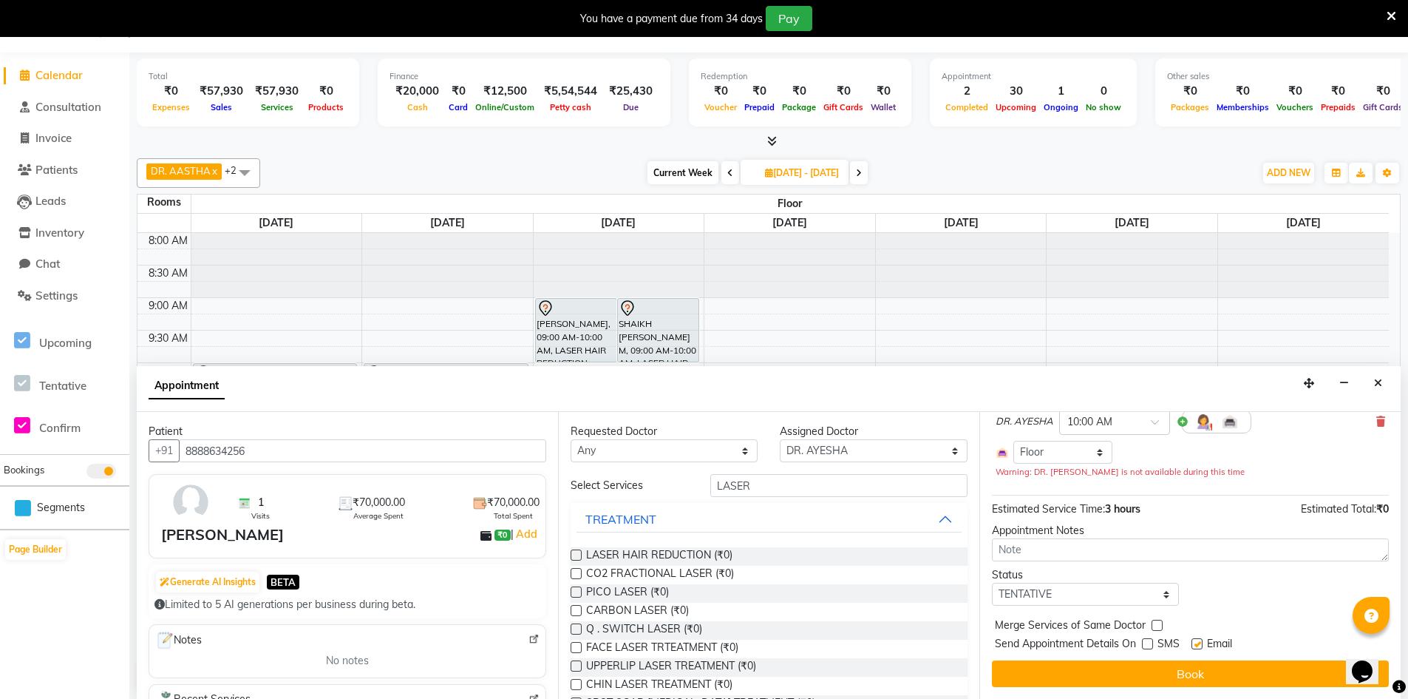
checkbox input "false"
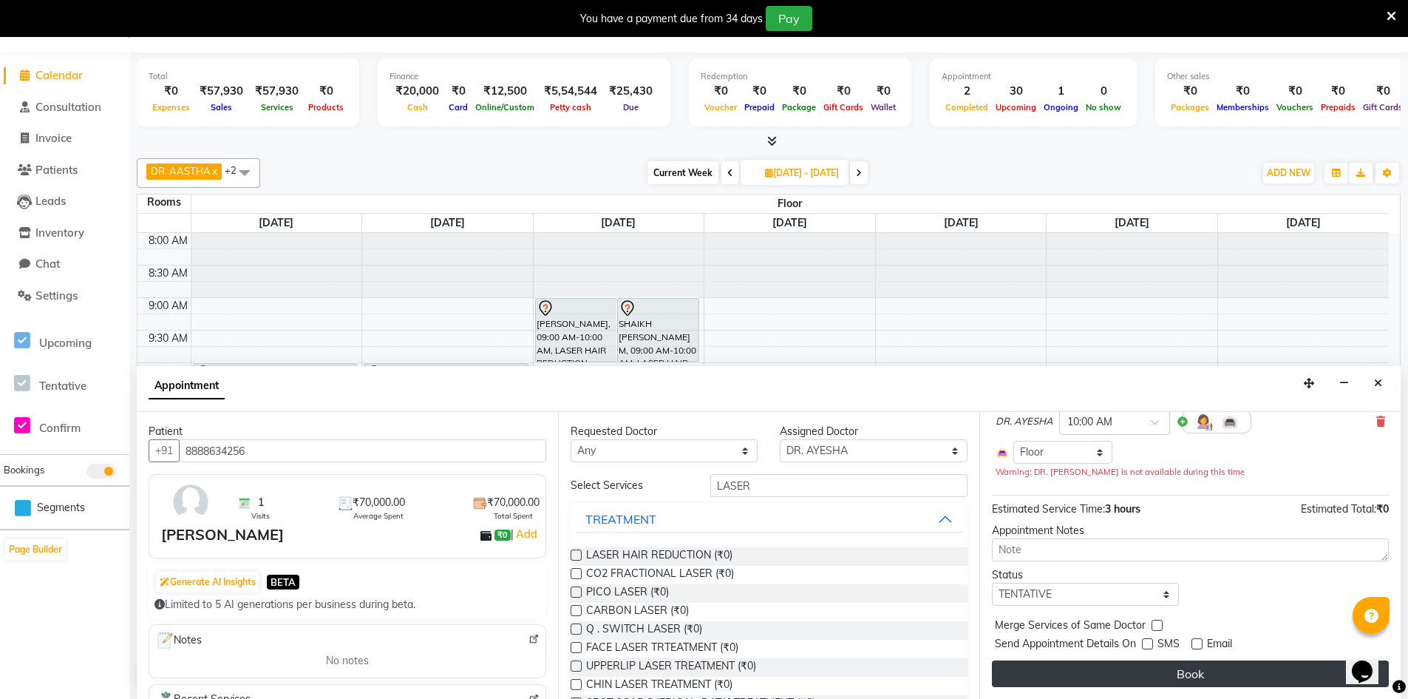
click at [1198, 671] on button "Book" at bounding box center [1190, 673] width 397 height 27
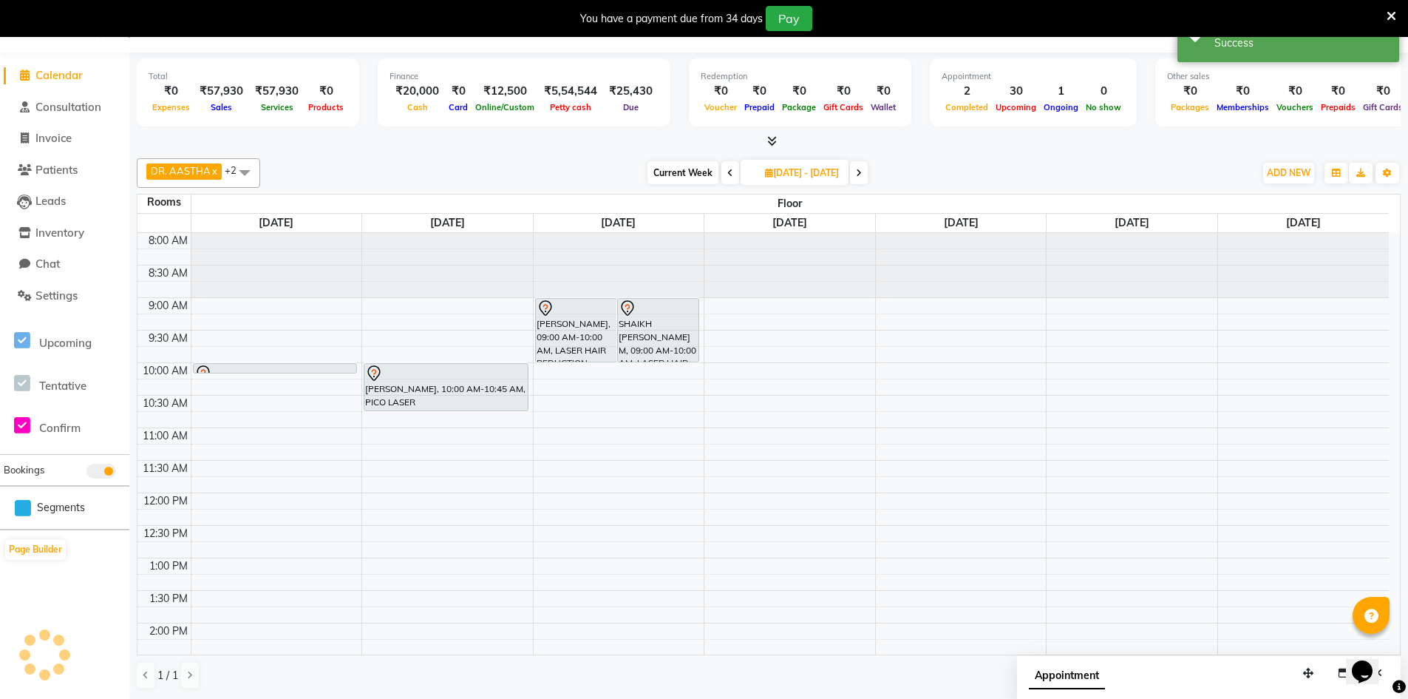
scroll to position [0, 0]
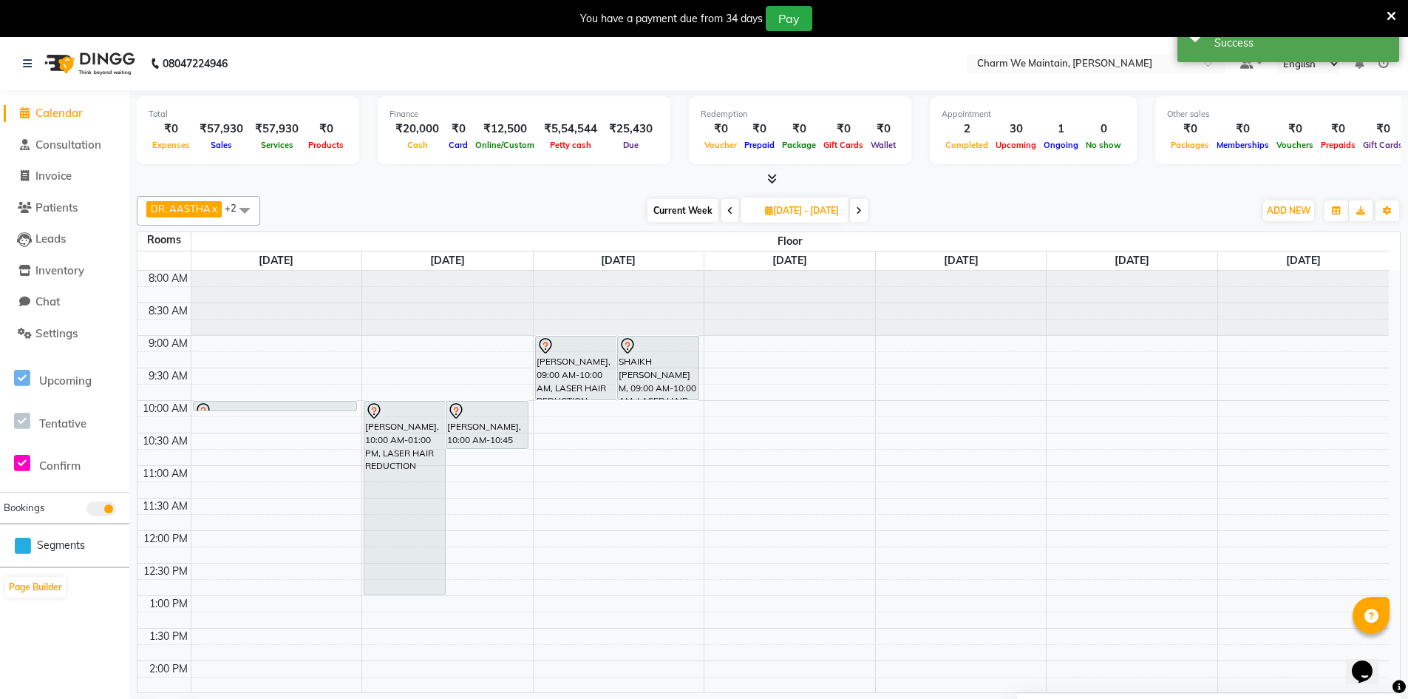
click at [728, 214] on icon at bounding box center [731, 210] width 6 height 9
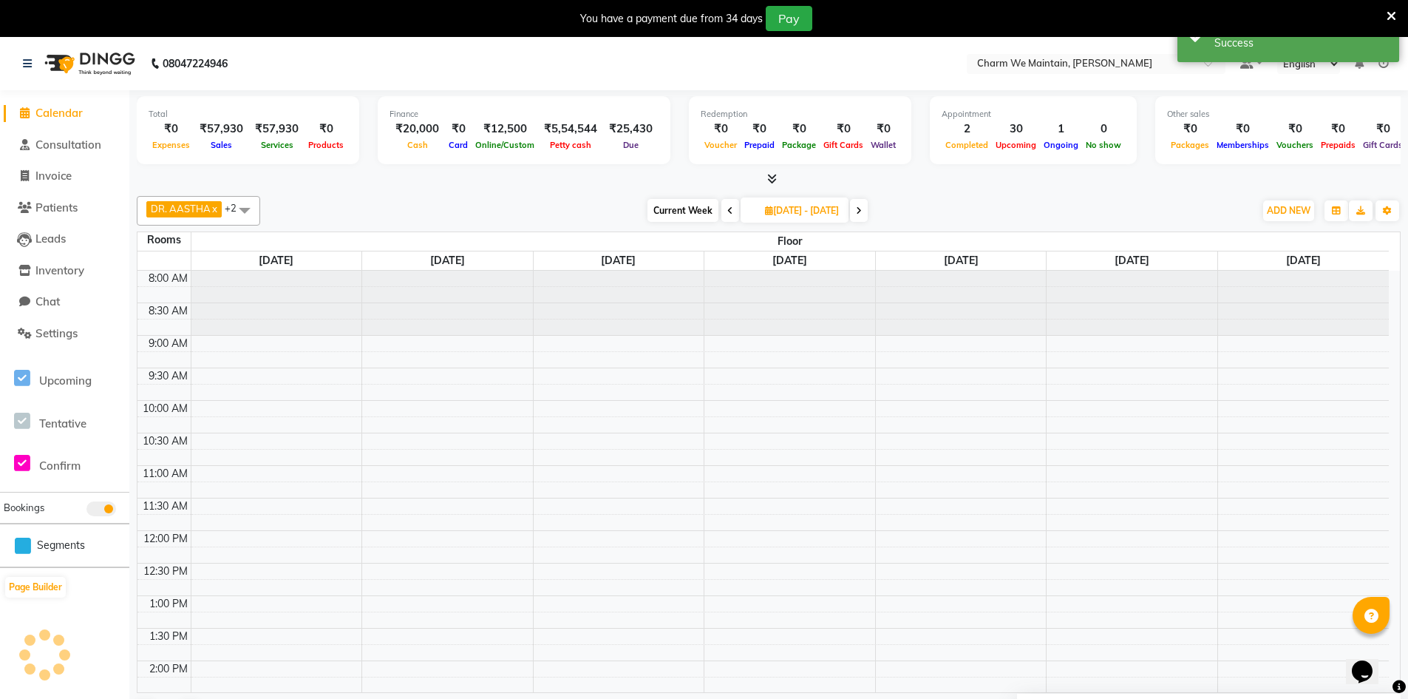
scroll to position [456, 0]
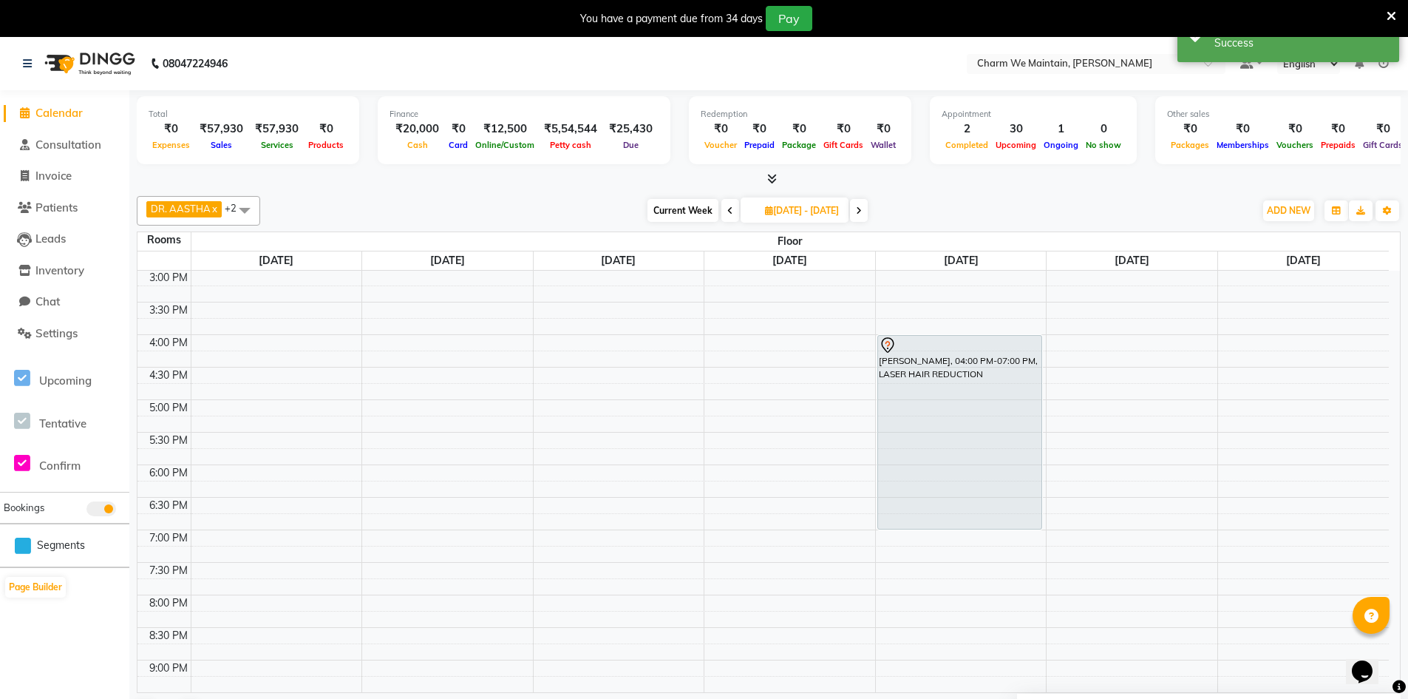
click at [728, 207] on icon at bounding box center [731, 210] width 6 height 9
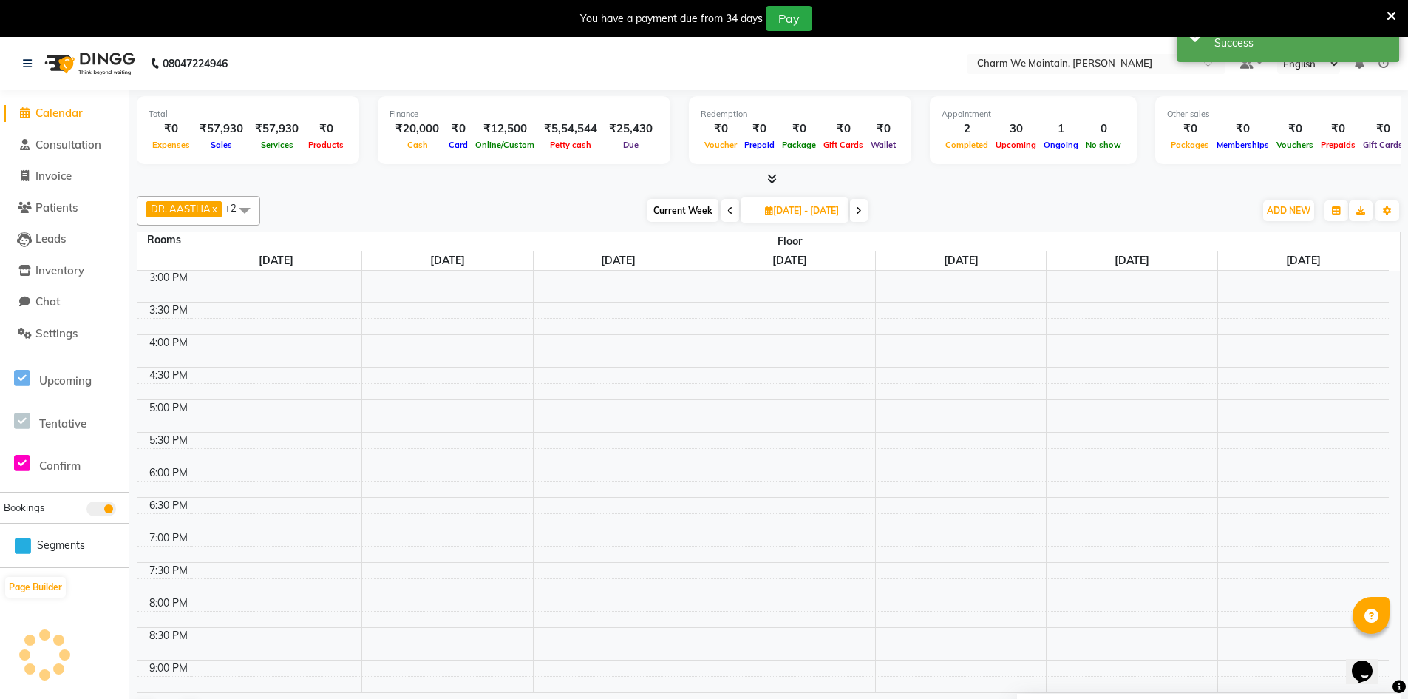
click at [728, 207] on icon at bounding box center [731, 210] width 6 height 9
click at [728, 211] on icon at bounding box center [731, 210] width 6 height 9
type input "[DATE]"
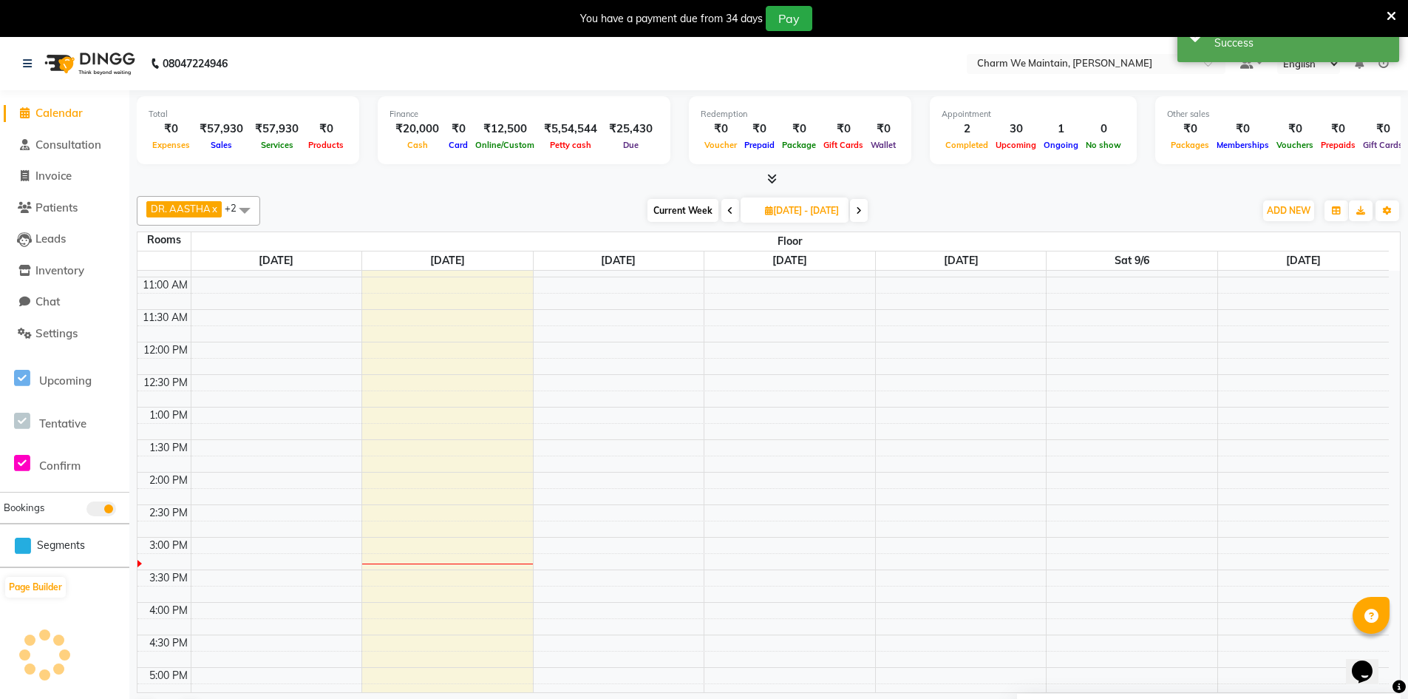
scroll to position [0, 0]
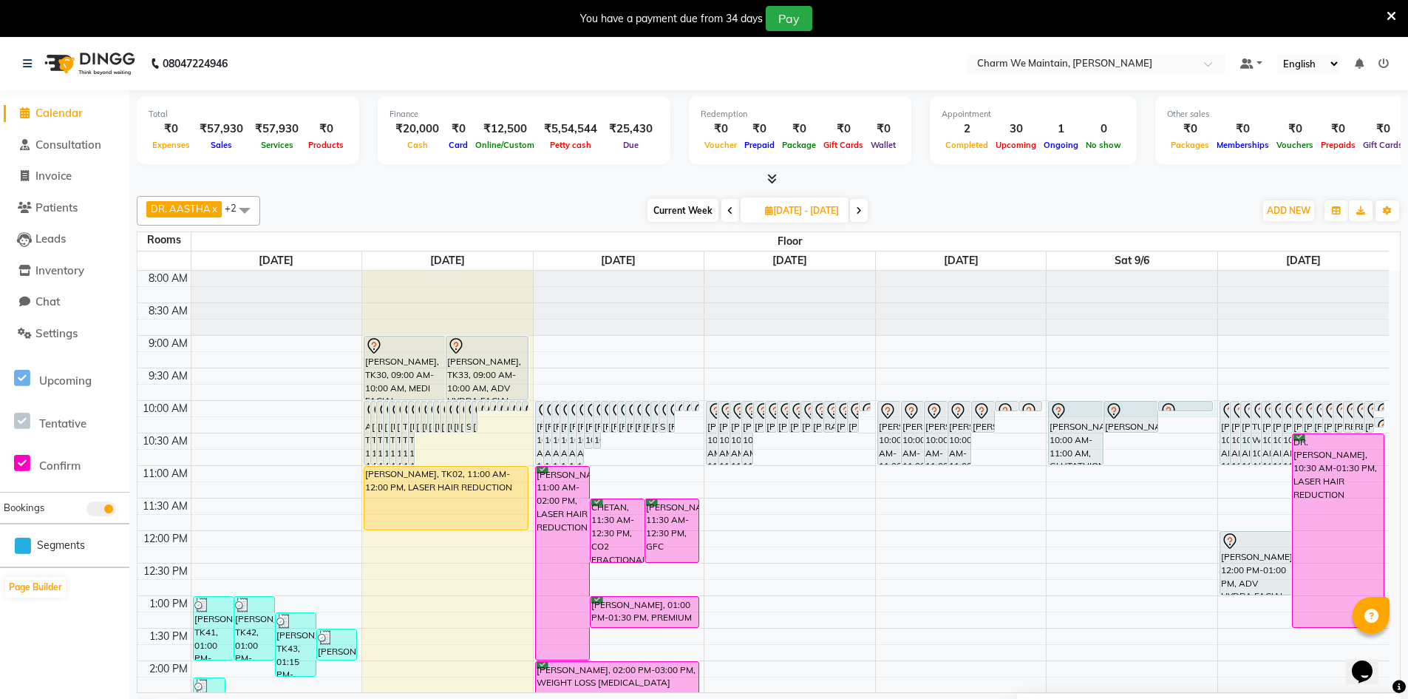
select select "600"
select select "tentative"
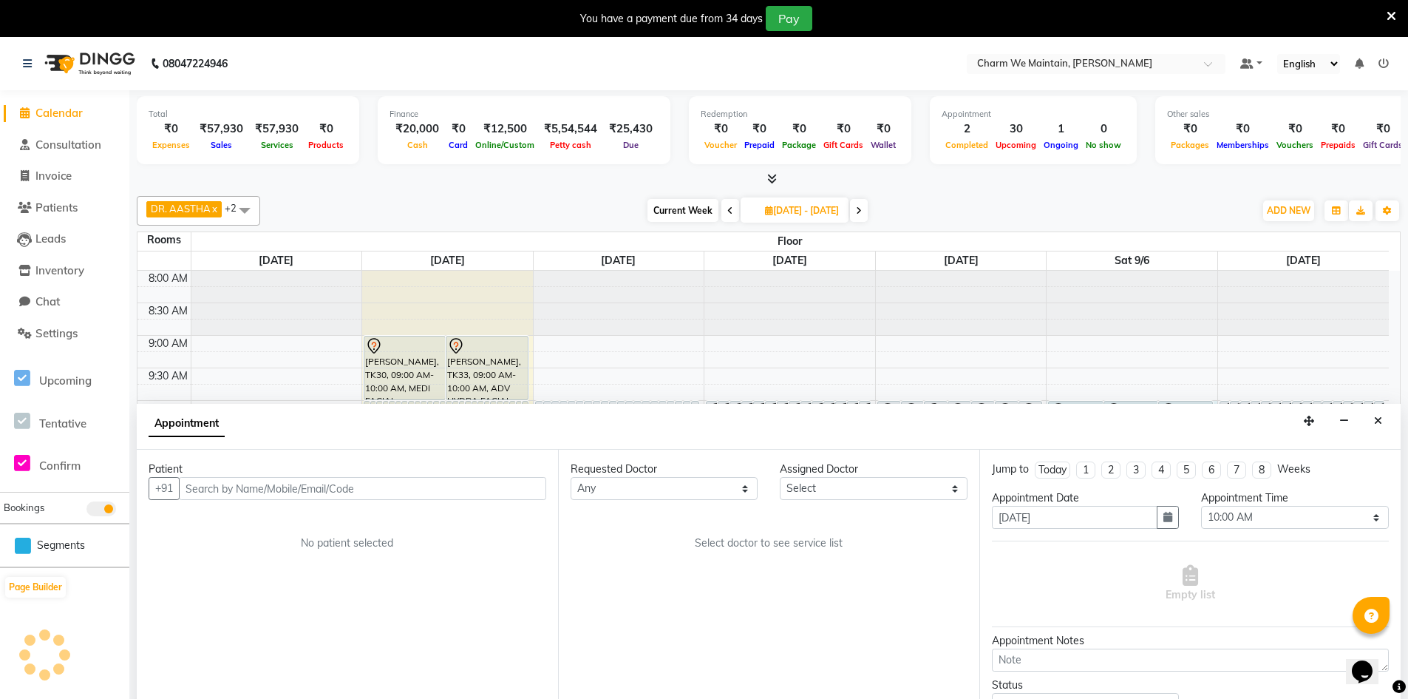
scroll to position [38, 0]
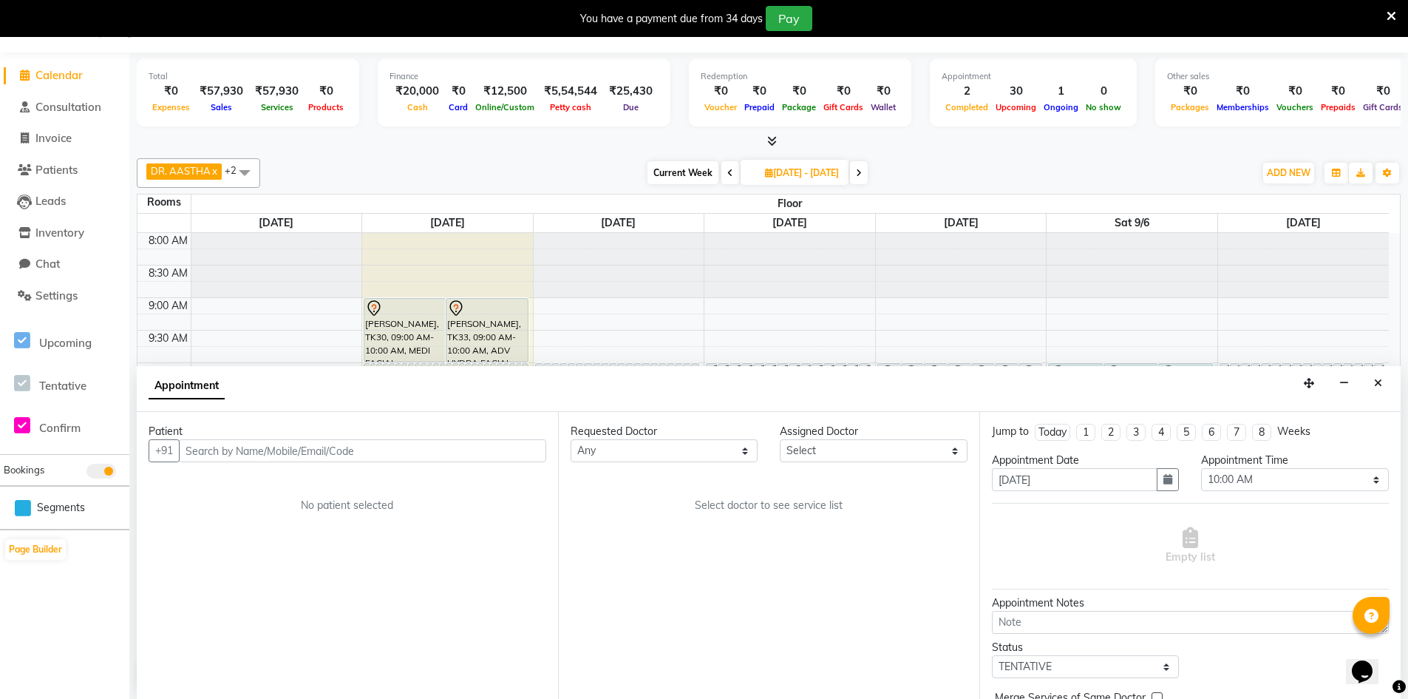
click at [482, 453] on input "text" at bounding box center [362, 450] width 367 height 23
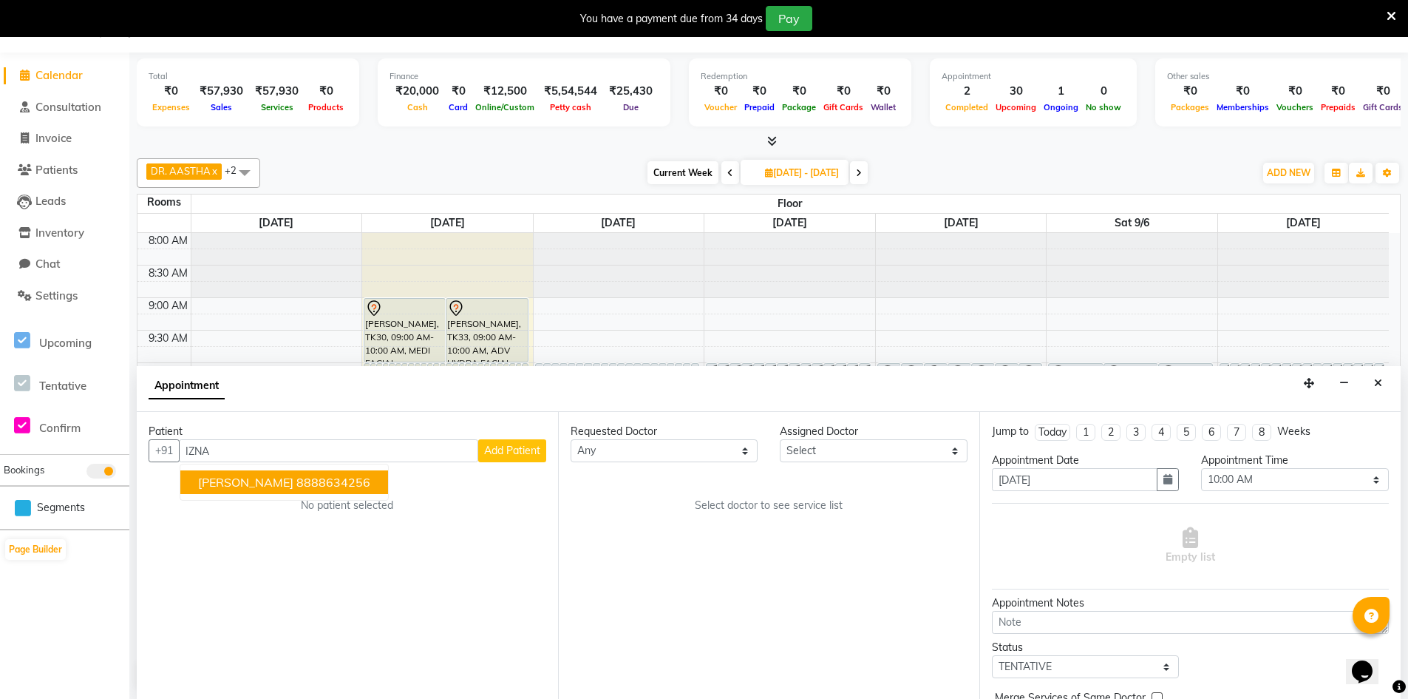
click at [243, 491] on button "[PERSON_NAME] 8888634256" at bounding box center [284, 482] width 208 height 24
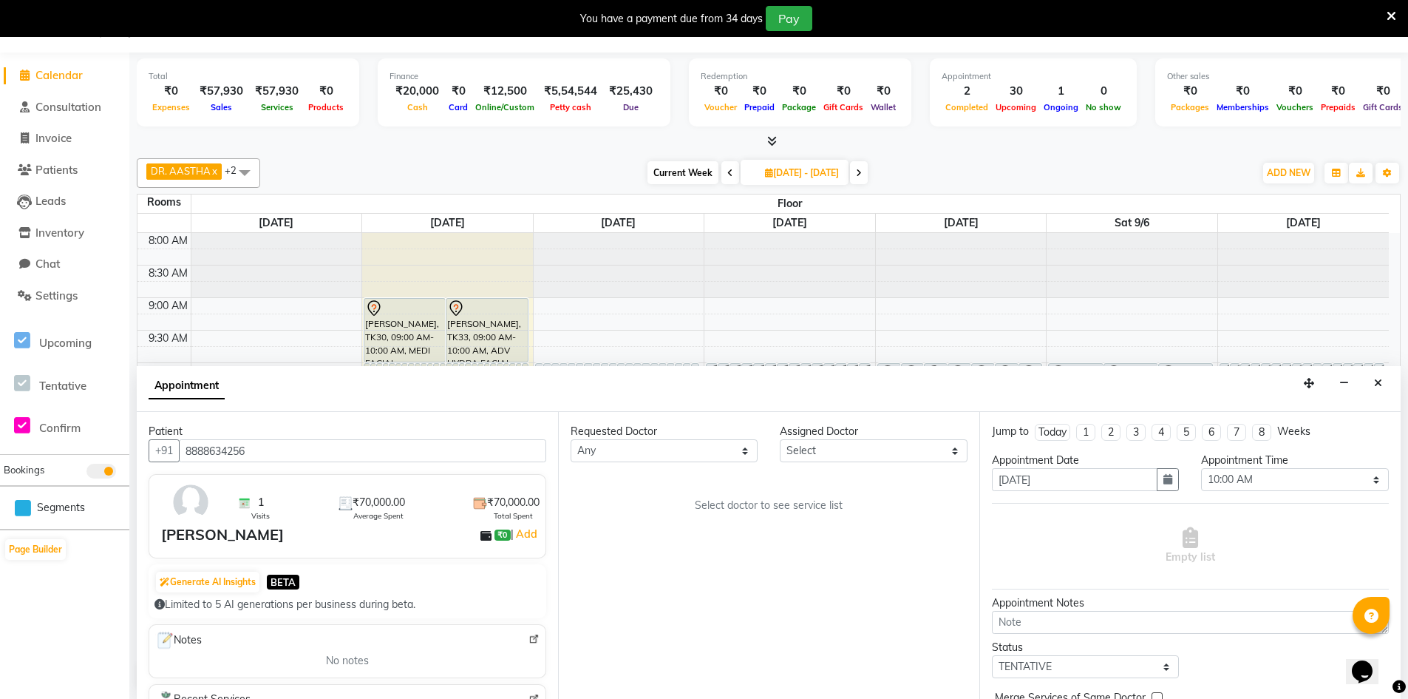
type input "8888634256"
click at [884, 458] on select "Select DR. AASTHA DR. AYESHA DR. [GEOGRAPHIC_DATA]" at bounding box center [873, 450] width 187 height 23
select select "86210"
click at [780, 439] on select "Select DR. AASTHA DR. AYESHA DR. [GEOGRAPHIC_DATA]" at bounding box center [873, 450] width 187 height 23
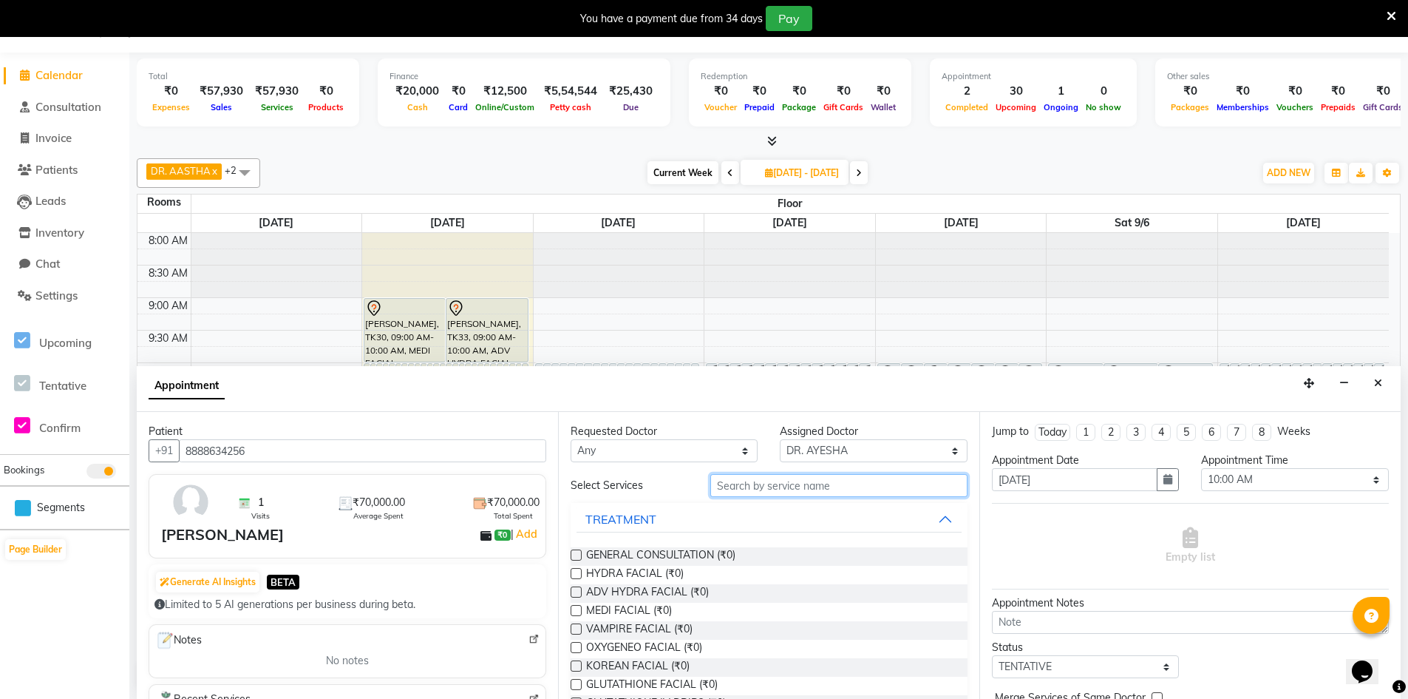
click at [818, 489] on input "text" at bounding box center [839, 485] width 257 height 23
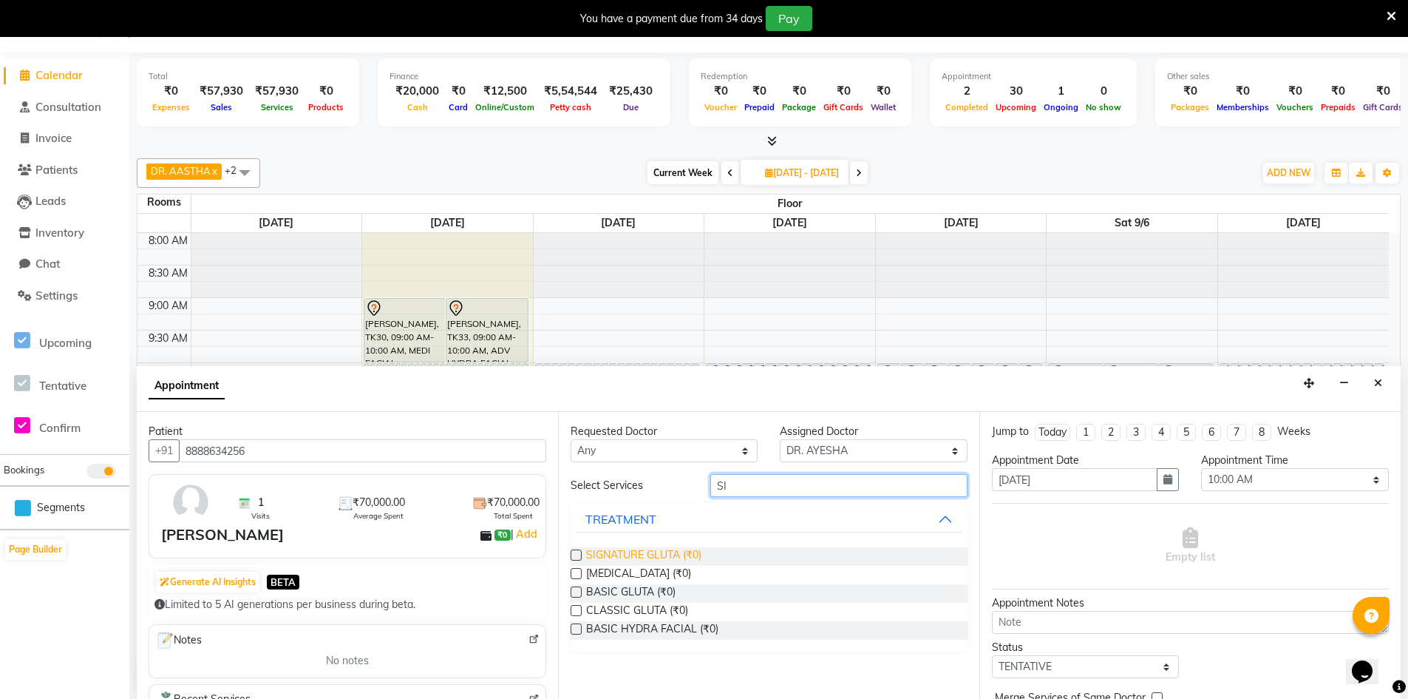
type input "SI"
click at [636, 557] on span "SIGNATURE GLUTA (₹0)" at bounding box center [643, 556] width 115 height 18
checkbox input "true"
select select "4343"
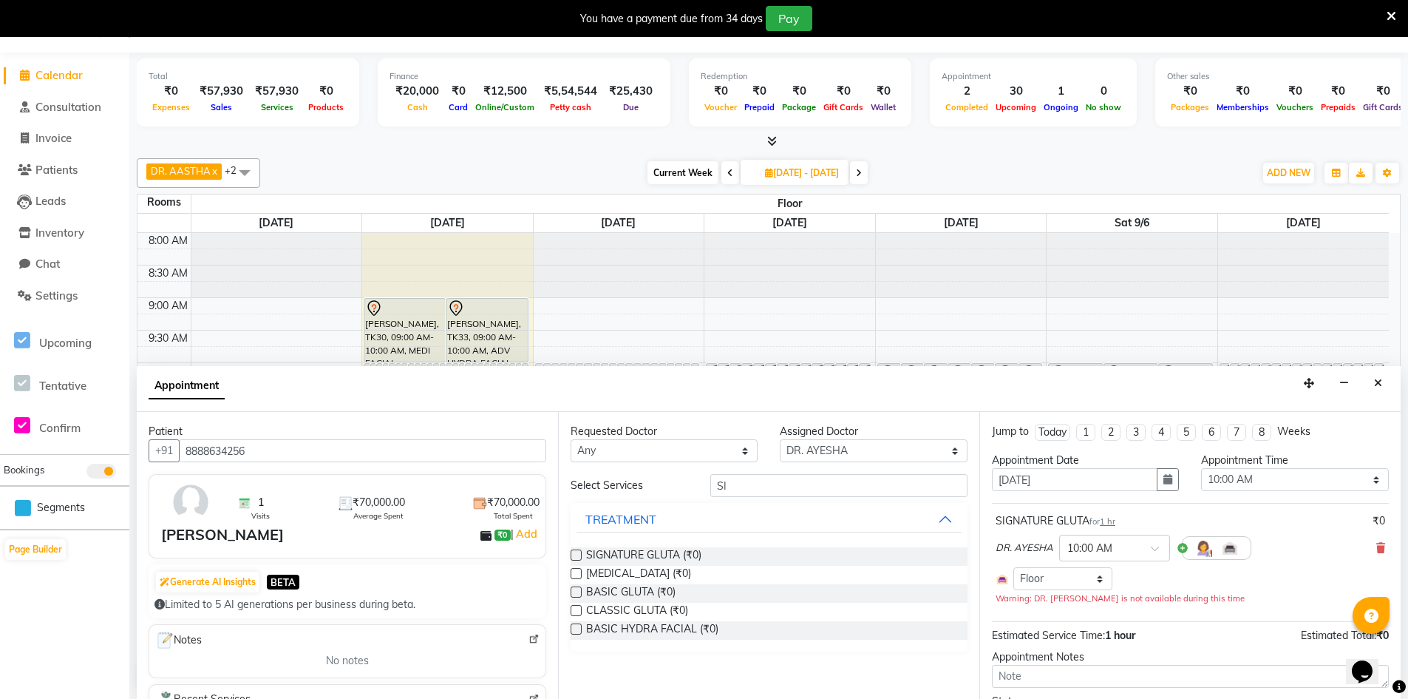
checkbox input "false"
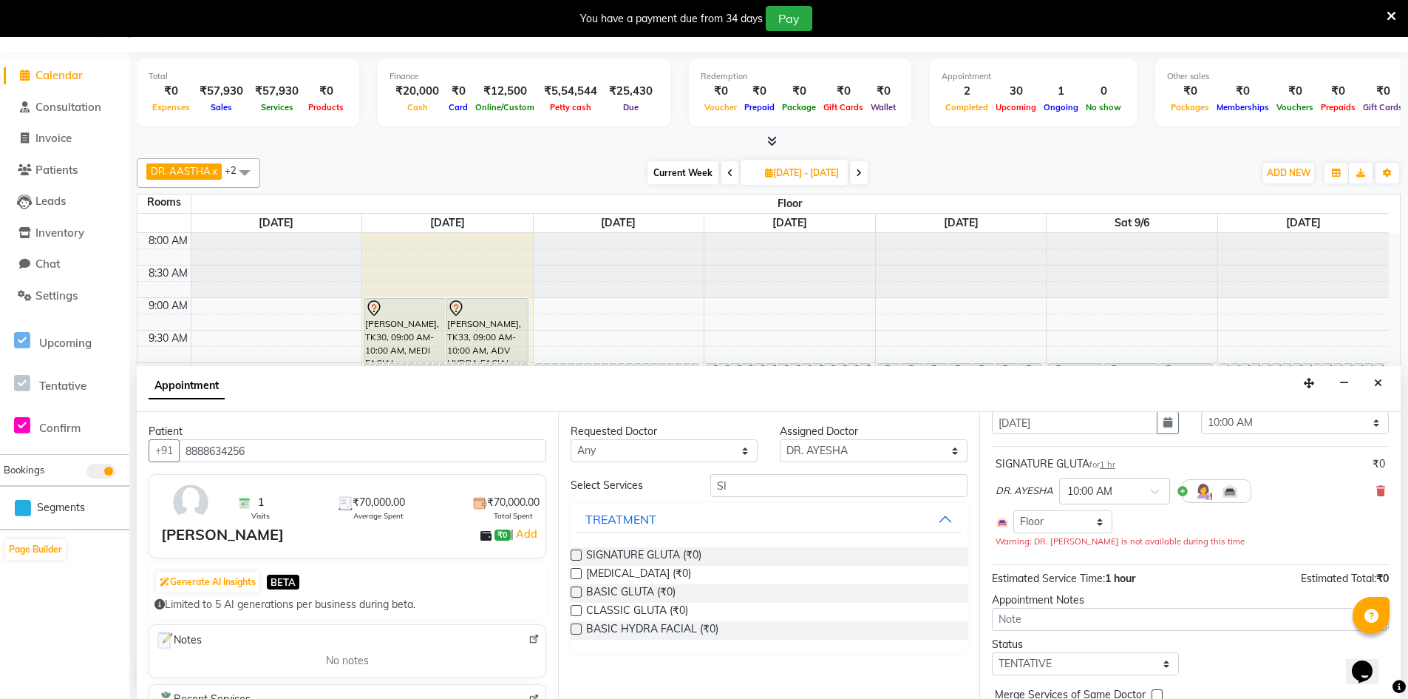
scroll to position [126, 0]
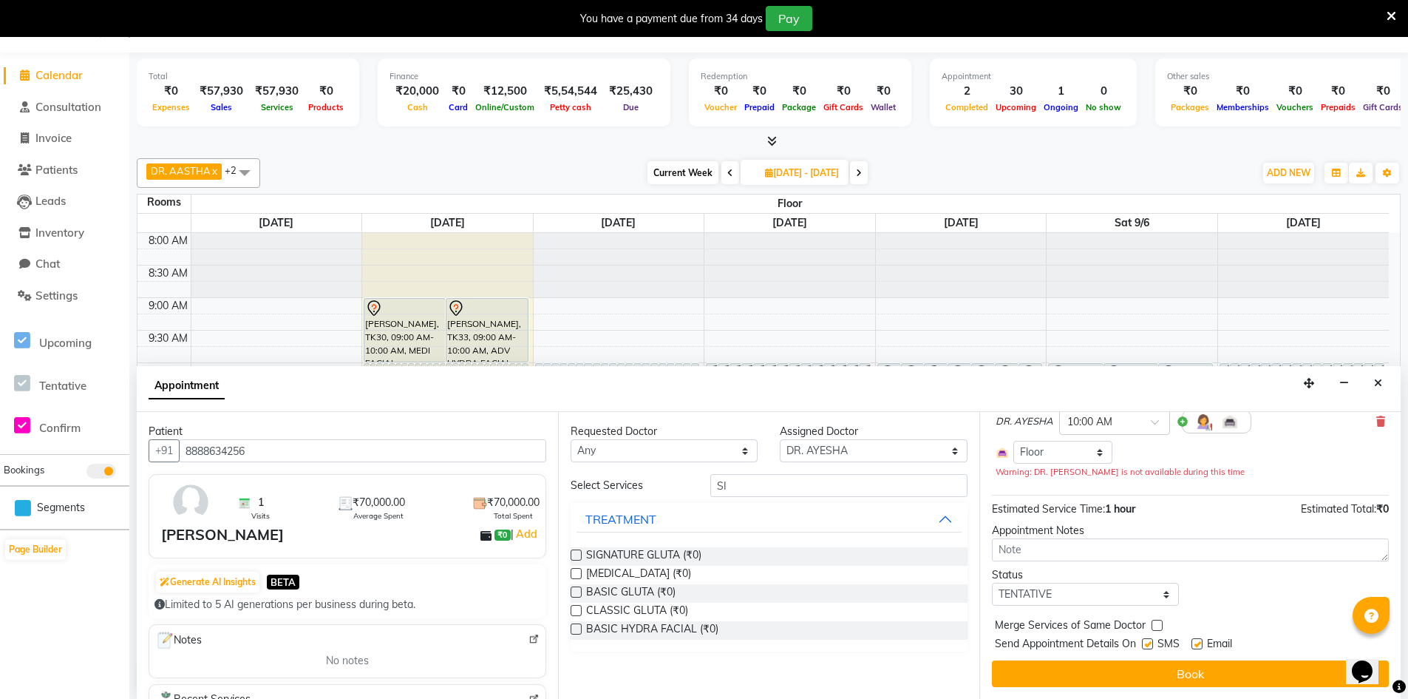
click at [1147, 643] on label at bounding box center [1147, 643] width 11 height 11
click at [1147, 643] on input "checkbox" at bounding box center [1147, 645] width 10 height 10
checkbox input "false"
drag, startPoint x: 1199, startPoint y: 640, endPoint x: 1198, endPoint y: 673, distance: 32.5
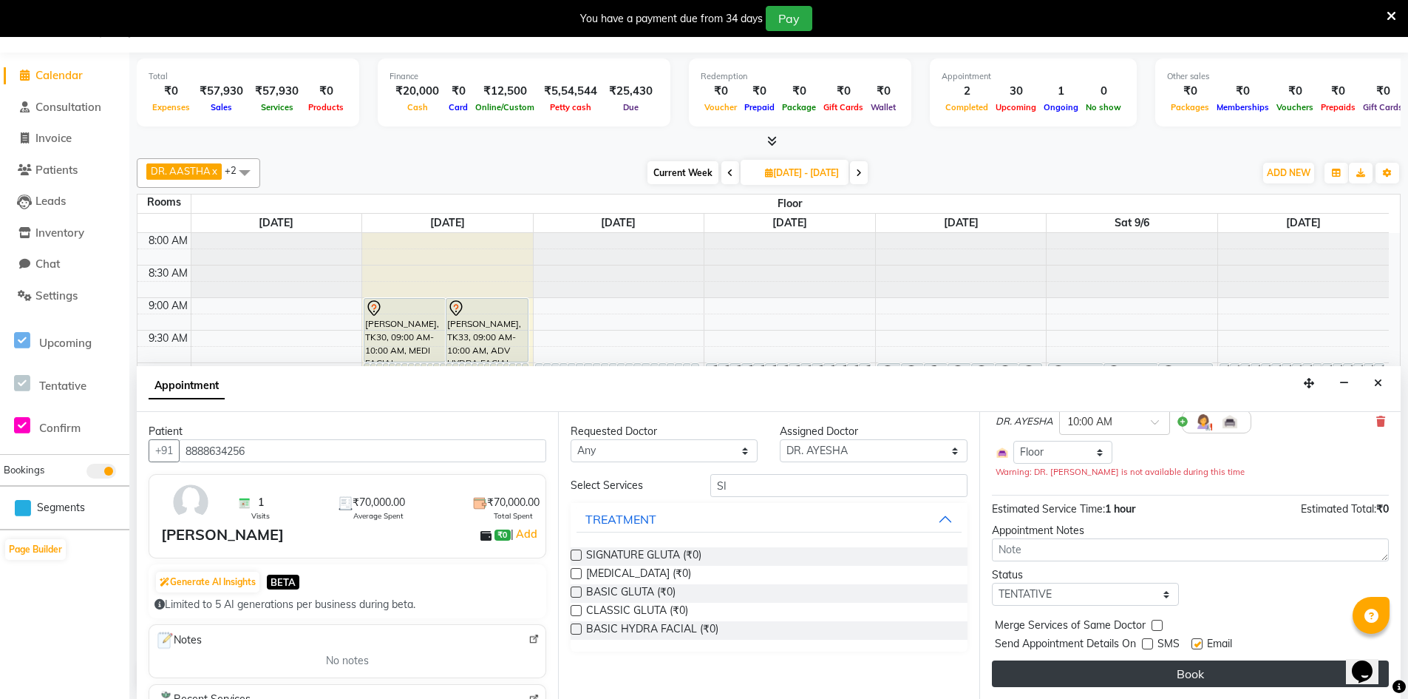
click at [1199, 643] on label at bounding box center [1197, 643] width 11 height 11
click at [1199, 643] on input "checkbox" at bounding box center [1197, 645] width 10 height 10
checkbox input "false"
click at [1198, 673] on button "Book" at bounding box center [1190, 673] width 397 height 27
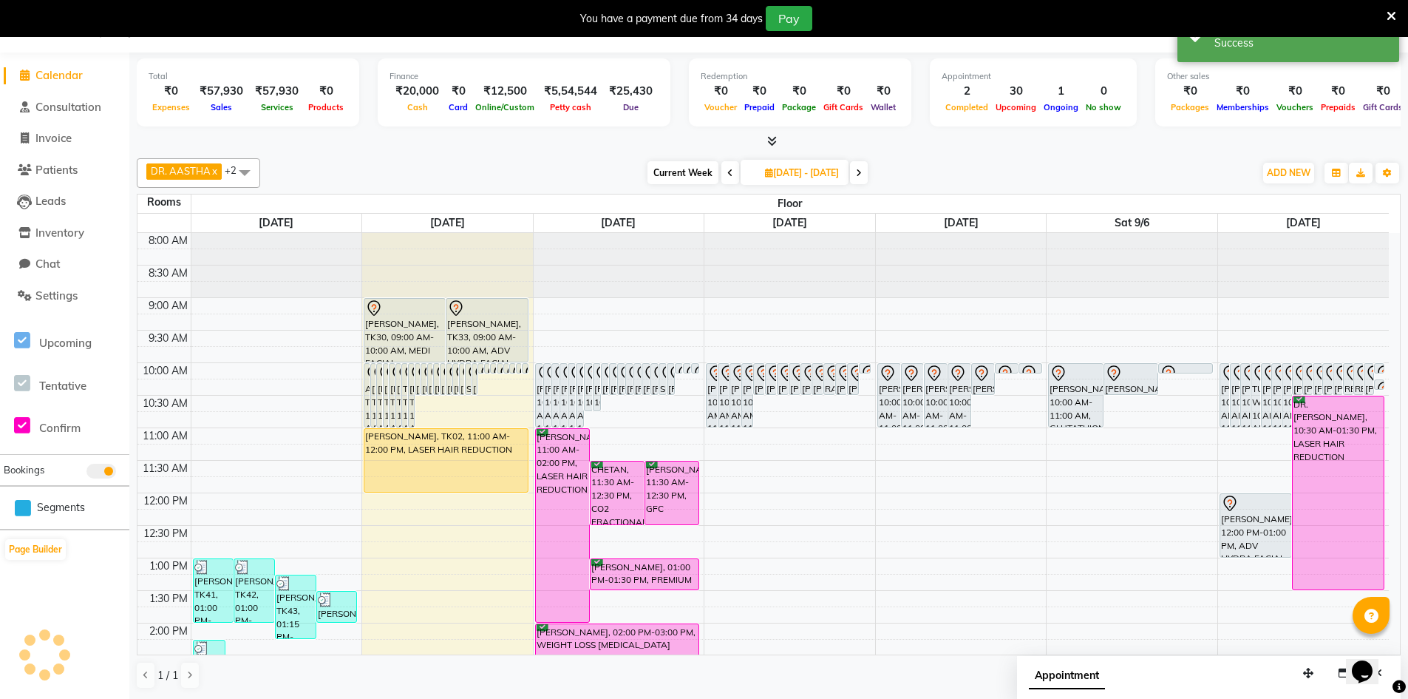
scroll to position [0, 0]
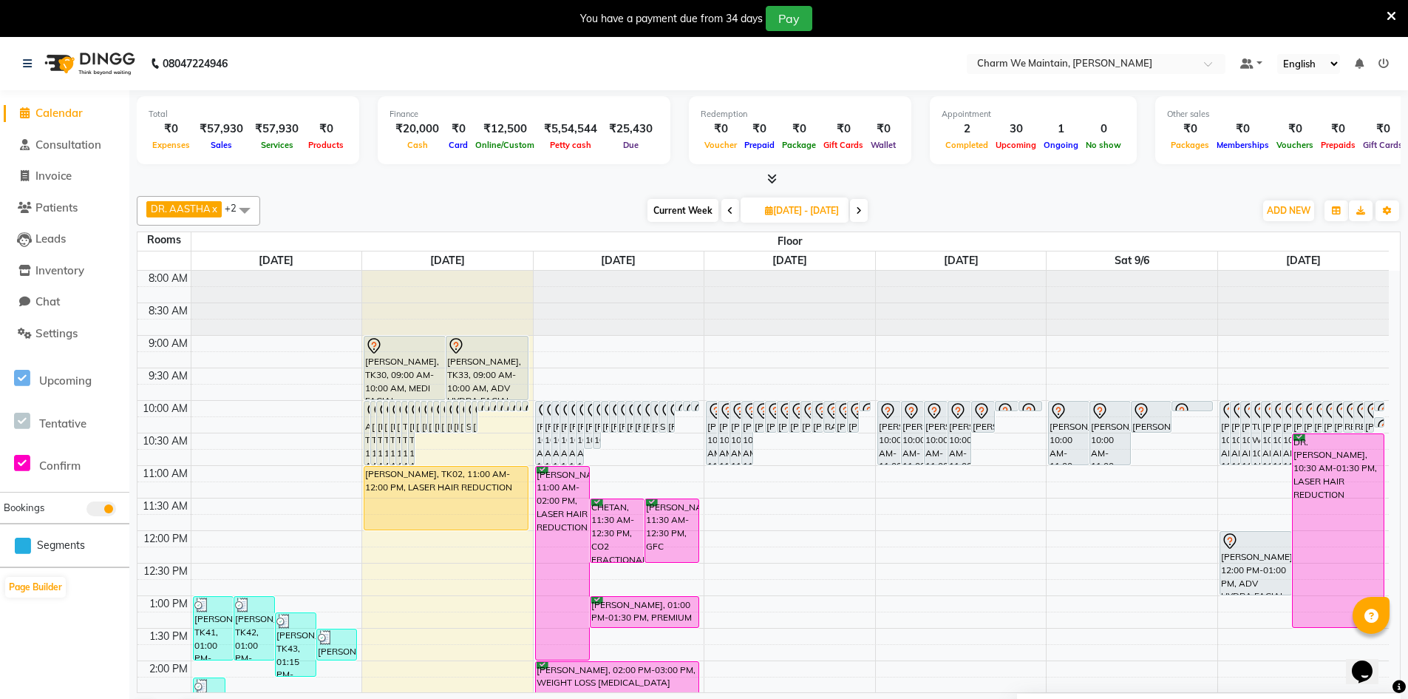
click at [862, 207] on icon at bounding box center [859, 210] width 6 height 9
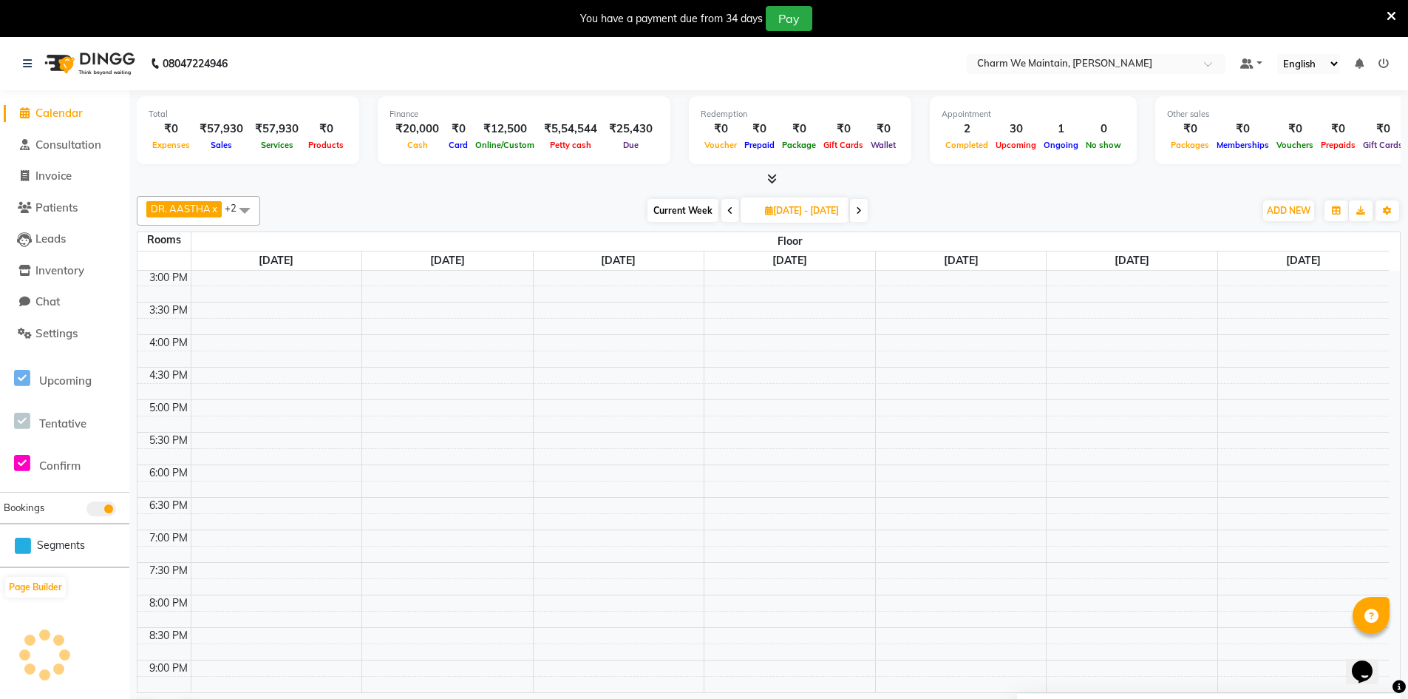
click at [862, 207] on icon at bounding box center [859, 210] width 6 height 9
type input "[DATE]"
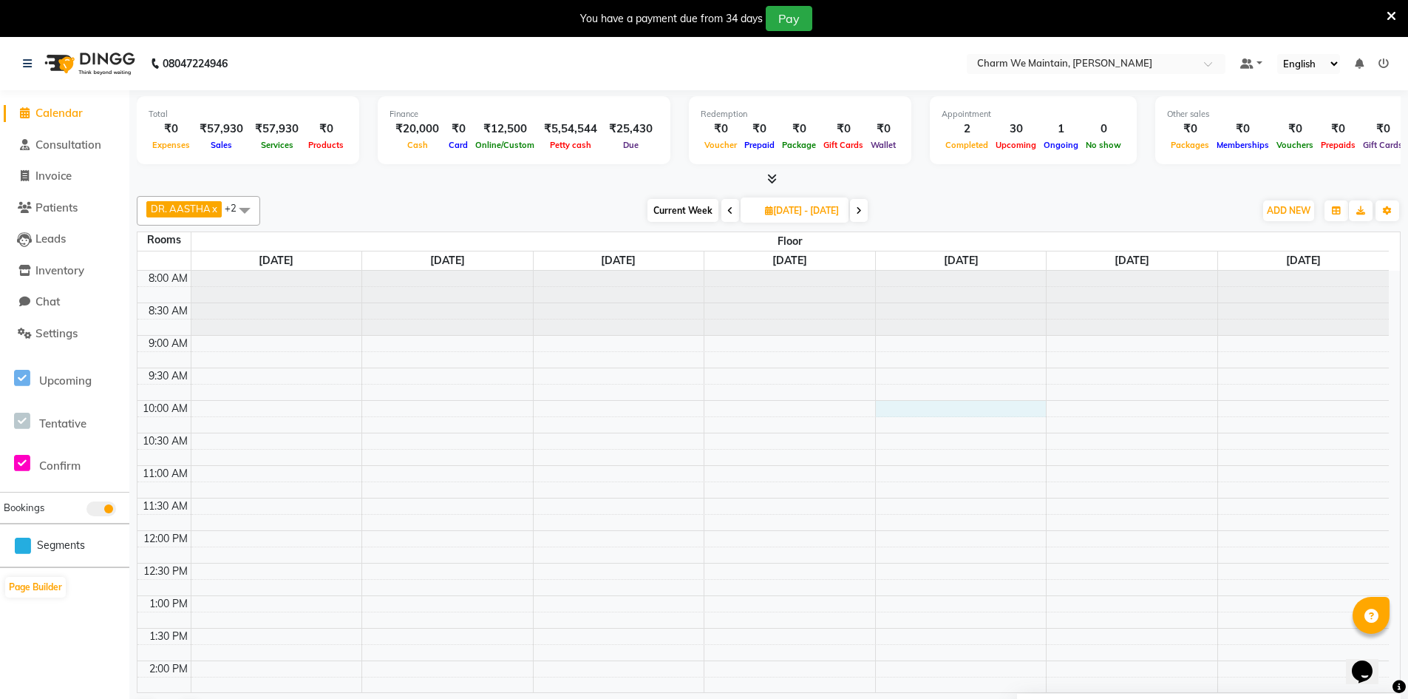
select select "600"
select select "tentative"
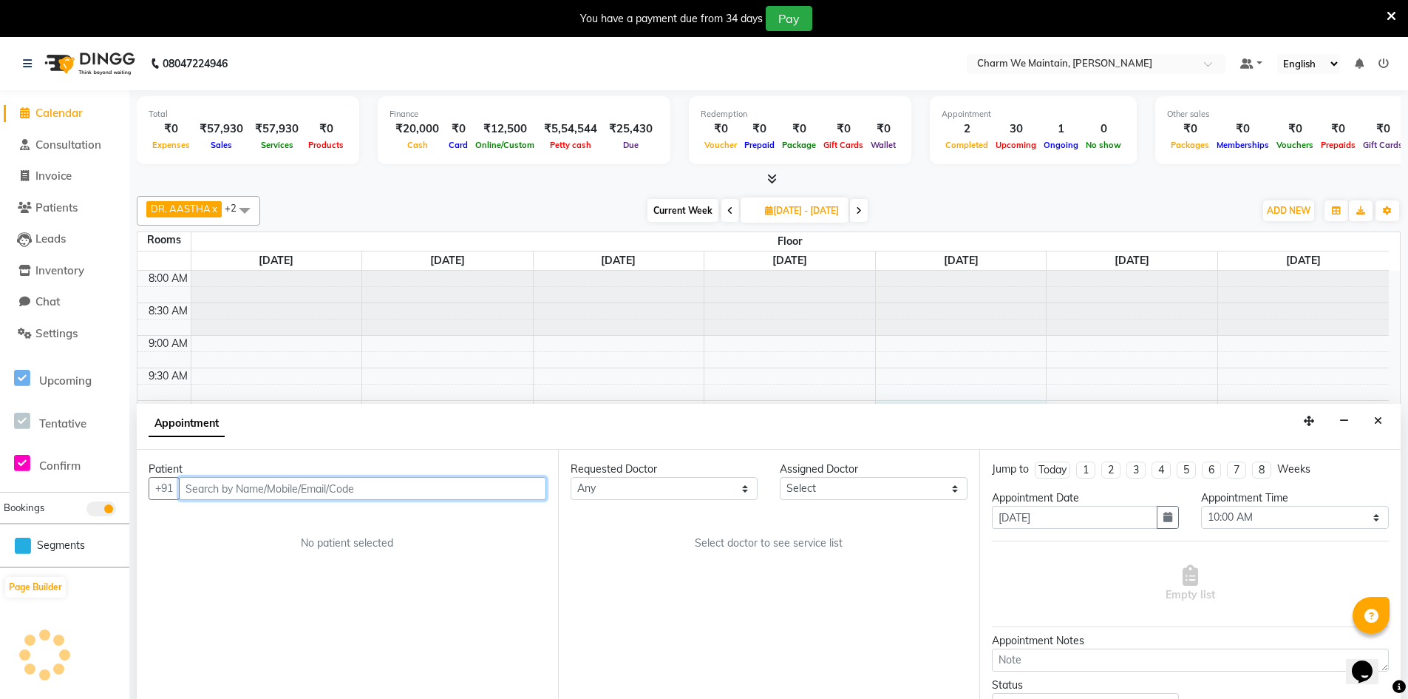
scroll to position [38, 0]
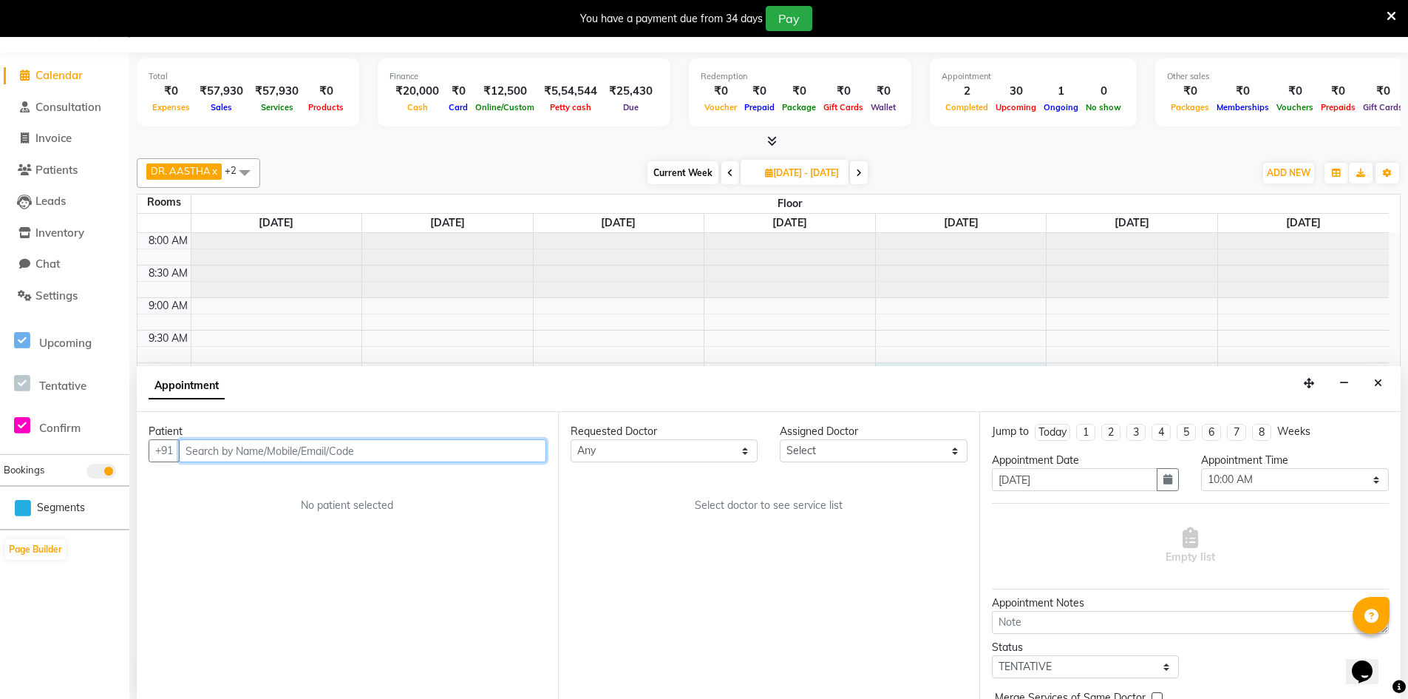
click at [459, 448] on input "text" at bounding box center [362, 450] width 367 height 23
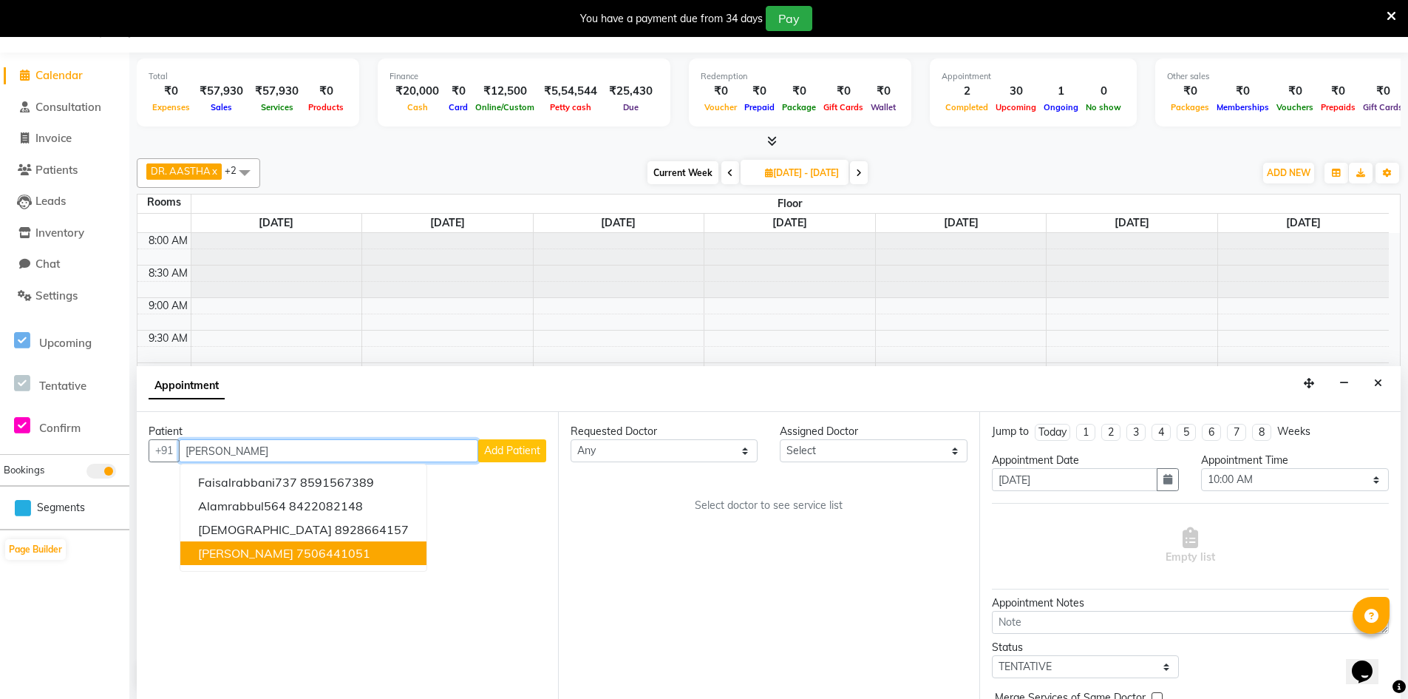
click at [338, 557] on ngb-highlight "7506441051" at bounding box center [333, 553] width 74 height 15
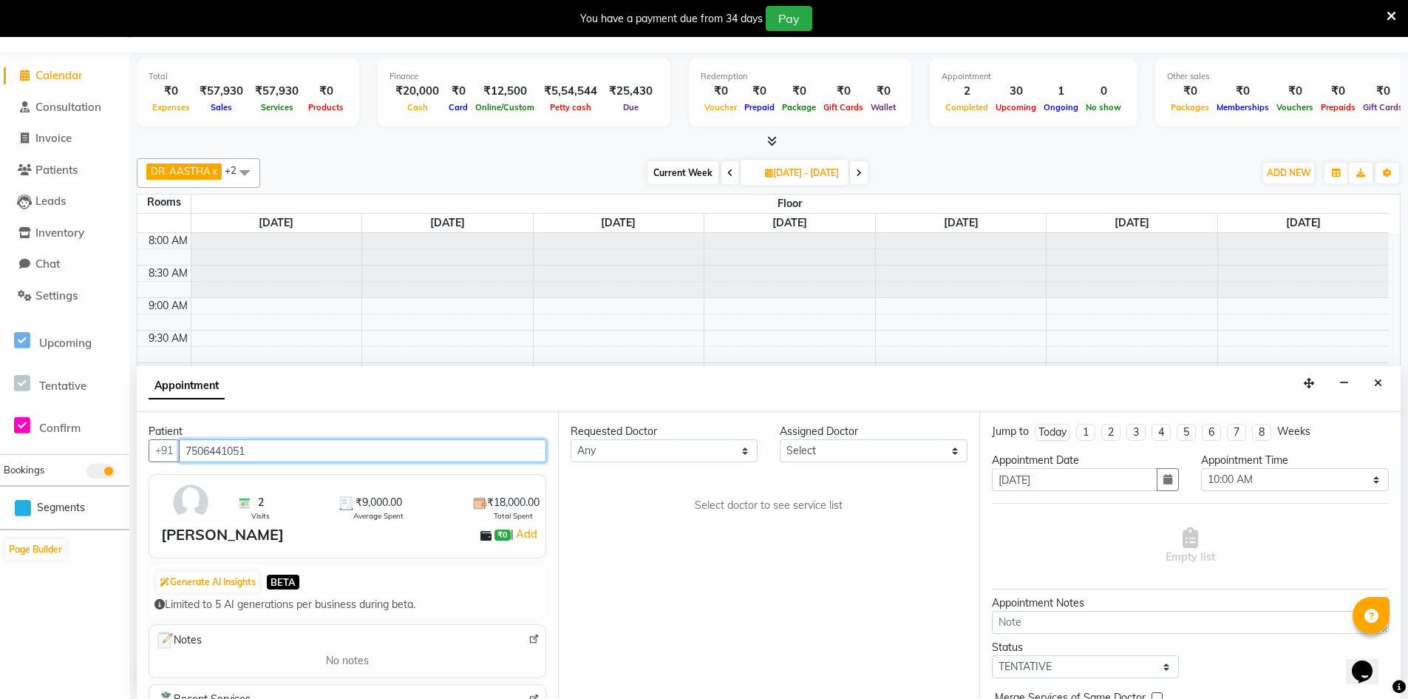
type input "7506441051"
click at [836, 450] on select "Select DR. AASTHA DR. AYESHA DR. [GEOGRAPHIC_DATA]" at bounding box center [873, 450] width 187 height 23
click at [852, 448] on select "Select DR. AASTHA DR. AYESHA DR. [GEOGRAPHIC_DATA]" at bounding box center [873, 450] width 187 height 23
select select "86210"
click at [780, 439] on select "Select DR. AASTHA DR. AYESHA DR. [GEOGRAPHIC_DATA]" at bounding box center [873, 450] width 187 height 23
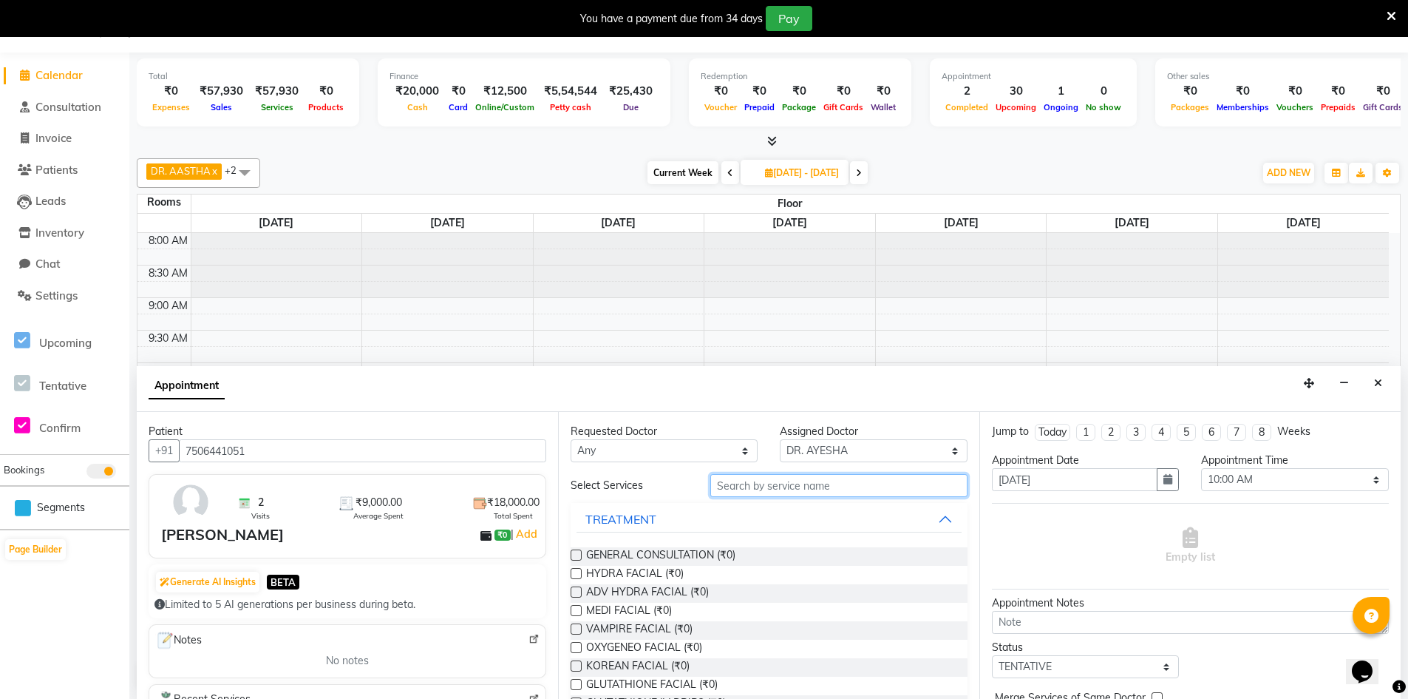
click at [799, 483] on input "text" at bounding box center [839, 485] width 257 height 23
type input "FACE"
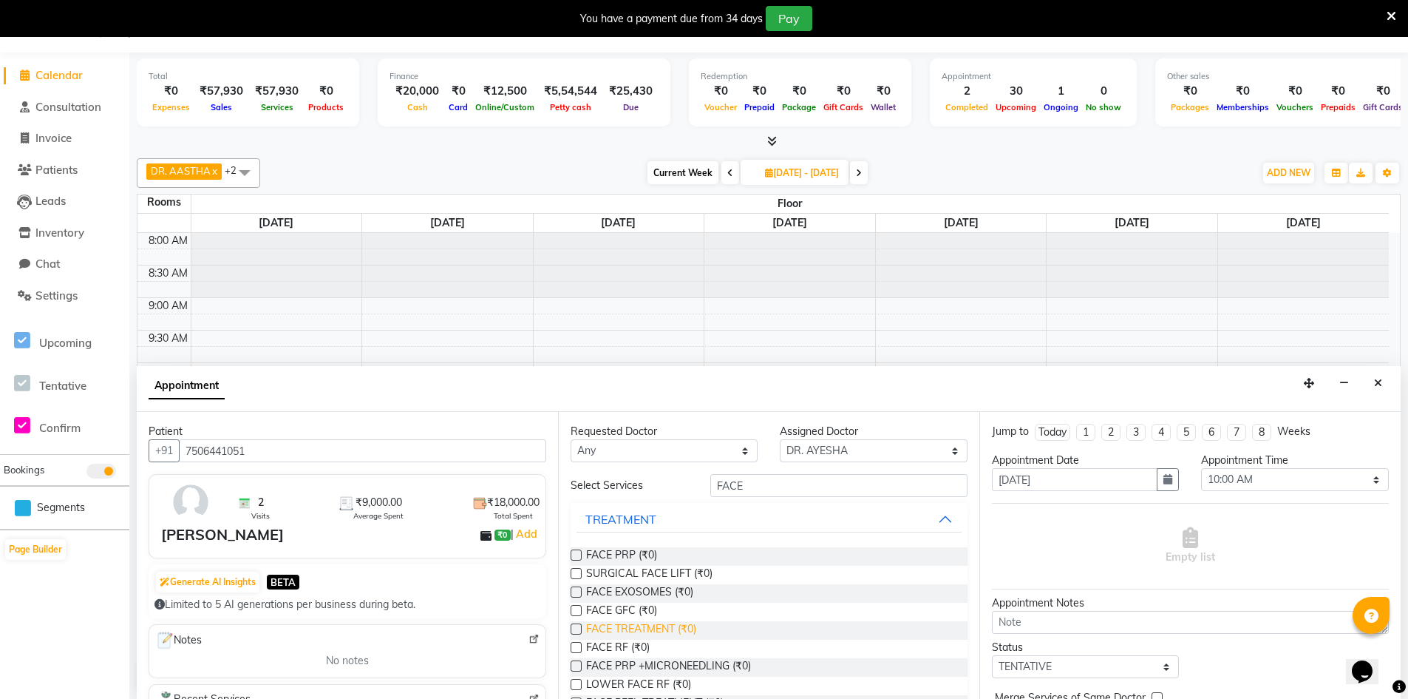
click at [617, 628] on span "FACE TREATMENT (₹0)" at bounding box center [641, 630] width 110 height 18
checkbox input "true"
select select "4343"
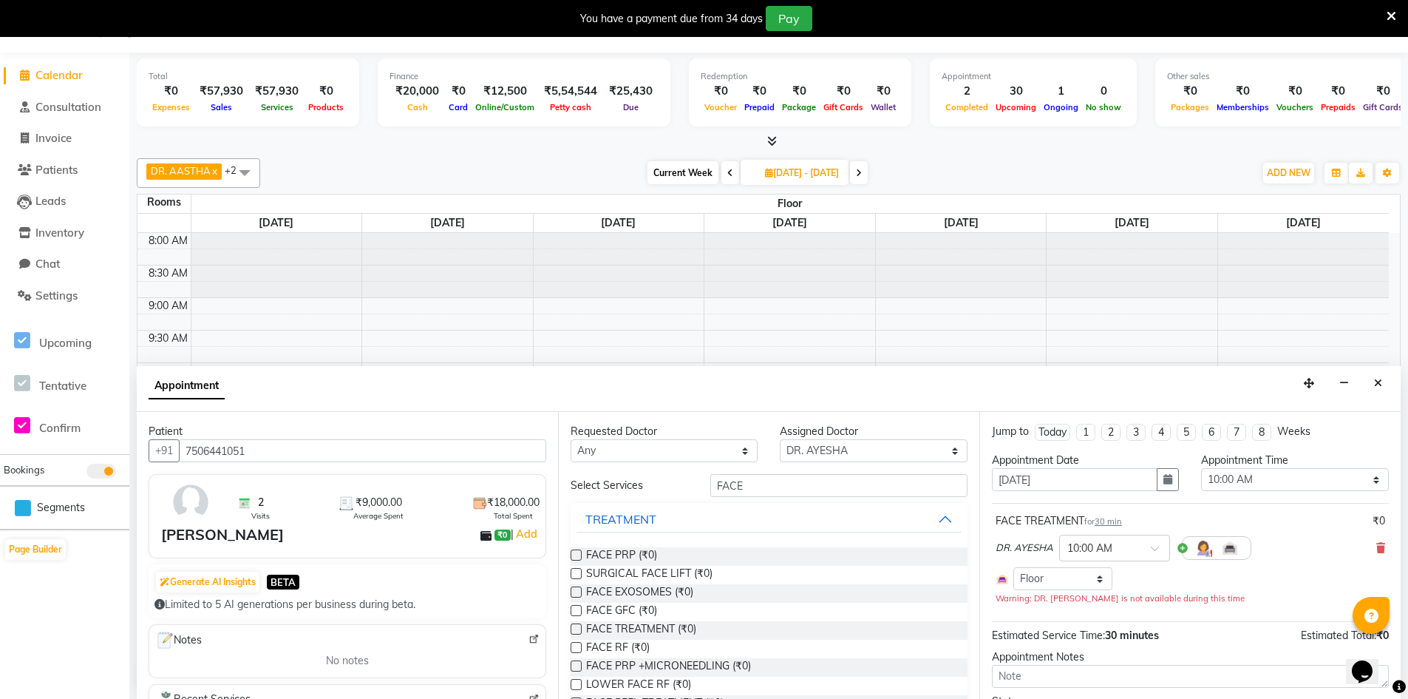
checkbox input "false"
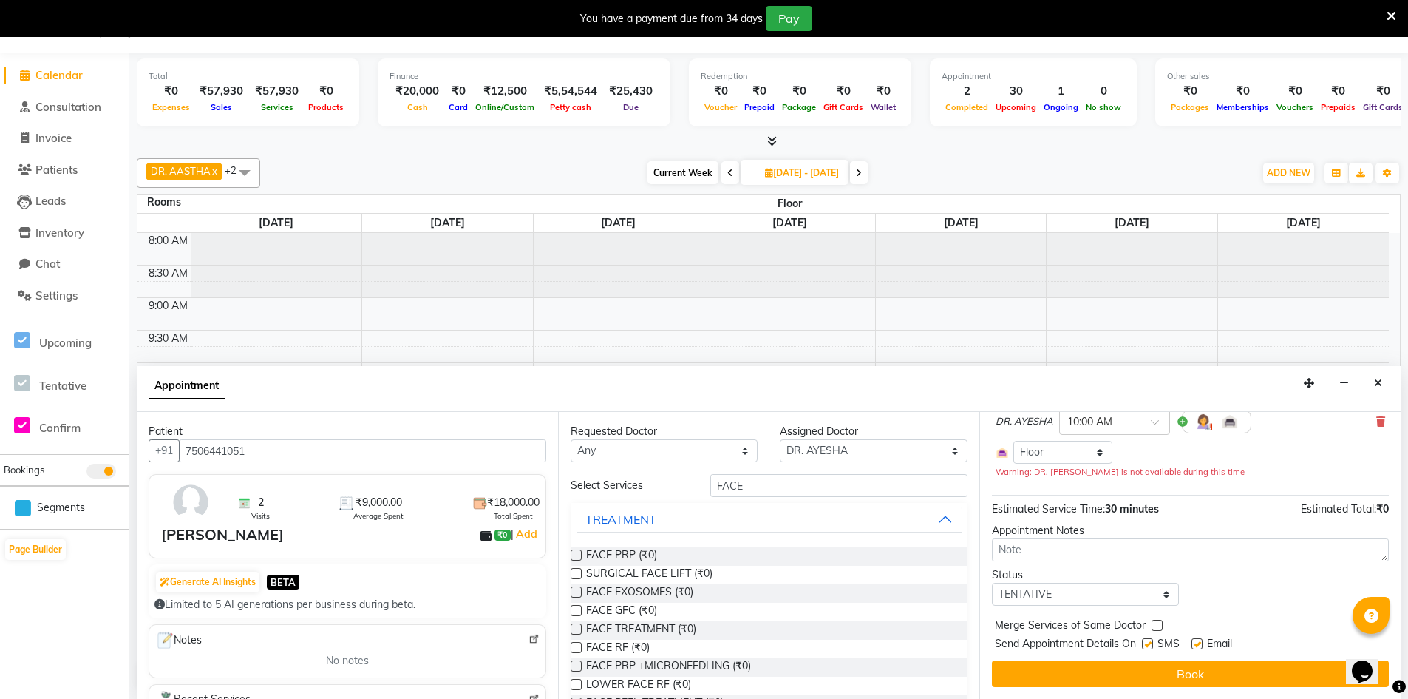
click at [1147, 645] on label at bounding box center [1147, 643] width 11 height 11
click at [1147, 645] on input "checkbox" at bounding box center [1147, 645] width 10 height 10
checkbox input "false"
click at [1199, 643] on label at bounding box center [1197, 643] width 11 height 11
click at [1199, 643] on input "checkbox" at bounding box center [1197, 645] width 10 height 10
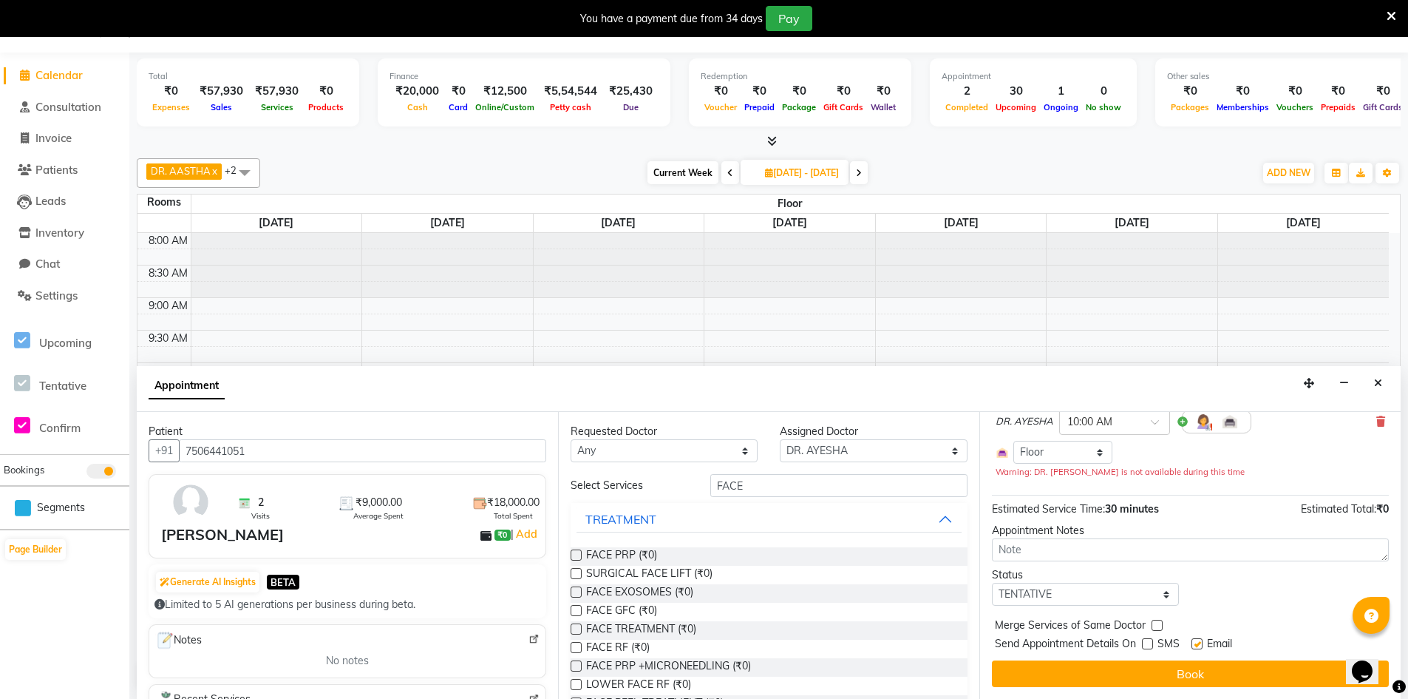
checkbox input "false"
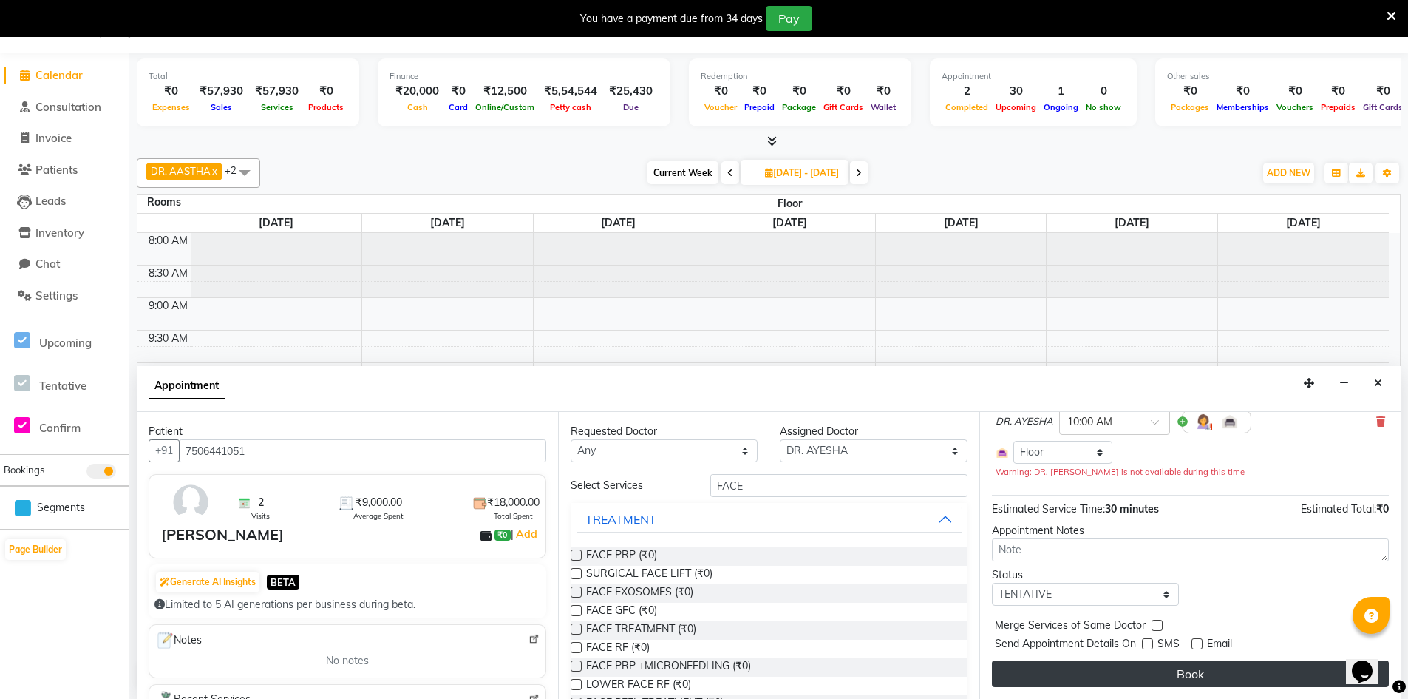
click at [1209, 672] on button "Book" at bounding box center [1190, 673] width 397 height 27
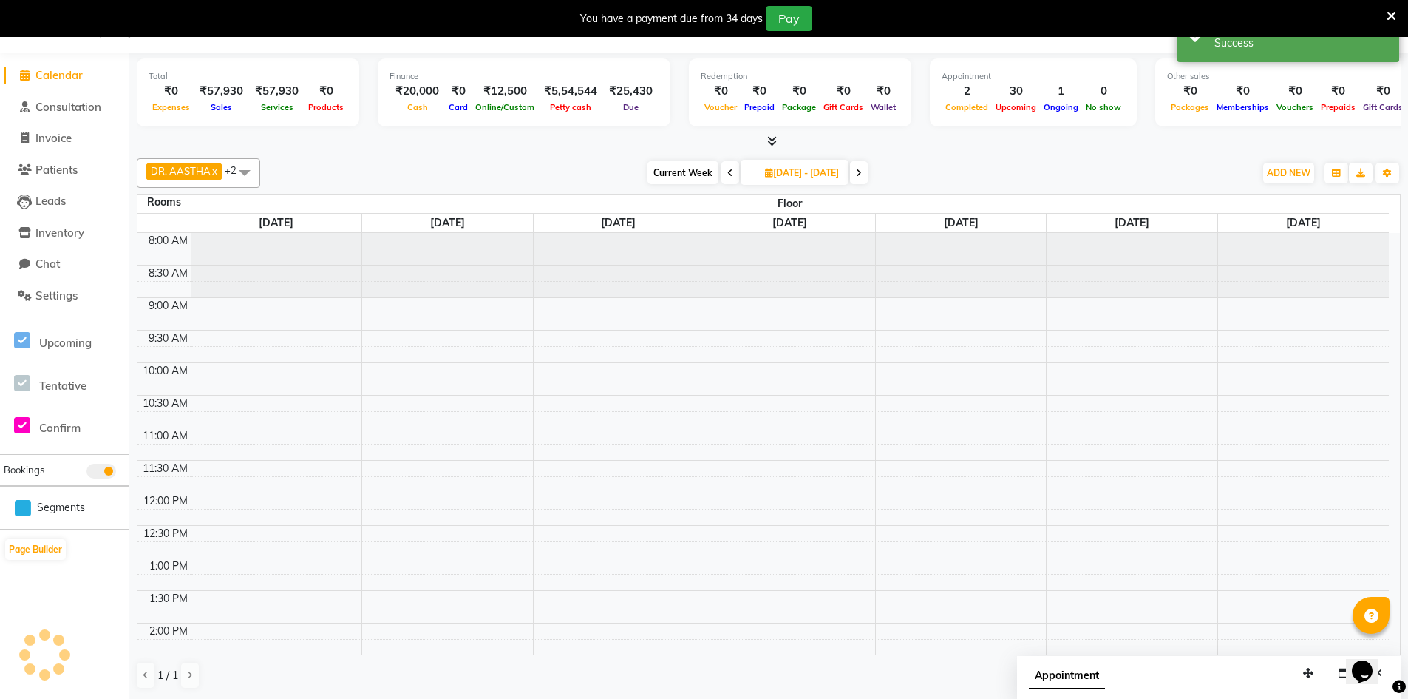
scroll to position [0, 0]
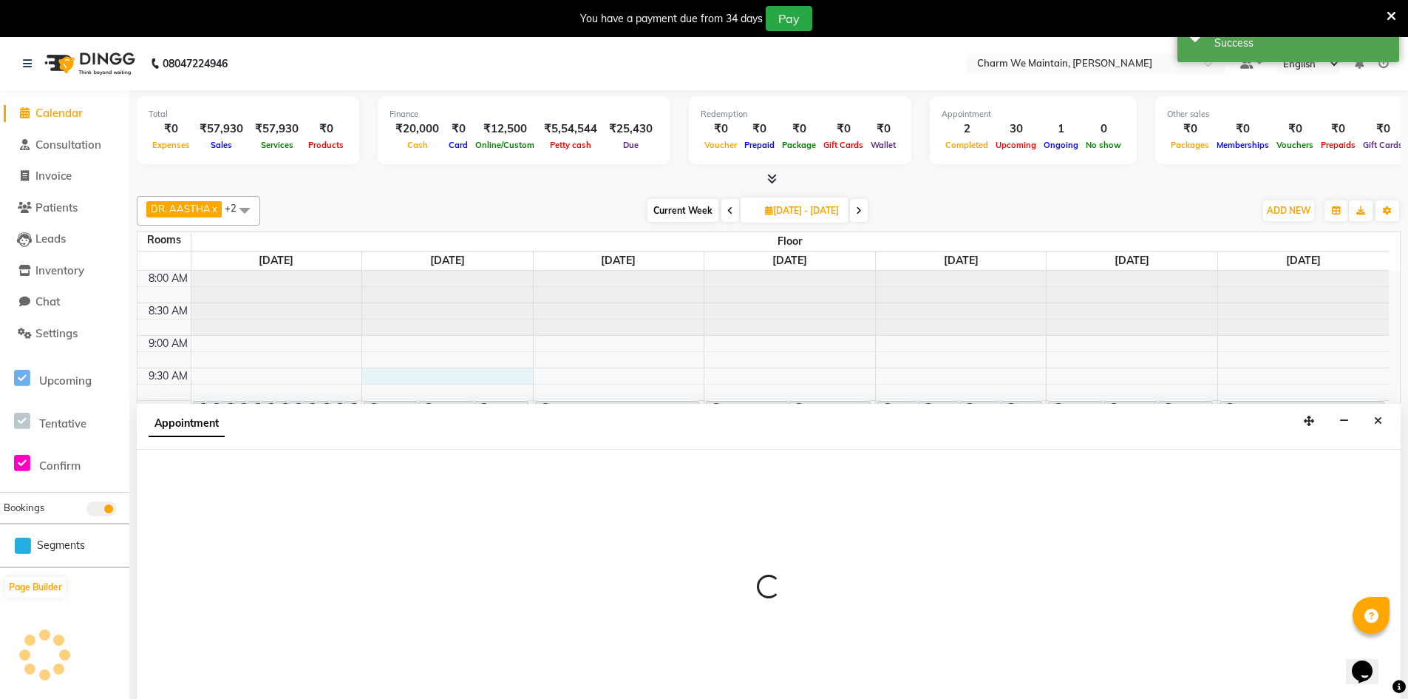
scroll to position [38, 0]
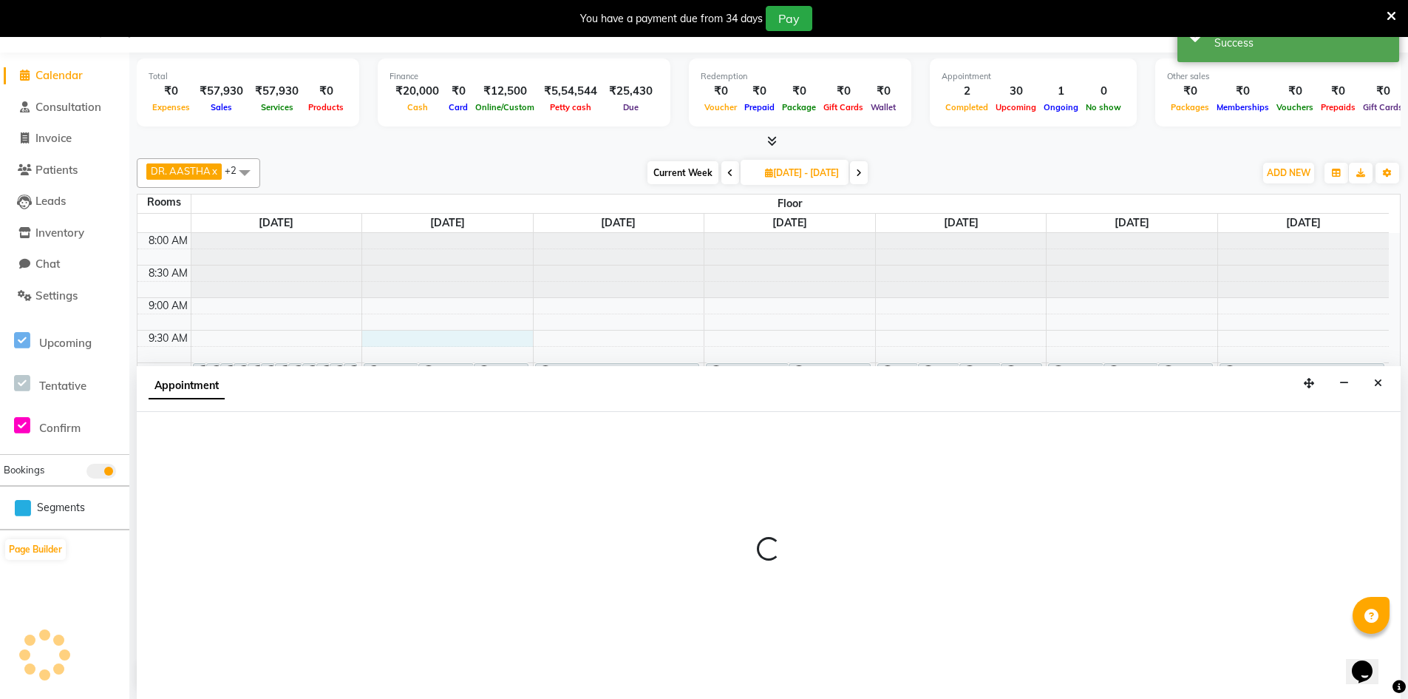
select select "570"
select select "tentative"
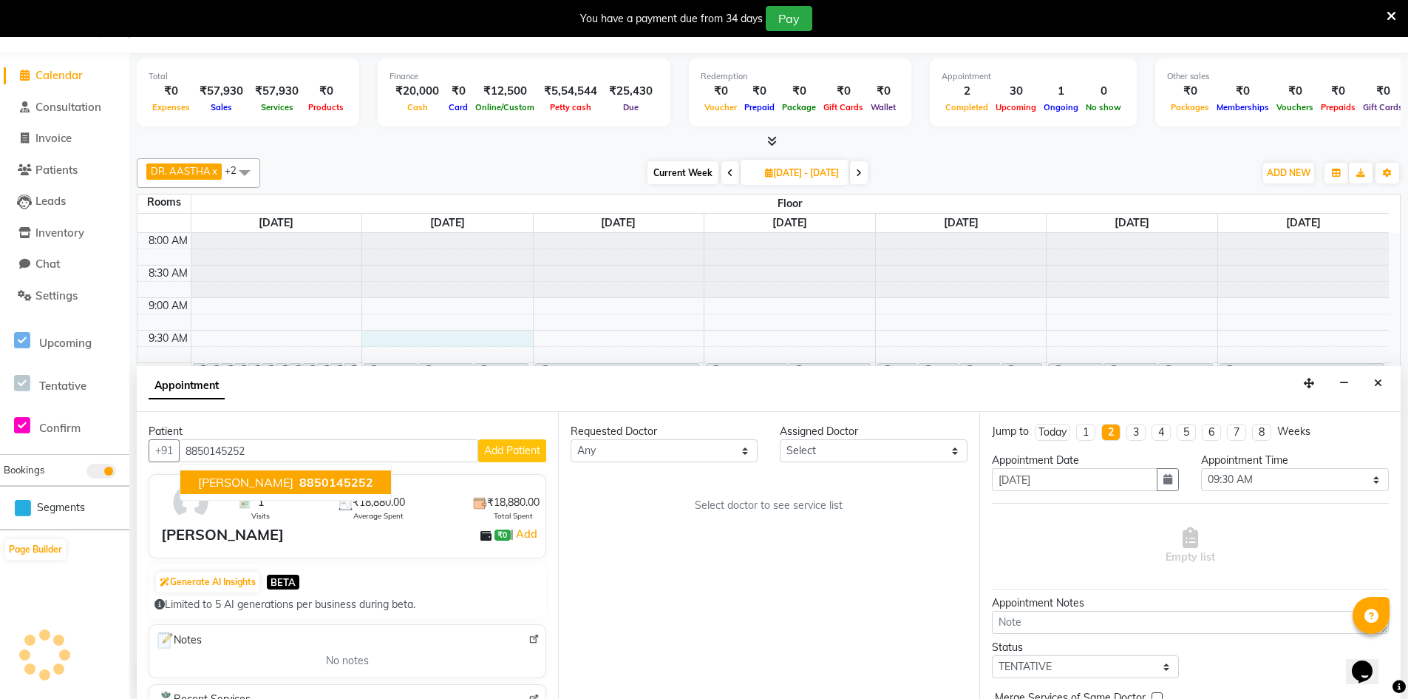
type input "8850145252"
